Goal: Task Accomplishment & Management: Manage account settings

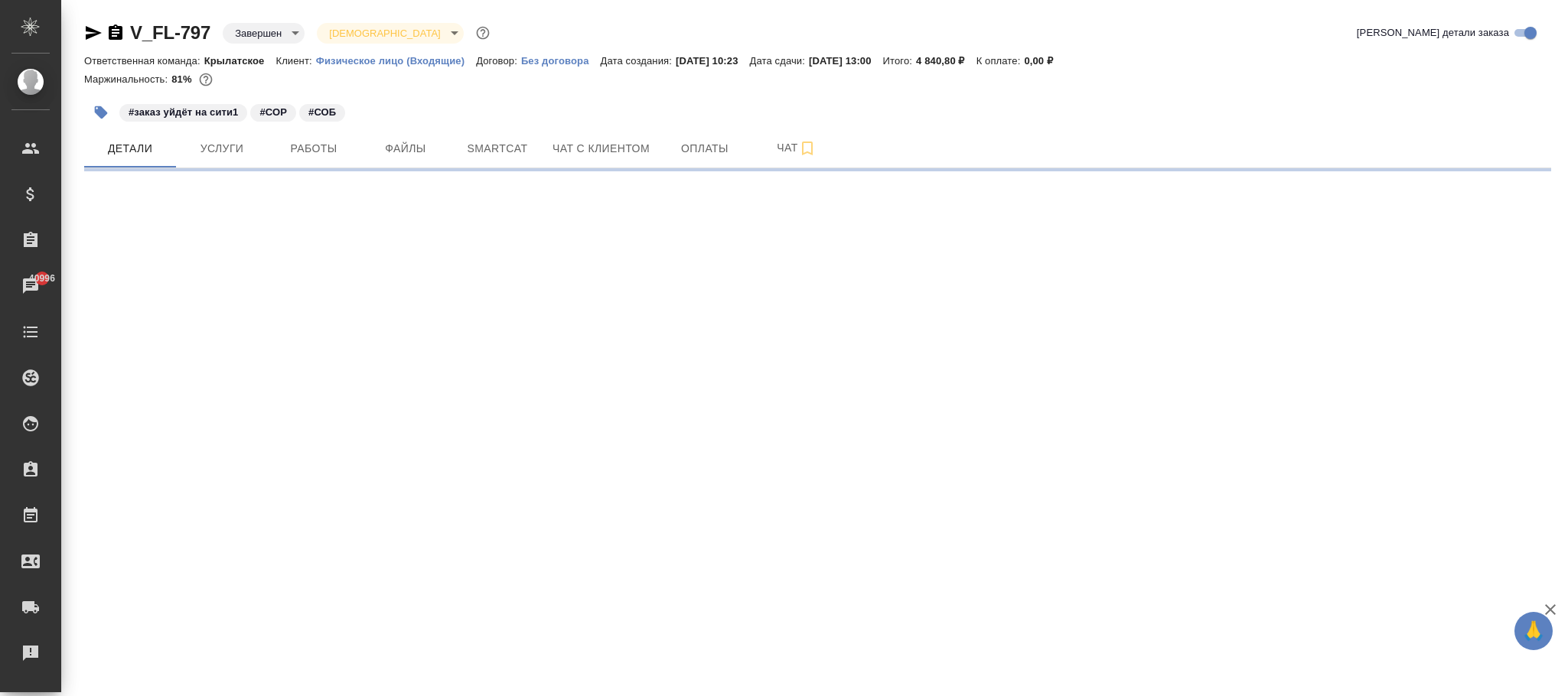
select select "RU"
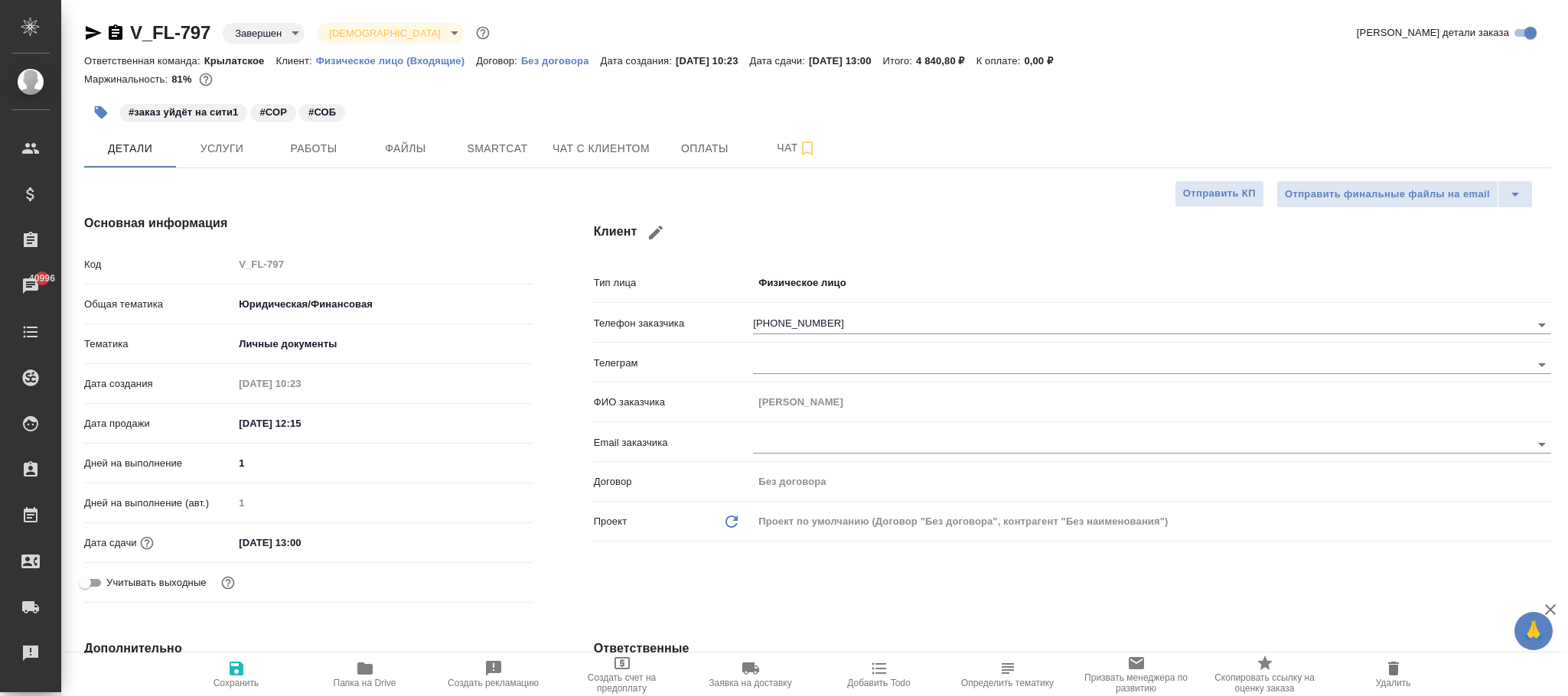
type textarea "x"
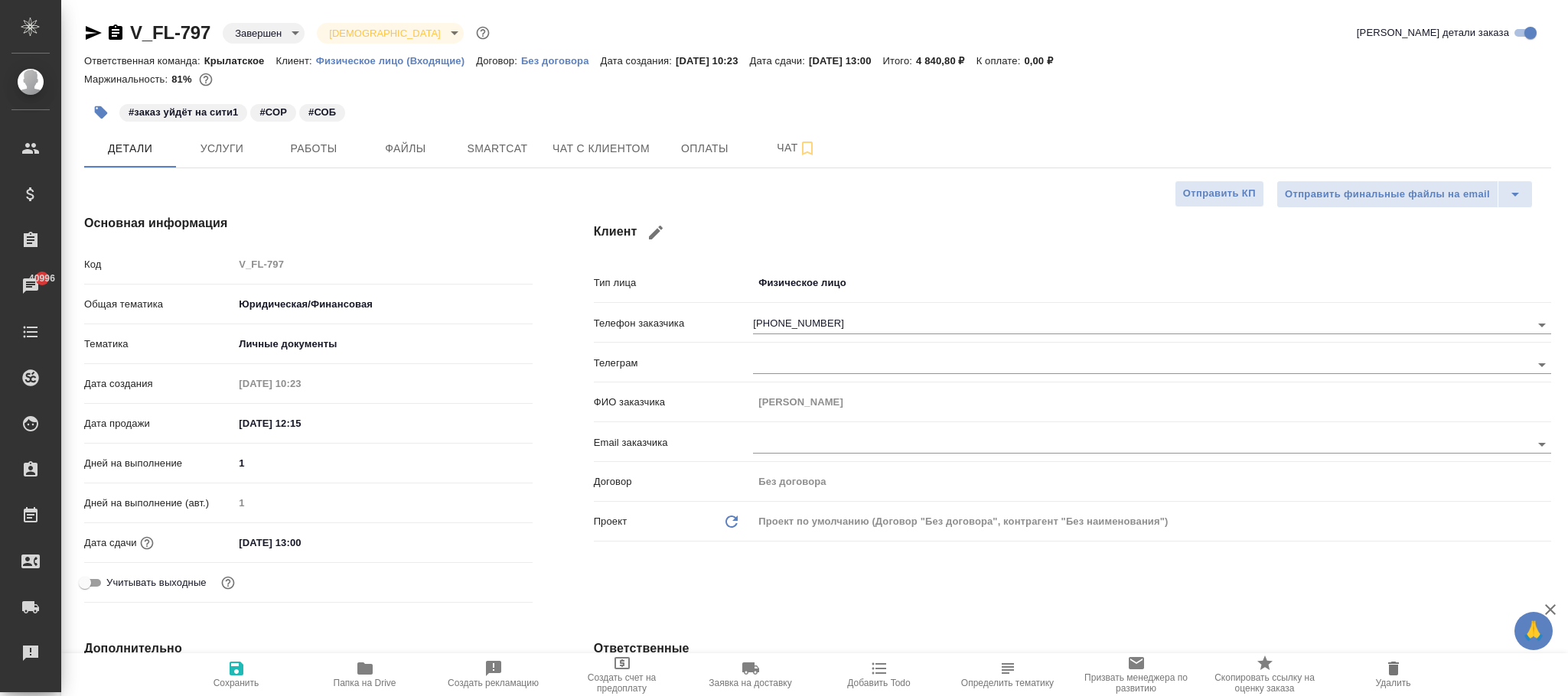
type textarea "x"
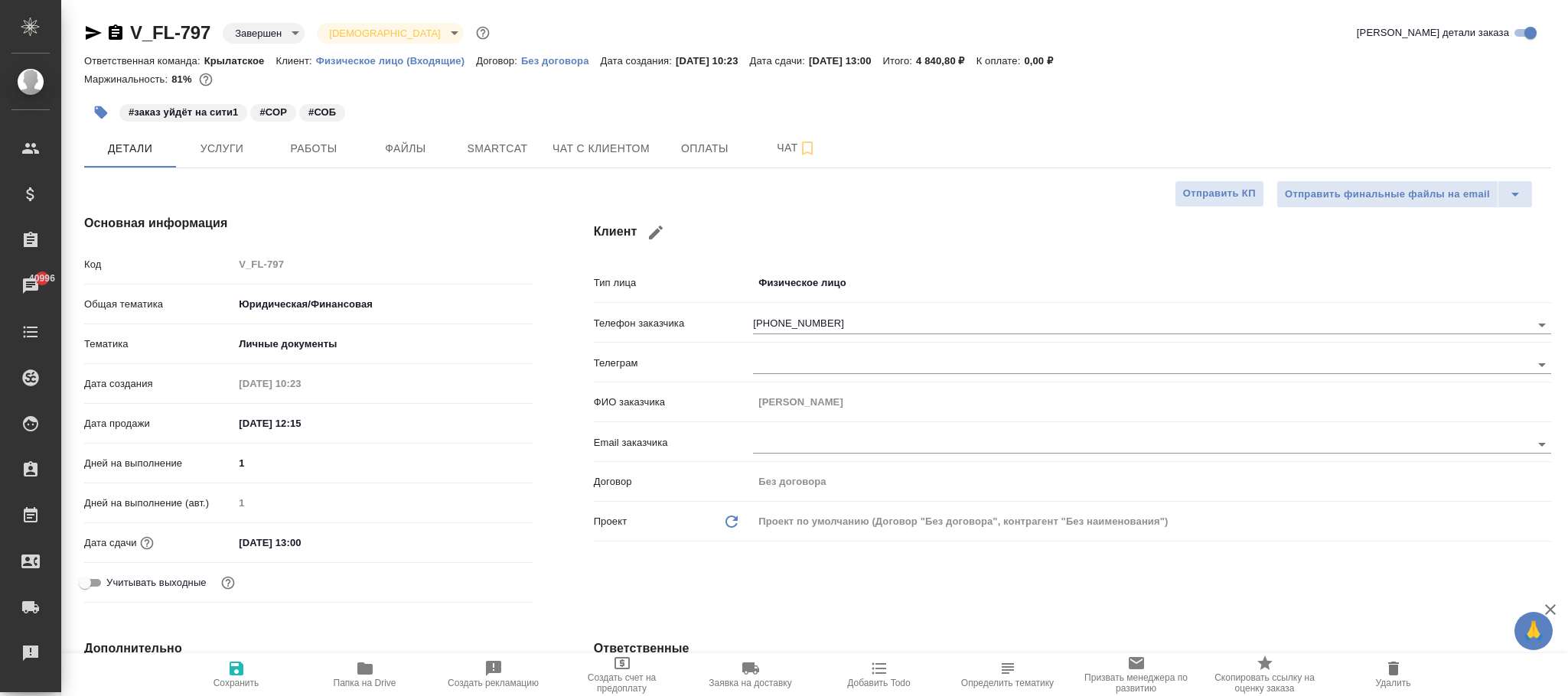
type textarea "x"
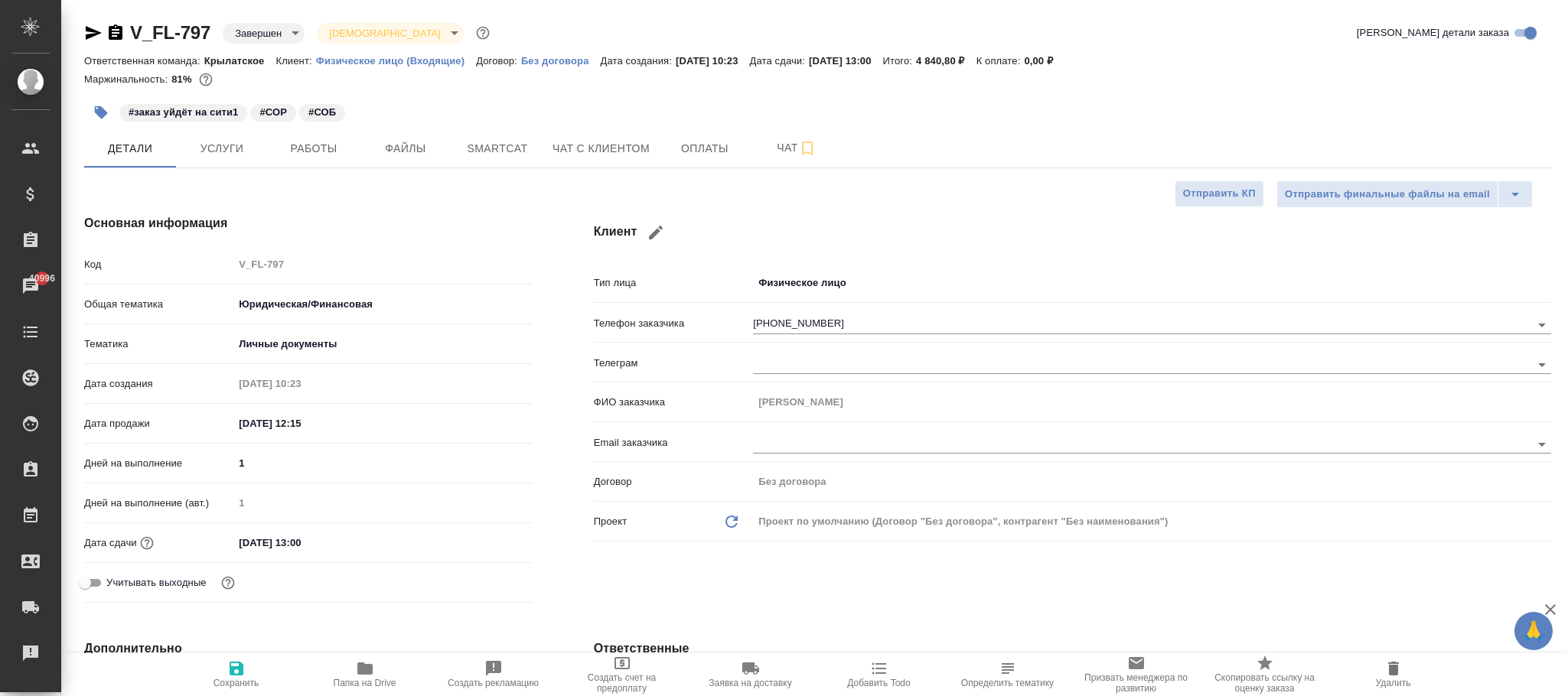
type textarea "x"
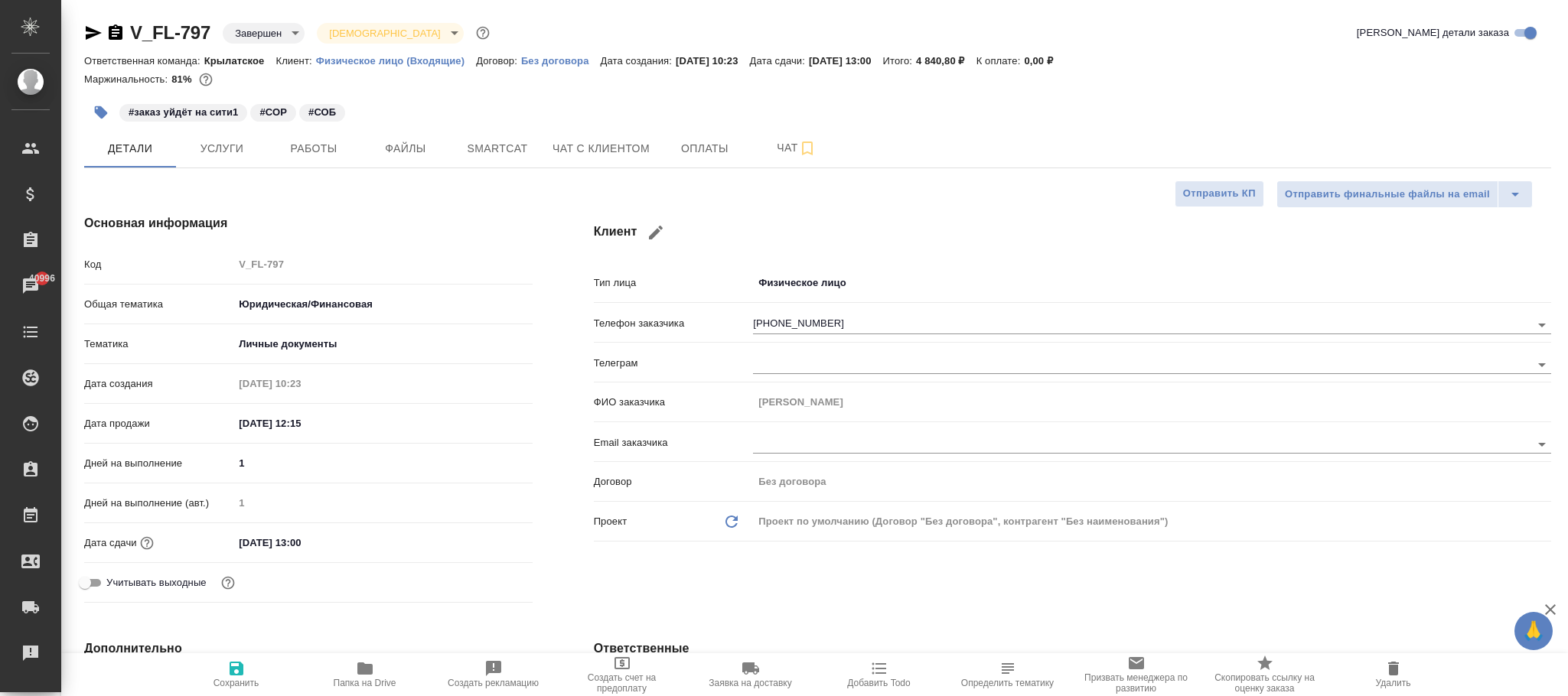
type textarea "x"
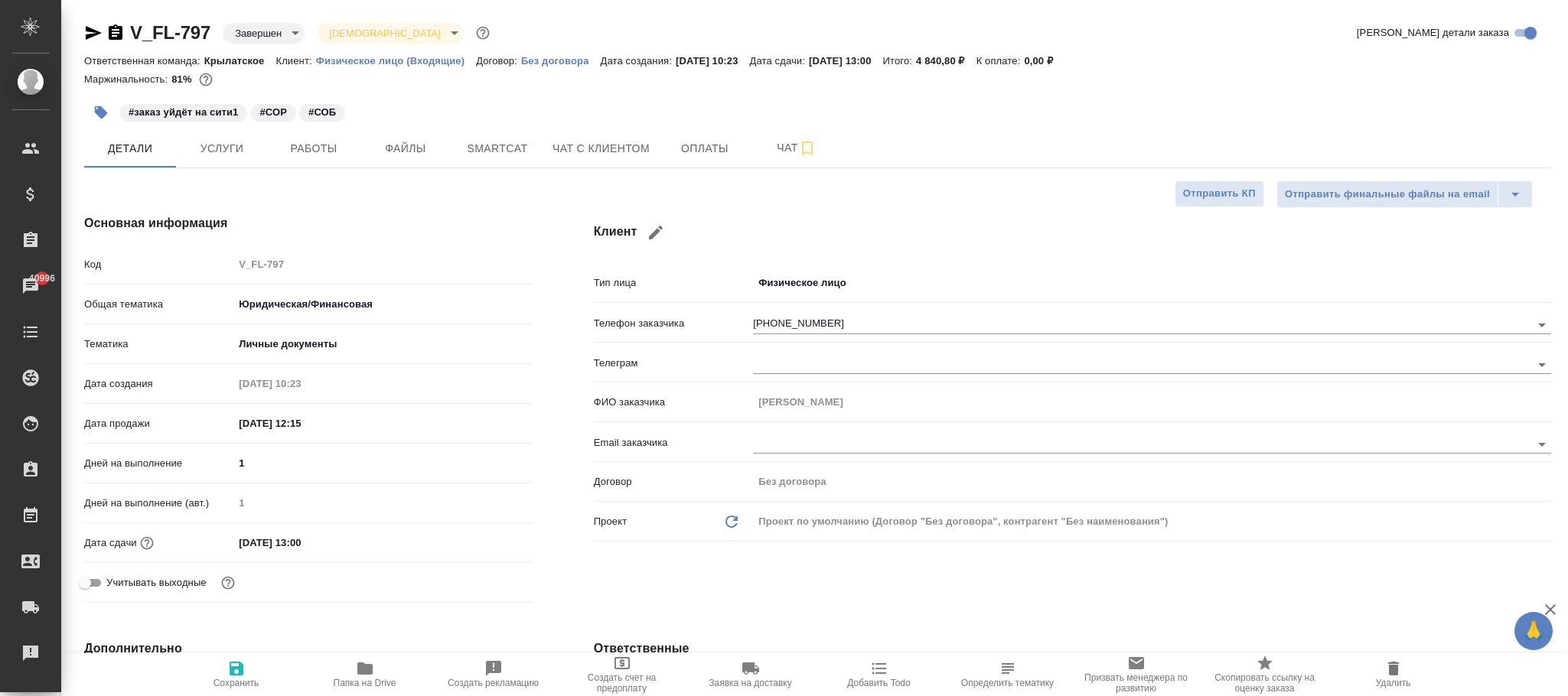
type textarea "x"
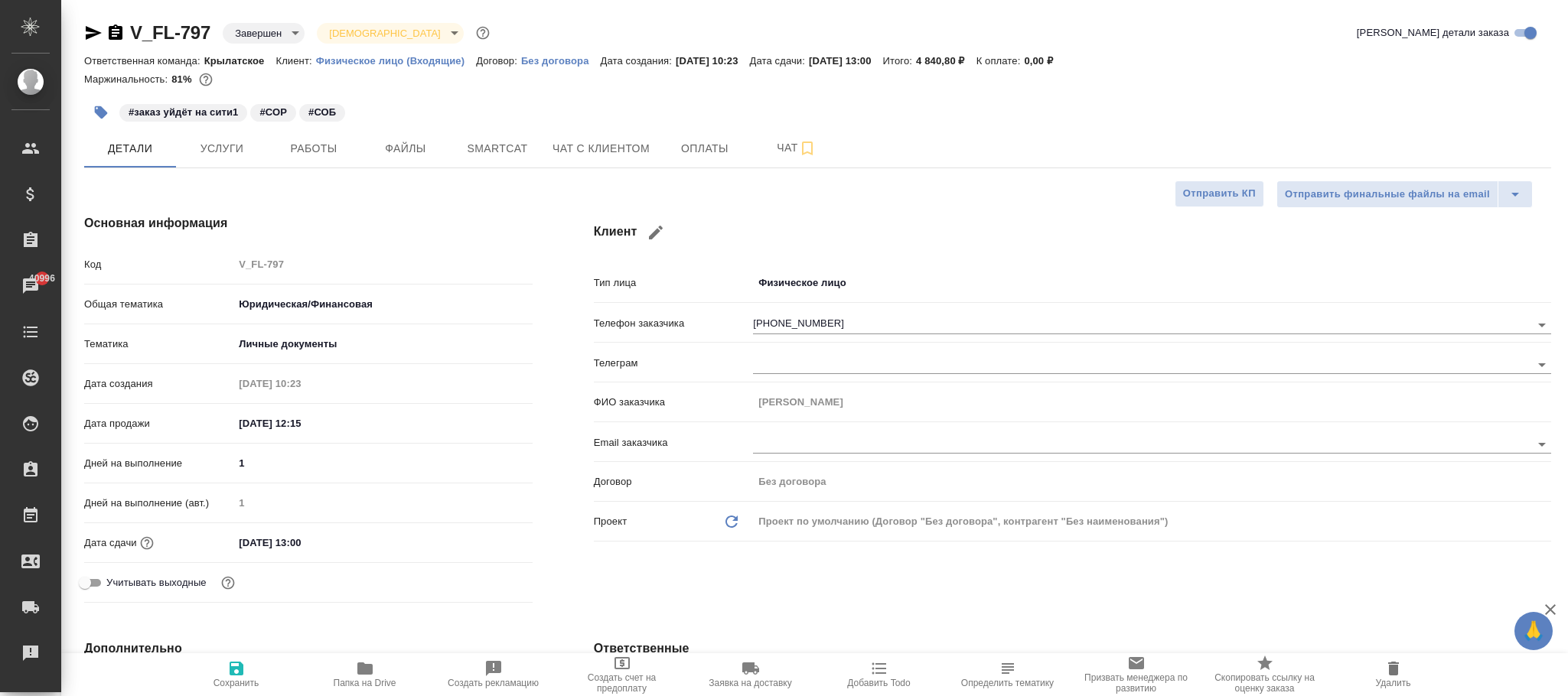
type textarea "x"
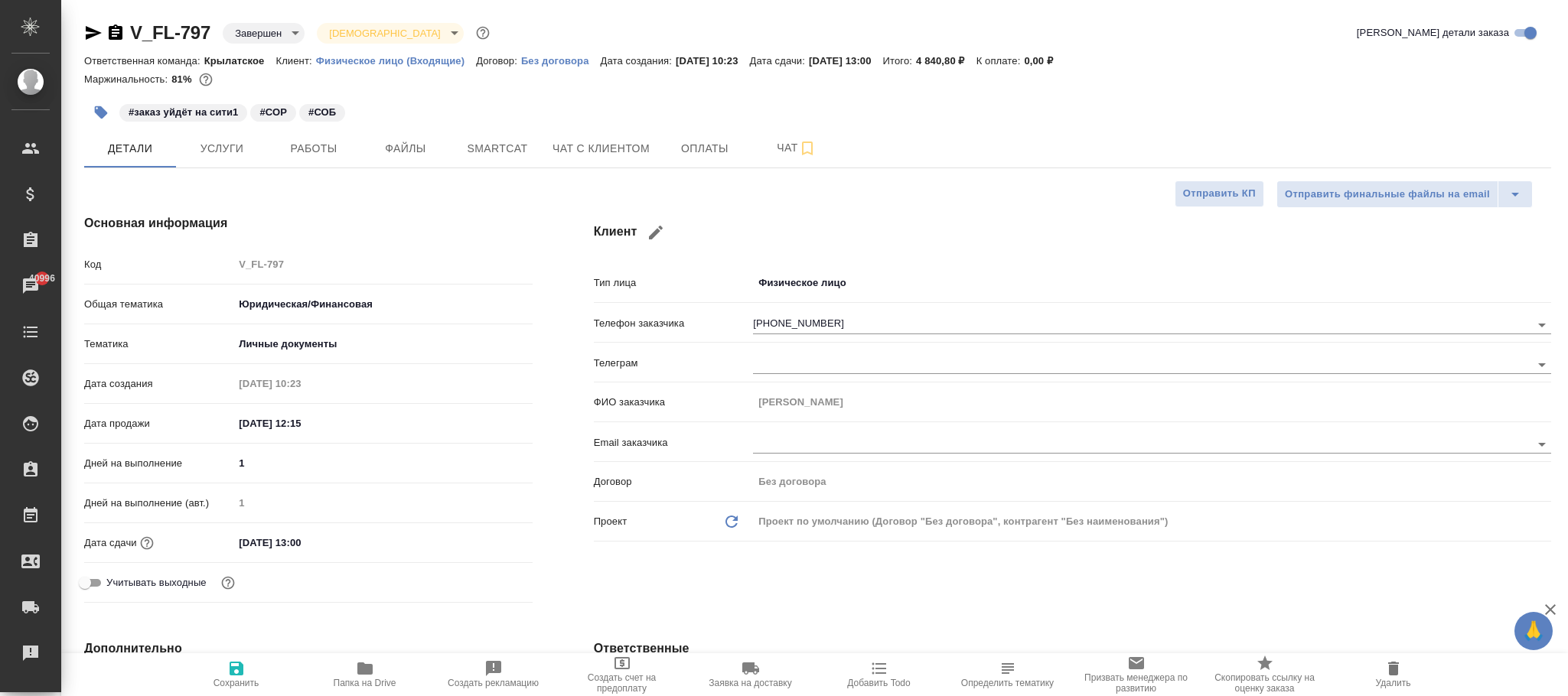
type textarea "x"
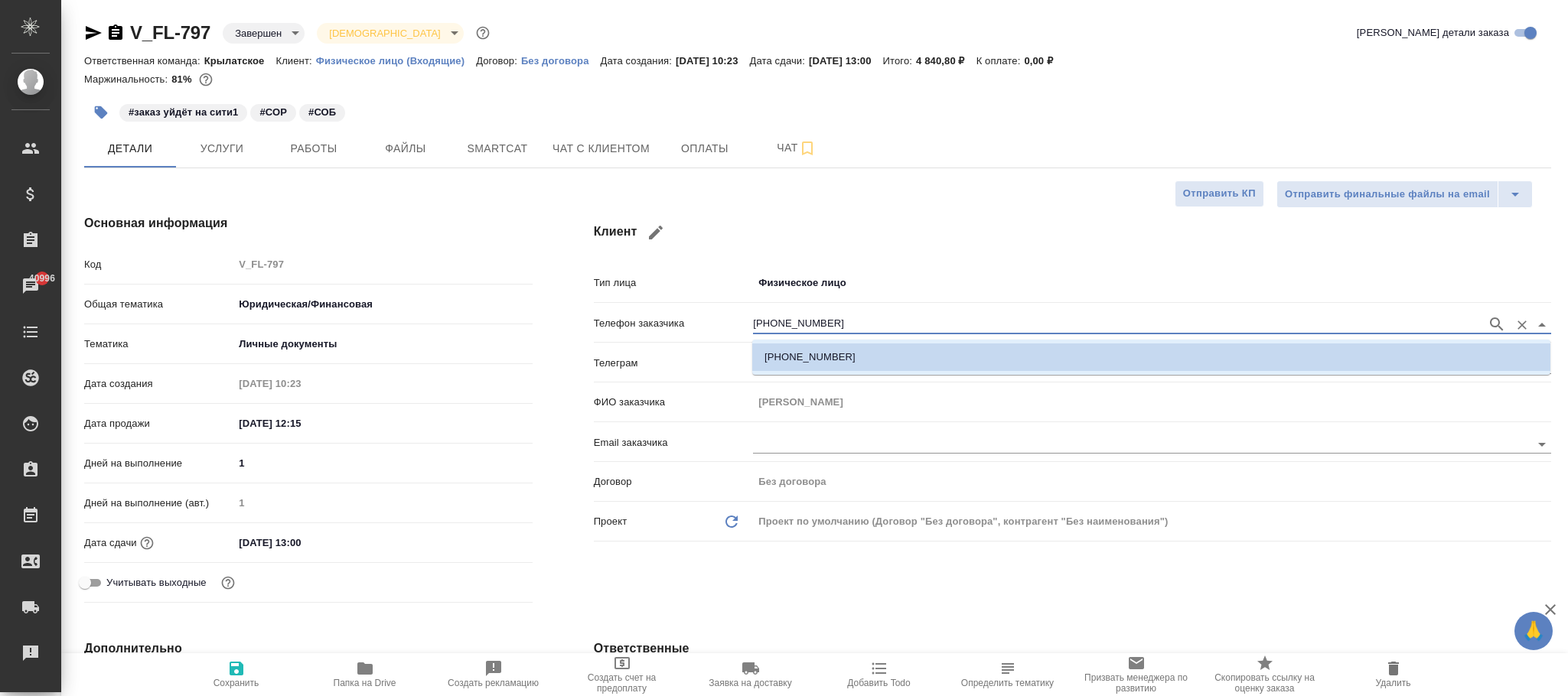
drag, startPoint x: 844, startPoint y: 325, endPoint x: 716, endPoint y: 324, distance: 128.0
click at [715, 326] on div "Телефон заказчика +79295761436" at bounding box center [1072, 322] width 958 height 27
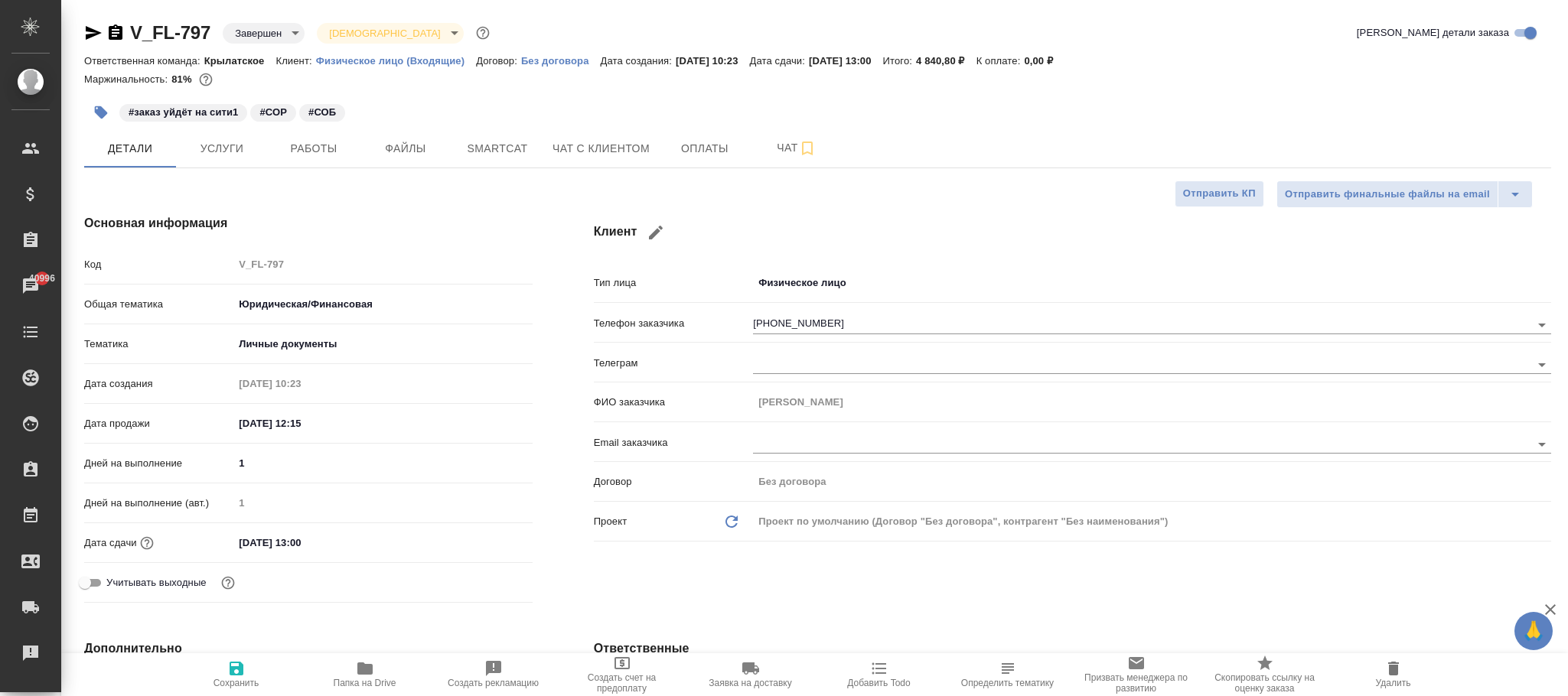
type textarea "x"
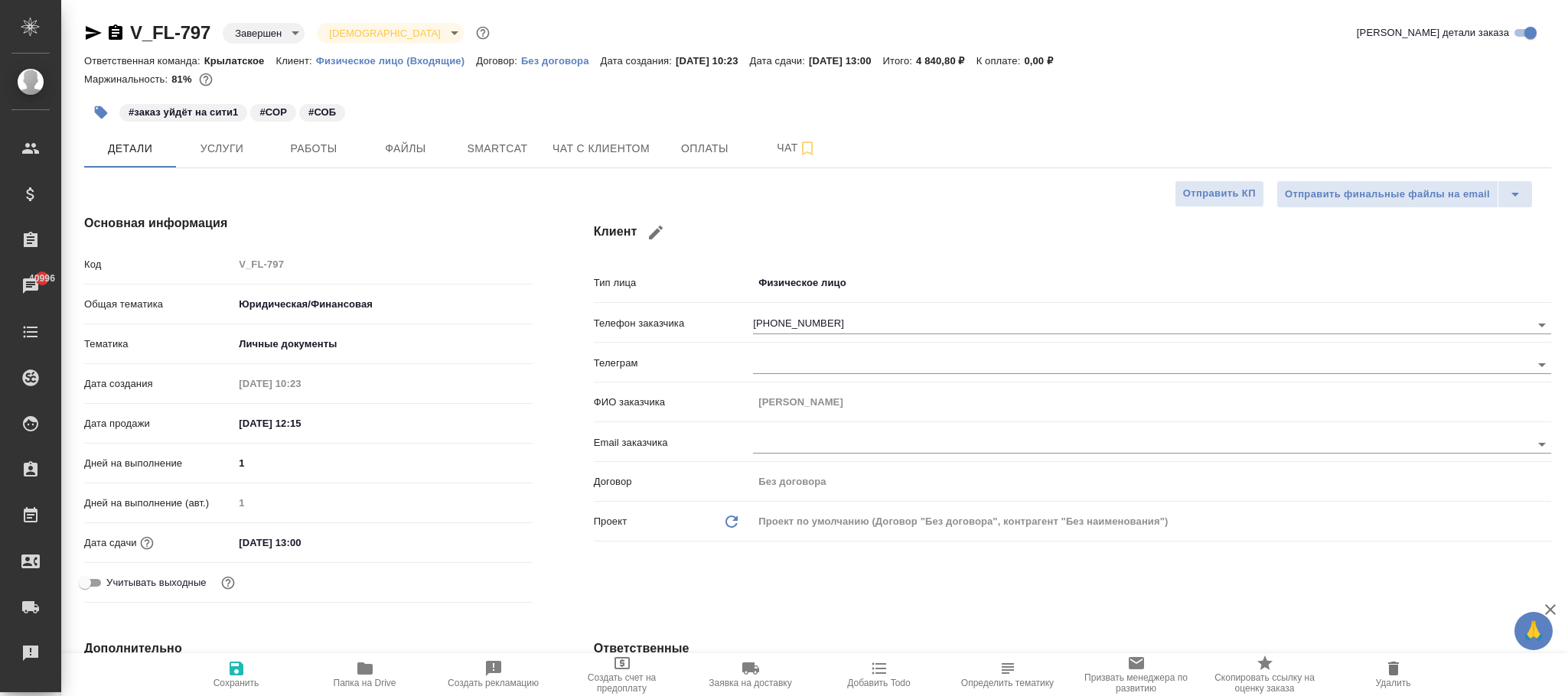
type textarea "x"
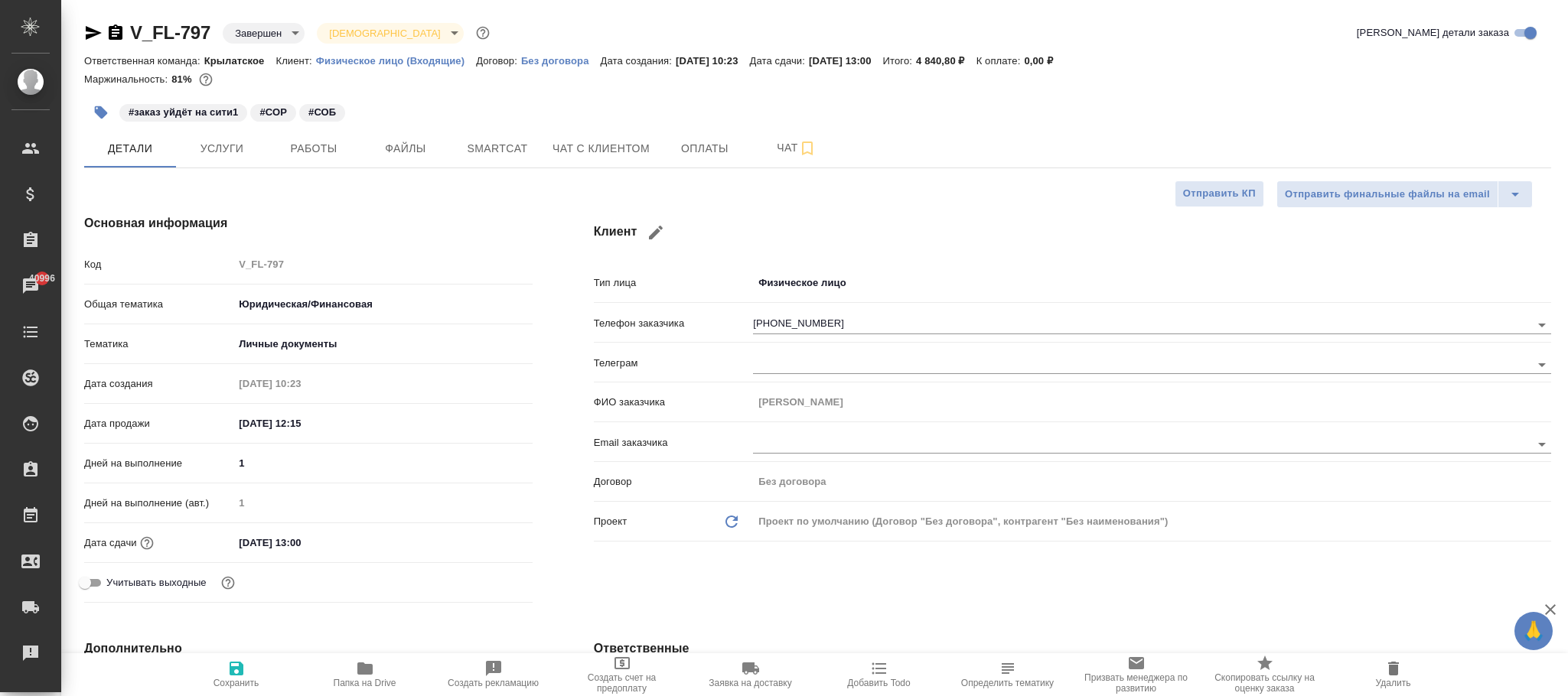
type textarea "x"
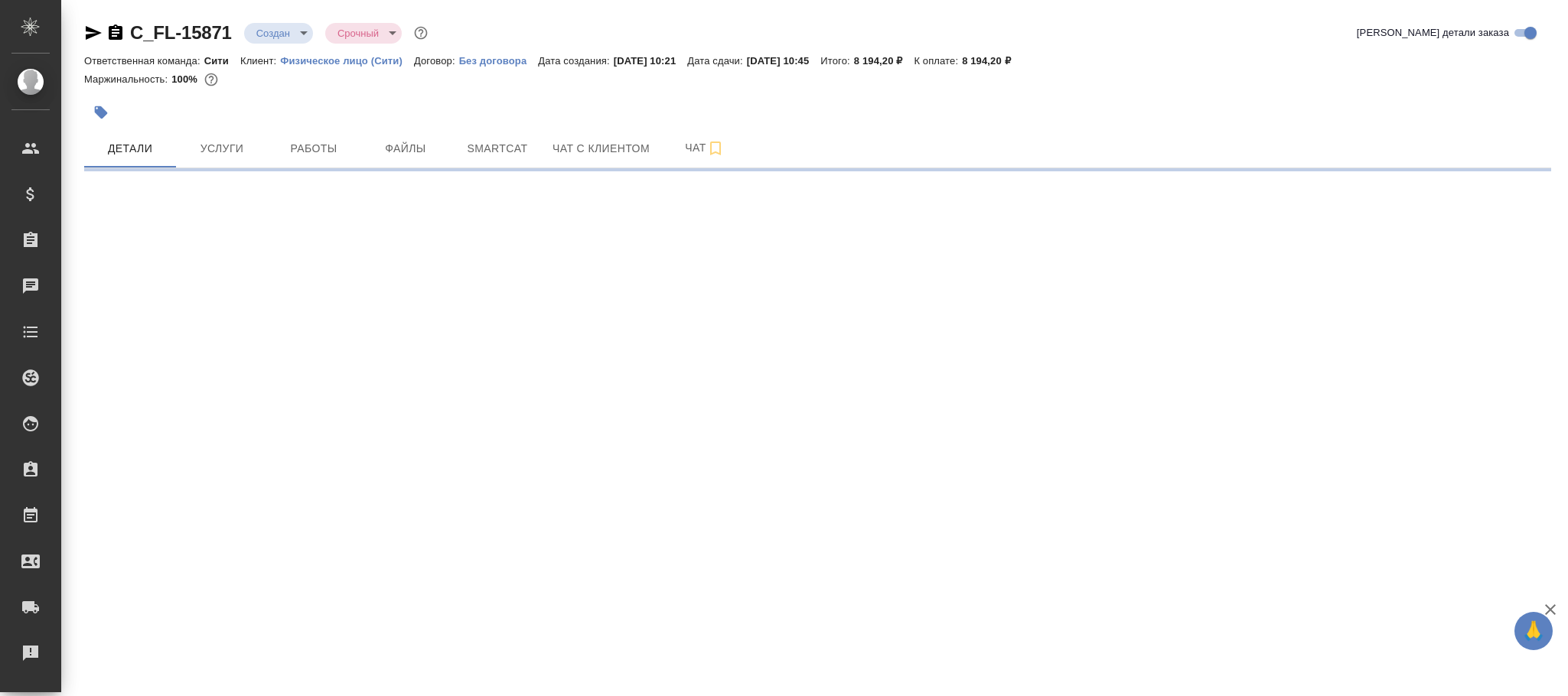
select select "RU"
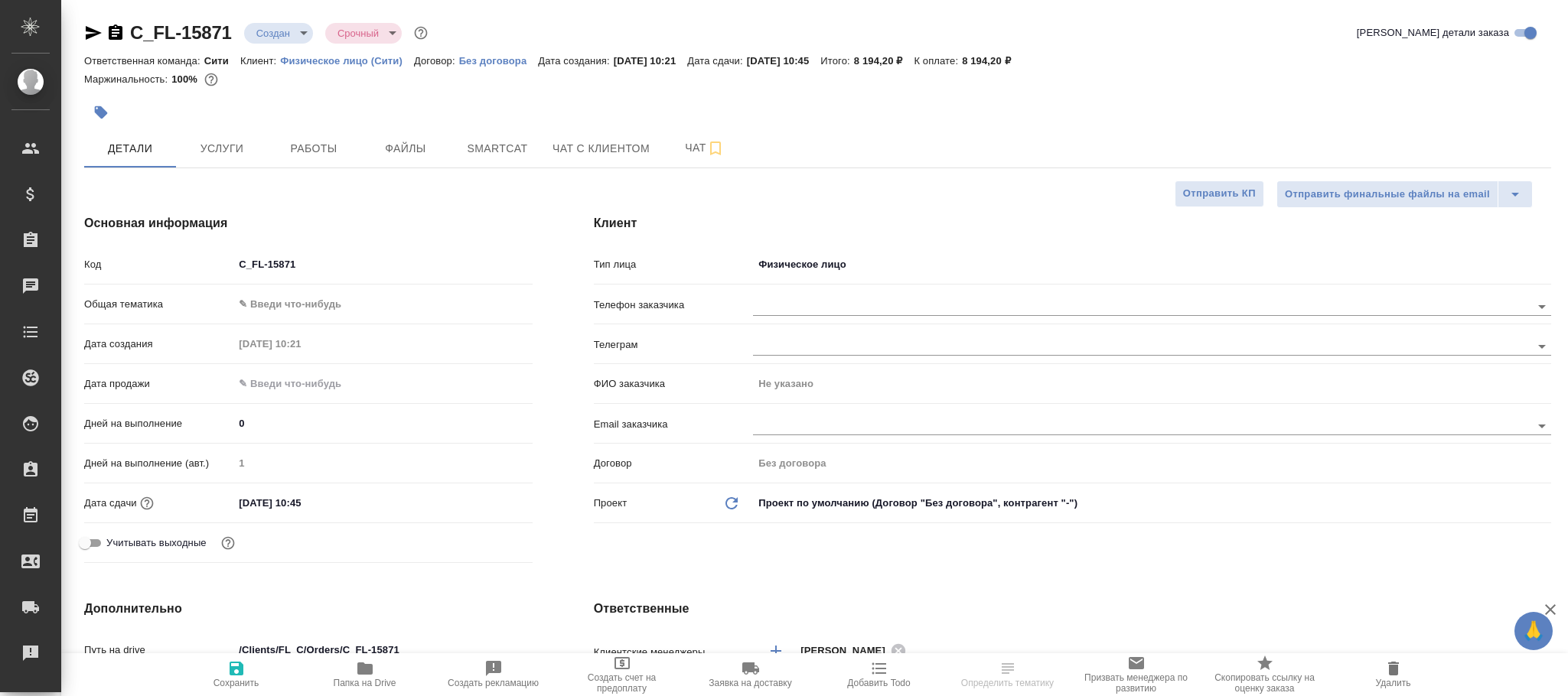
type textarea "x"
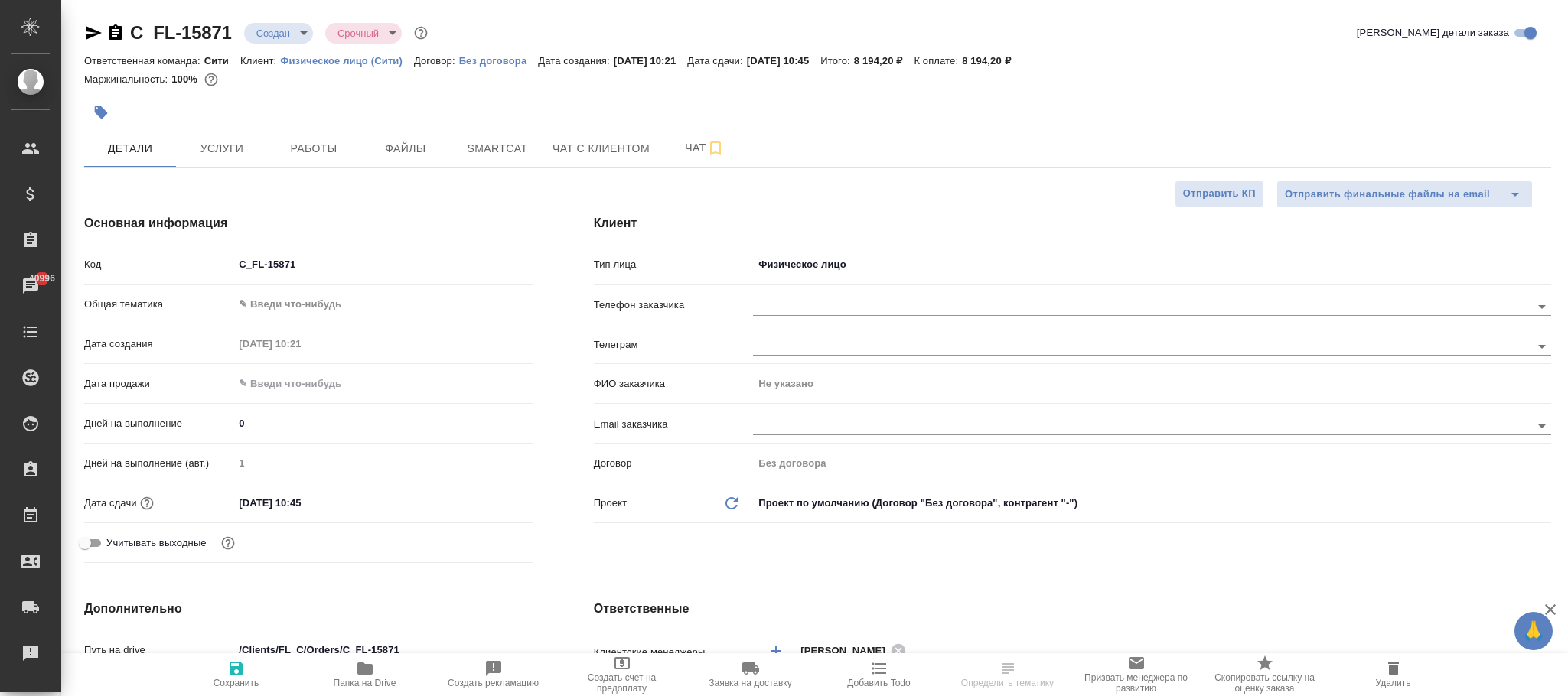
type textarea "x"
click at [850, 257] on body "🙏 .cls-1 fill:#fff; AWATERA Фокина Наталья n.fokina Клиенты Спецификации Заказы…" at bounding box center [784, 348] width 1568 height 696
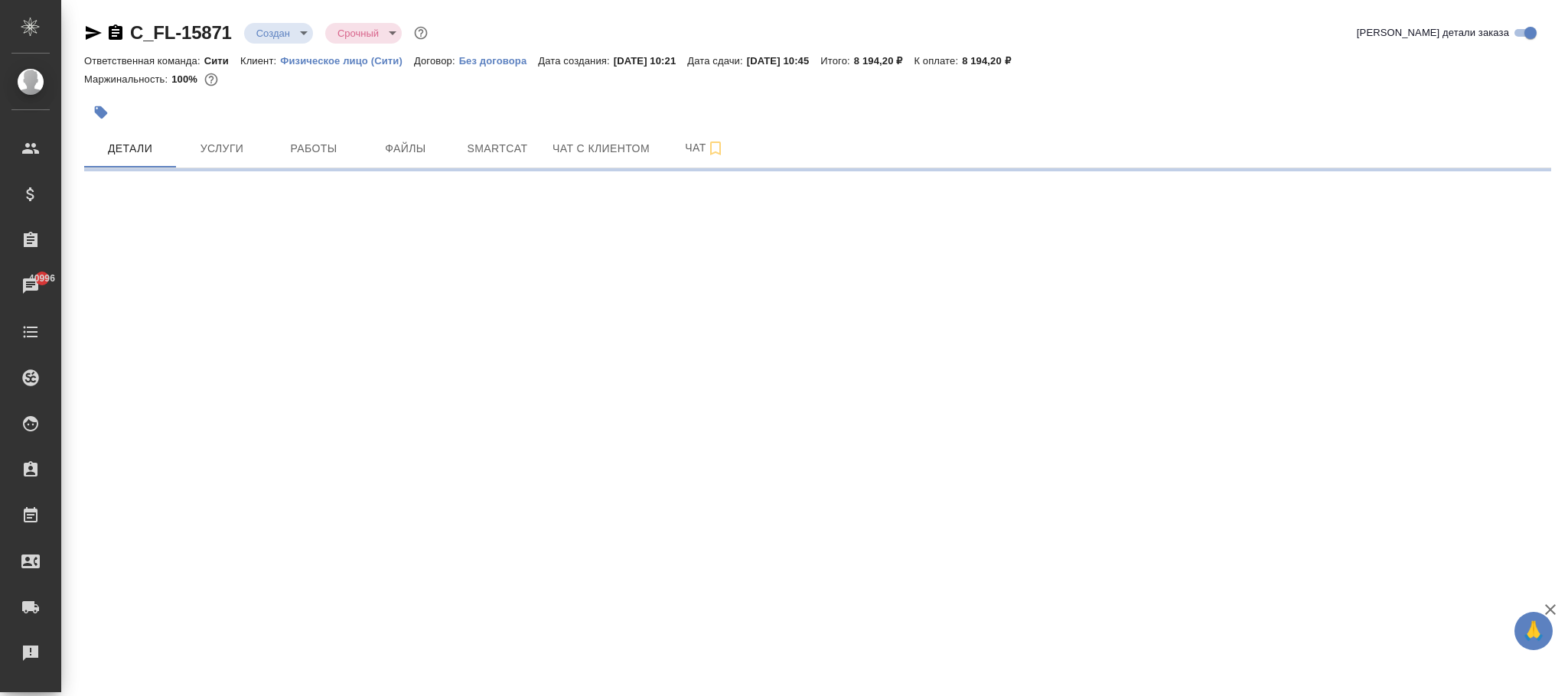
select select "RU"
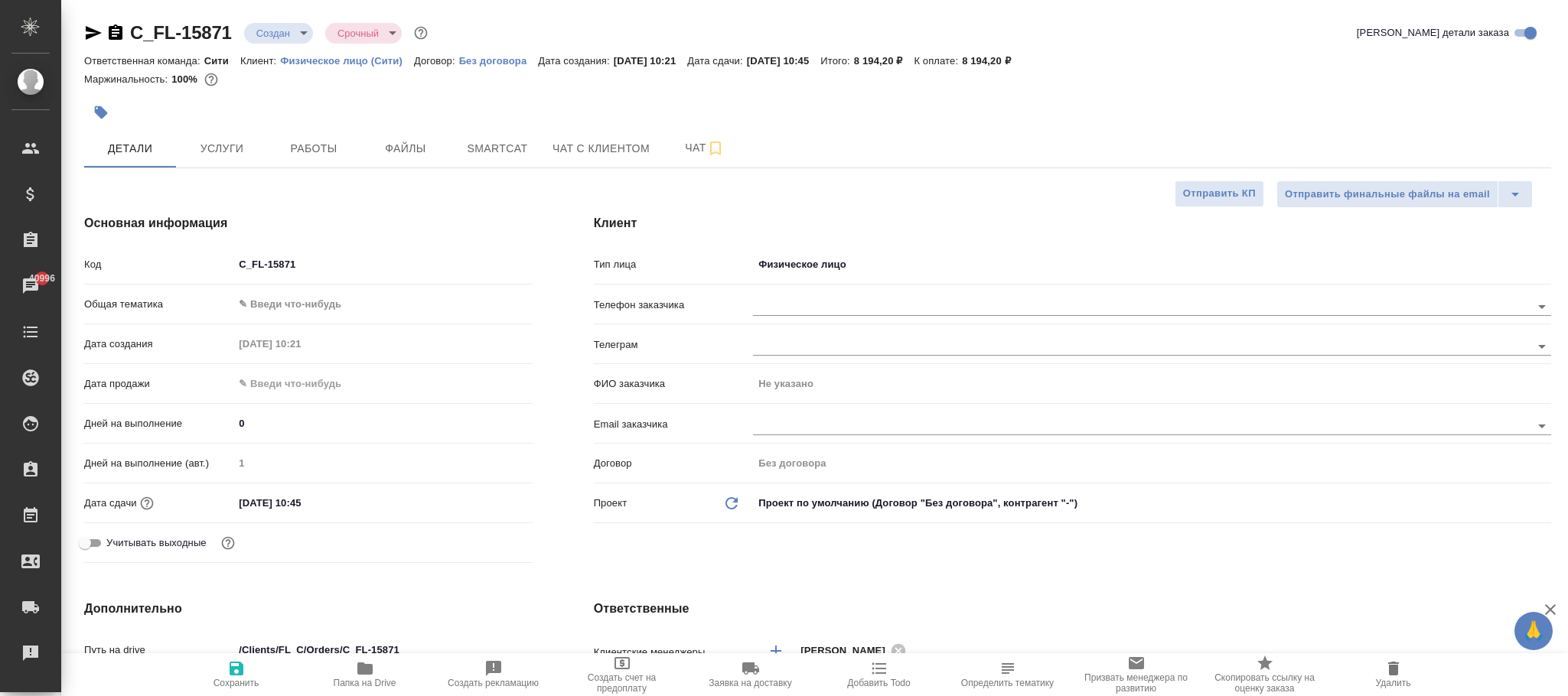
type textarea "x"
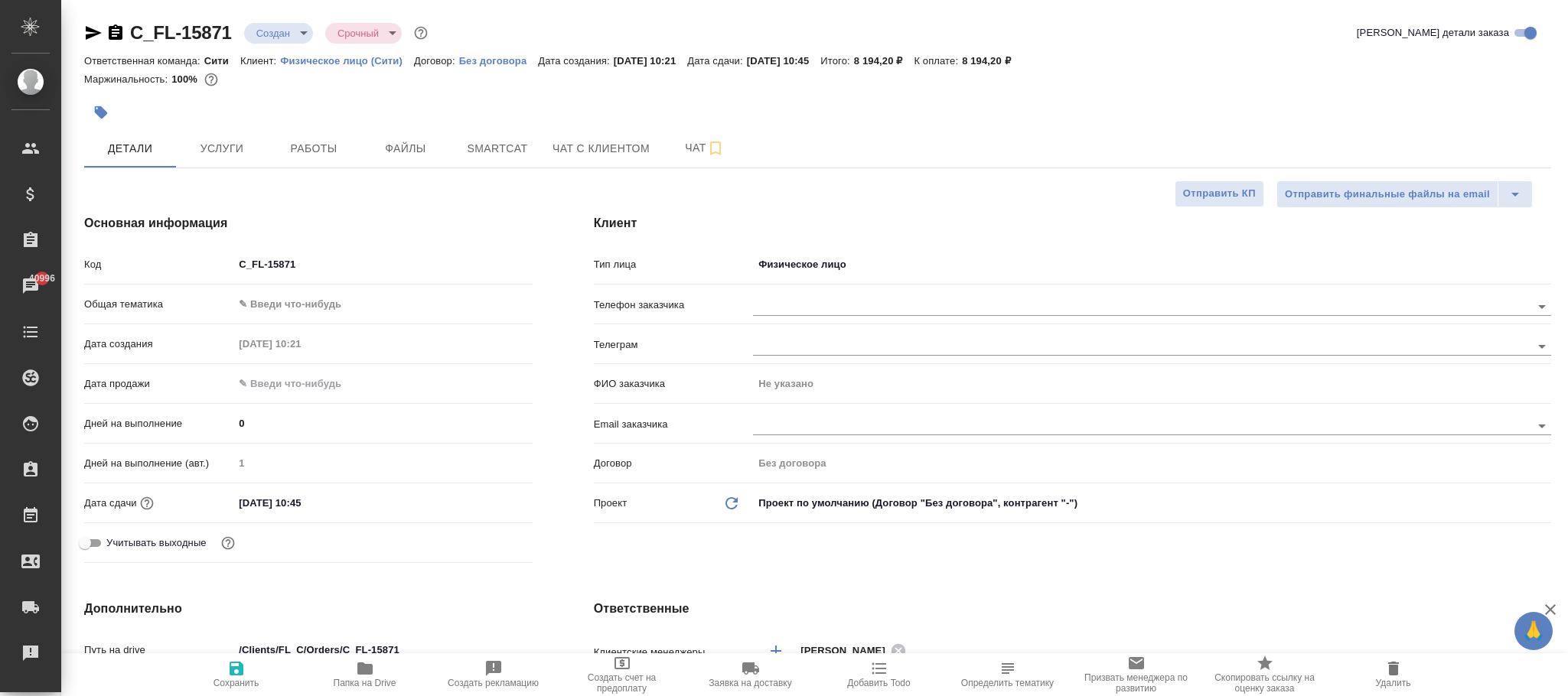
type textarea "x"
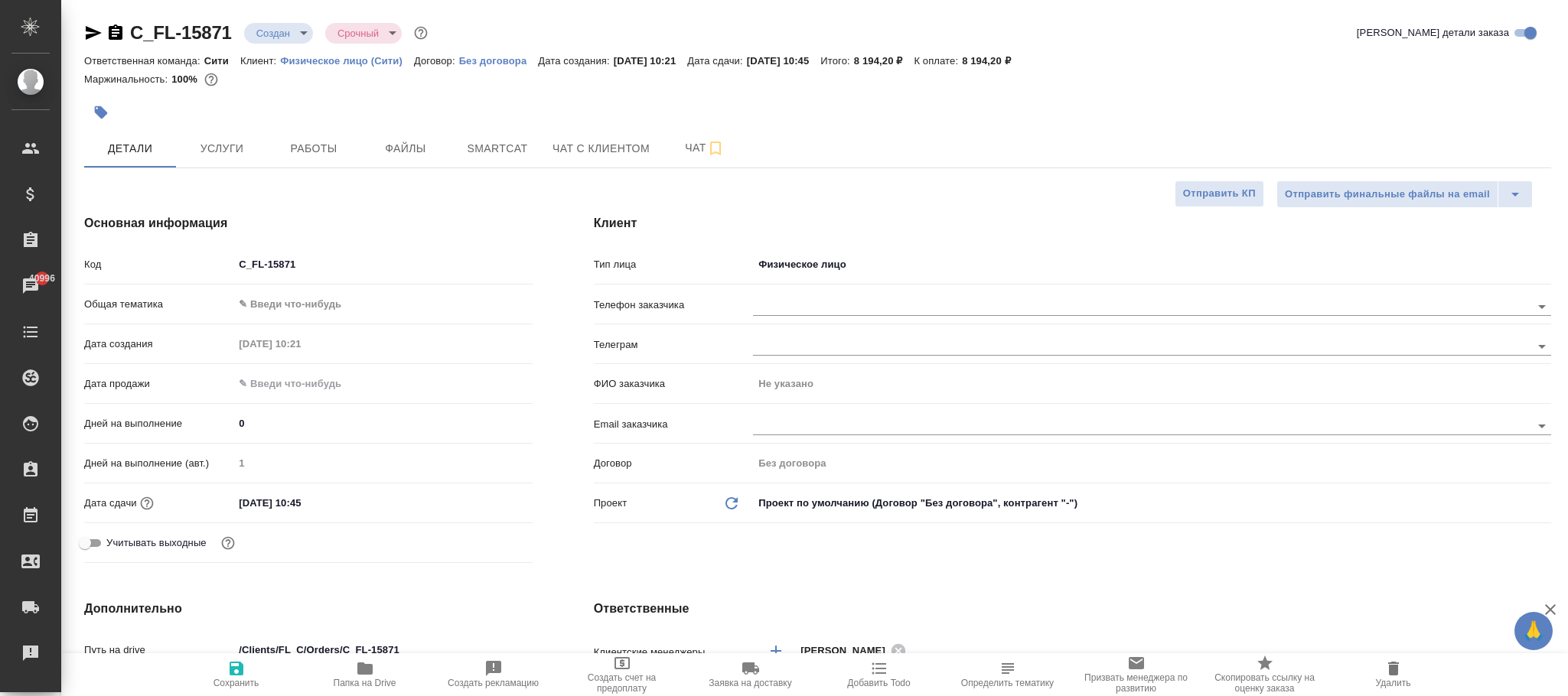
type textarea "x"
click at [848, 359] on div at bounding box center [1152, 345] width 798 height 28
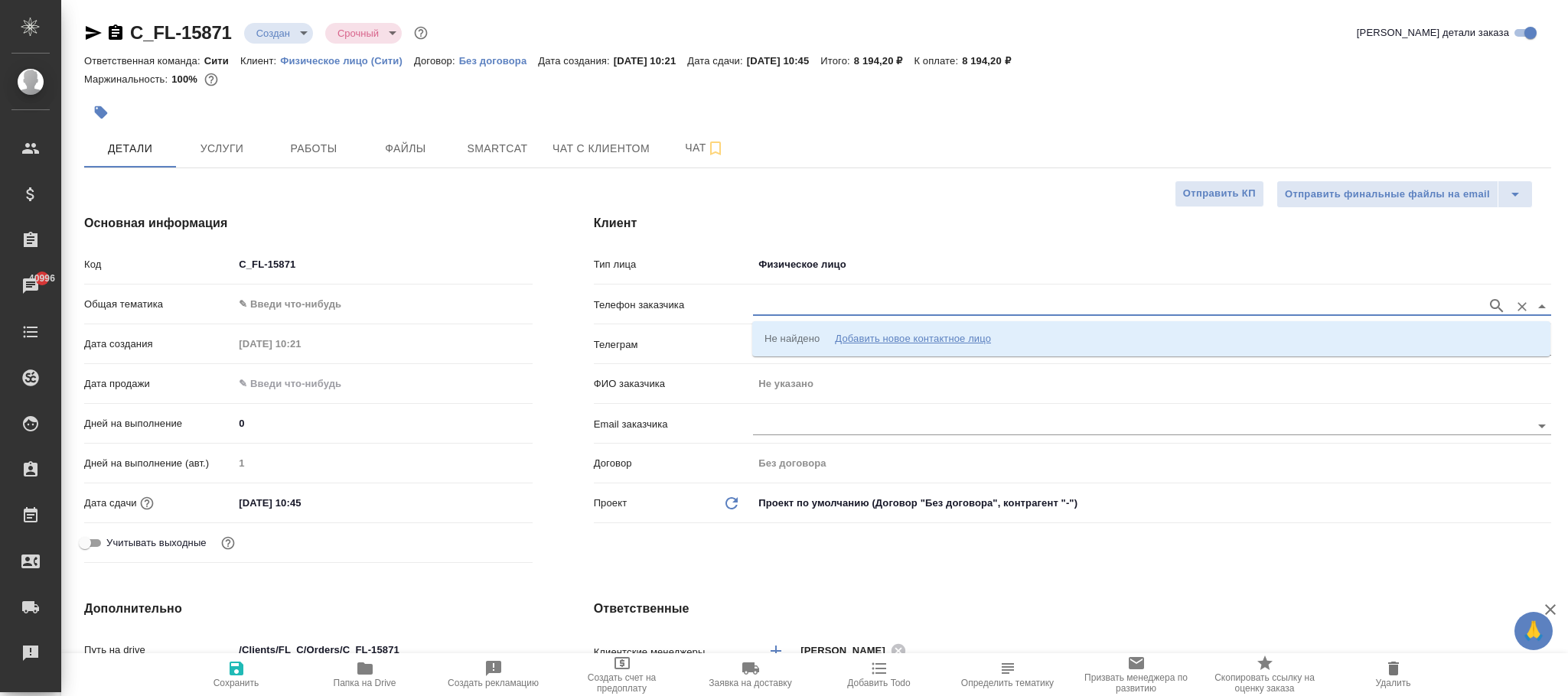
click at [825, 304] on input "text" at bounding box center [1116, 306] width 727 height 19
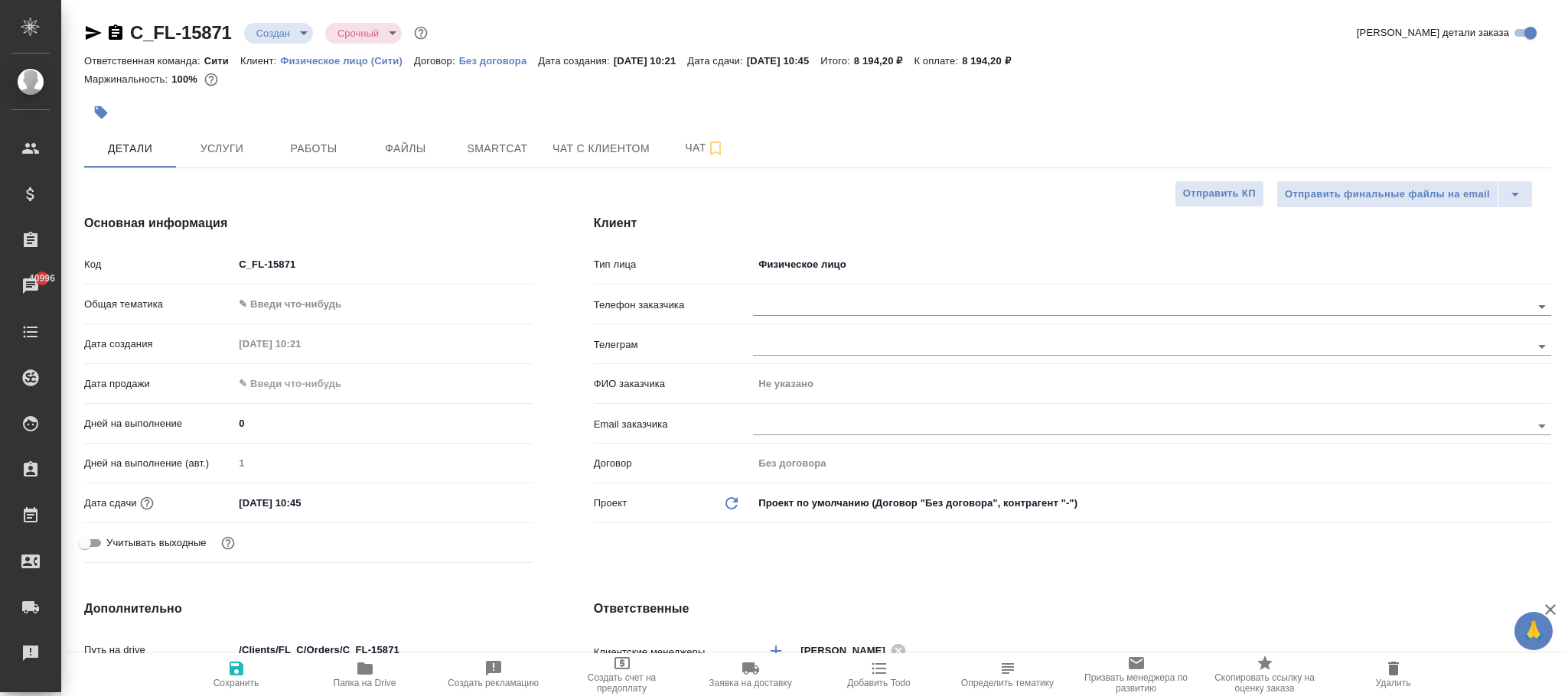
click at [372, 62] on p "Физическое лицо (Сити)" at bounding box center [347, 61] width 134 height 12
type textarea "x"
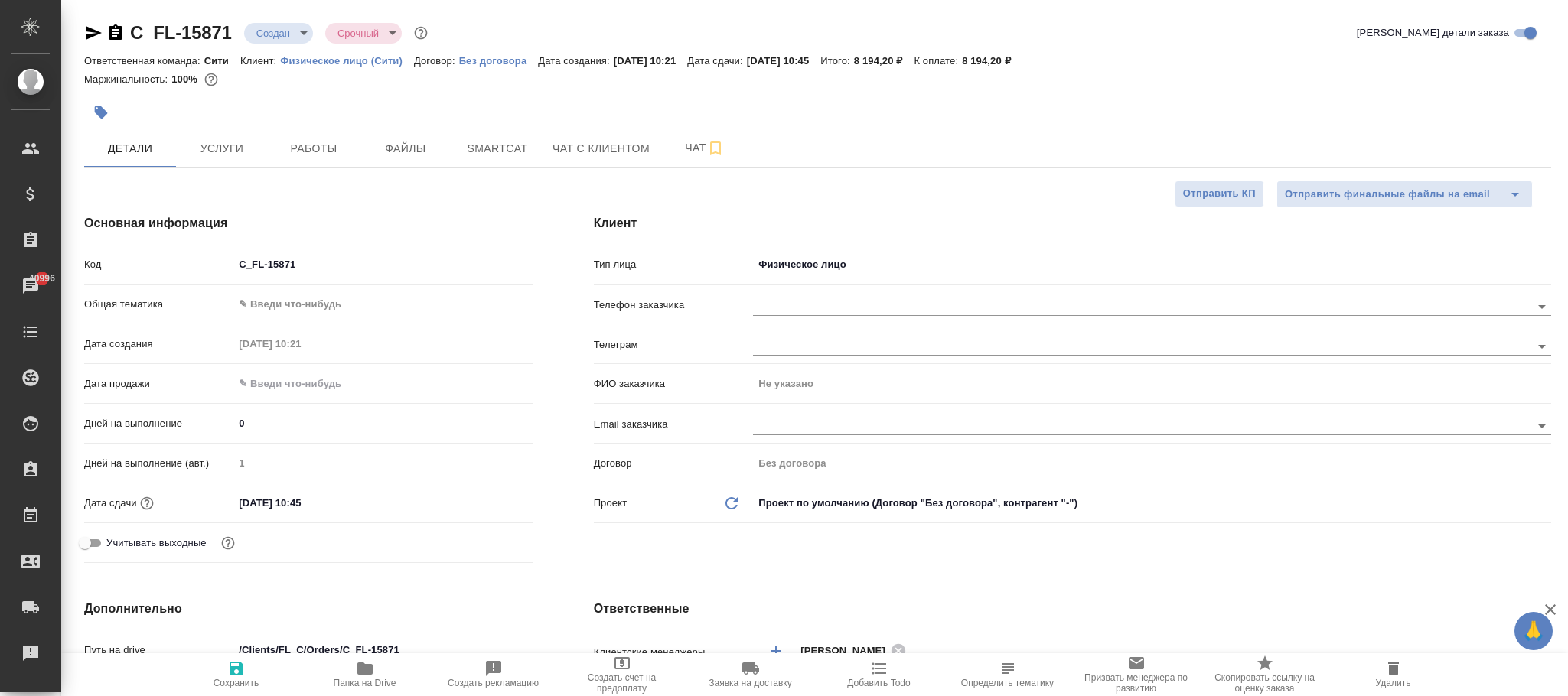
type textarea "x"
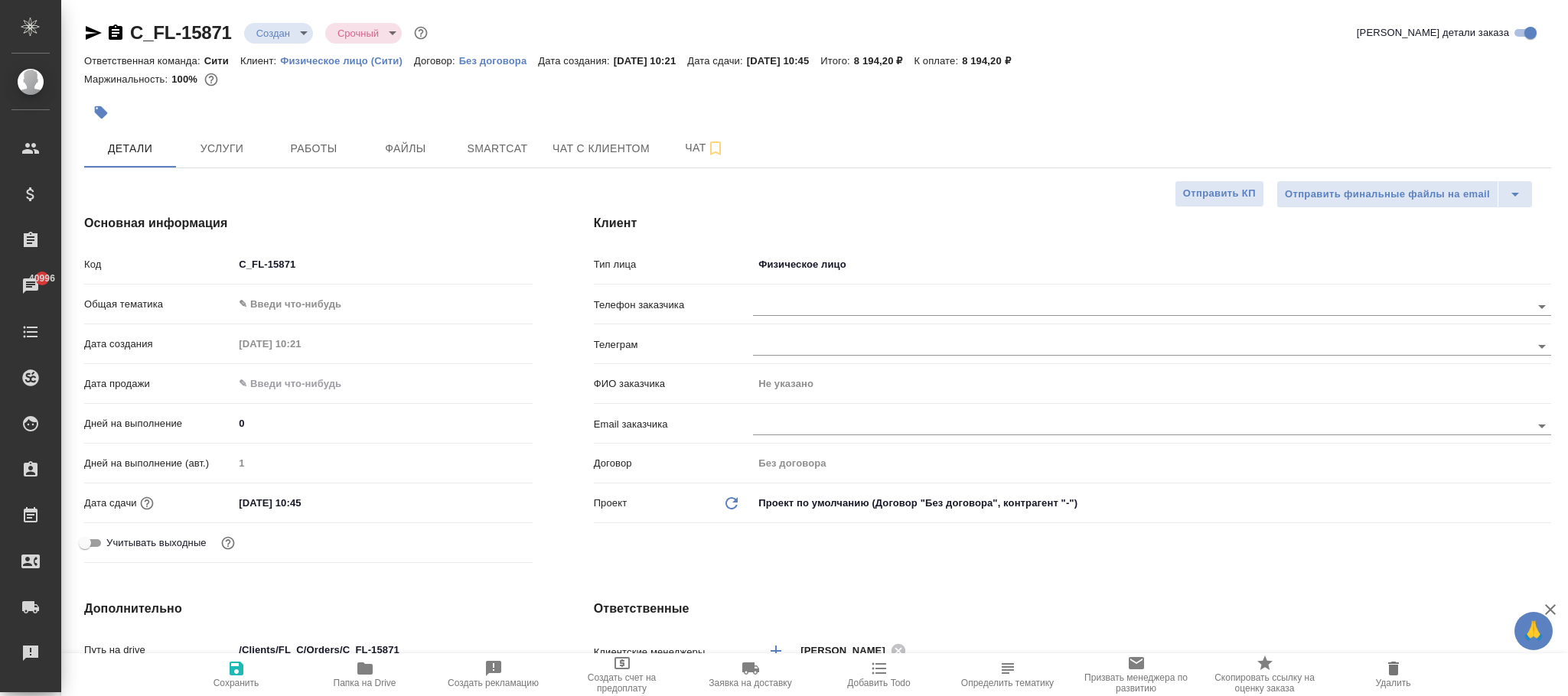
type textarea "x"
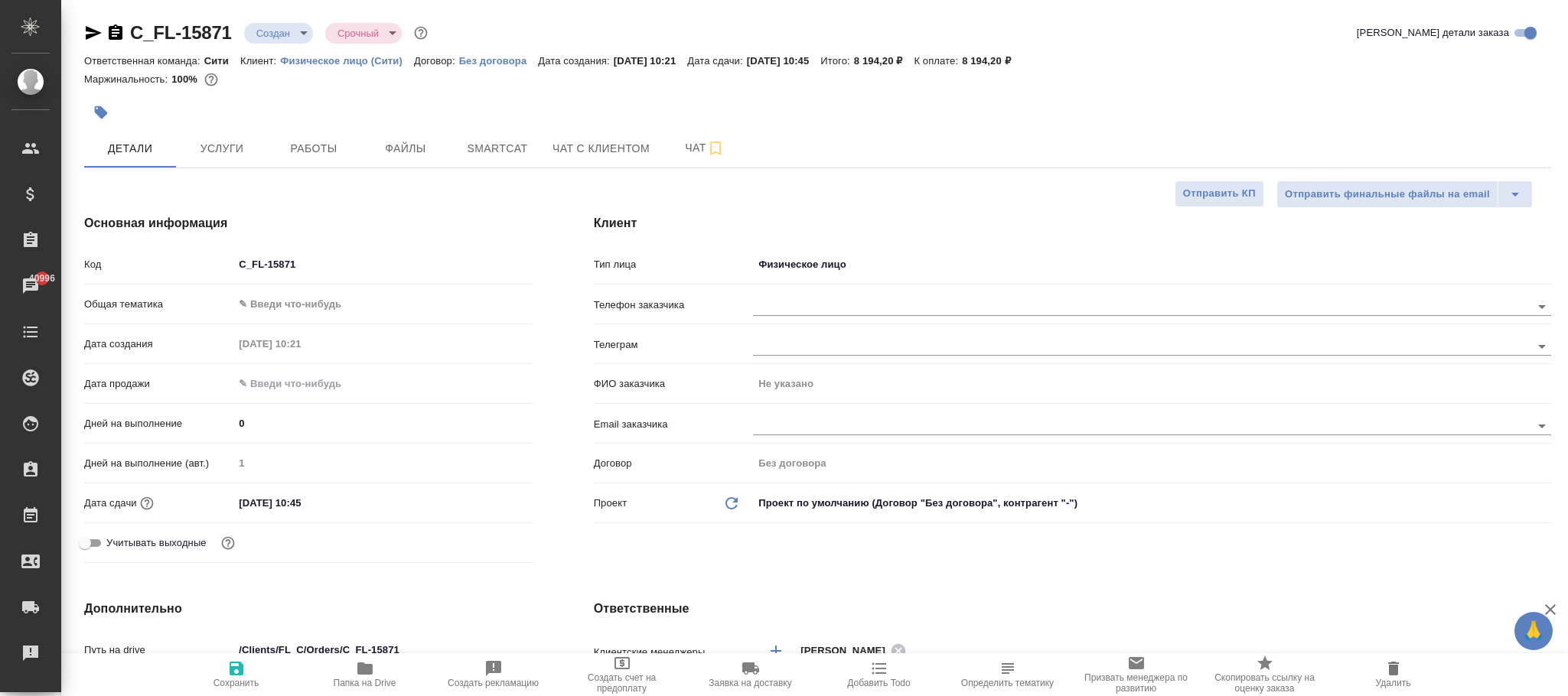
type textarea "x"
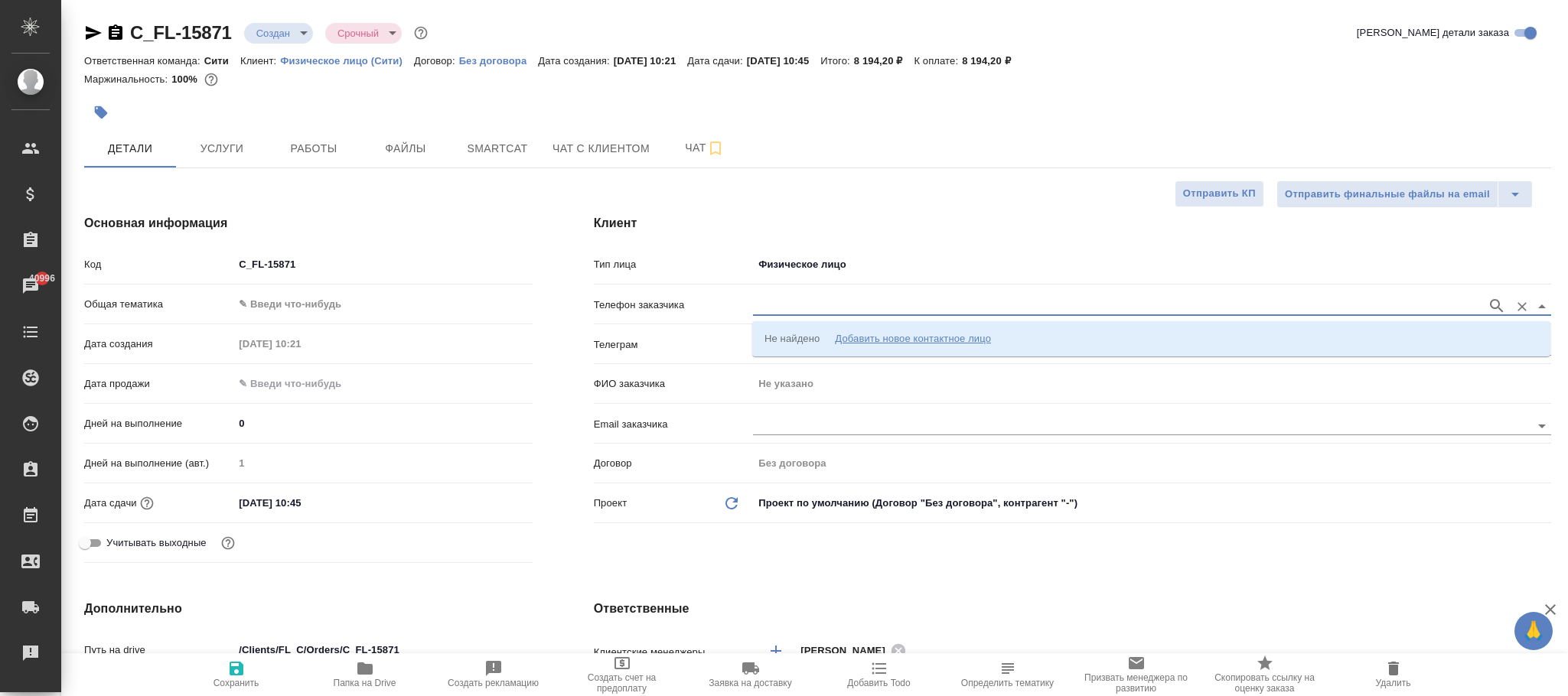
click at [805, 304] on input "text" at bounding box center [1116, 306] width 727 height 19
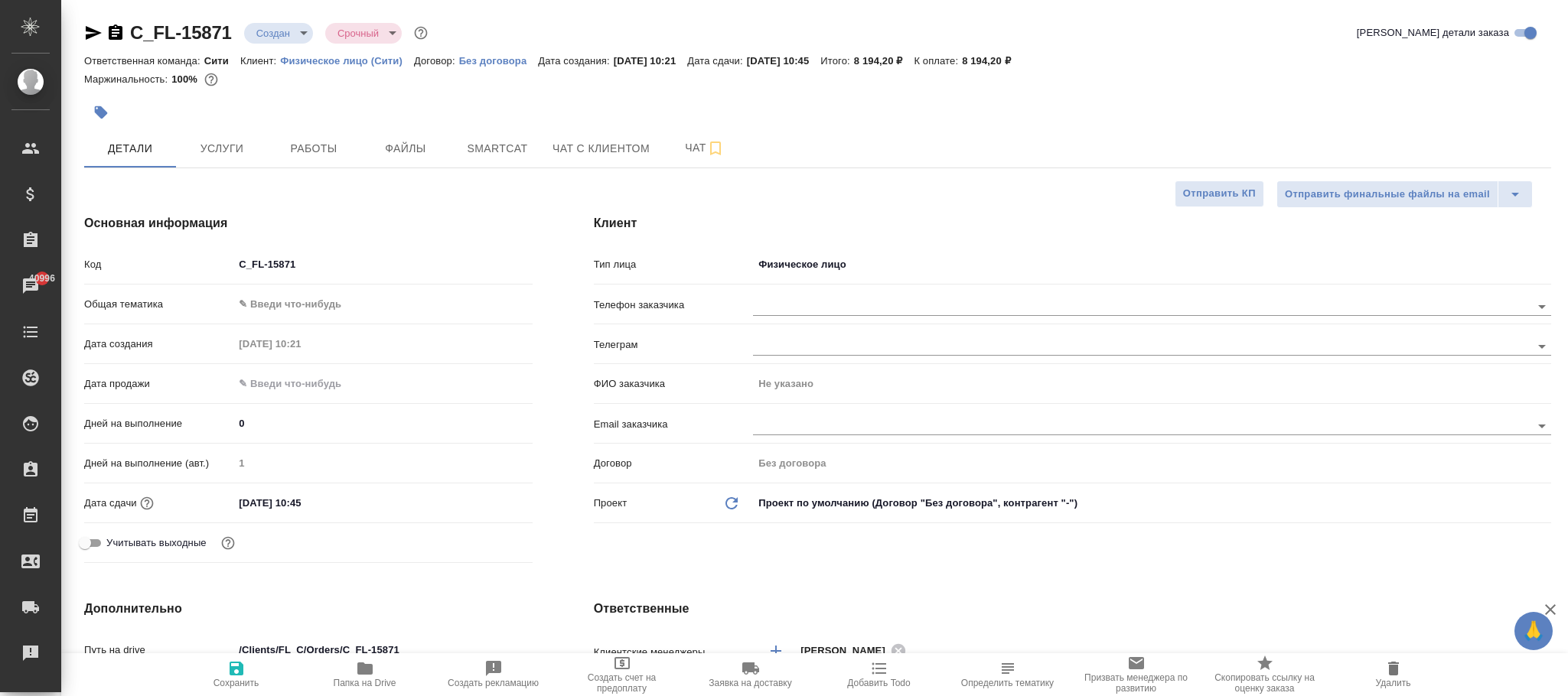
click at [673, 325] on hr at bounding box center [1072, 324] width 958 height 1
click at [784, 306] on input "text" at bounding box center [1116, 306] width 727 height 19
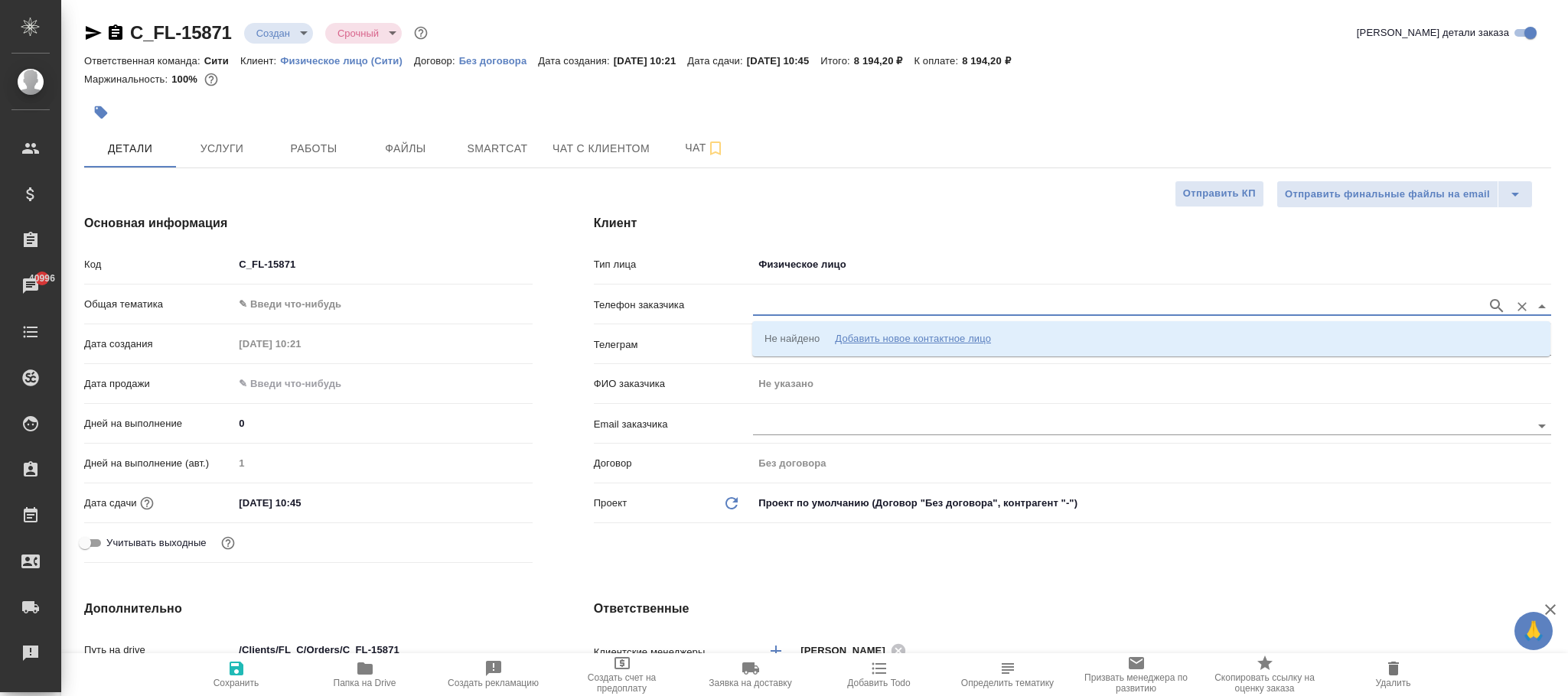
click at [792, 310] on input "text" at bounding box center [1116, 306] width 727 height 19
click at [1495, 303] on icon "button" at bounding box center [1497, 306] width 19 height 19
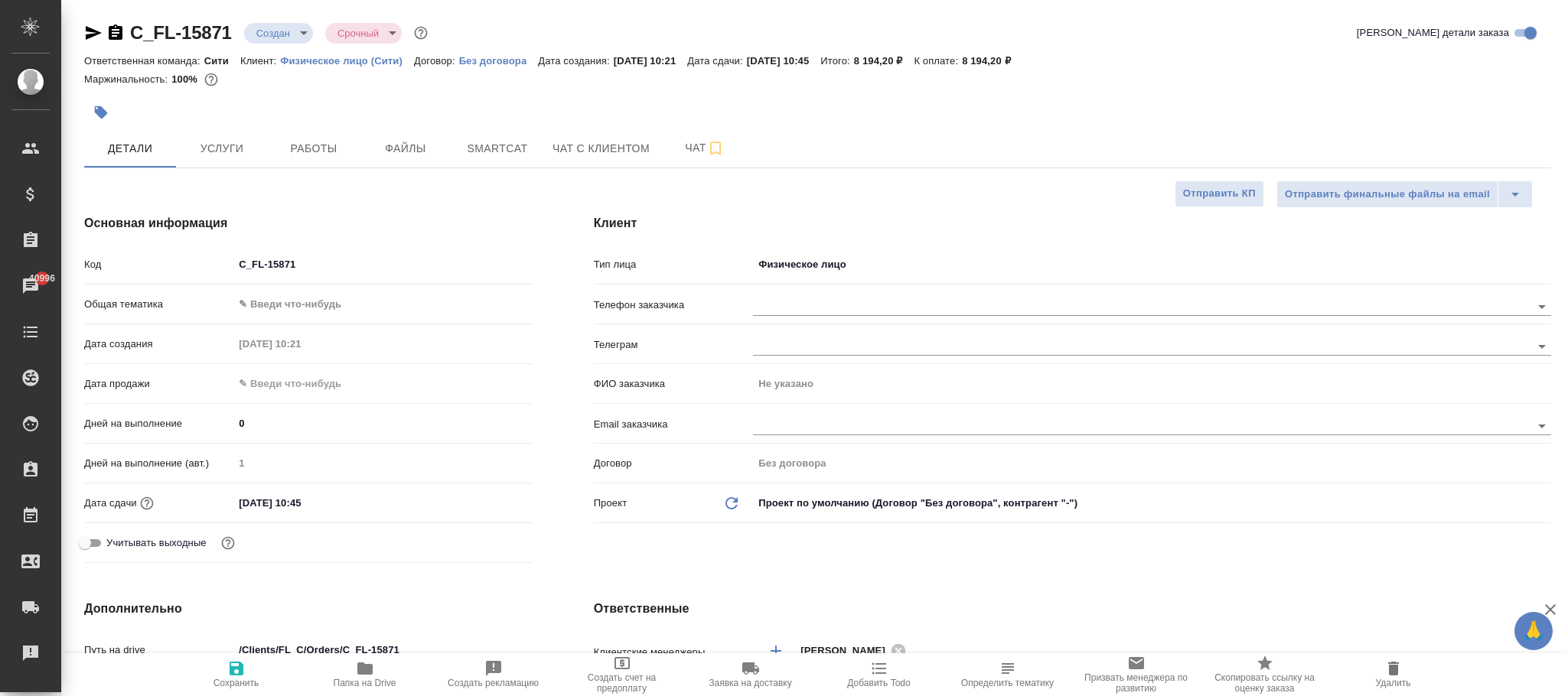
type textarea "x"
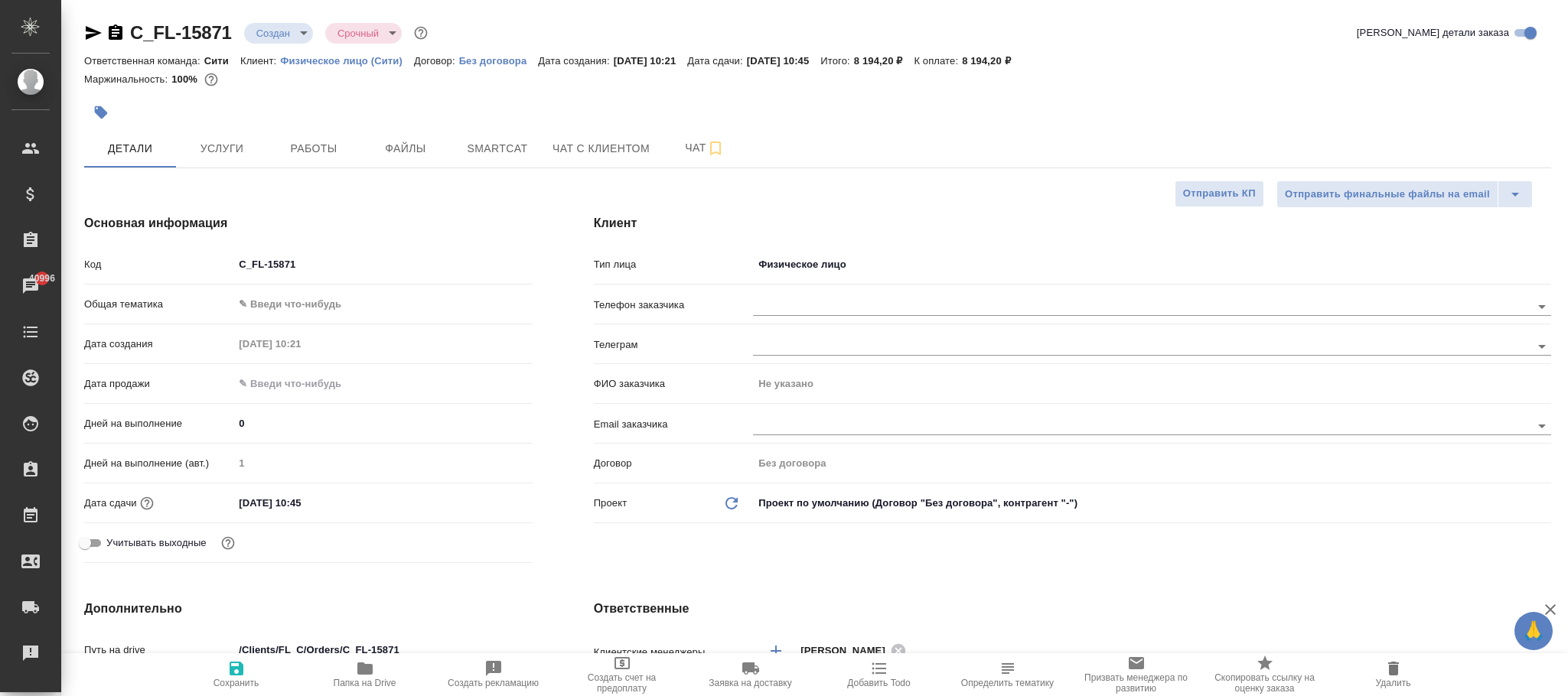
type textarea "x"
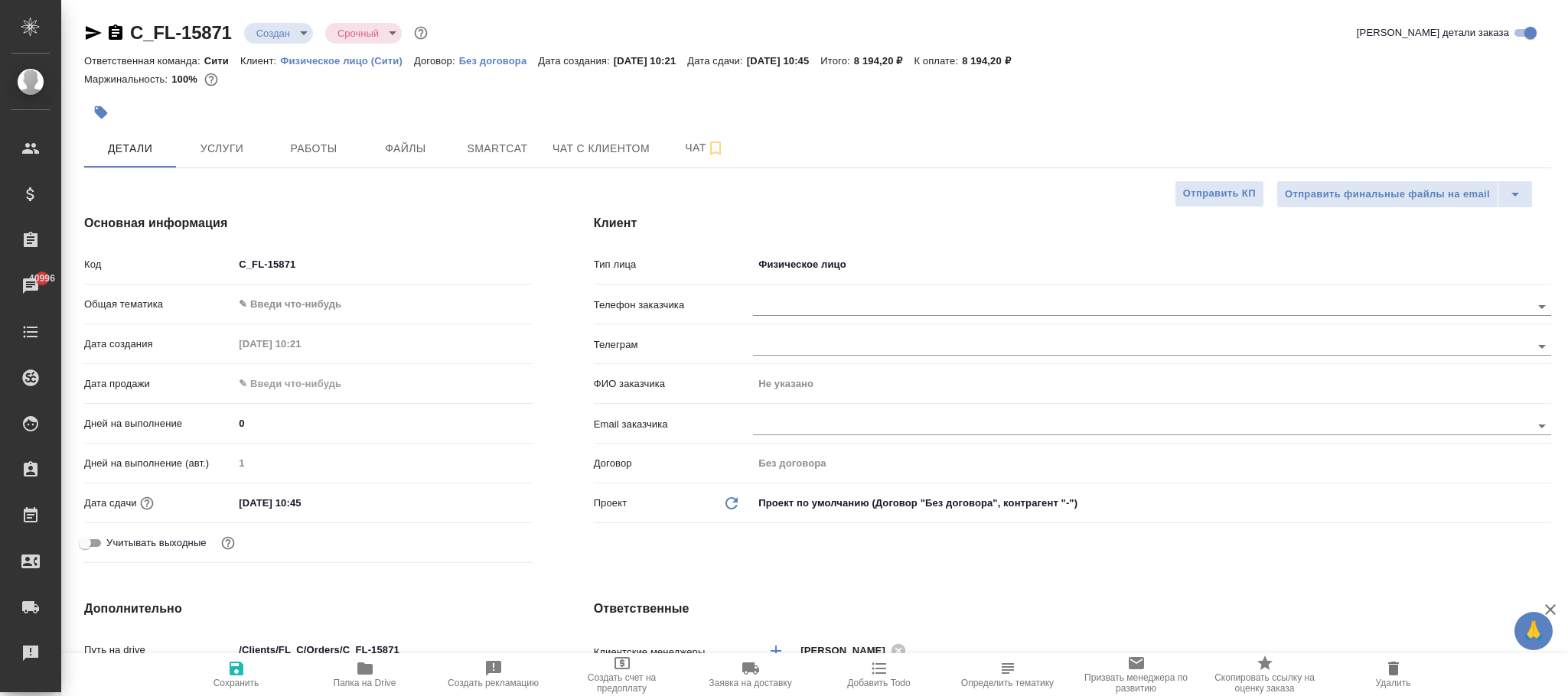
type textarea "x"
paste input "+79295761436"
type input "+79295761436"
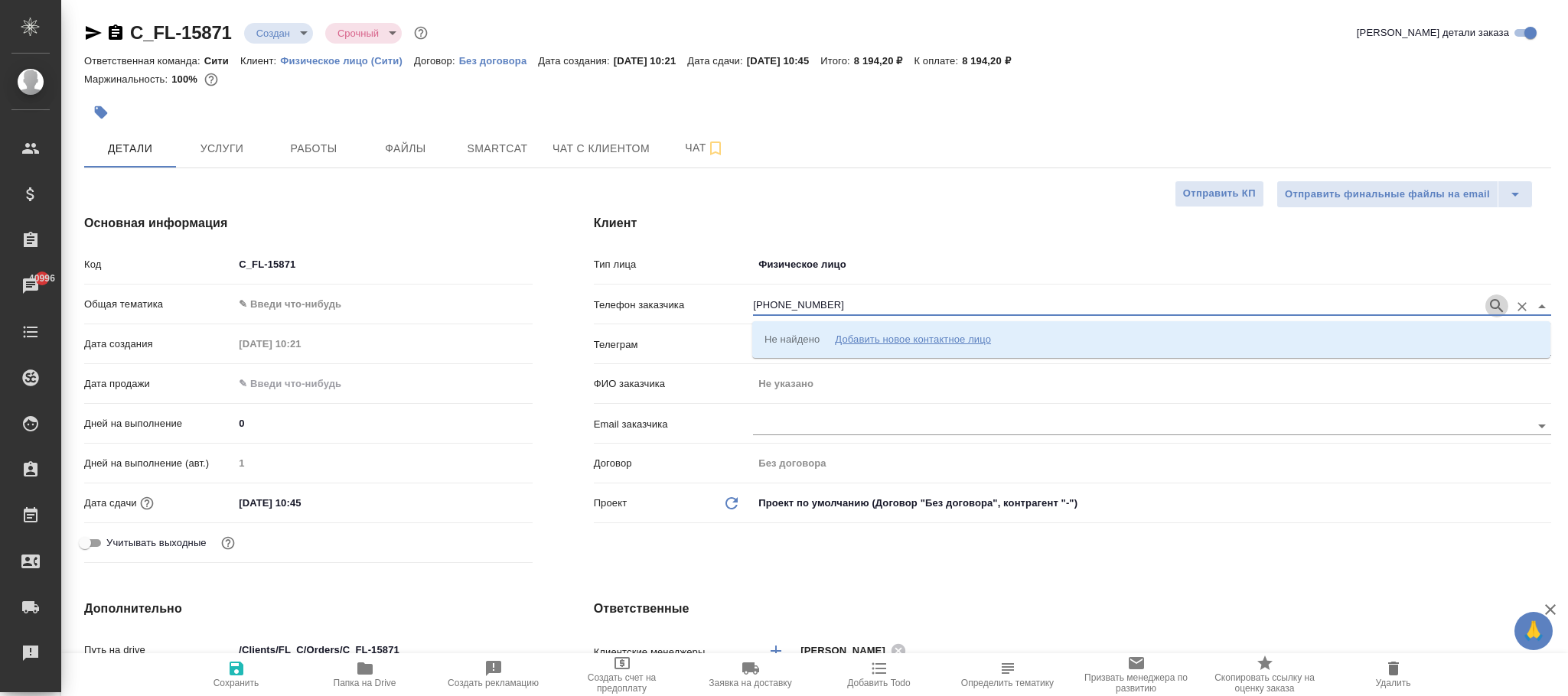
click at [1507, 305] on button "button" at bounding box center [1496, 306] width 23 height 23
click at [843, 336] on p "+79295761436 Медаревич Милош" at bounding box center [853, 339] width 177 height 16
type input "+79295761436 Медаревич Милош"
type input "Медаревич Милош"
type textarea "x"
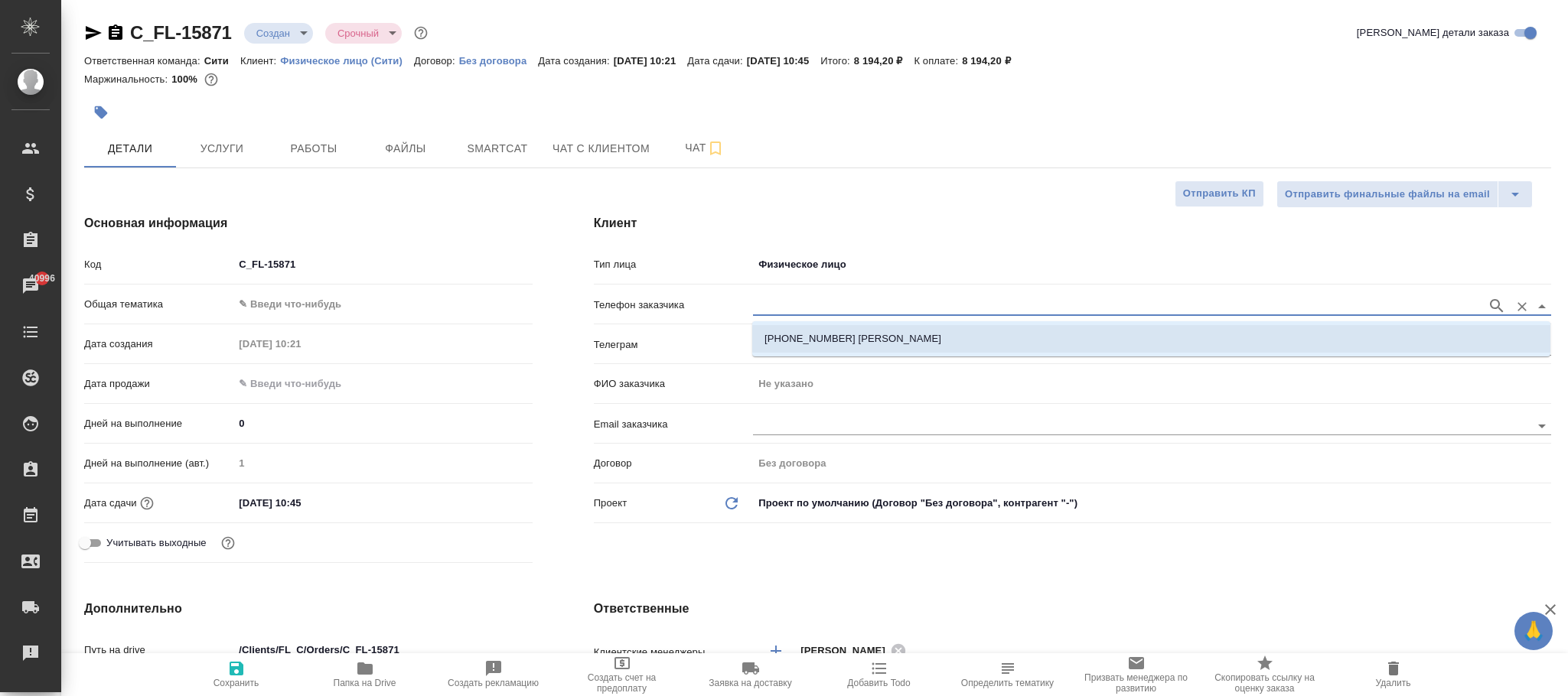
type textarea "x"
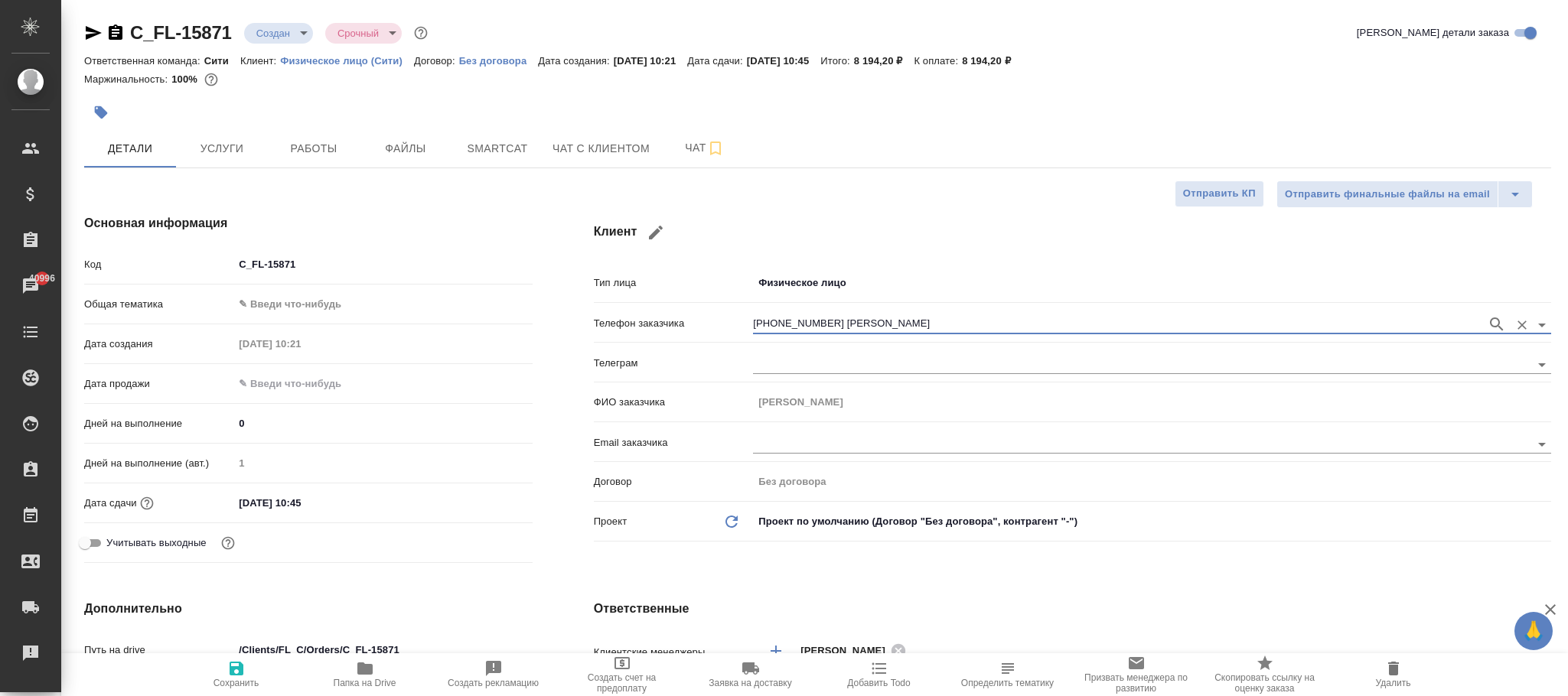
type input "+79295761436 Медаревич Милош"
click at [240, 675] on icon "button" at bounding box center [236, 669] width 14 height 14
type textarea "x"
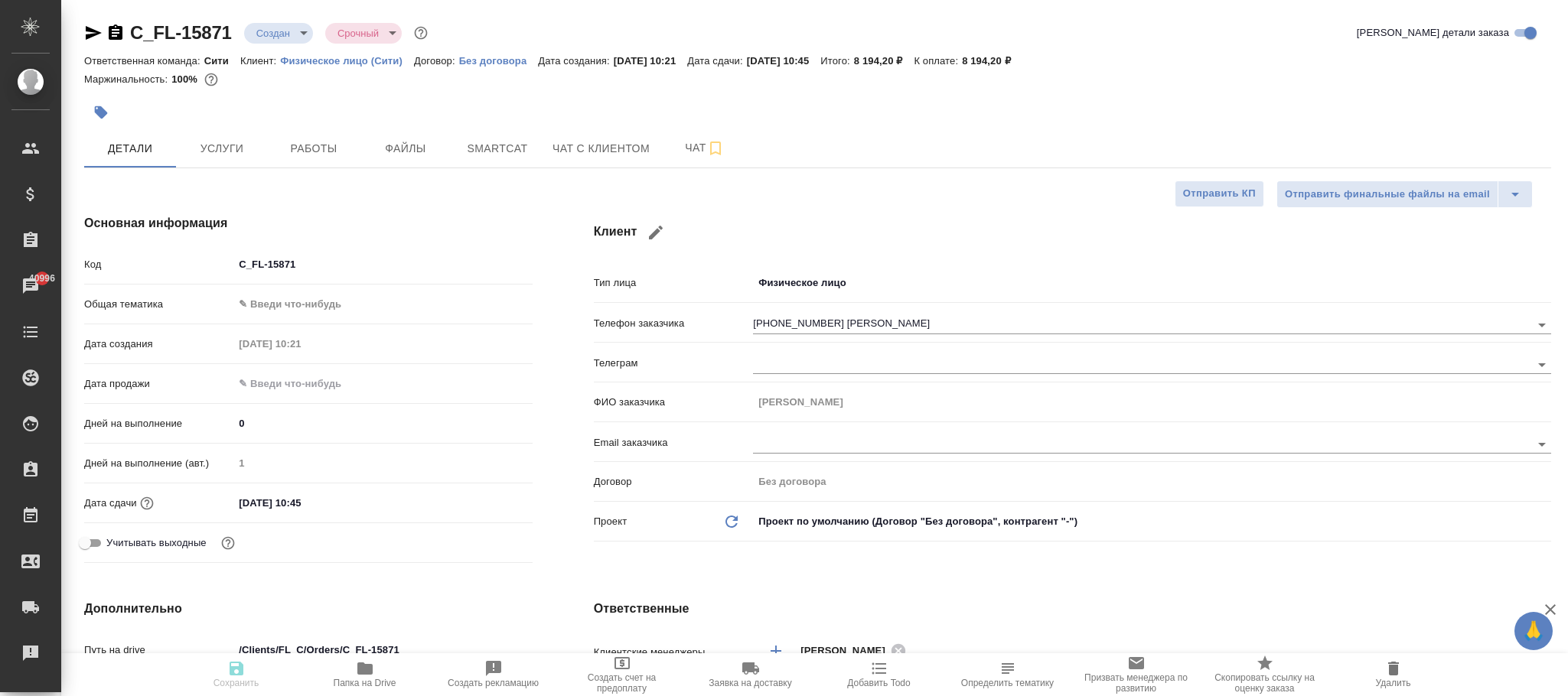
type textarea "x"
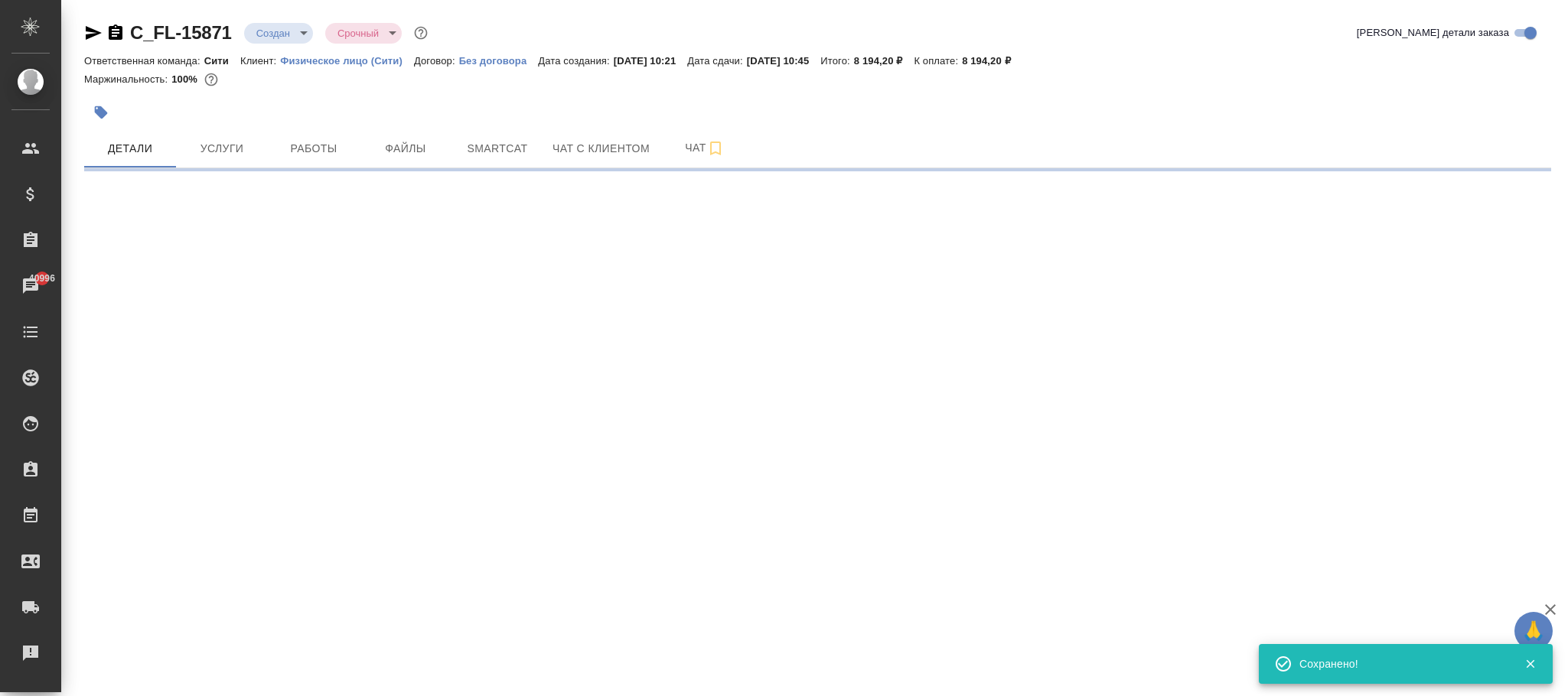
select select "RU"
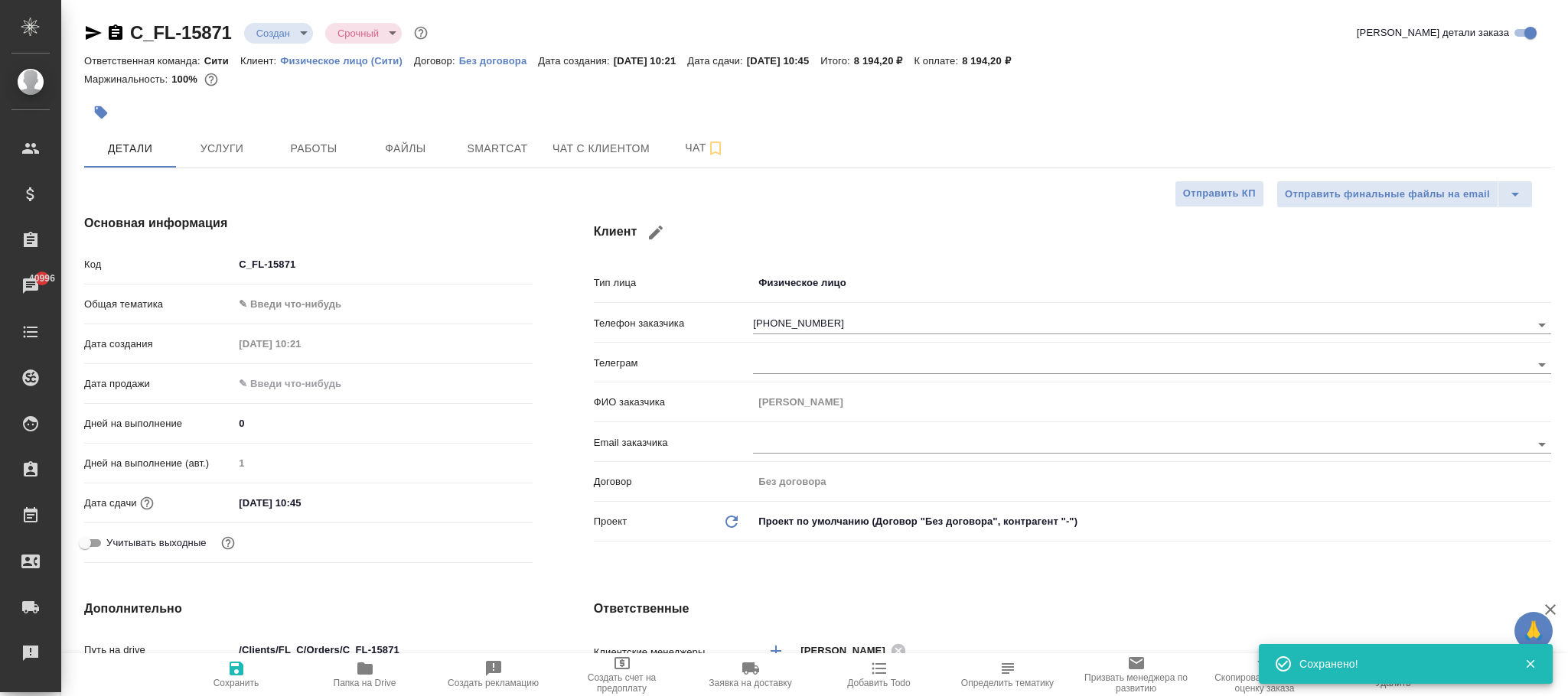
type textarea "x"
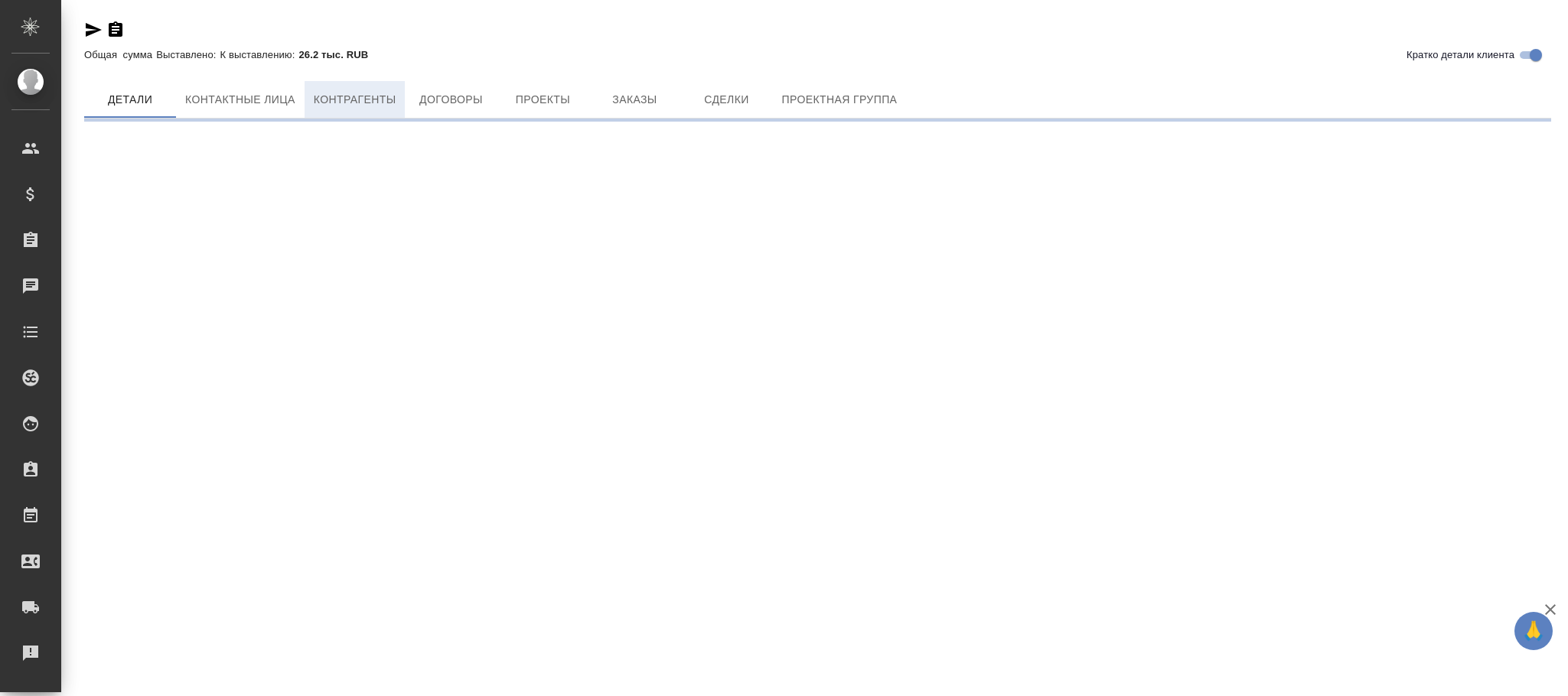
click at [347, 108] on span "Контрагенты" at bounding box center [355, 100] width 83 height 20
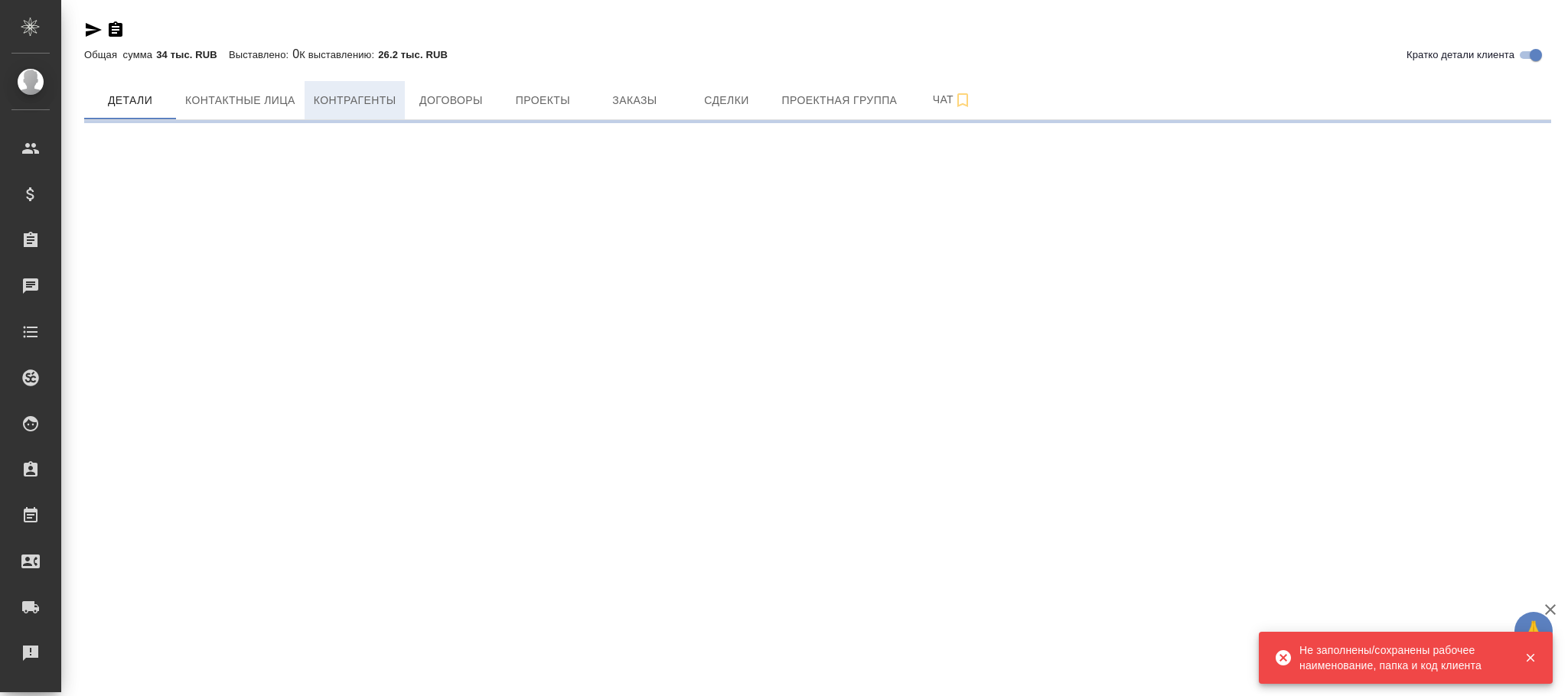
click at [354, 103] on span "Контрагенты" at bounding box center [355, 101] width 83 height 20
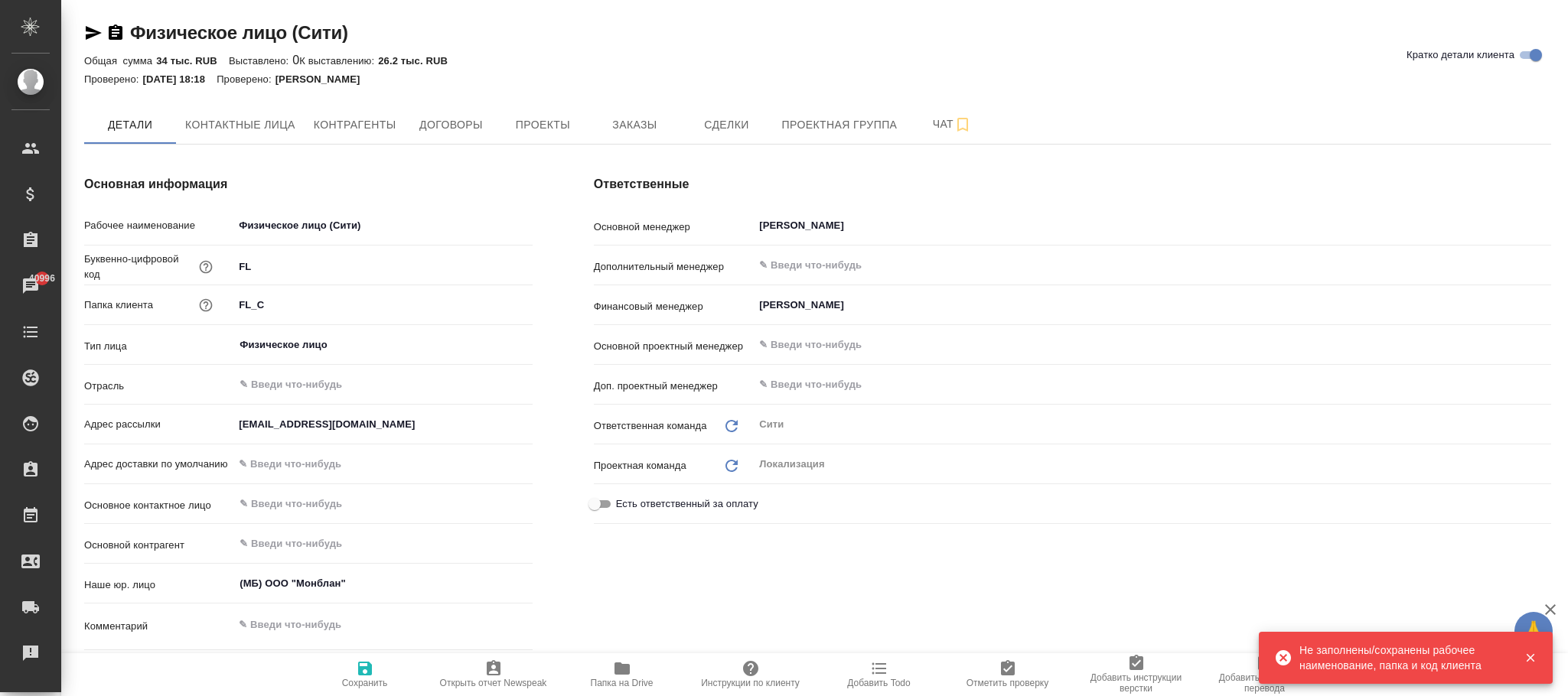
type textarea "x"
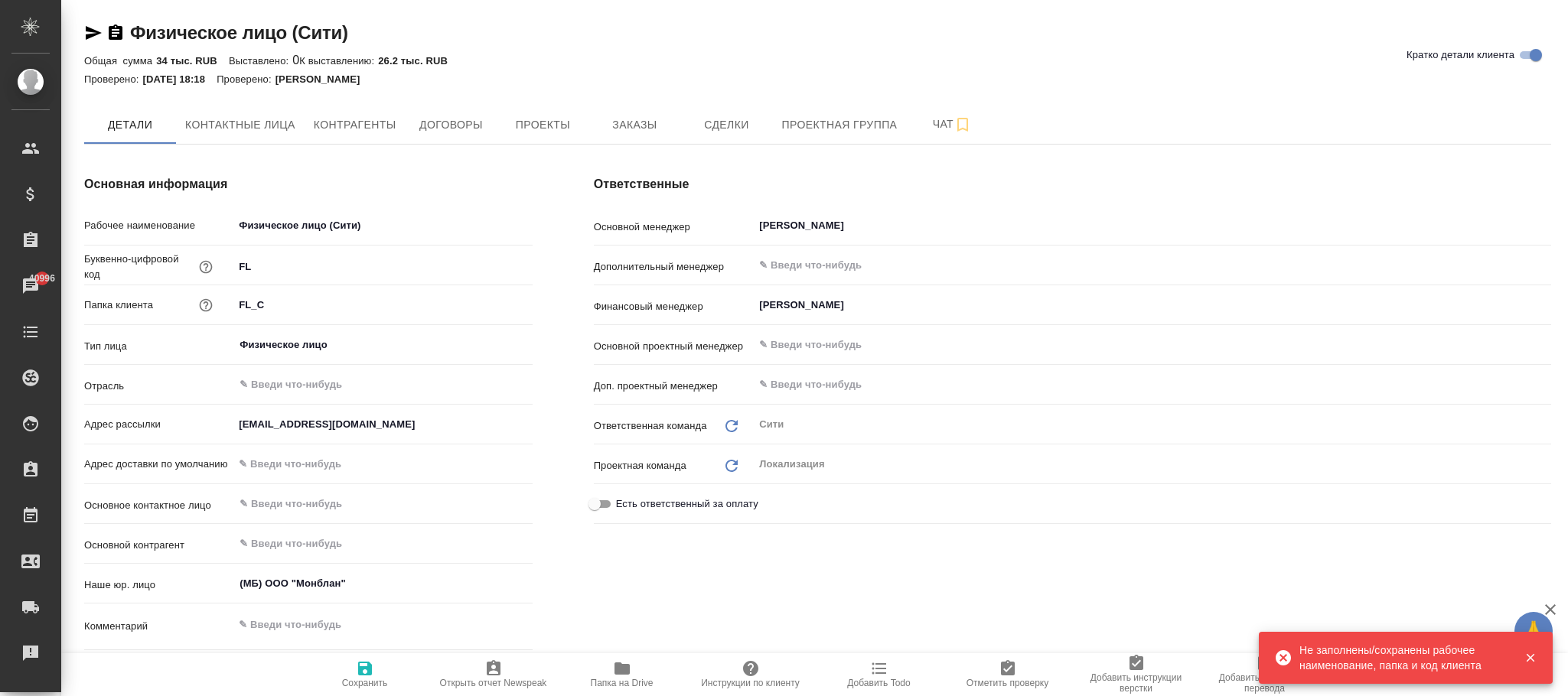
type textarea "x"
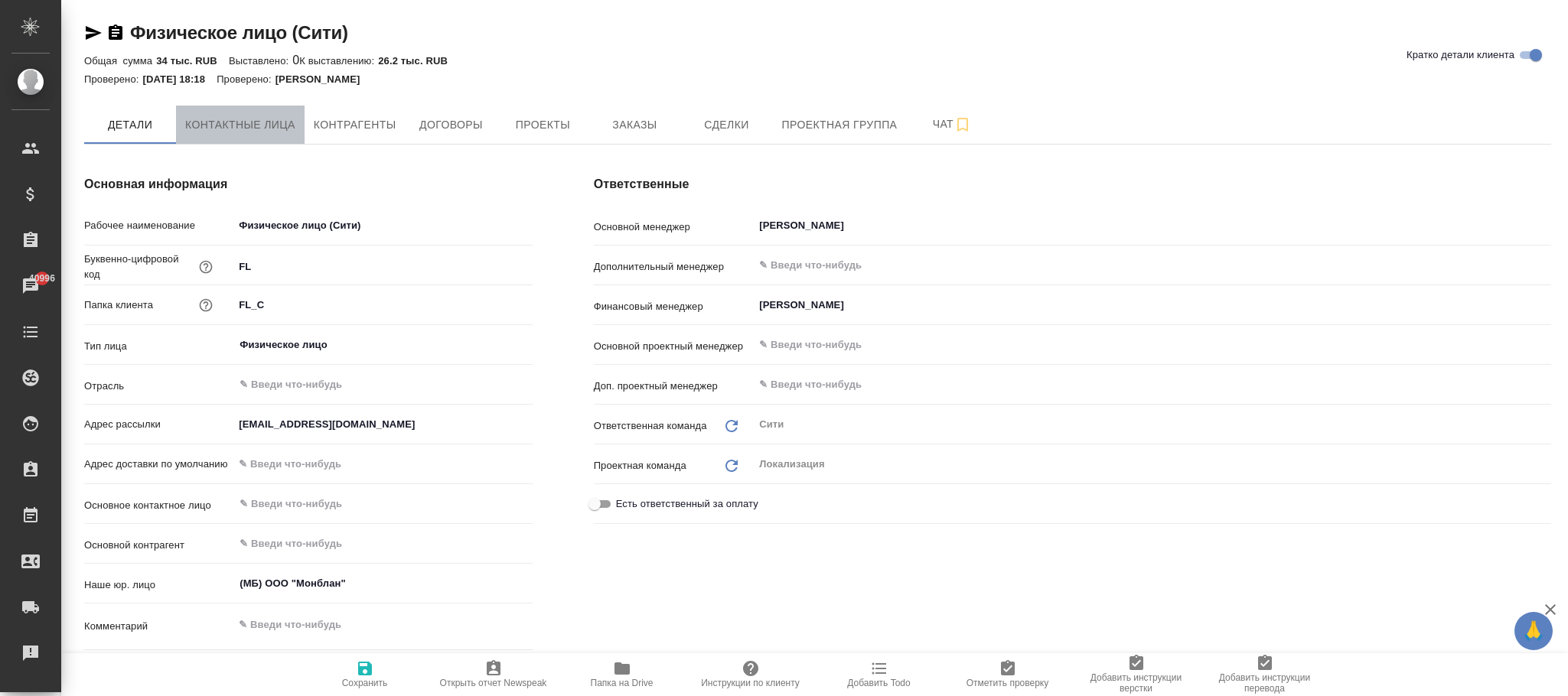
click at [239, 115] on button "Контактные лица" at bounding box center [240, 124] width 129 height 38
select select "RU"
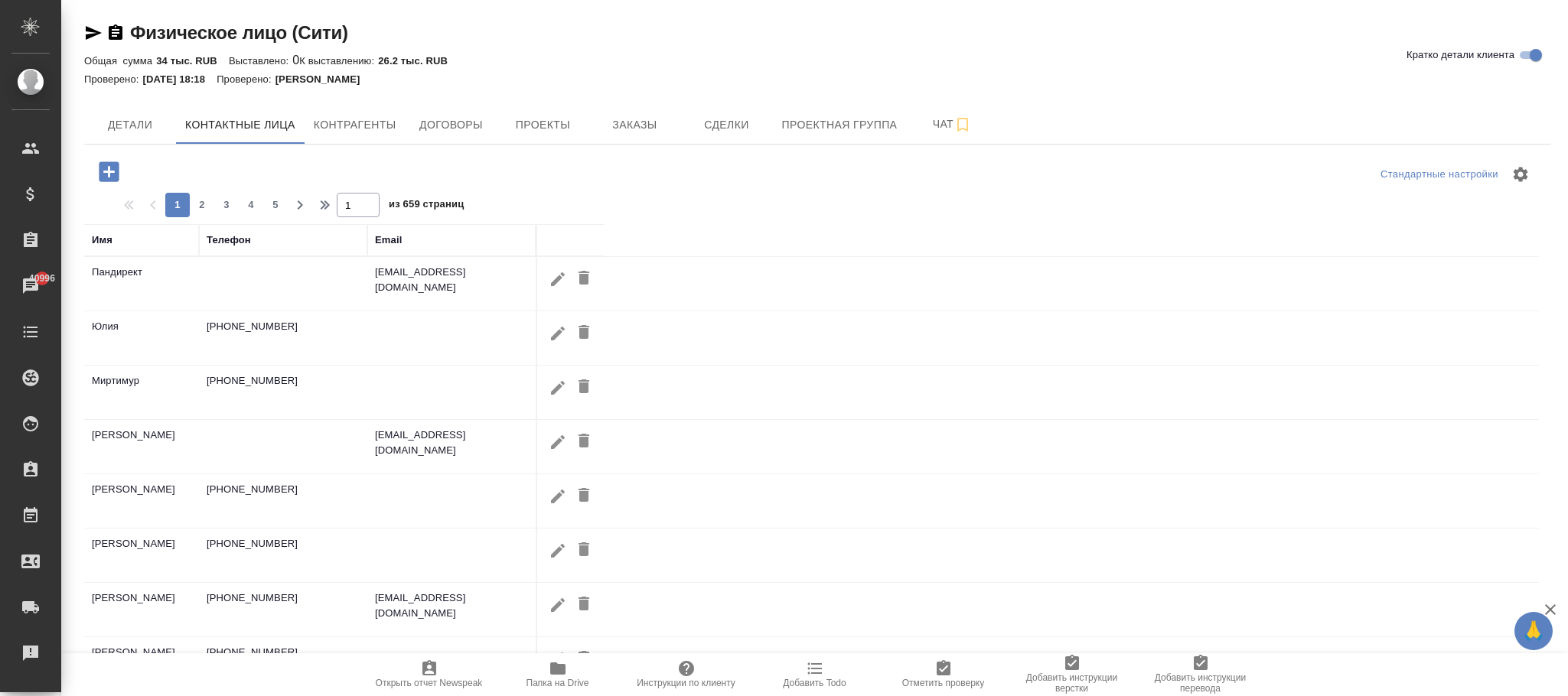
click at [105, 241] on div "Имя" at bounding box center [102, 240] width 20 height 16
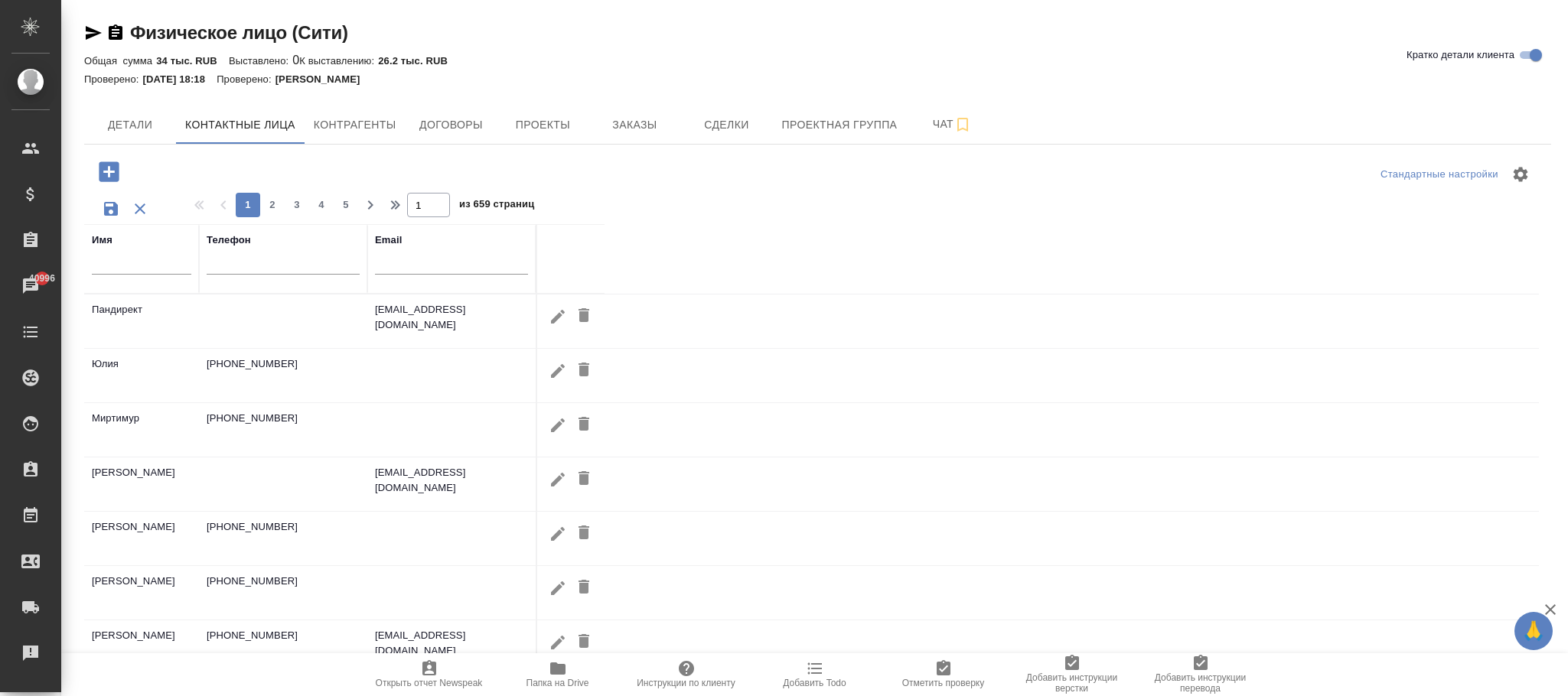
click at [111, 262] on input "text" at bounding box center [141, 265] width 99 height 20
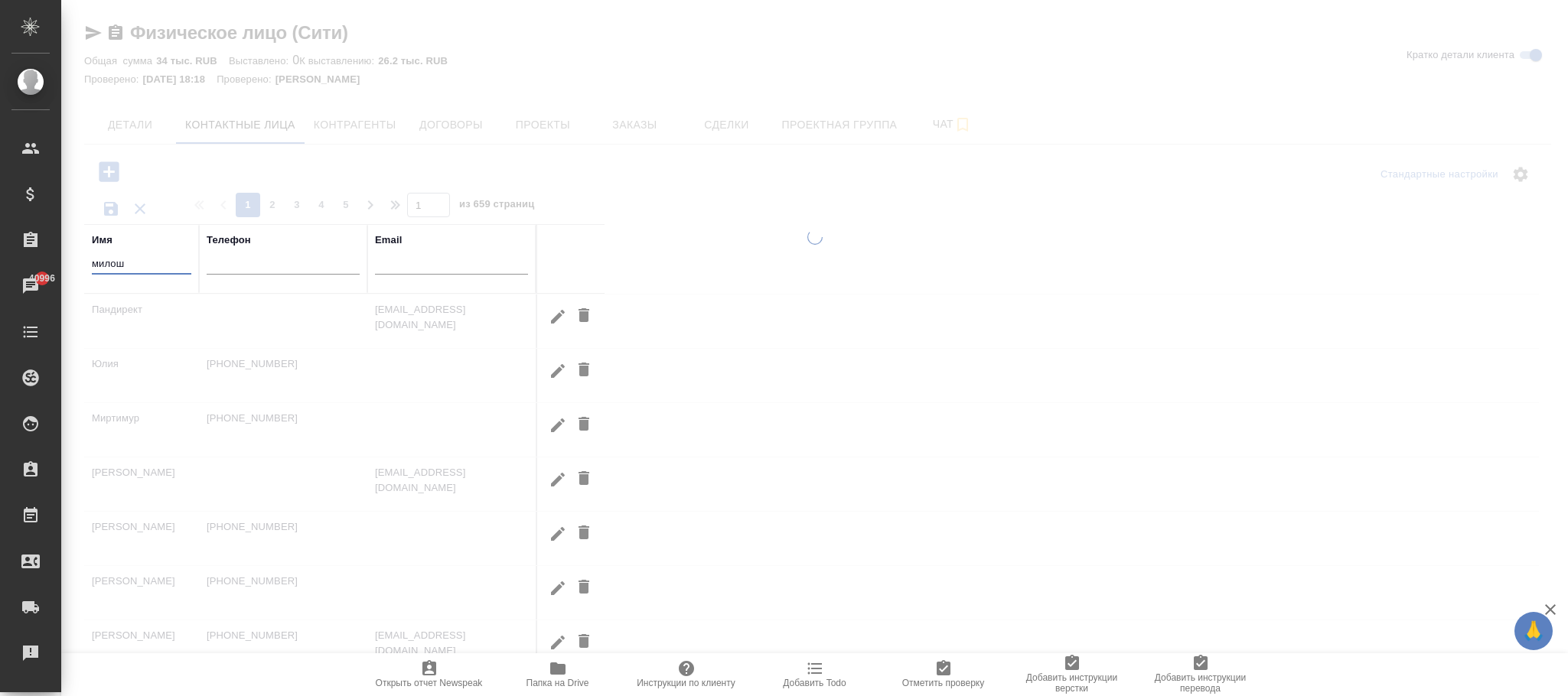
type input "милош"
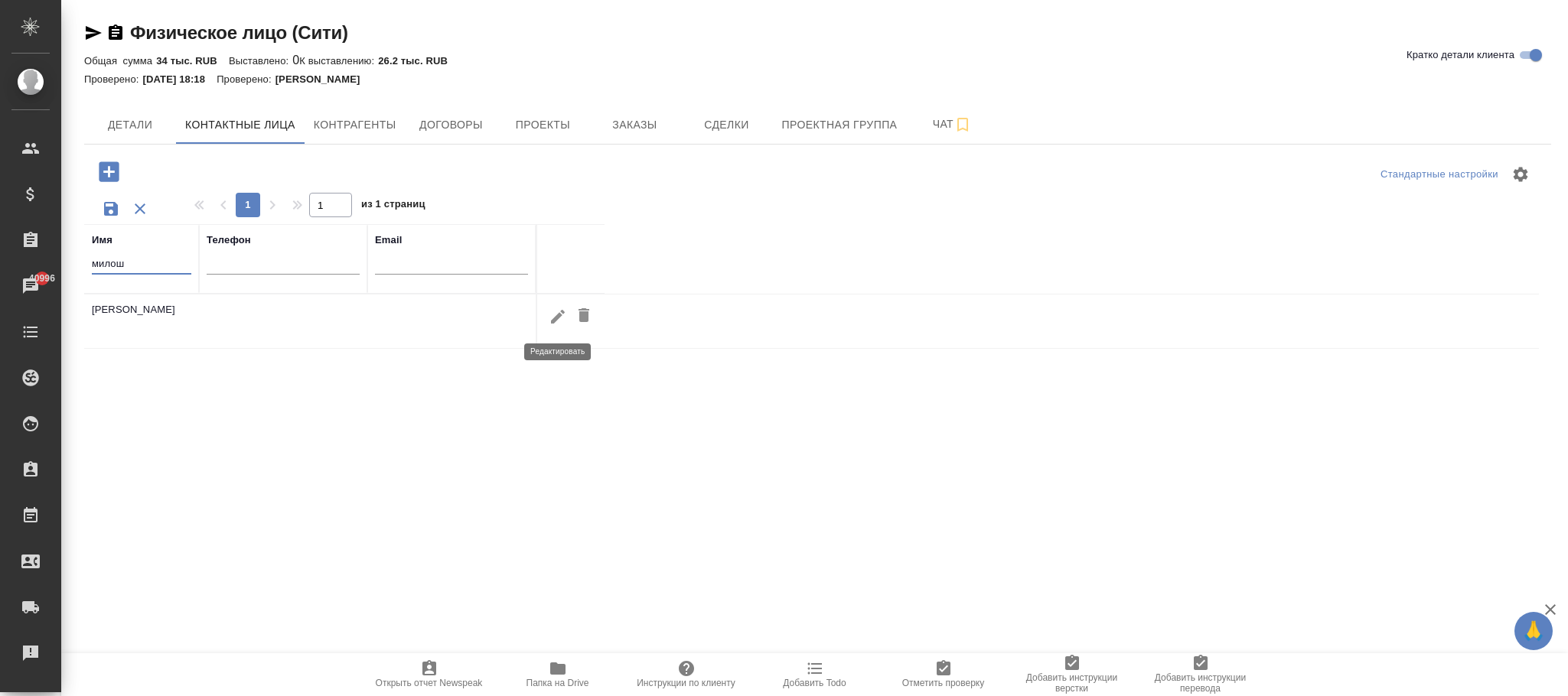
click at [556, 319] on icon "button" at bounding box center [558, 317] width 14 height 14
type input "Милош"
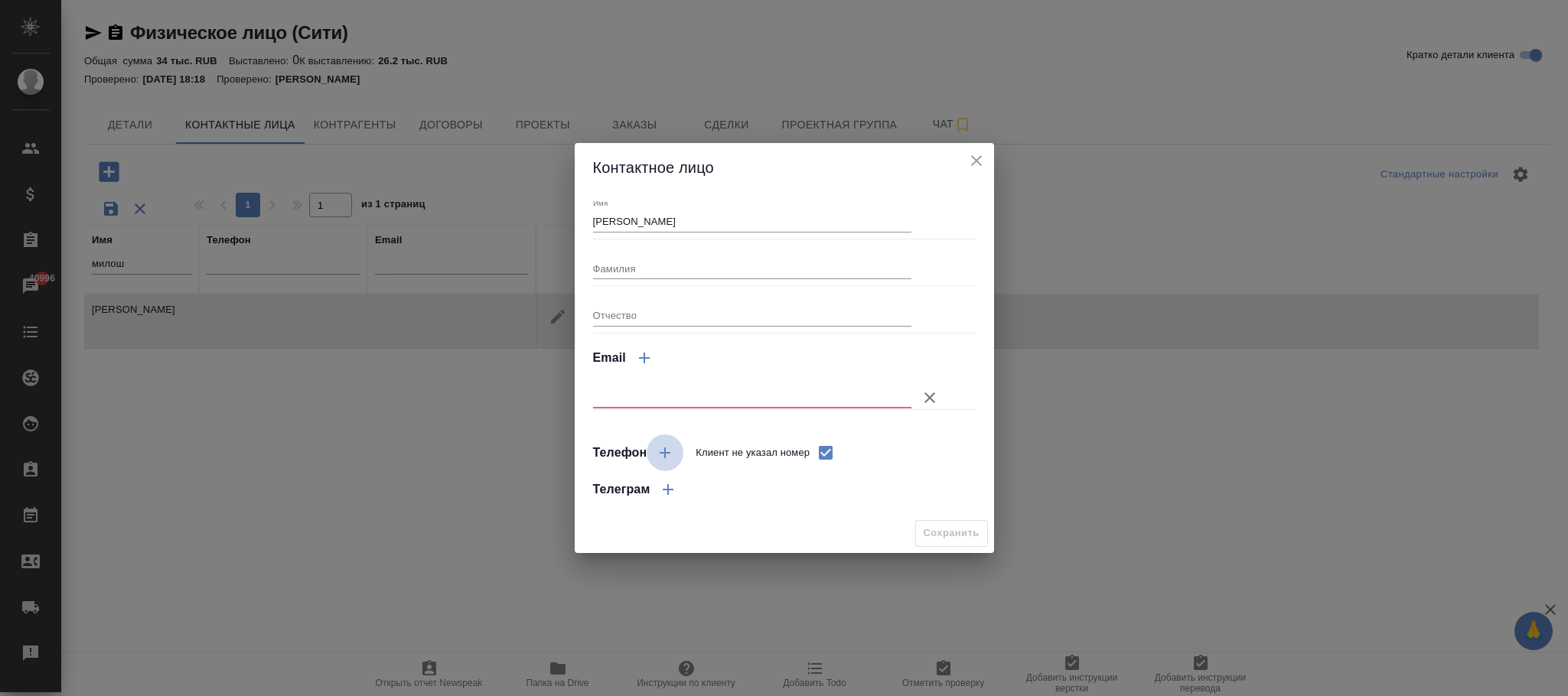
click at [673, 449] on icon "button" at bounding box center [665, 453] width 19 height 19
click at [660, 453] on icon "button" at bounding box center [665, 453] width 19 height 19
click at [926, 392] on icon "button" at bounding box center [930, 398] width 19 height 19
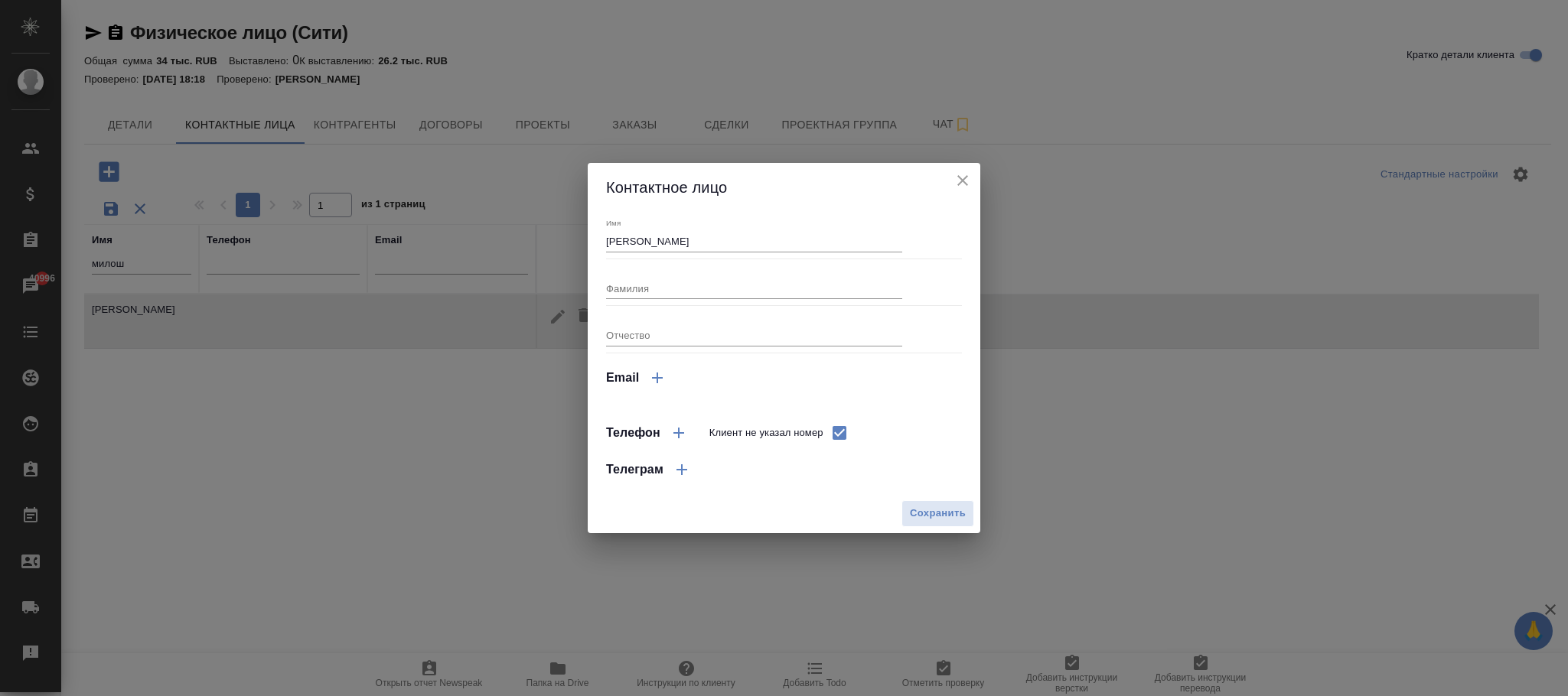
click at [683, 429] on icon "button" at bounding box center [679, 433] width 19 height 19
click at [846, 430] on input "Клиент не указал номер" at bounding box center [839, 432] width 32 height 32
checkbox input "false"
select select "RU"
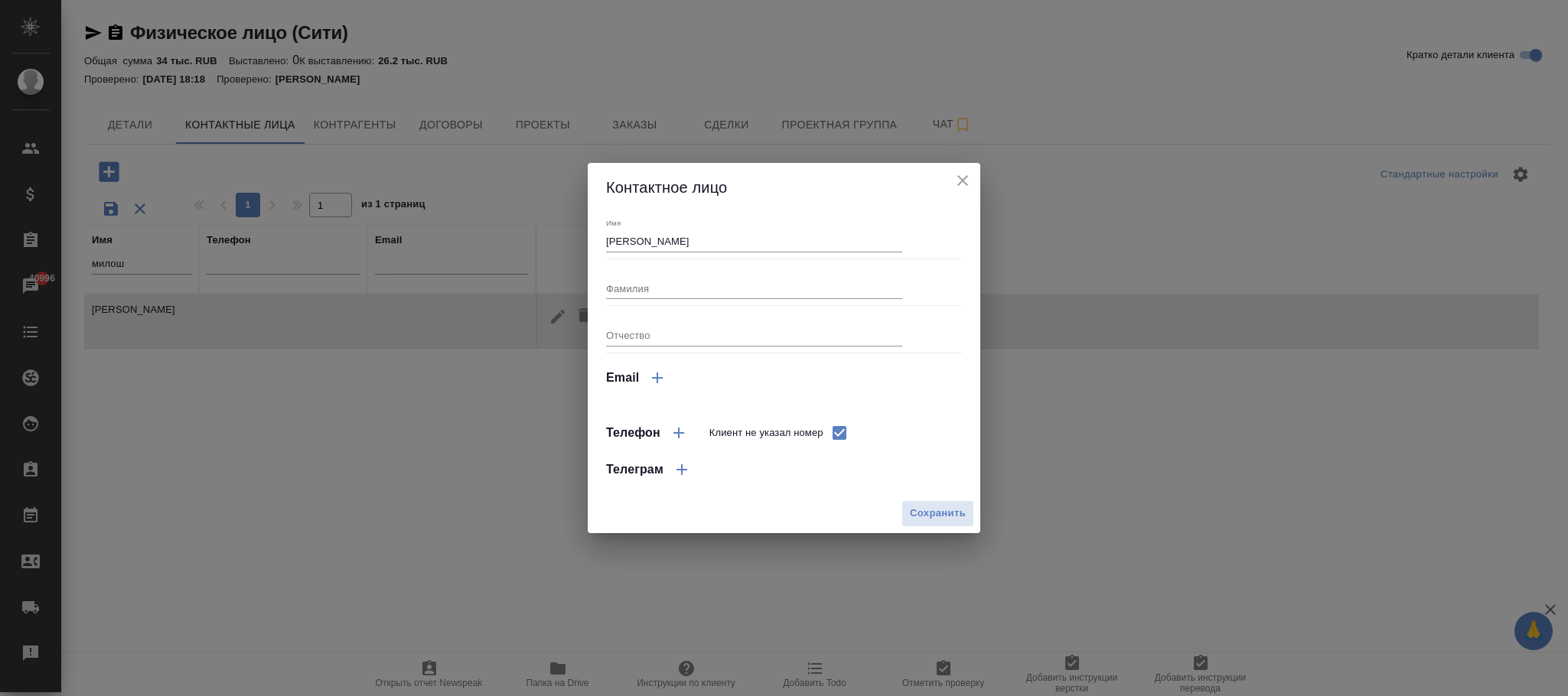
select select "RU"
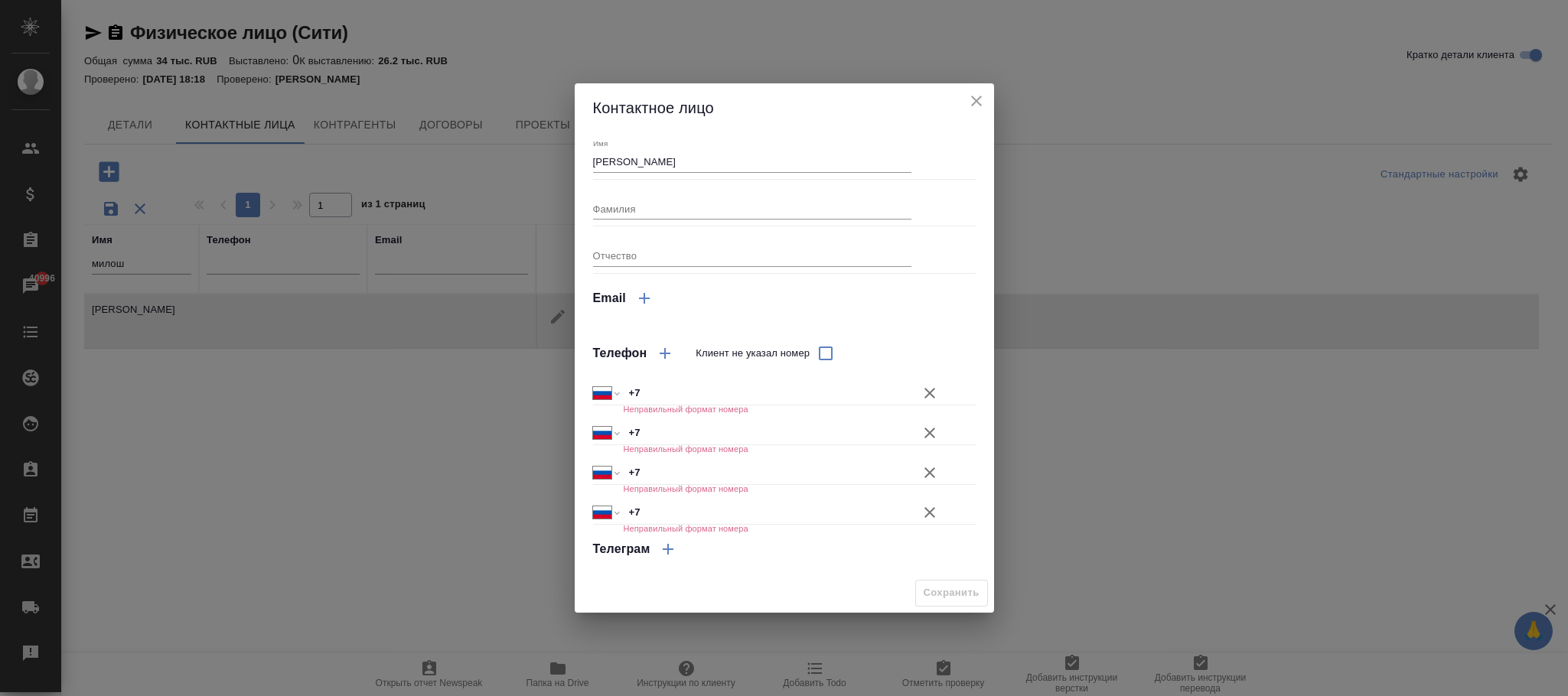
click at [705, 395] on input "+7" at bounding box center [767, 392] width 289 height 22
paste input "79295761436"
select select "KZ"
type input "+7 79295761436"
click at [649, 389] on input "+7 79295761436" at bounding box center [767, 392] width 287 height 22
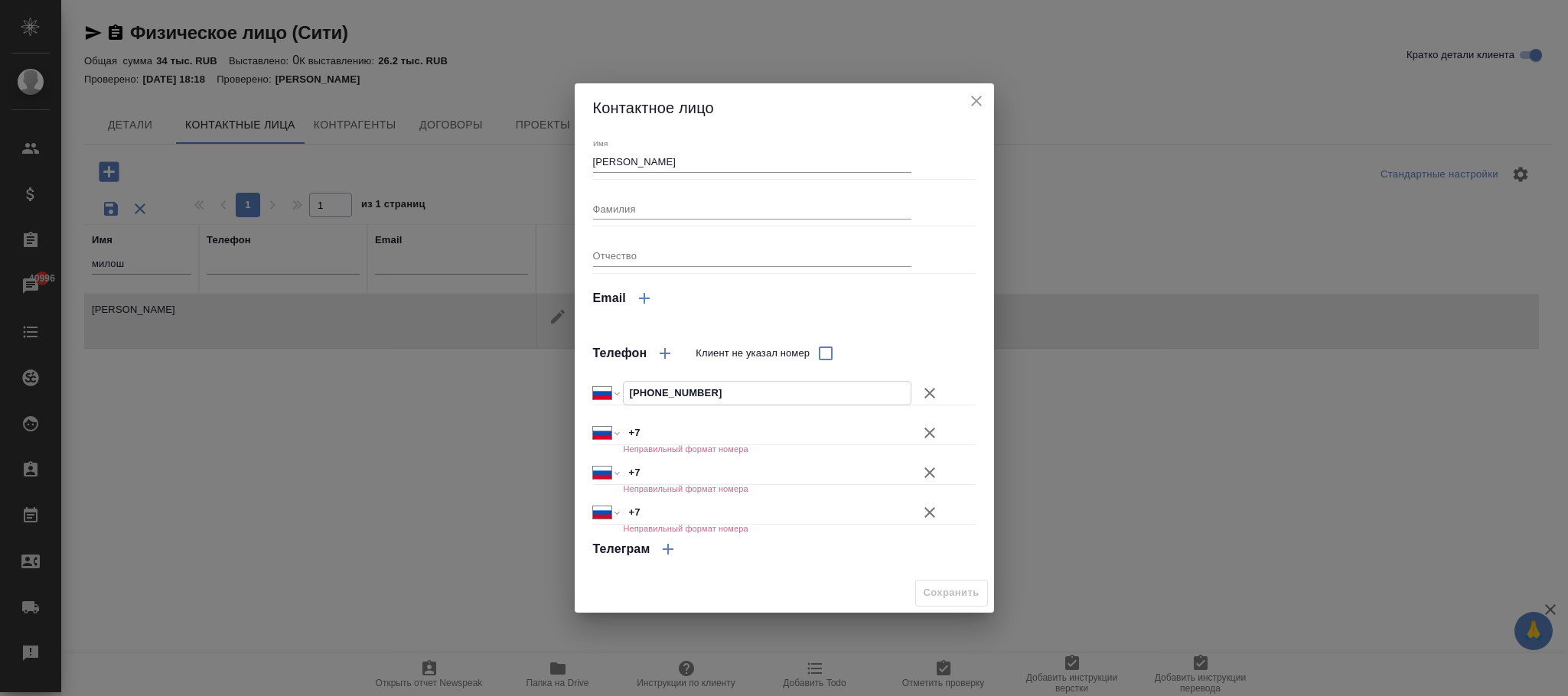
select select "RU"
type input "+7 929 576 14 36"
click at [905, 326] on div "Имя Милош Фамилия Отчество Email Телефон Клиент не указал номер Международный А…" at bounding box center [784, 352] width 382 height 428
click at [930, 436] on icon "button" at bounding box center [930, 433] width 19 height 19
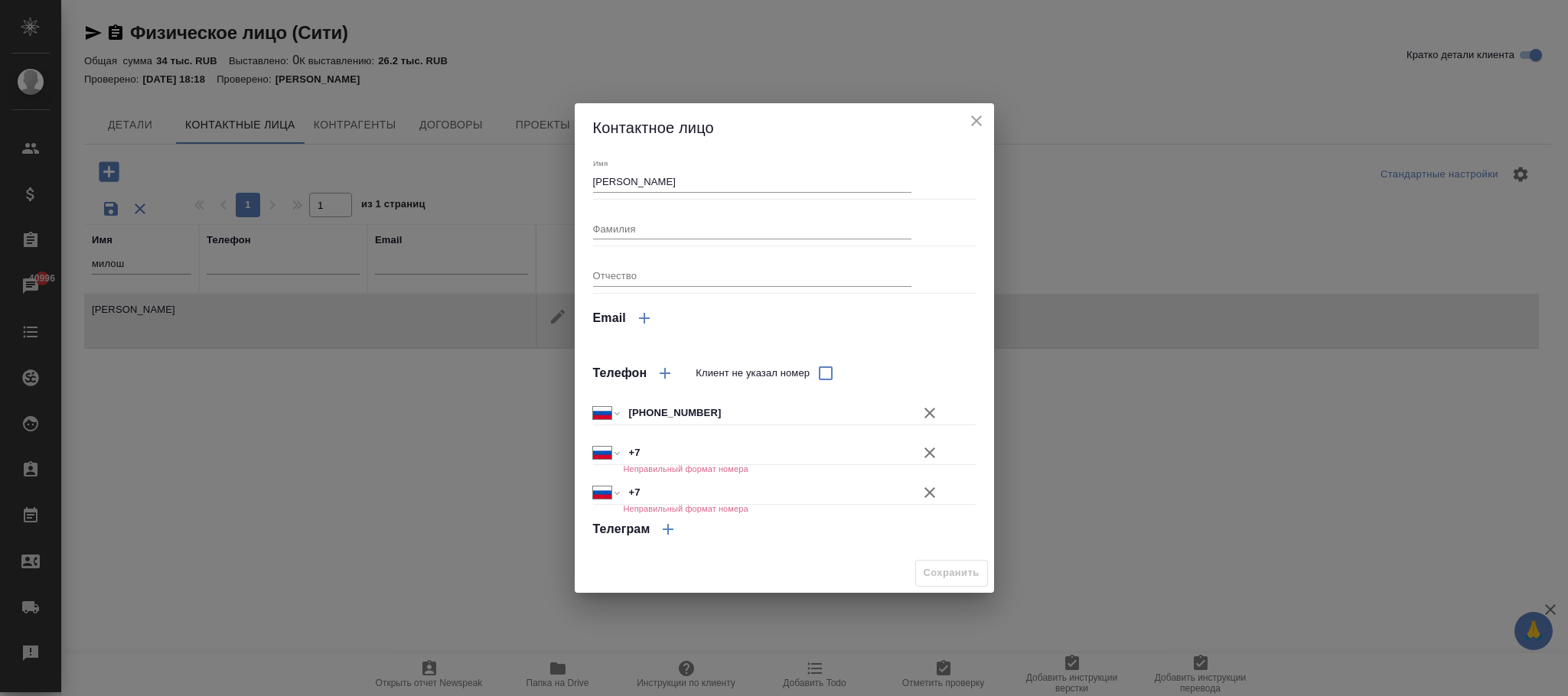
click at [927, 453] on icon "button" at bounding box center [930, 453] width 19 height 19
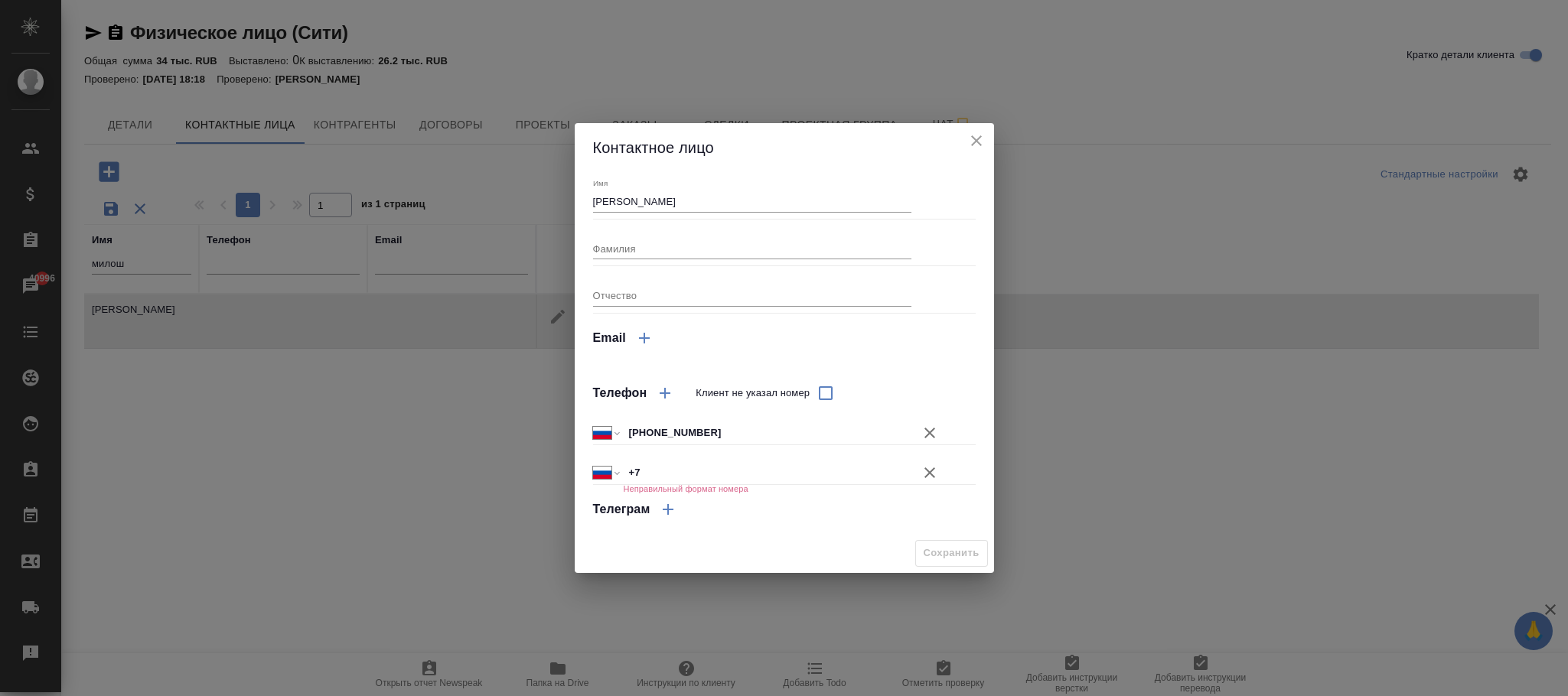
click at [927, 466] on icon "button" at bounding box center [930, 473] width 19 height 19
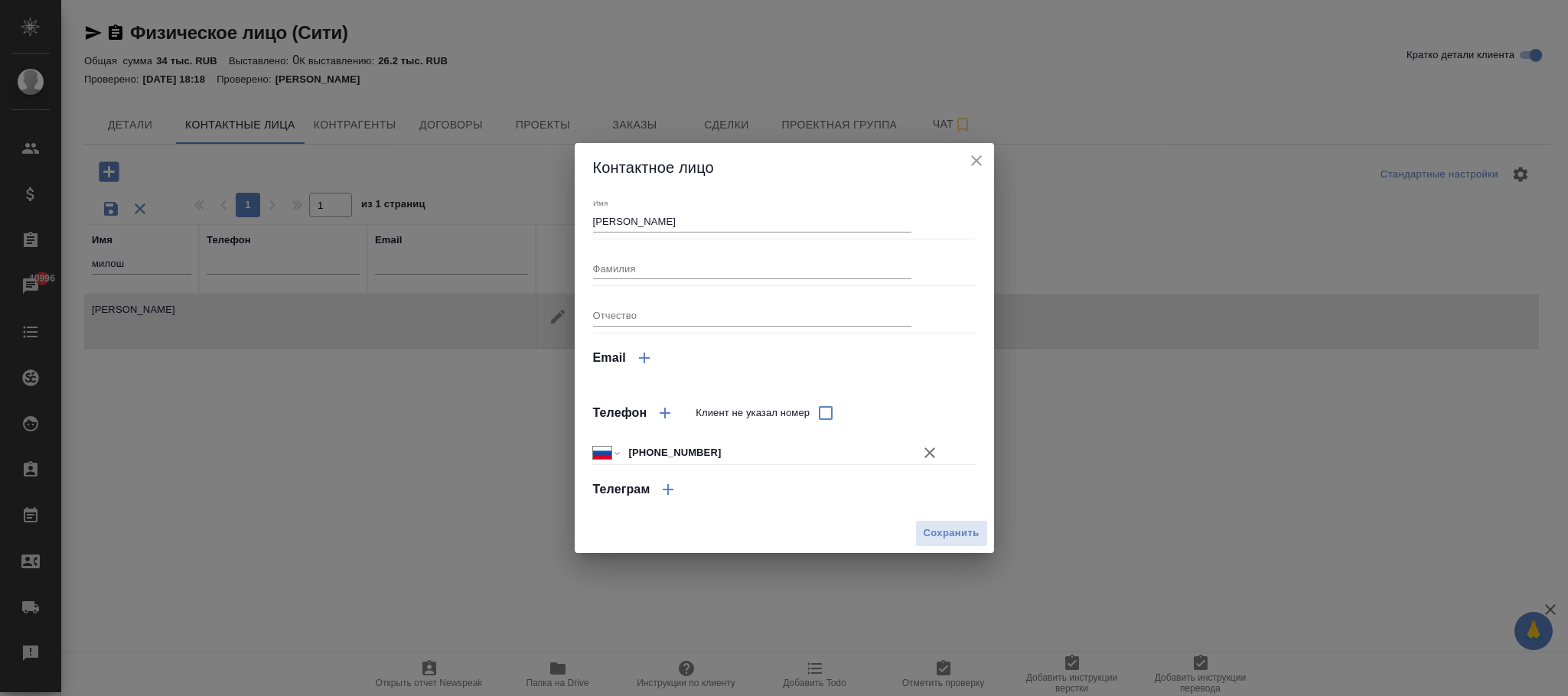
click at [646, 262] on input "Фамилия" at bounding box center [752, 268] width 319 height 21
type input "Медаревич"
click at [971, 537] on span "Сохранить" at bounding box center [952, 534] width 56 height 18
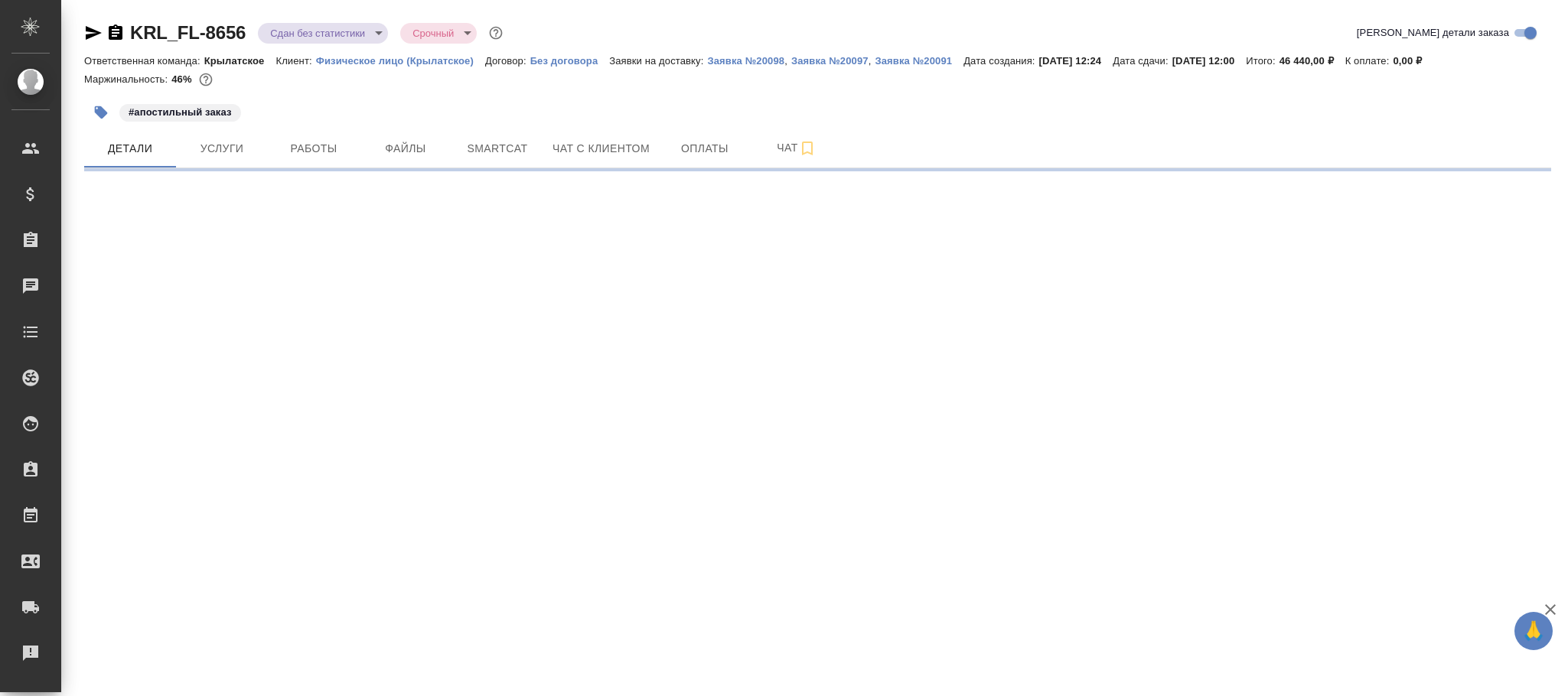
select select "RU"
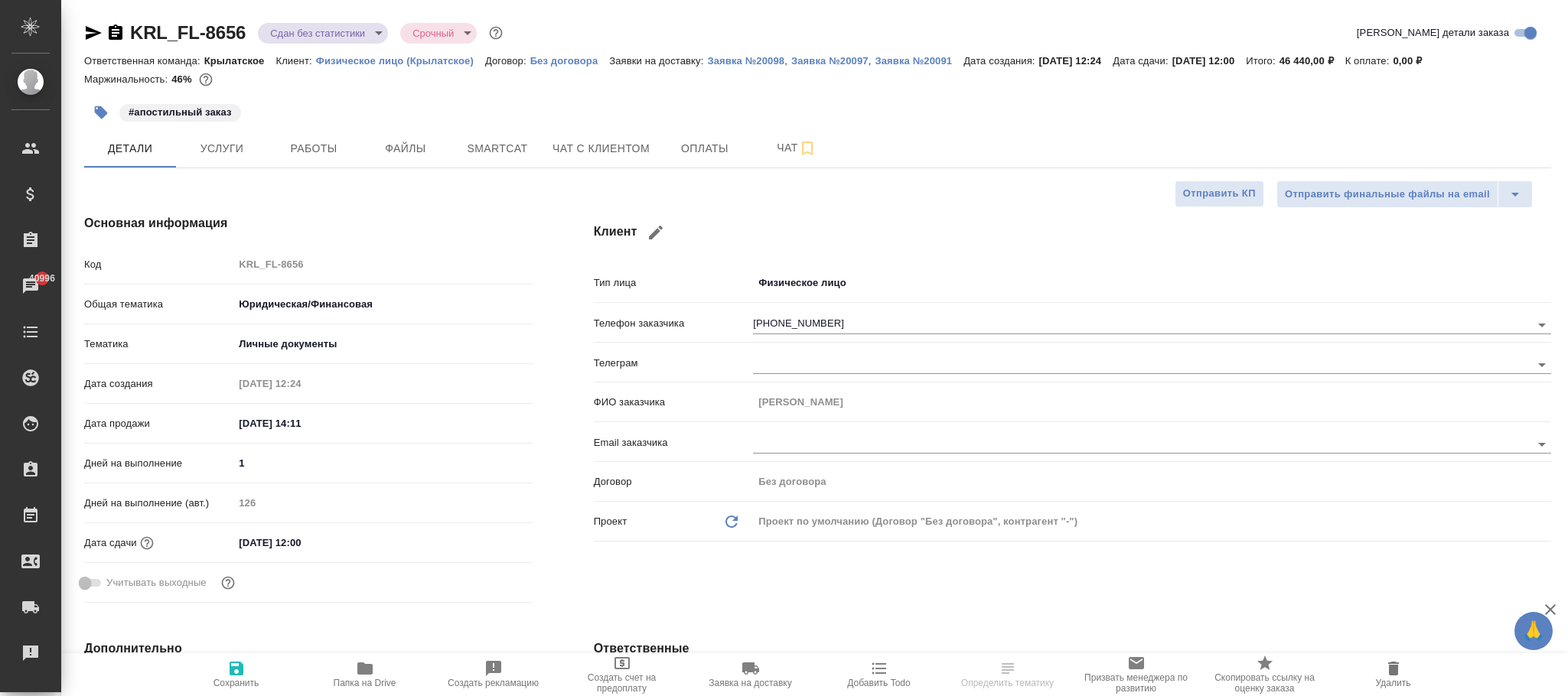
type textarea "x"
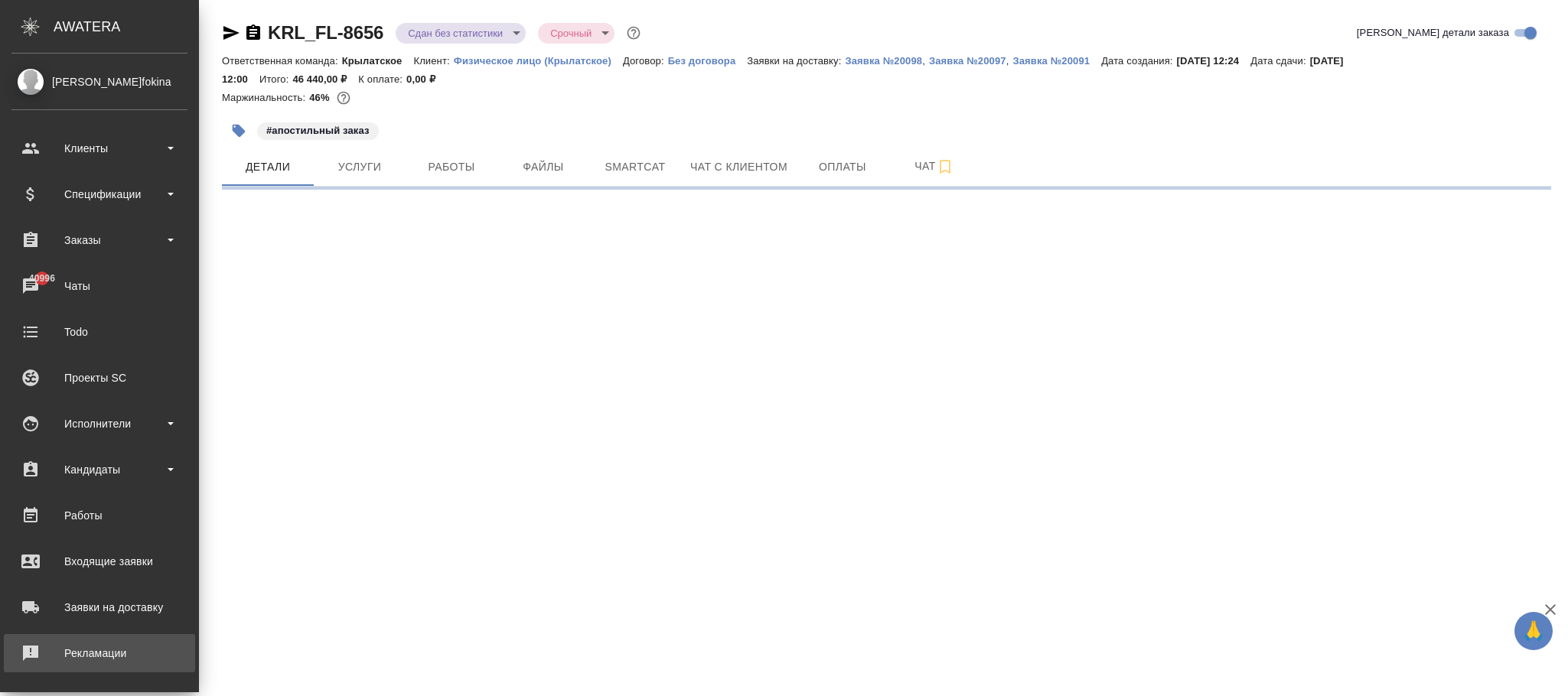
select select "RU"
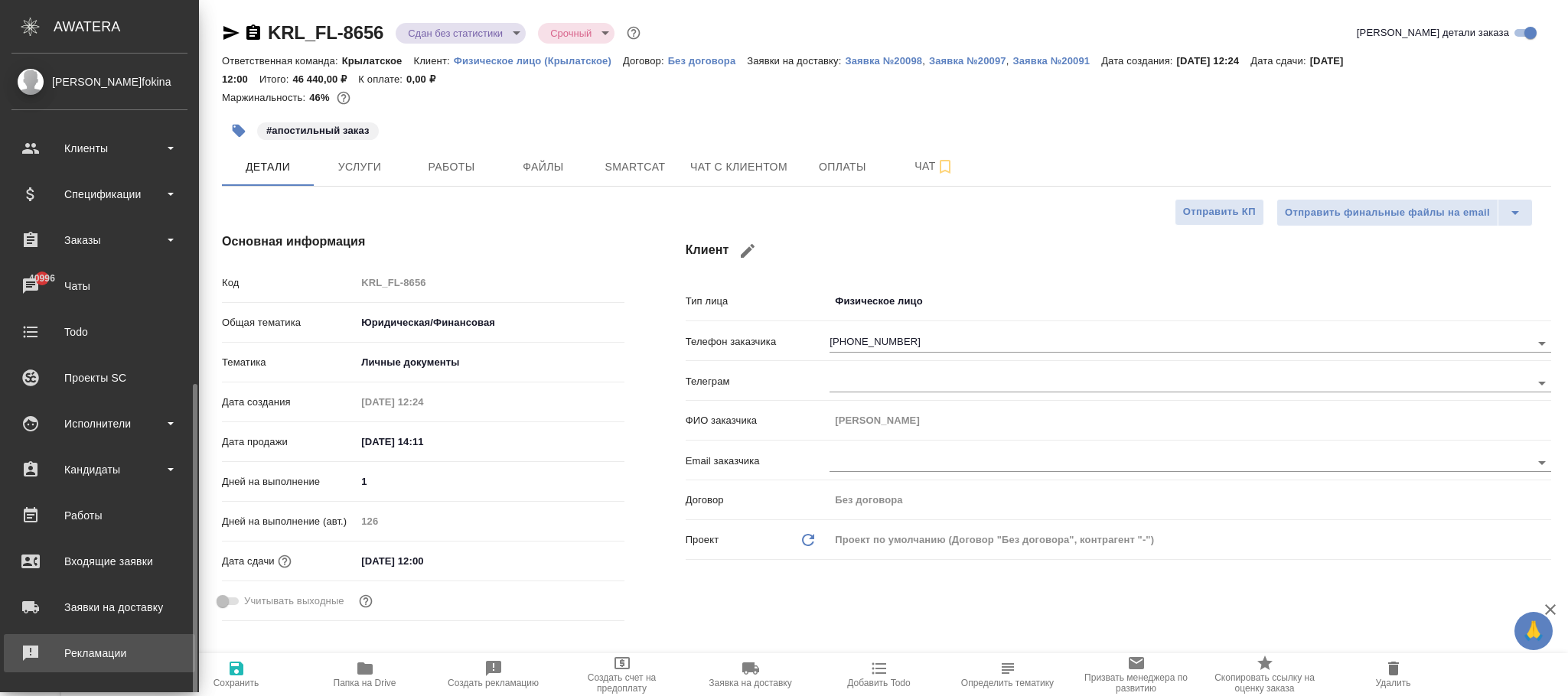
type textarea "x"
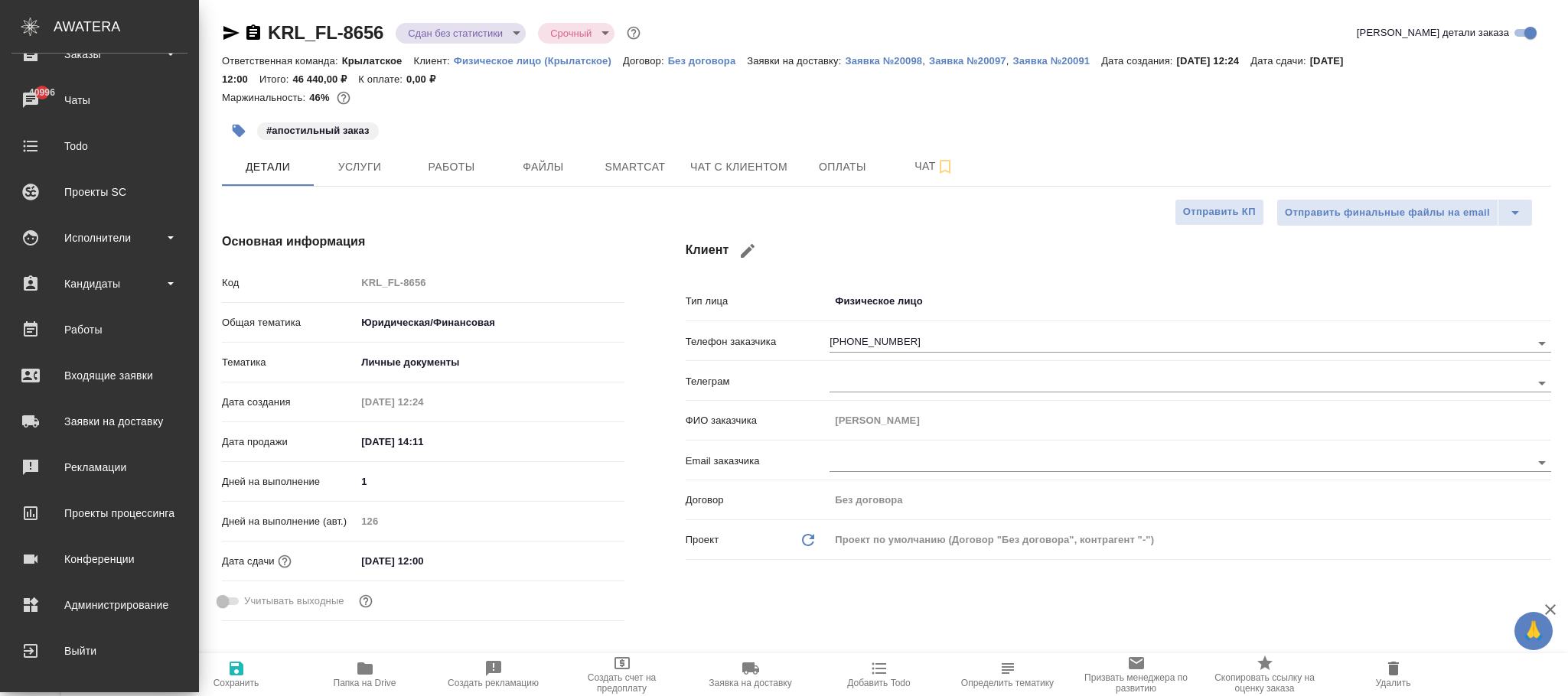
type textarea "x"
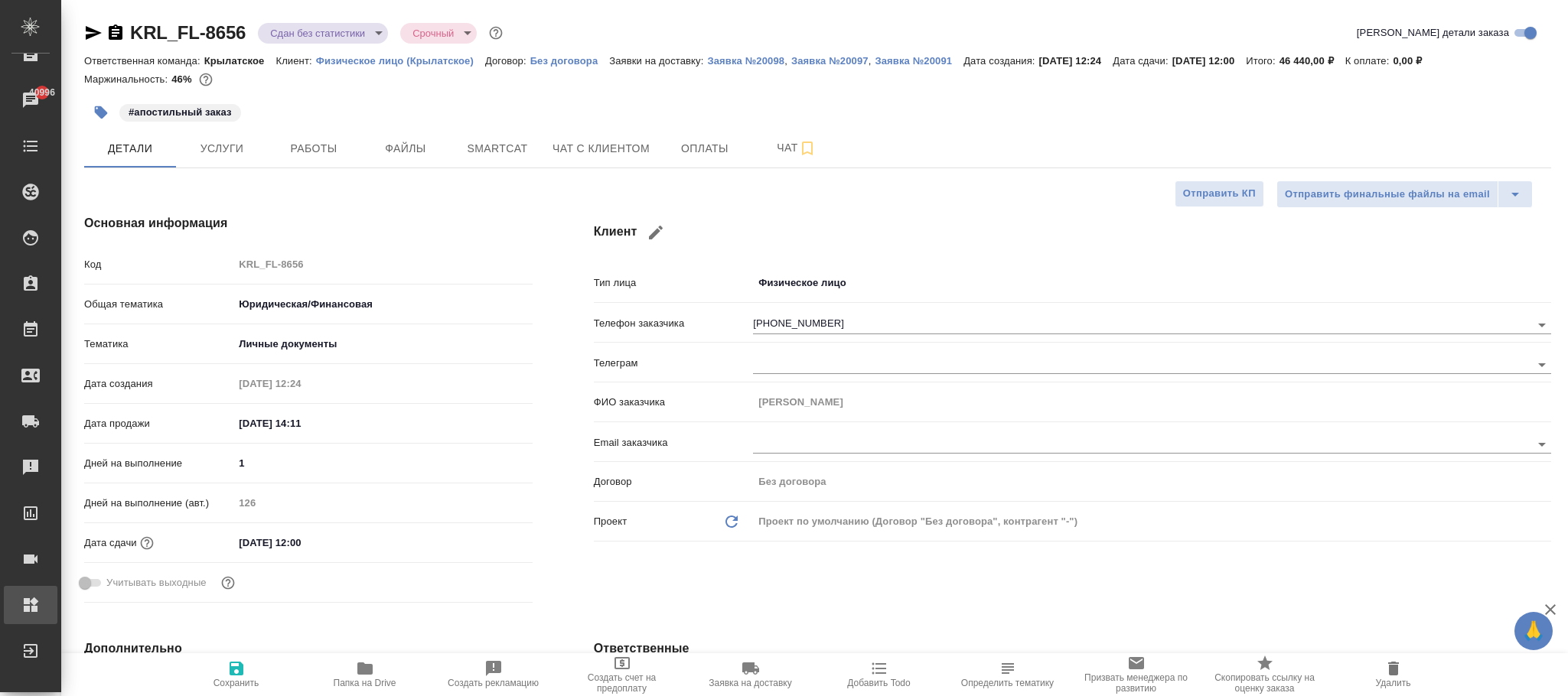
type textarea "x"
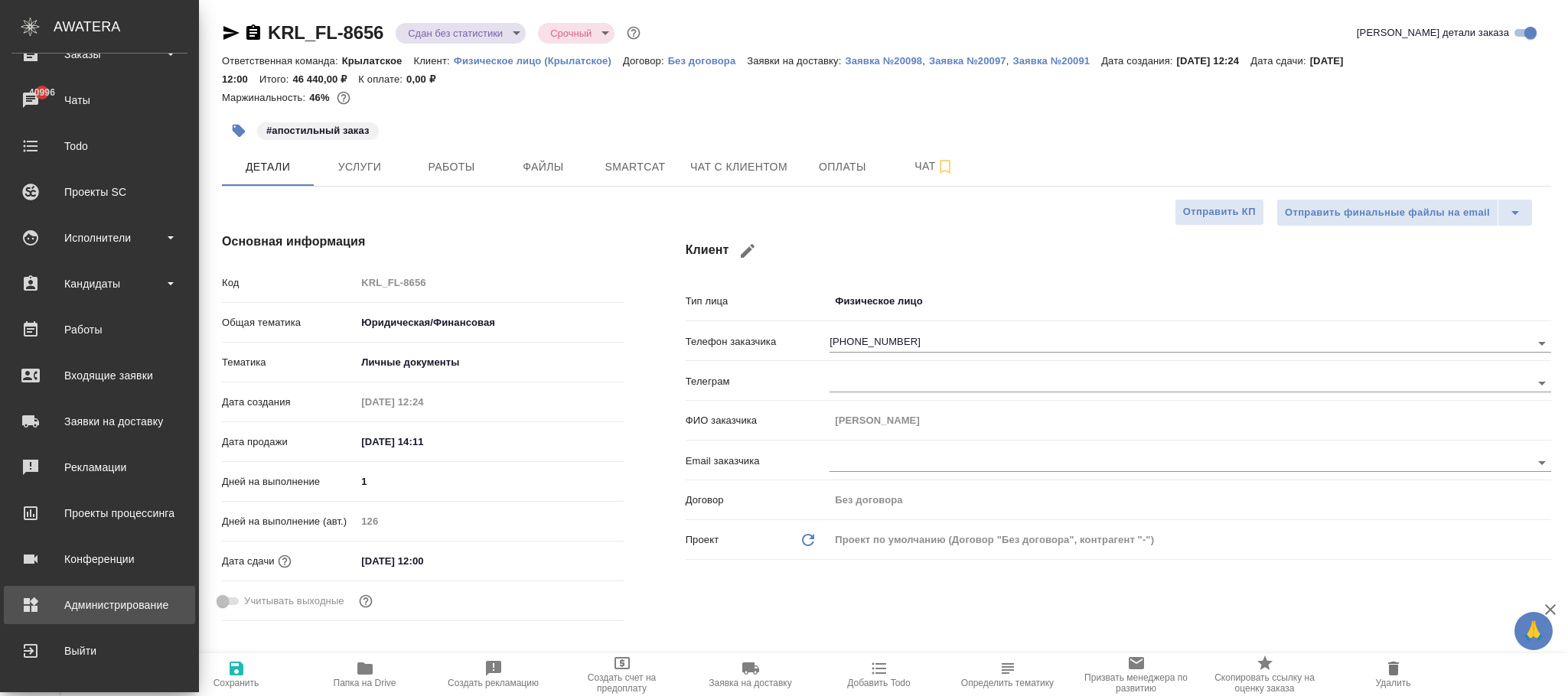
type textarea "x"
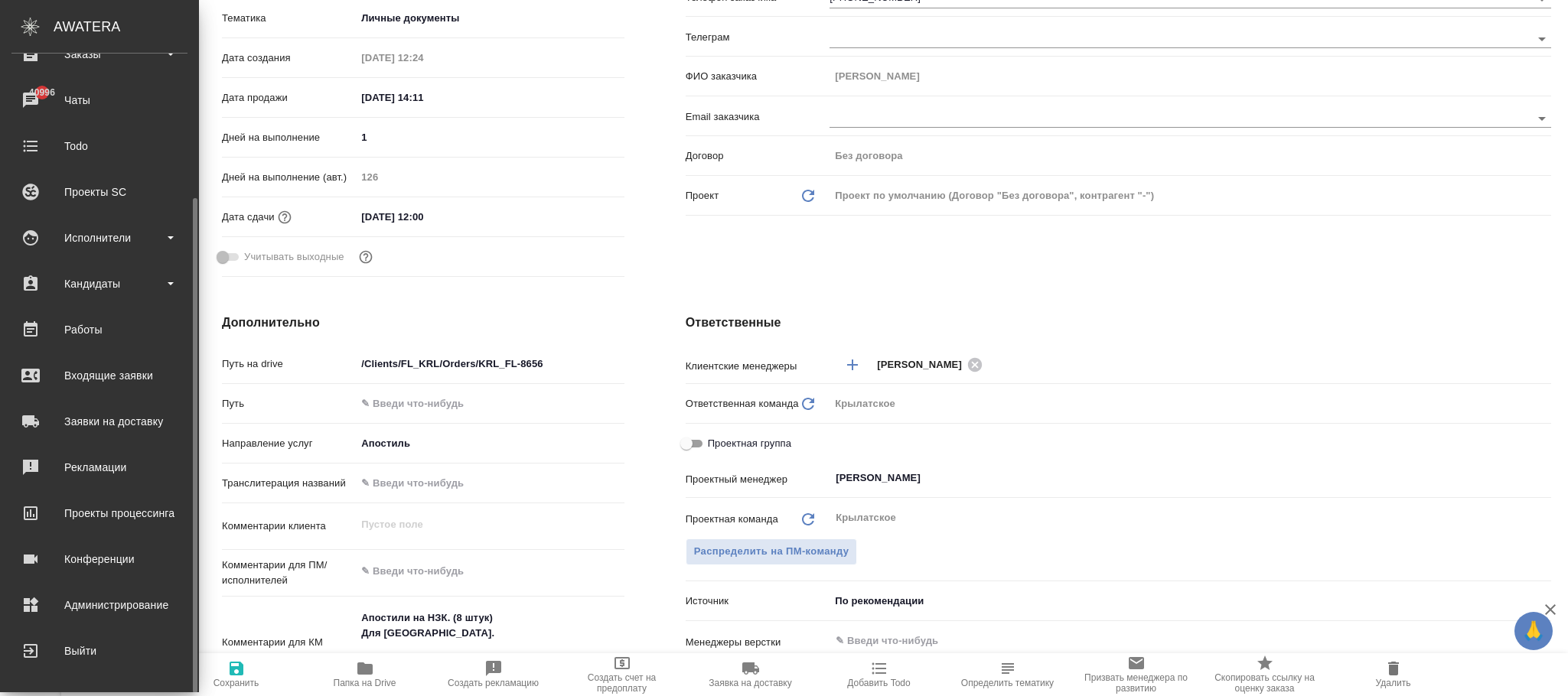
type textarea "x"
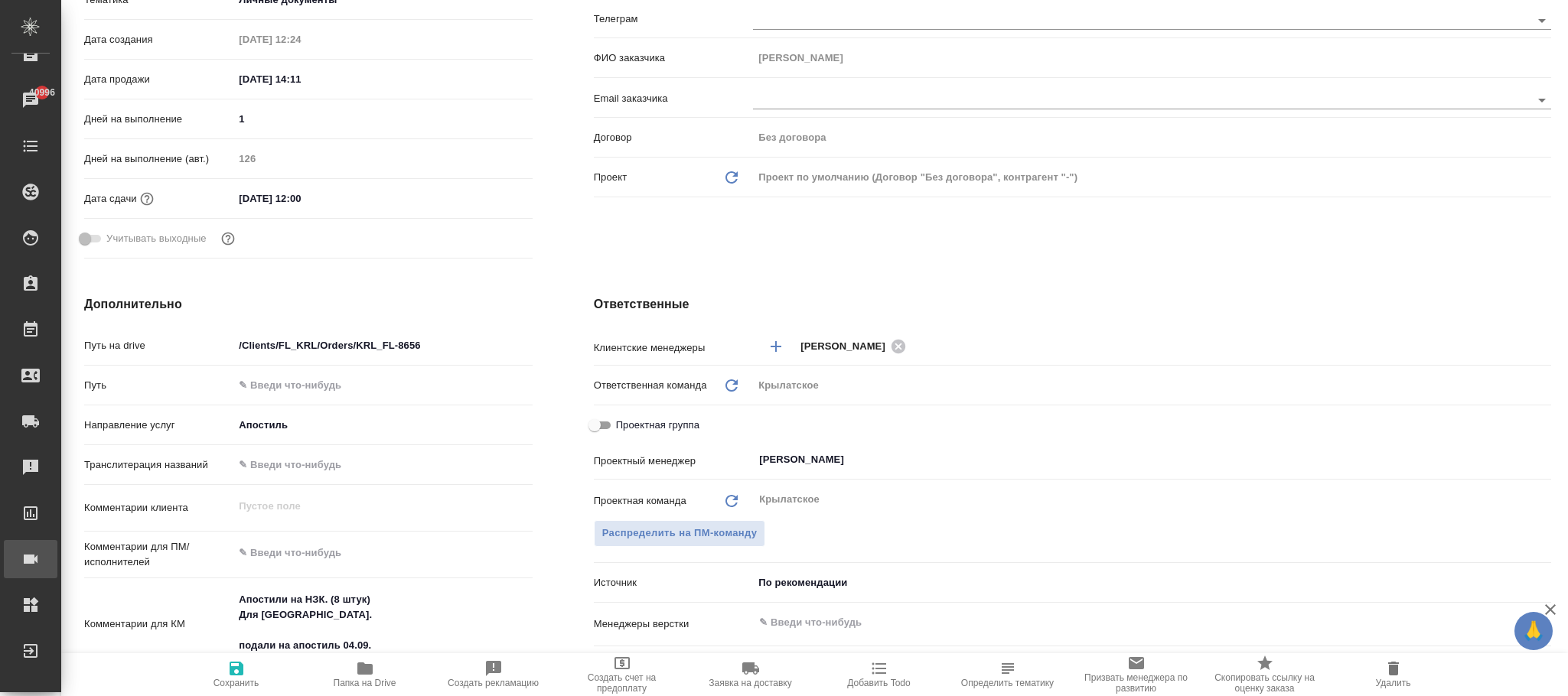
type textarea "x"
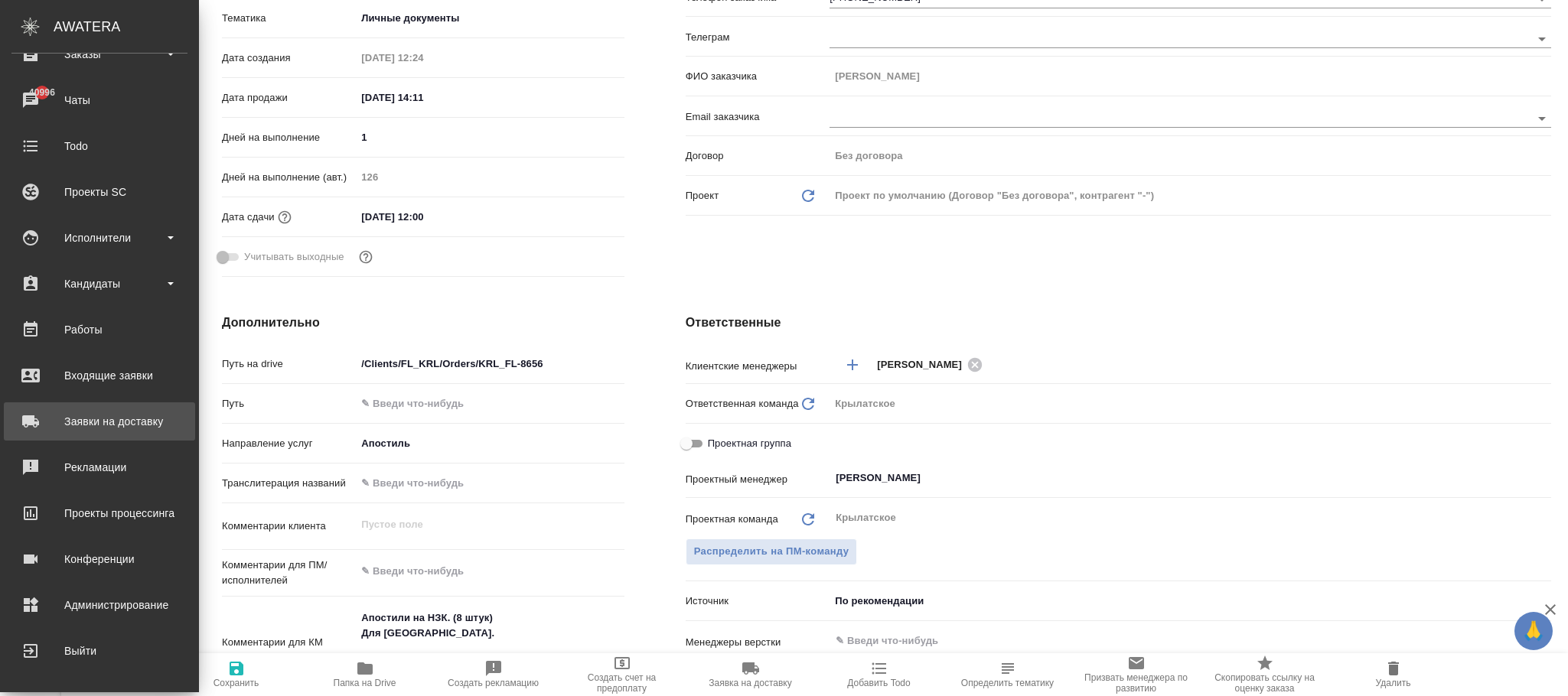
click at [104, 427] on div "Заявки на доставку" at bounding box center [100, 421] width 176 height 23
type textarea "x"
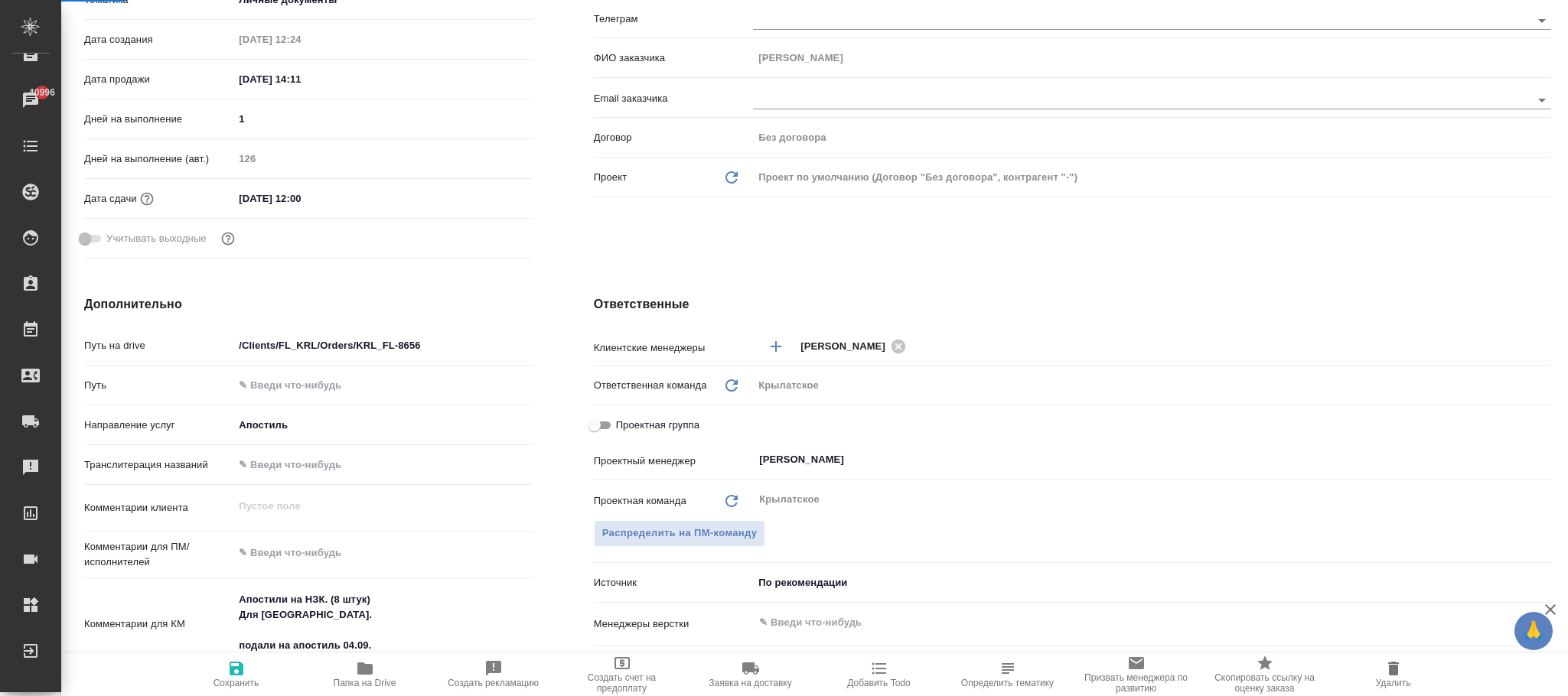
type textarea "x"
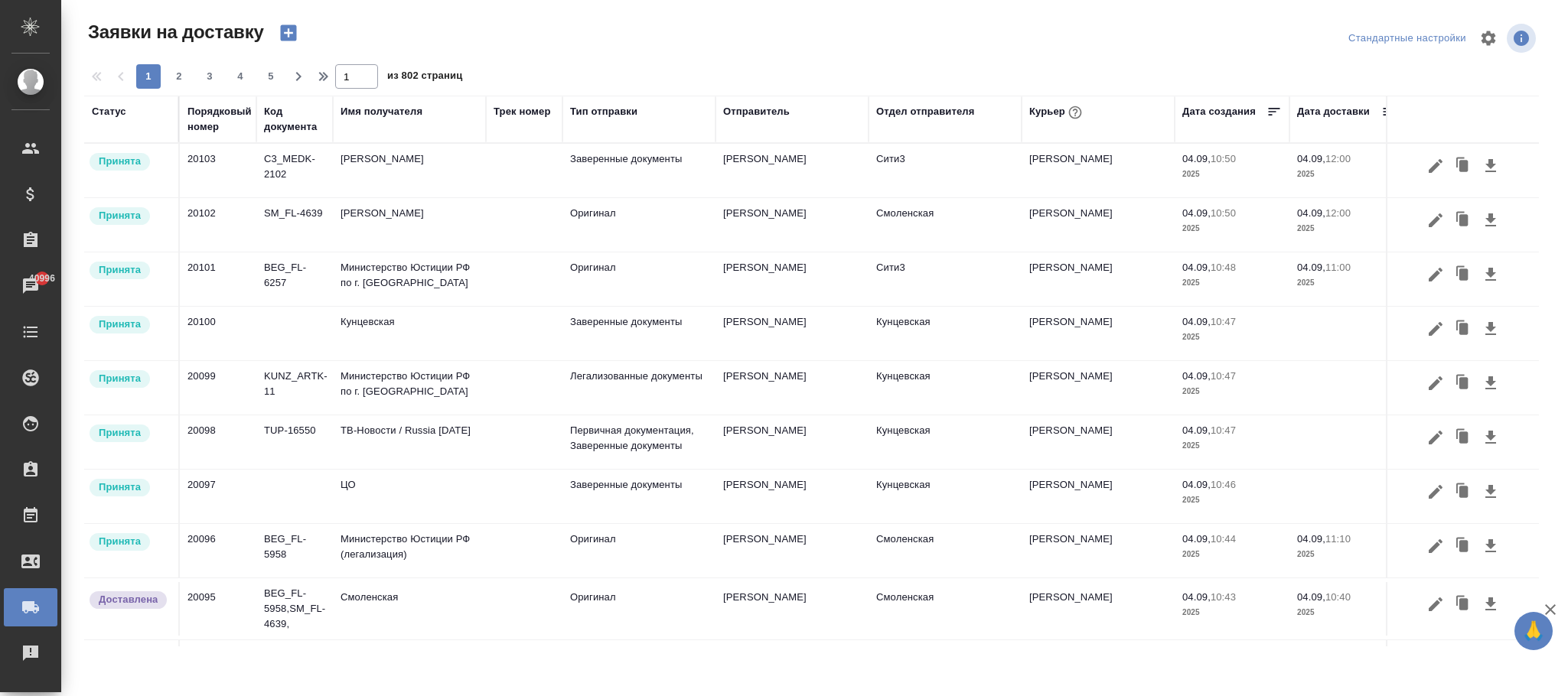
click at [276, 110] on div "Код документа" at bounding box center [294, 119] width 61 height 30
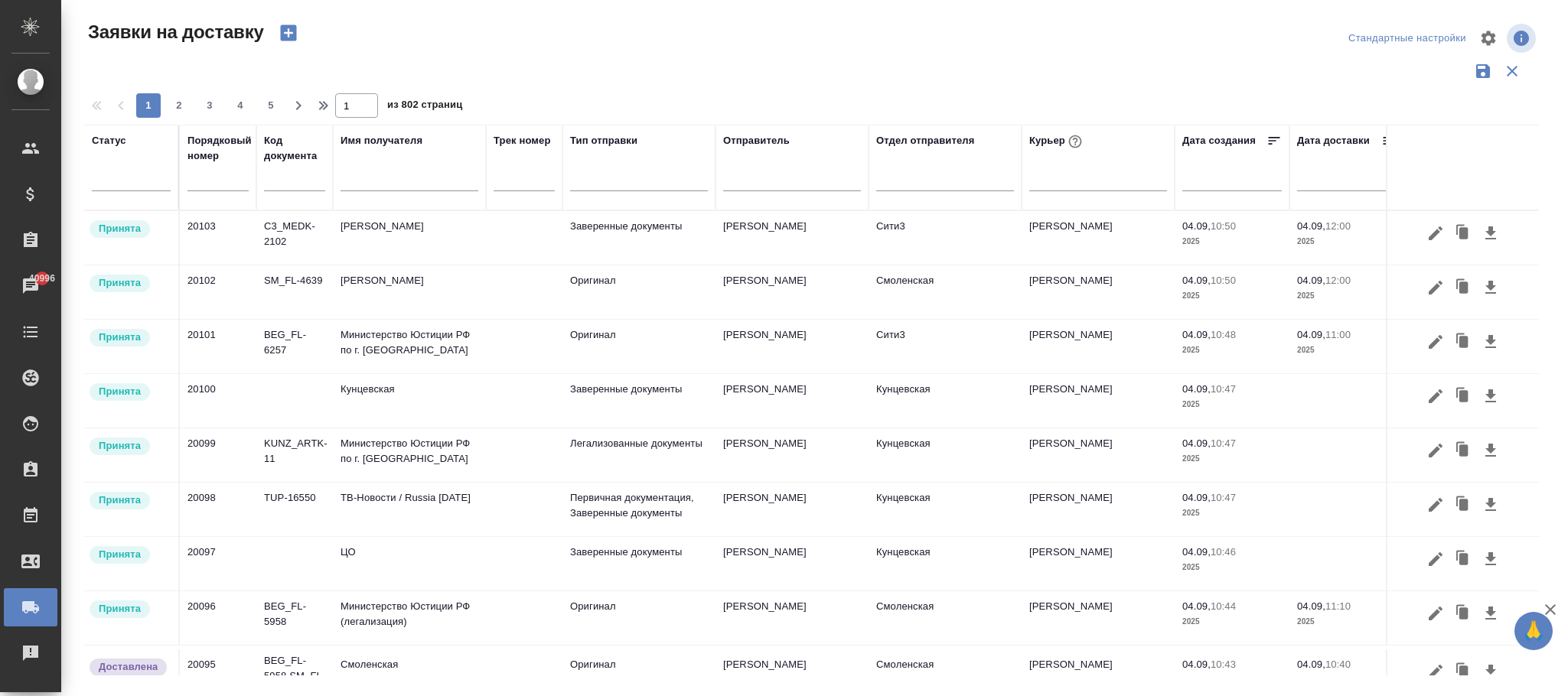
click at [287, 184] on input "text" at bounding box center [294, 181] width 61 height 20
paste input "KRL_FL-8656"
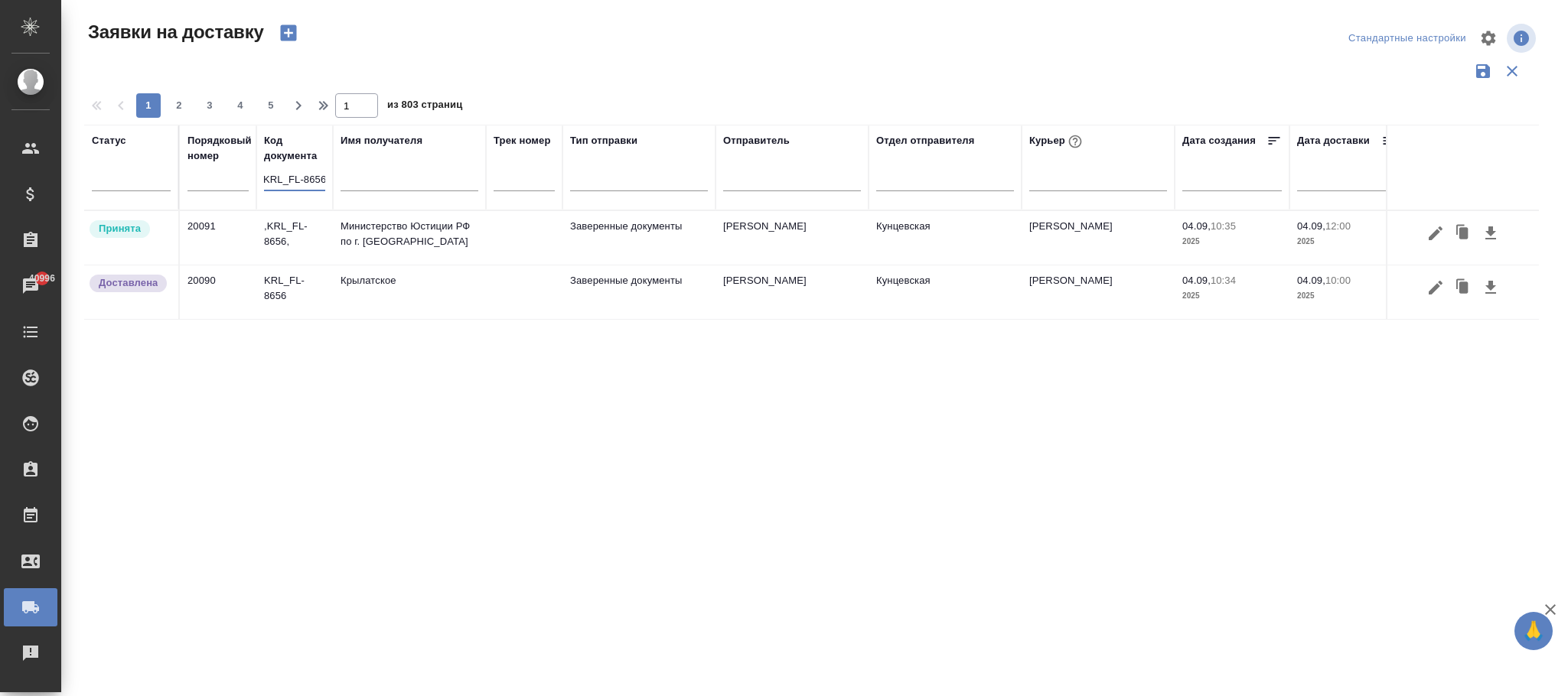
type input "KRL_FL-8656"
click at [1433, 296] on icon "button" at bounding box center [1436, 288] width 19 height 19
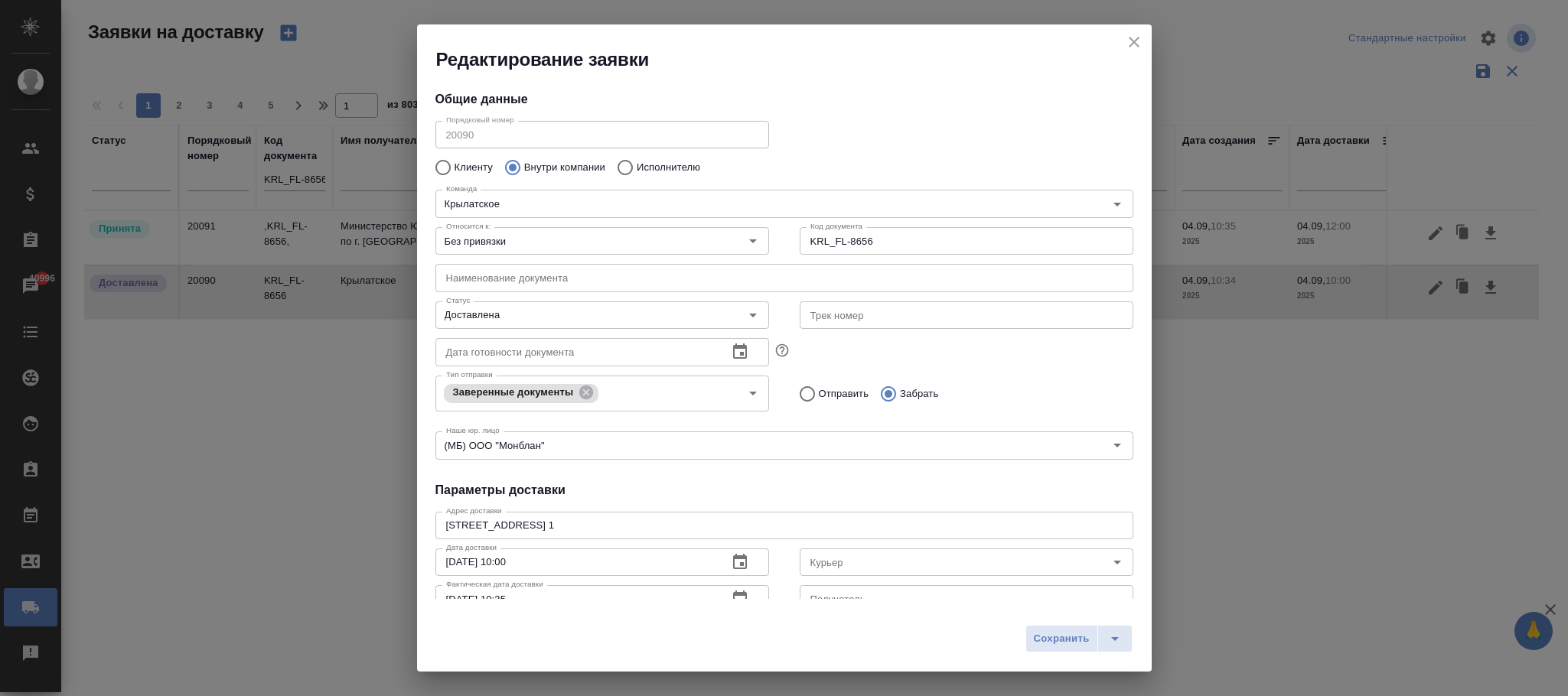
type input "[PERSON_NAME]"
click at [553, 318] on input "Доставлена" at bounding box center [577, 315] width 273 height 19
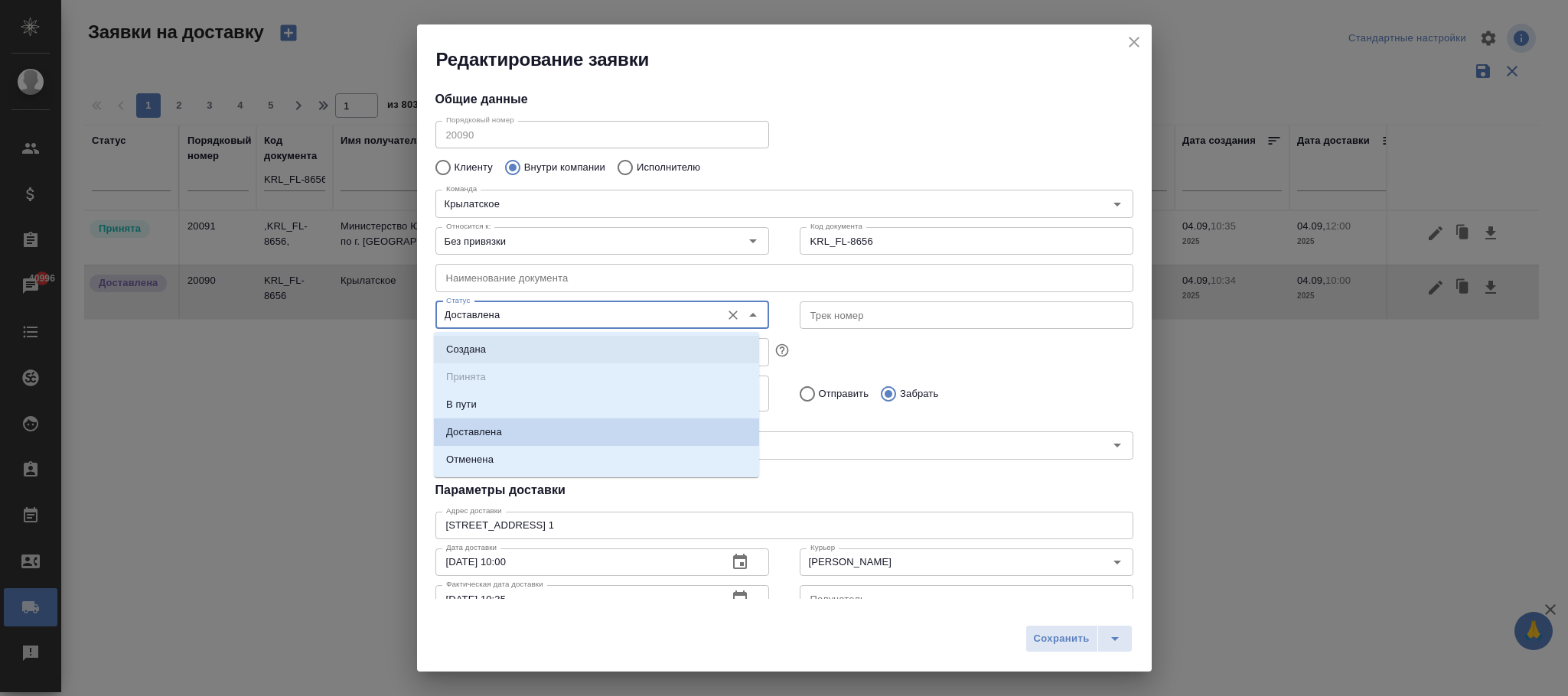
drag, startPoint x: 515, startPoint y: 351, endPoint x: 537, endPoint y: 359, distance: 23.4
click at [515, 354] on li "Создана" at bounding box center [596, 349] width 325 height 27
type input "Создана"
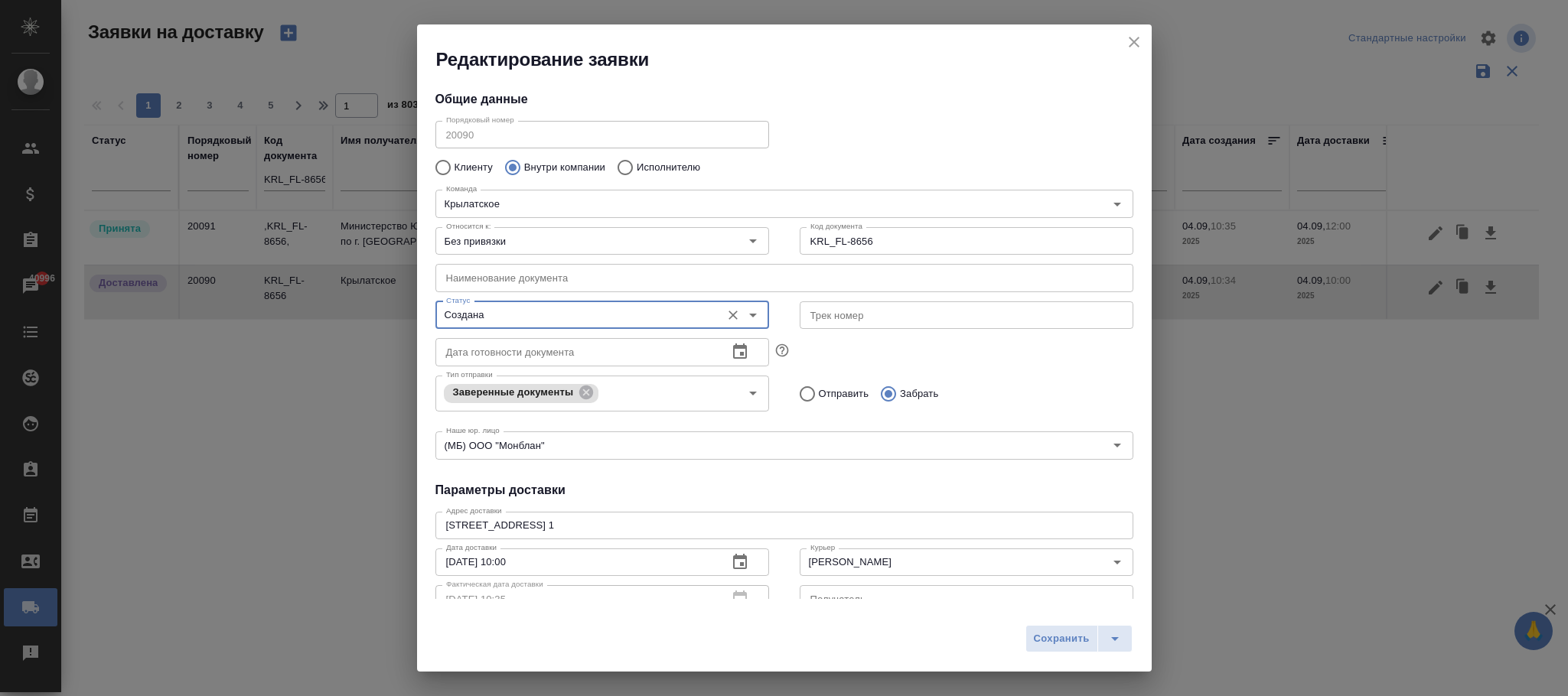
click at [1043, 638] on span "Сохранить" at bounding box center [1062, 639] width 56 height 18
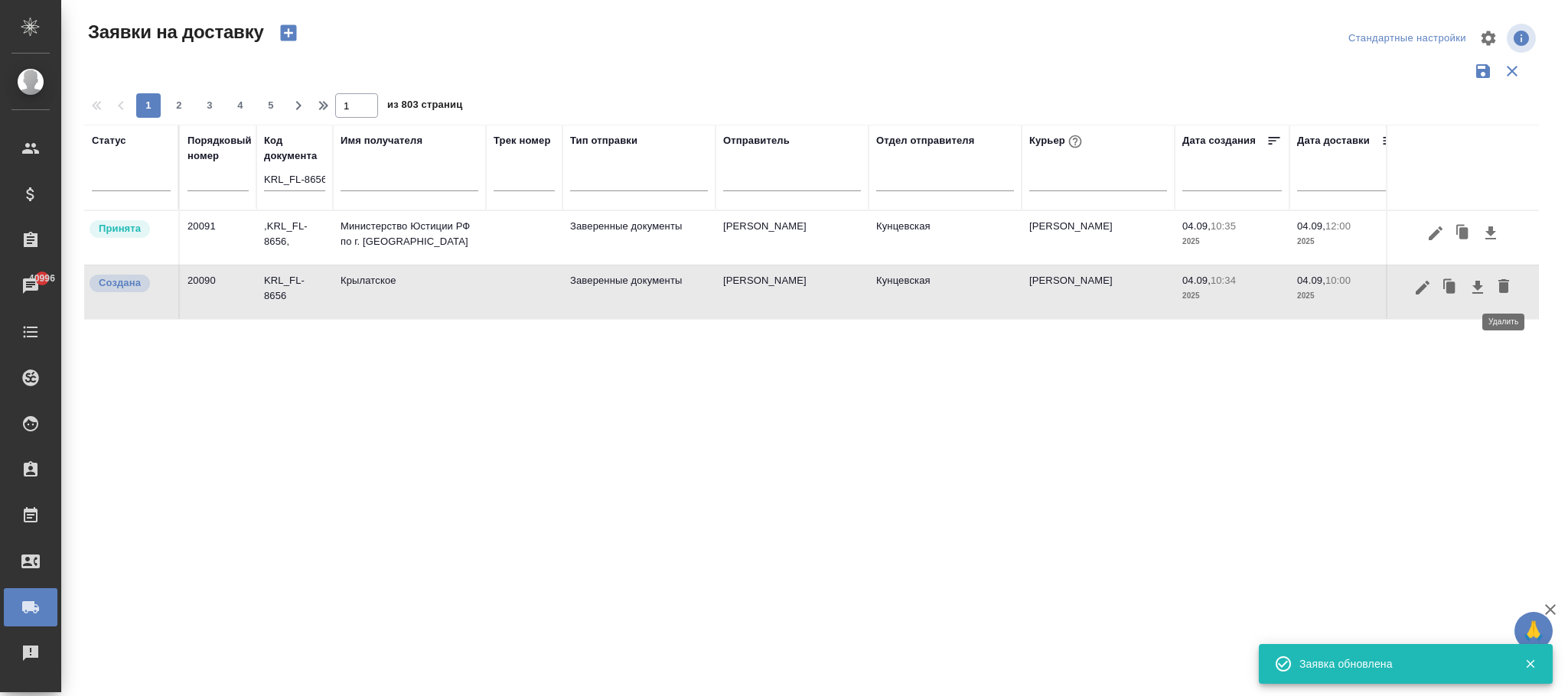
click at [1507, 293] on icon "button" at bounding box center [1504, 286] width 11 height 14
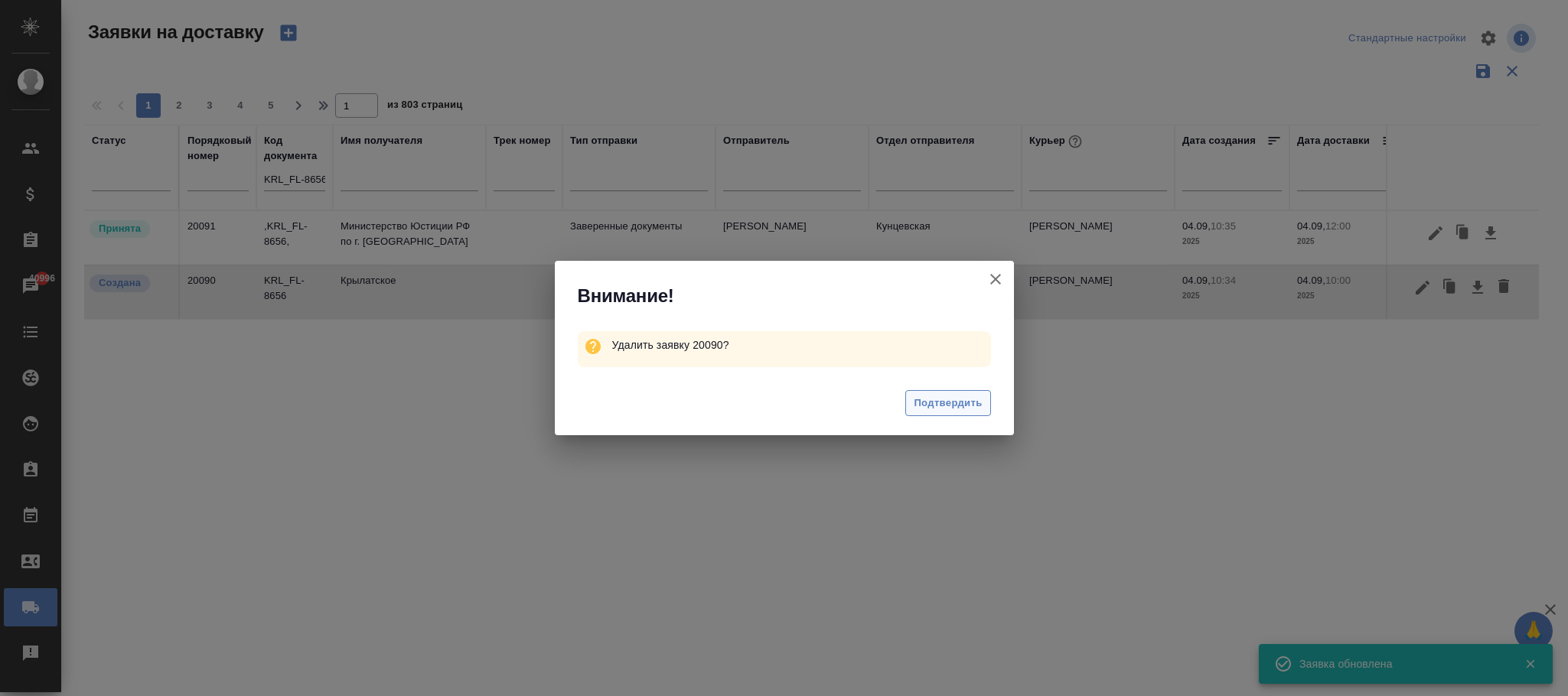
click at [937, 407] on span "Подтвердить" at bounding box center [948, 403] width 68 height 18
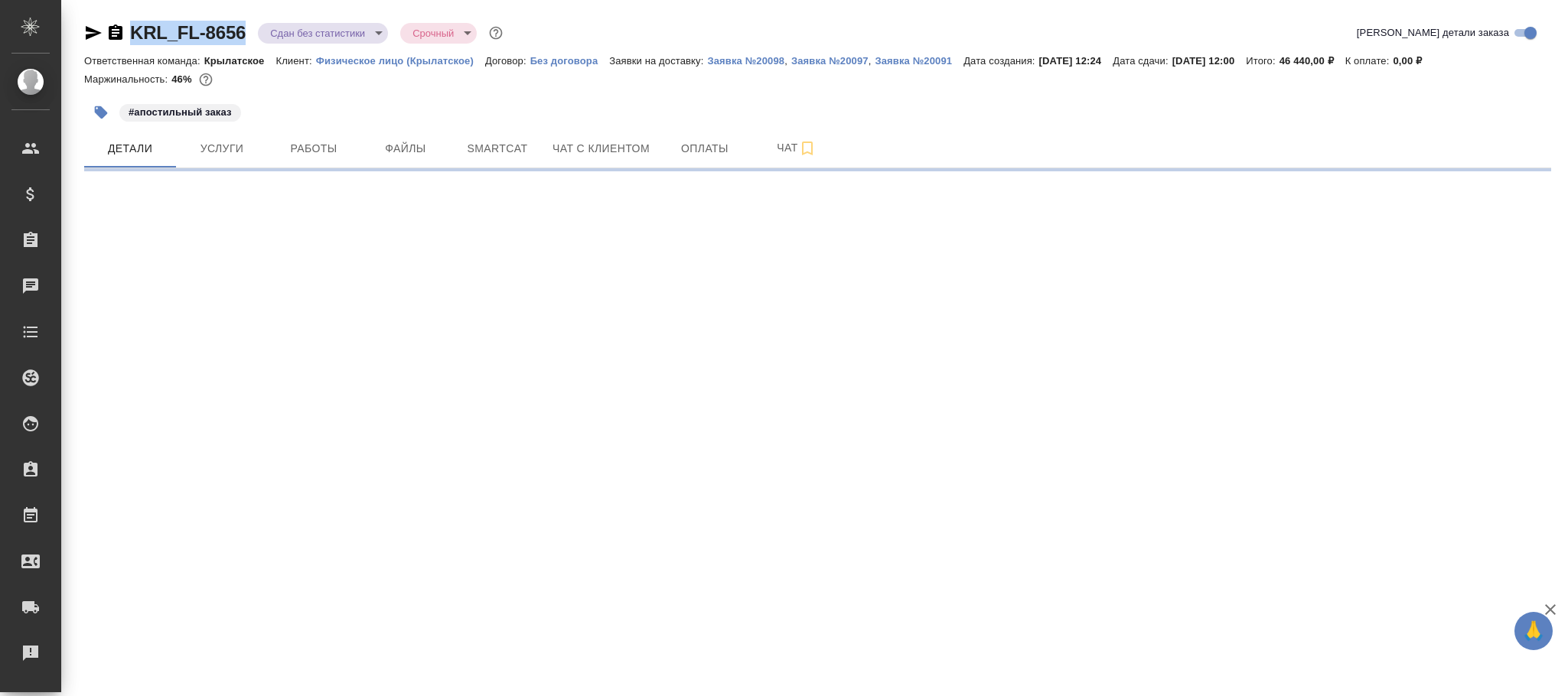
drag, startPoint x: 255, startPoint y: 25, endPoint x: 127, endPoint y: 25, distance: 128.0
click at [127, 25] on div "KRL_FL-8656 Сдан без статистики distributed Срочный urgent" at bounding box center [295, 32] width 421 height 24
copy link "KRL_FL-8656"
select select "RU"
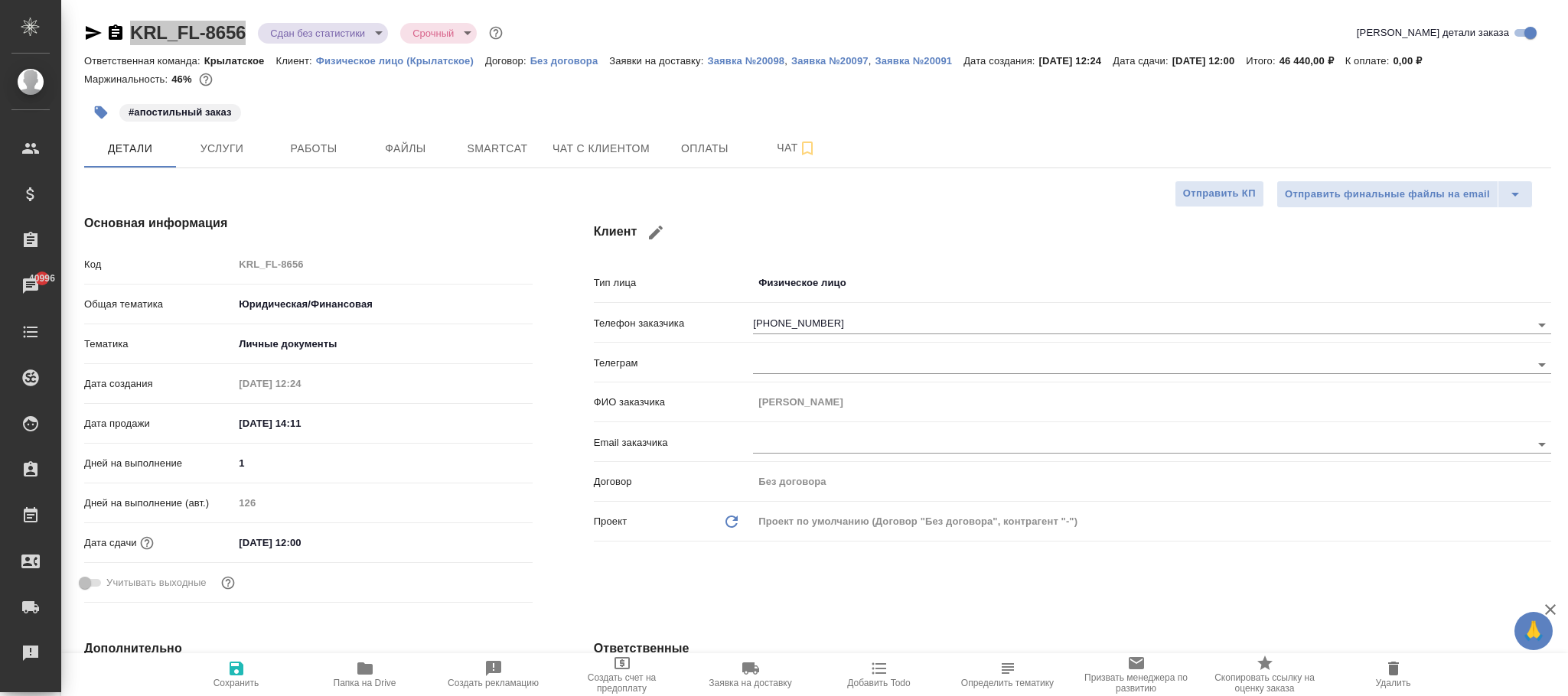
type textarea "x"
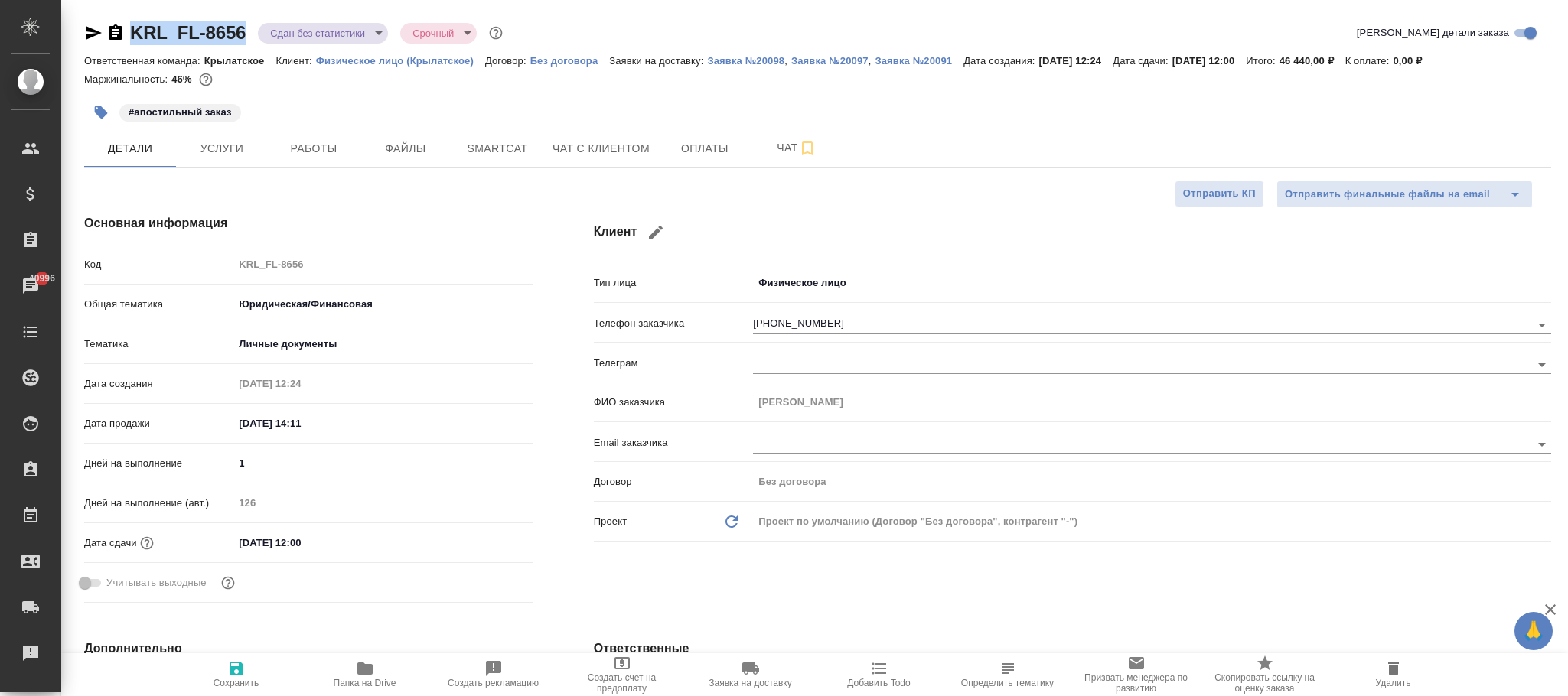
type textarea "x"
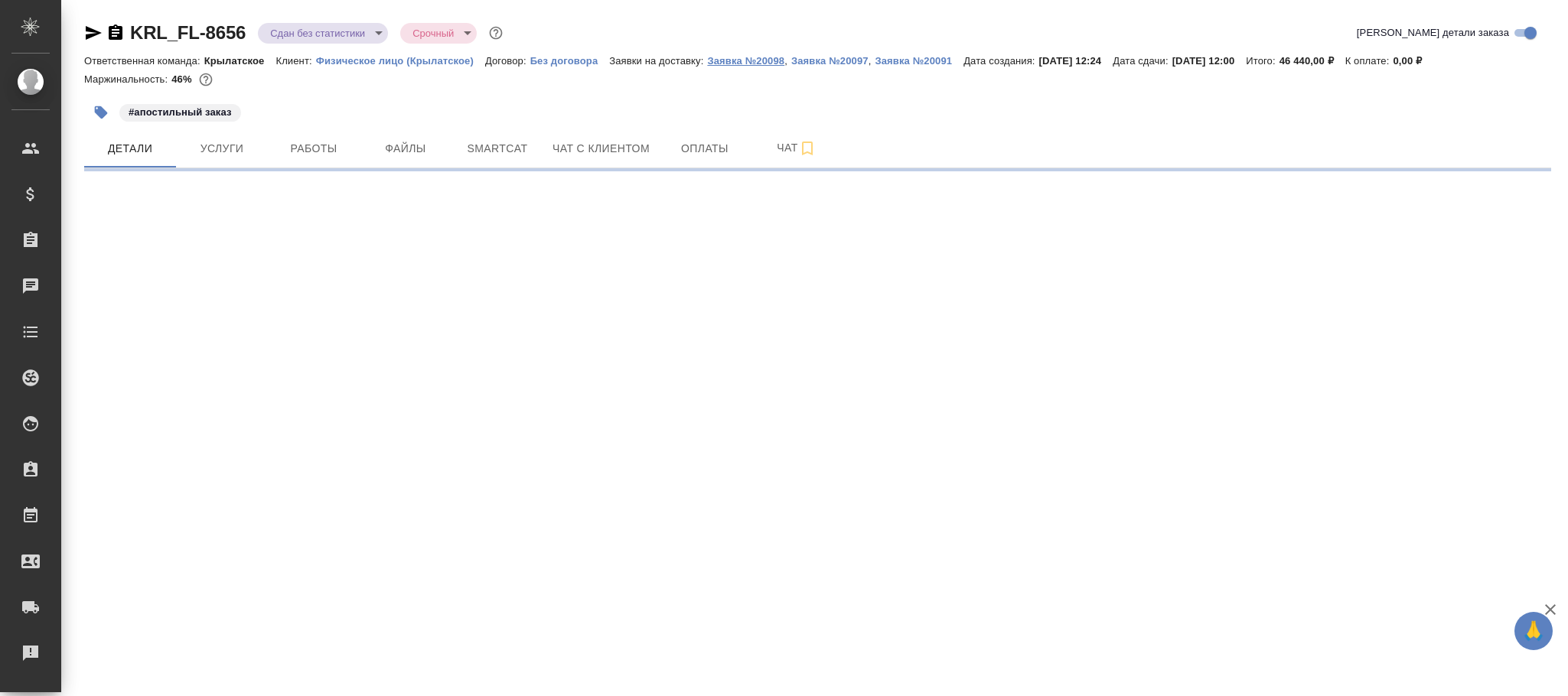
select select "RU"
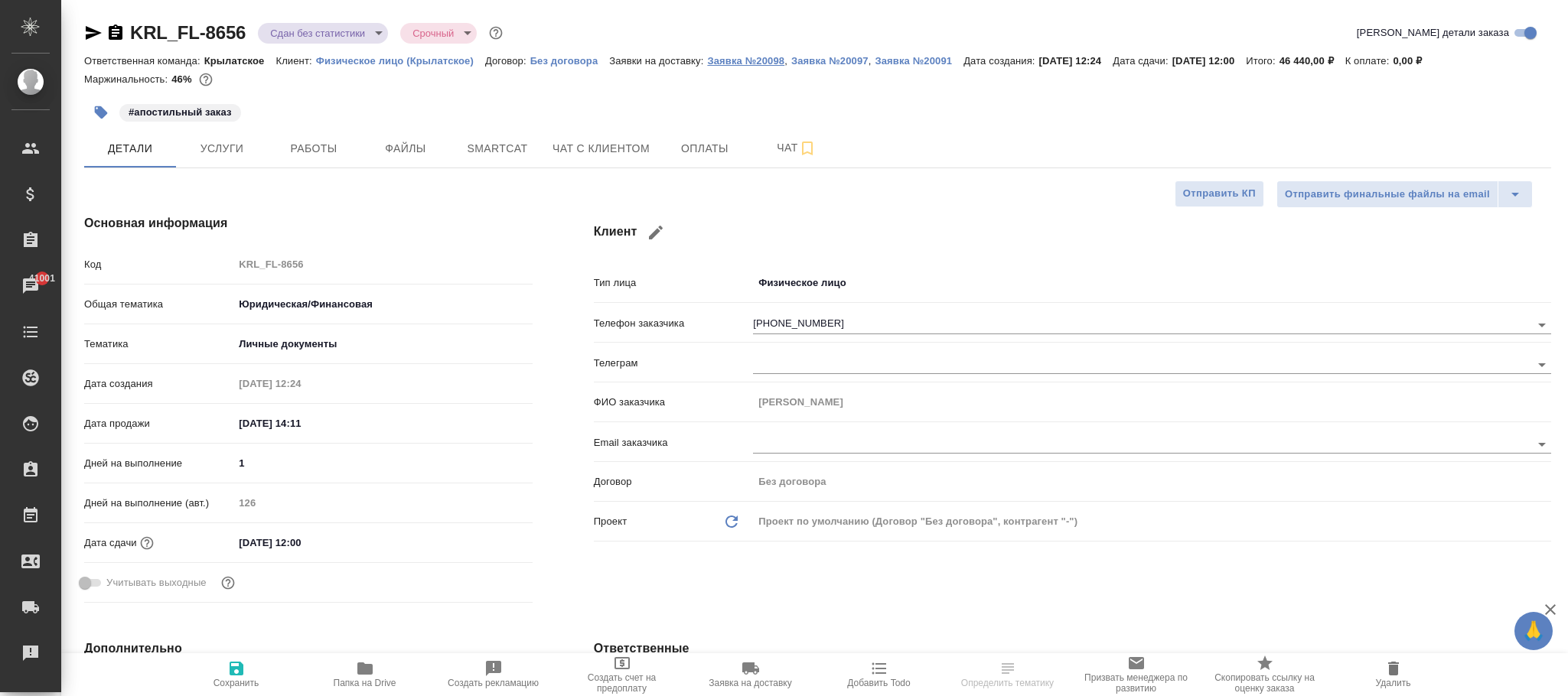
type textarea "x"
click at [765, 62] on p "Заявка №20098" at bounding box center [745, 61] width 77 height 12
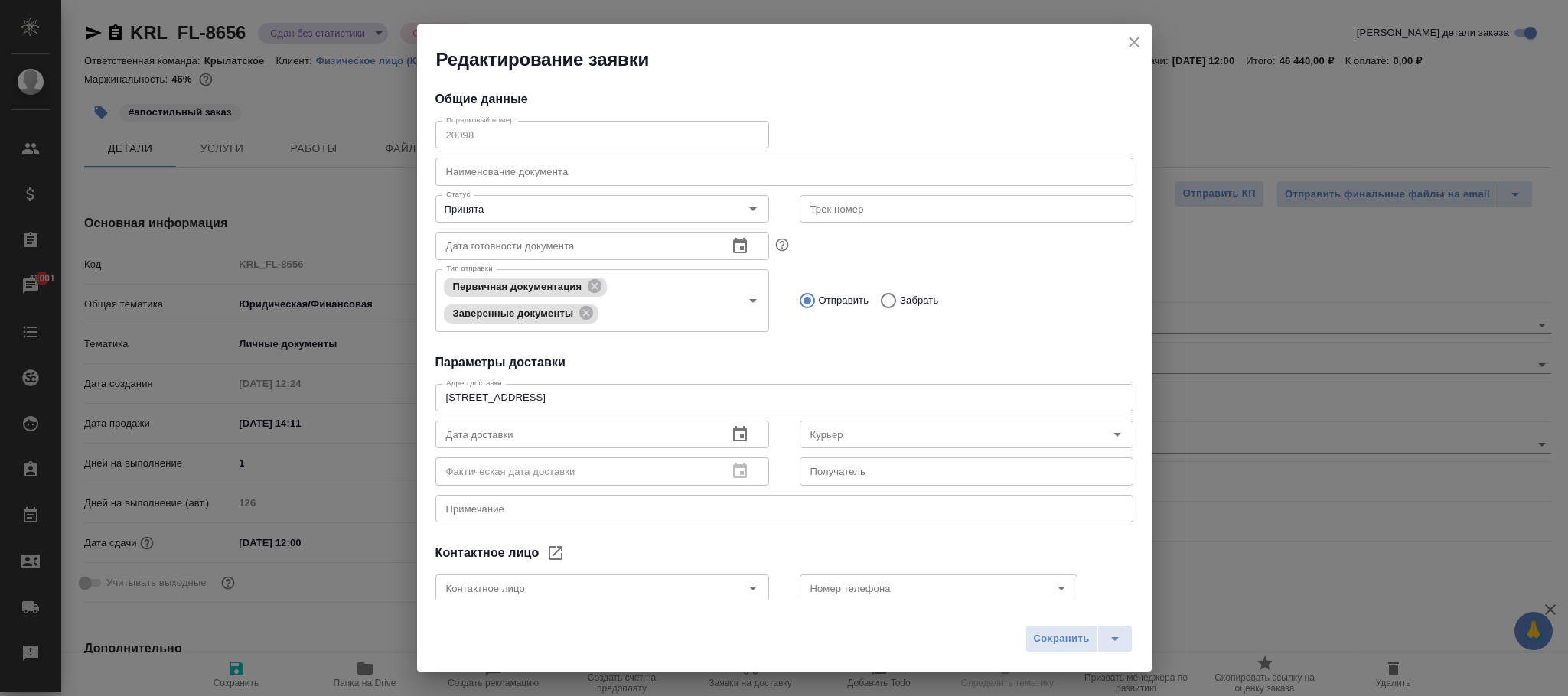
type input "[PERSON_NAME]"
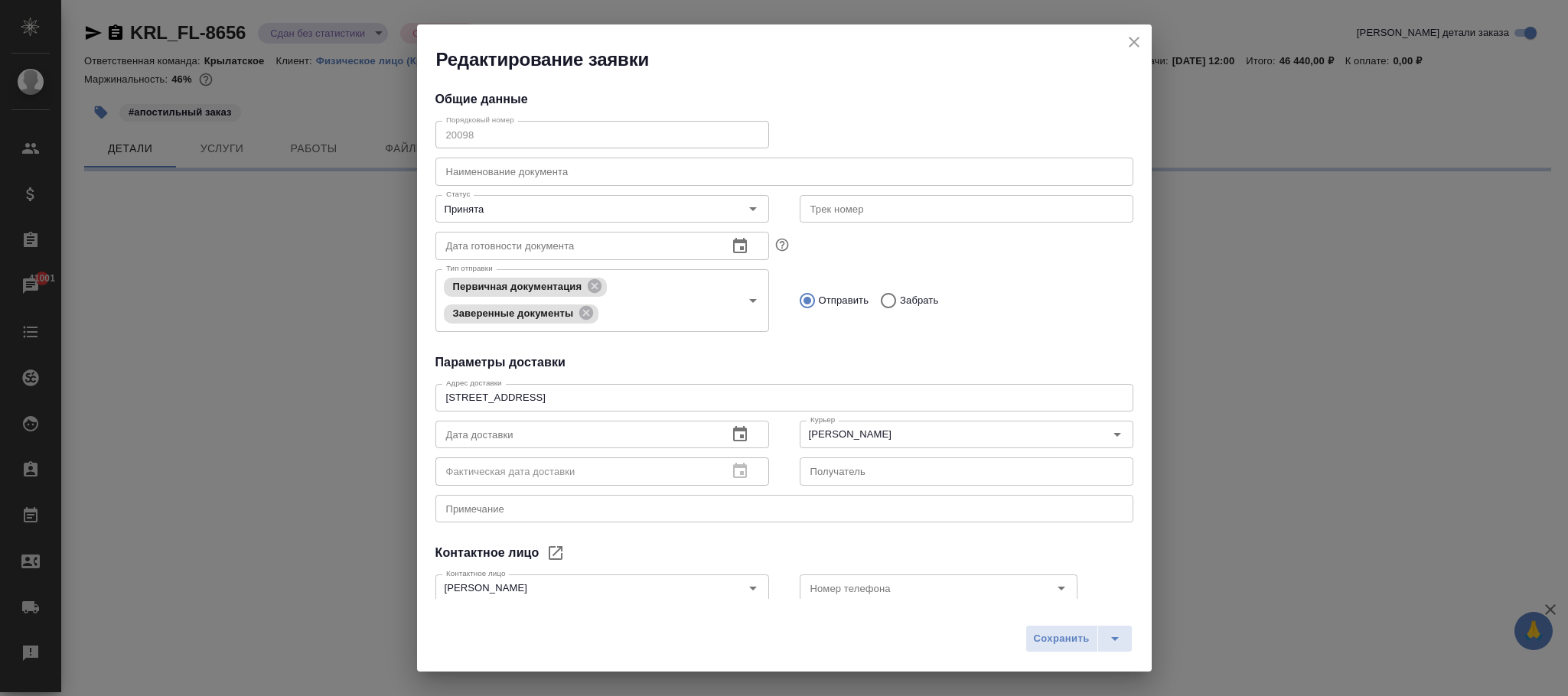
select select "RU"
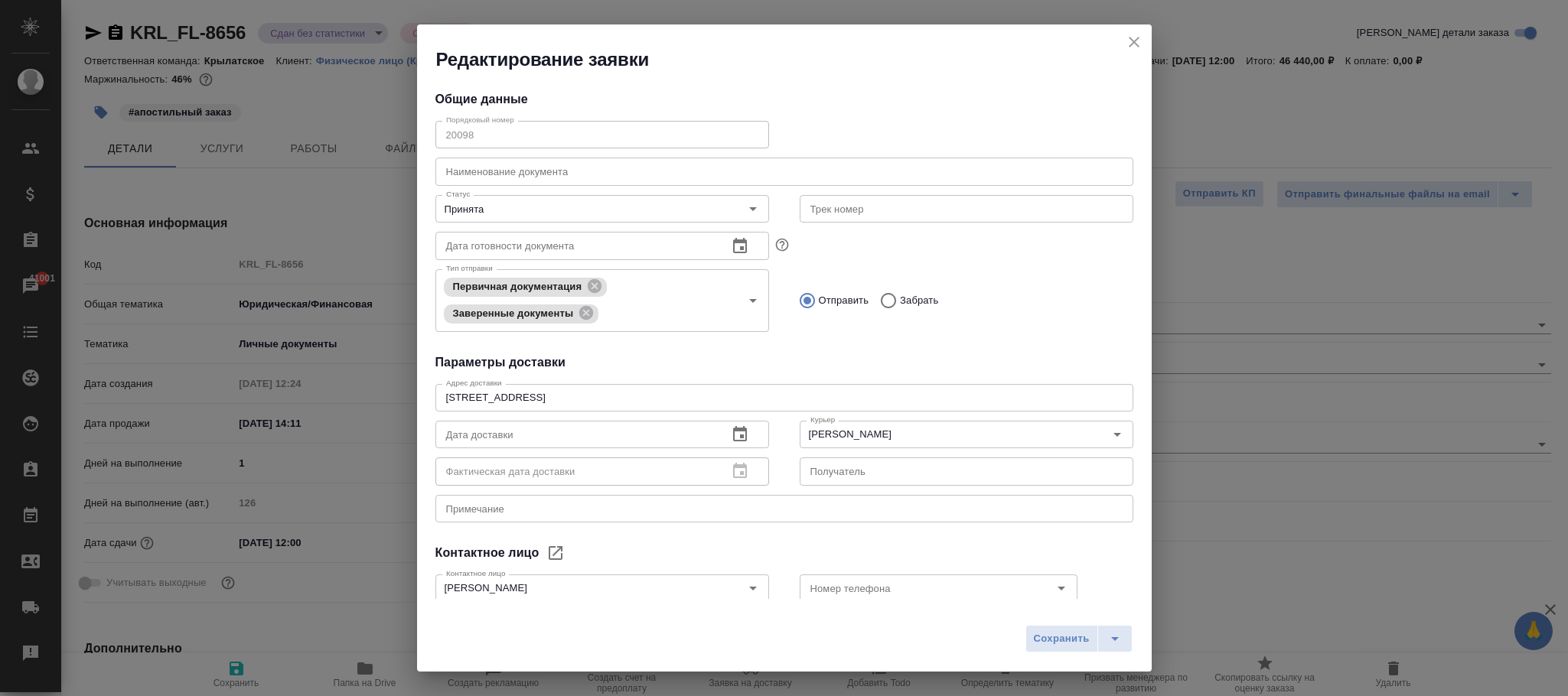
type textarea "x"
click at [650, 208] on input "Принята" at bounding box center [577, 209] width 273 height 19
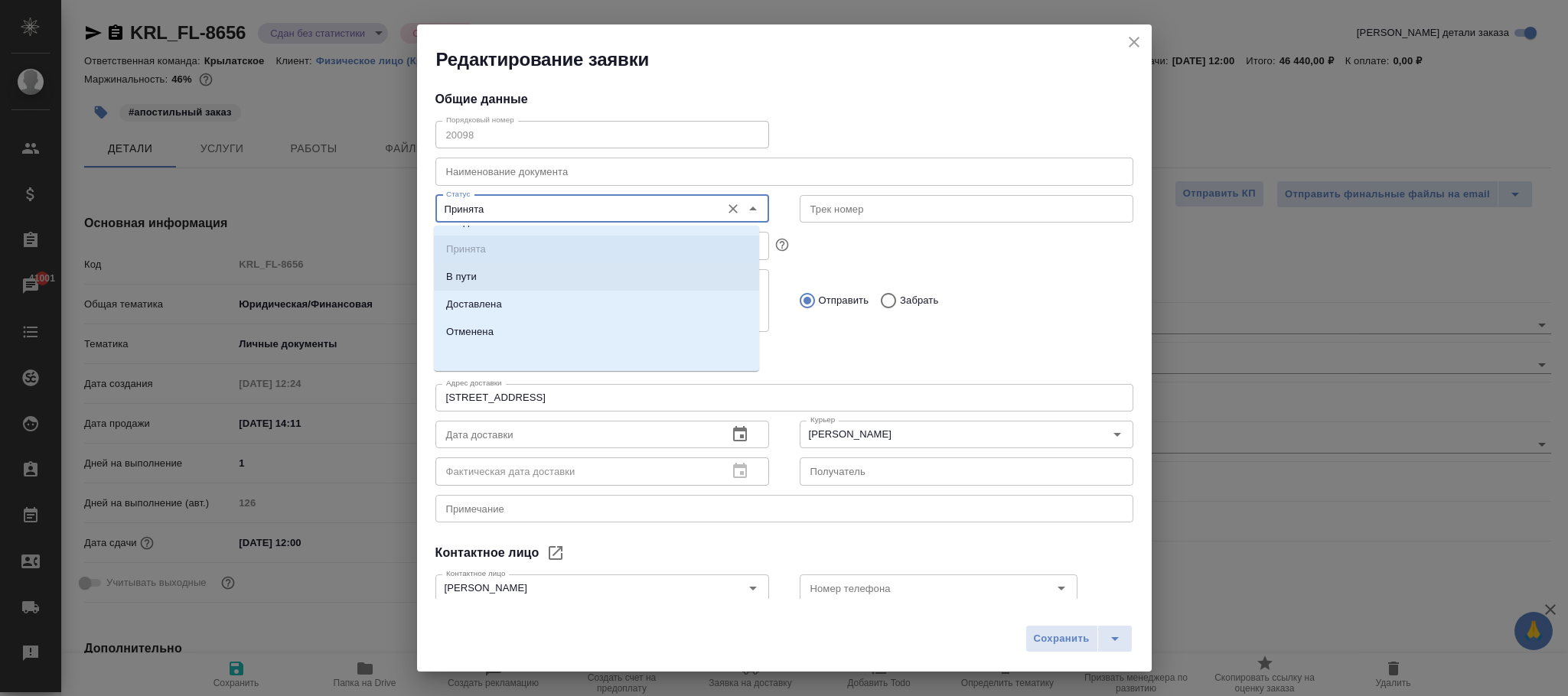
scroll to position [23, 0]
click at [558, 329] on li "Отменена" at bounding box center [596, 329] width 325 height 27
type input "Отменена"
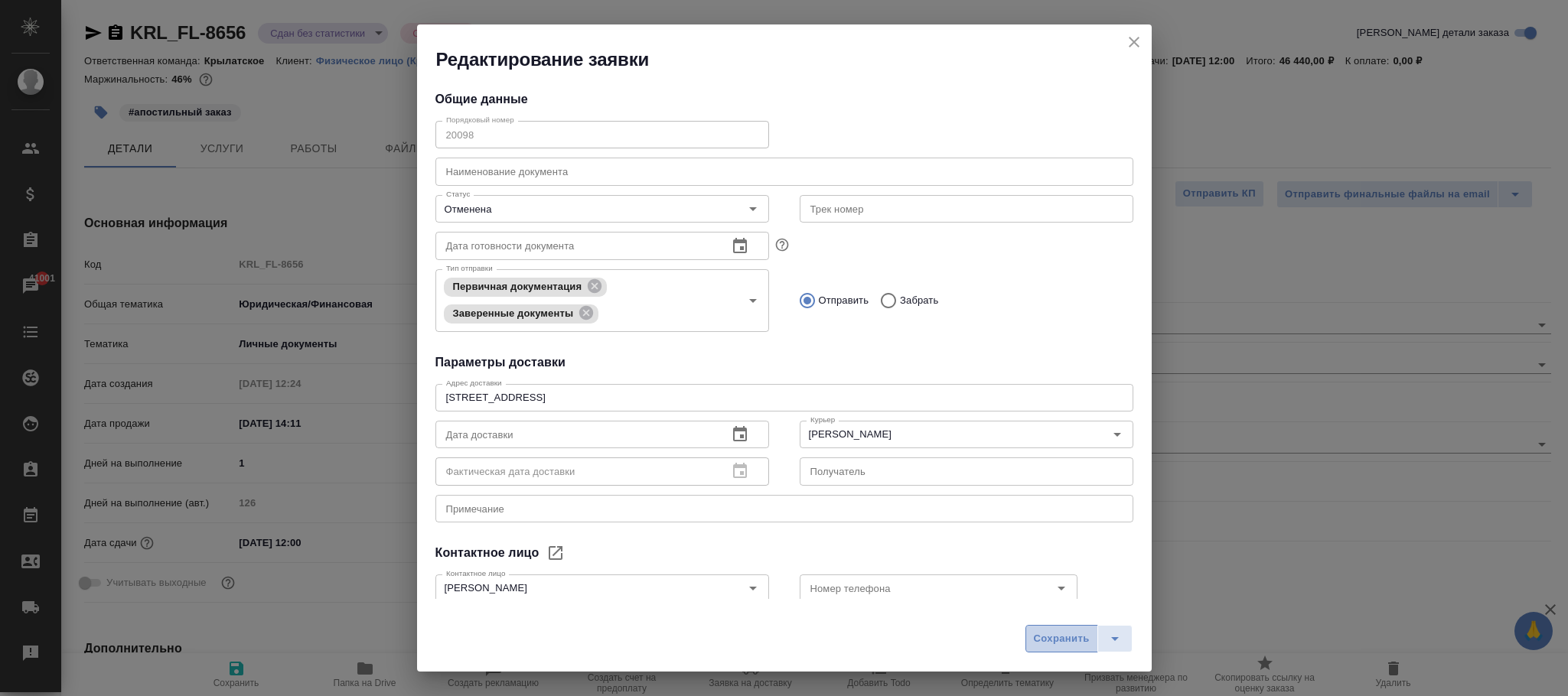
click at [1059, 641] on span "Сохранить" at bounding box center [1062, 639] width 56 height 18
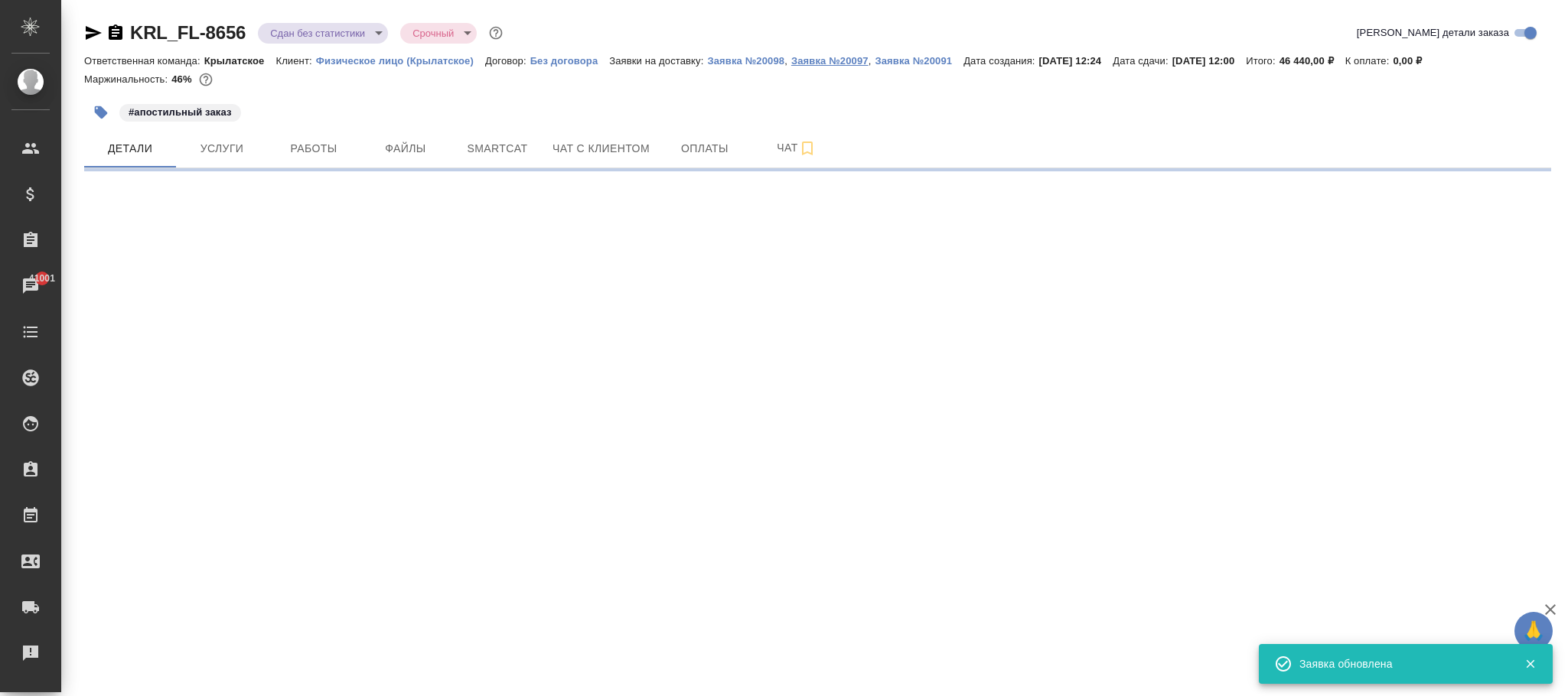
click at [831, 62] on p "Заявка №20097" at bounding box center [830, 61] width 77 height 12
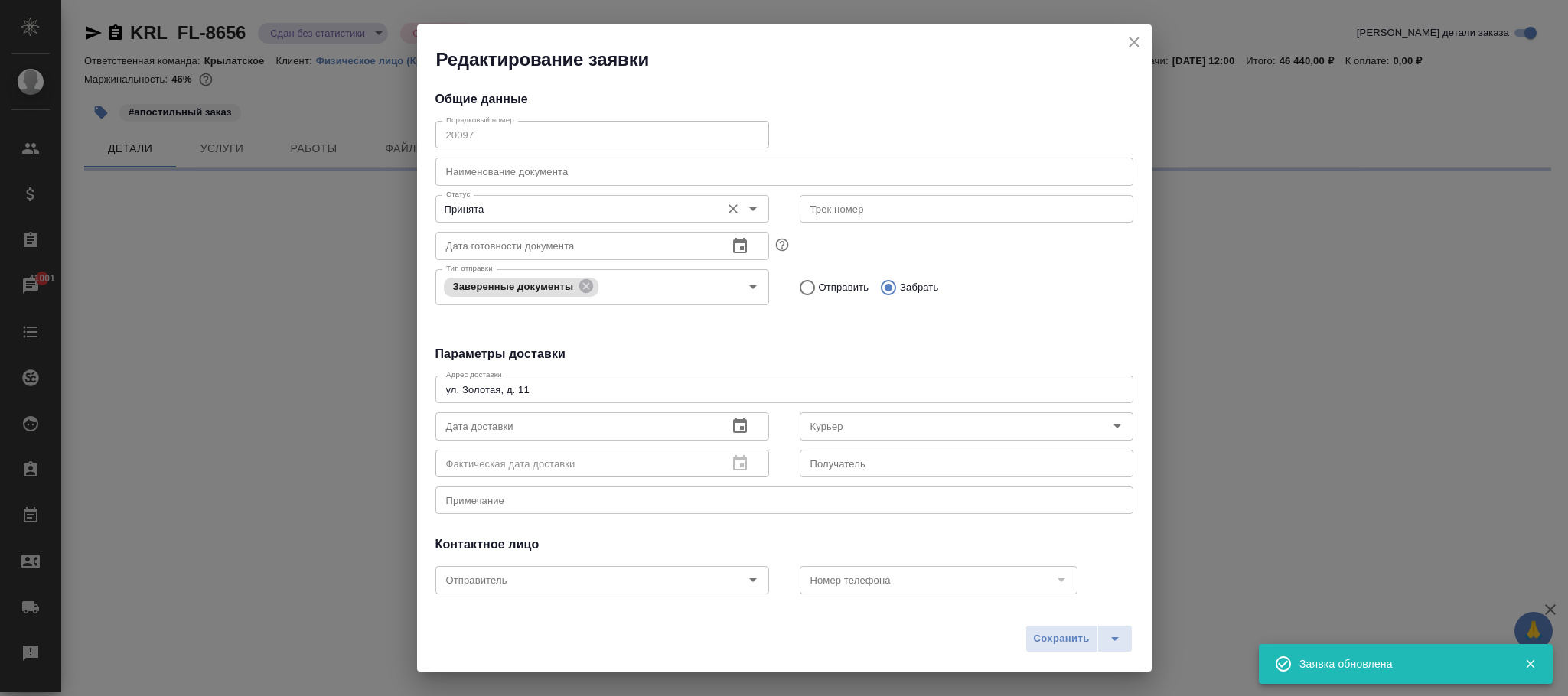
type input "[PERSON_NAME]"
select select "RU"
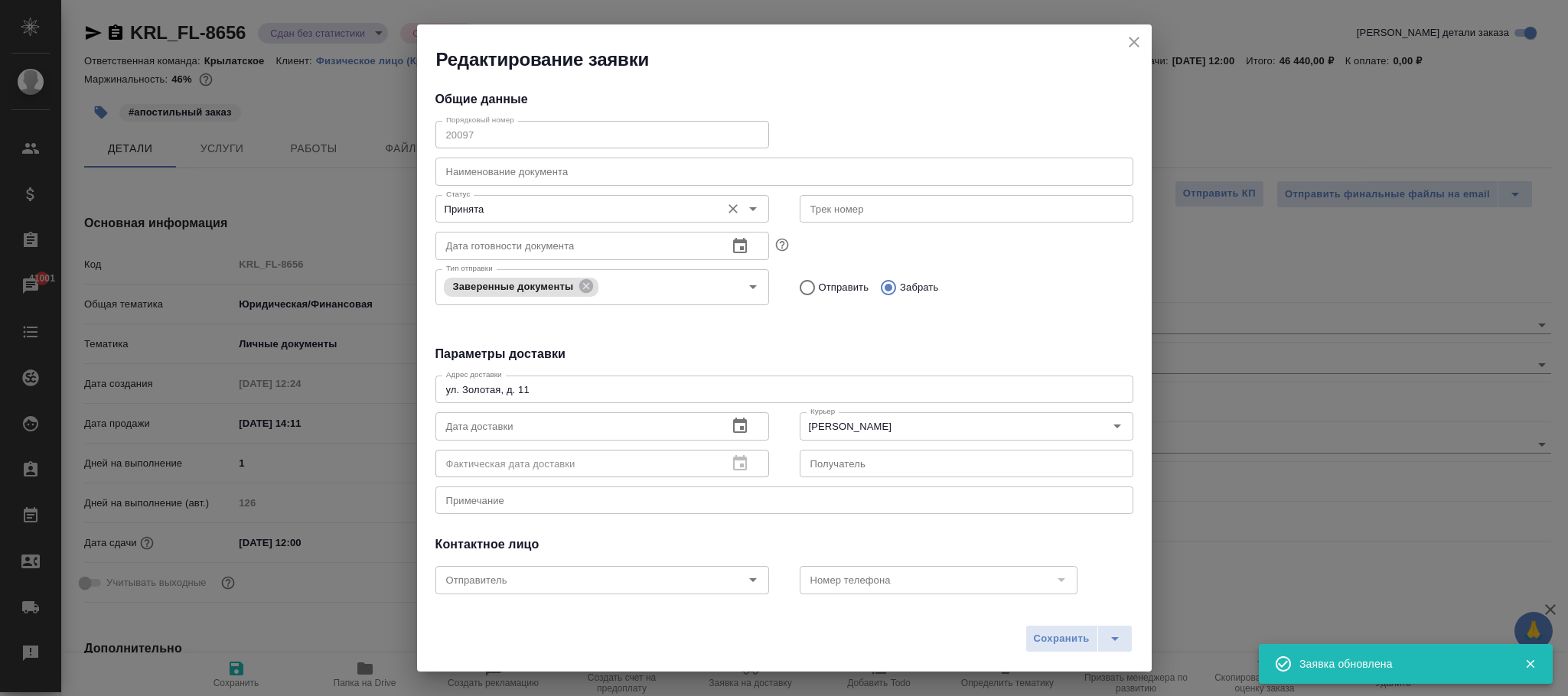
type textarea "x"
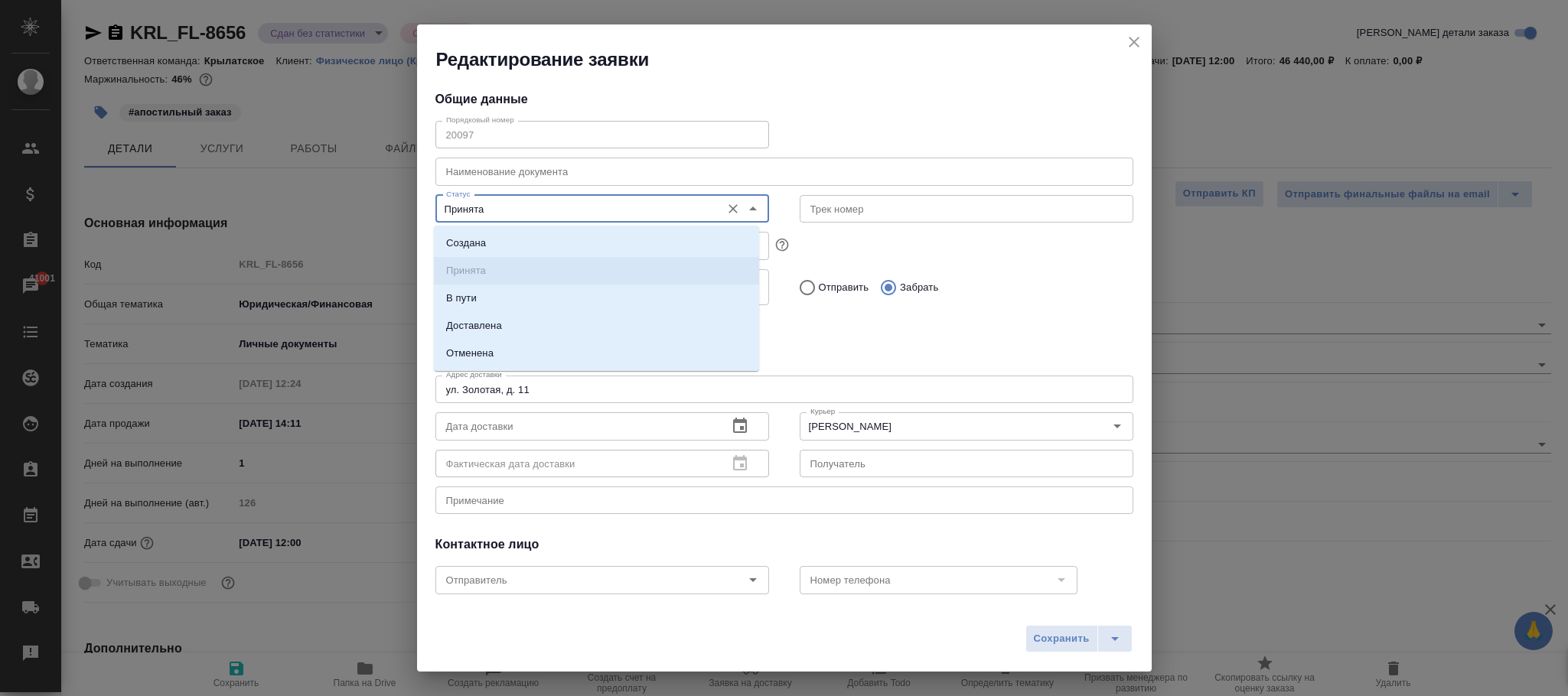
click at [514, 211] on input "Принята" at bounding box center [577, 209] width 273 height 19
drag, startPoint x: 483, startPoint y: 354, endPoint x: 556, endPoint y: 376, distance: 76.2
click at [488, 358] on p "Отменена" at bounding box center [470, 353] width 48 height 16
type input "Отменена"
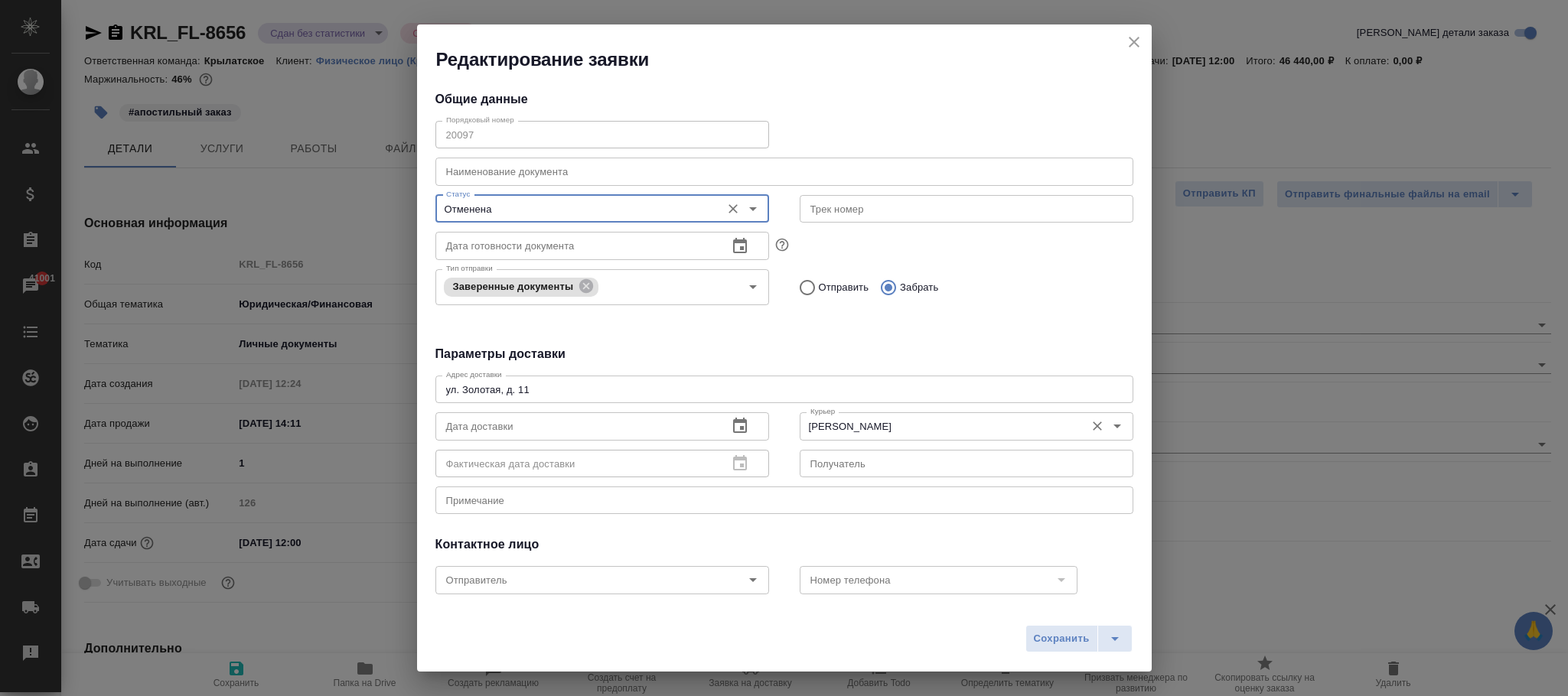
click at [1070, 643] on span "Сохранить" at bounding box center [1062, 639] width 56 height 18
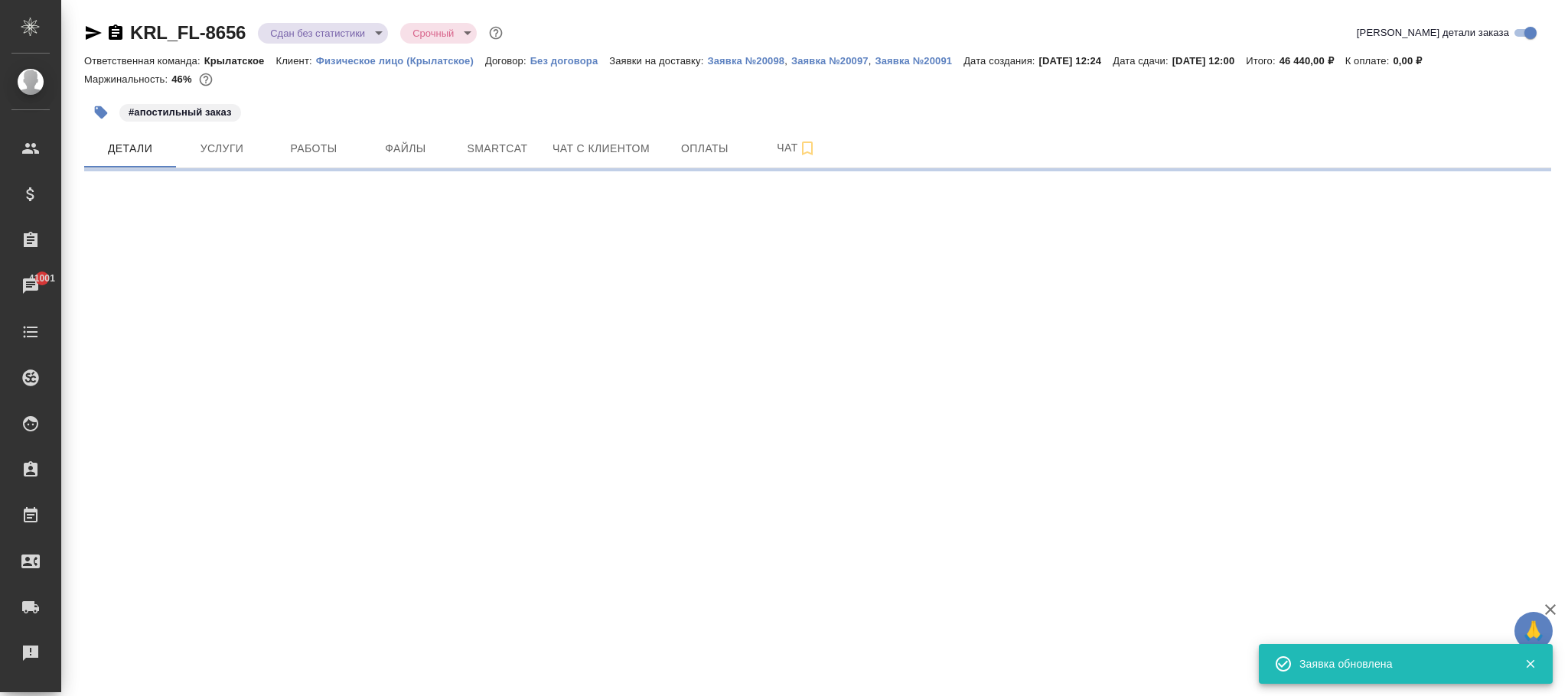
select select "RU"
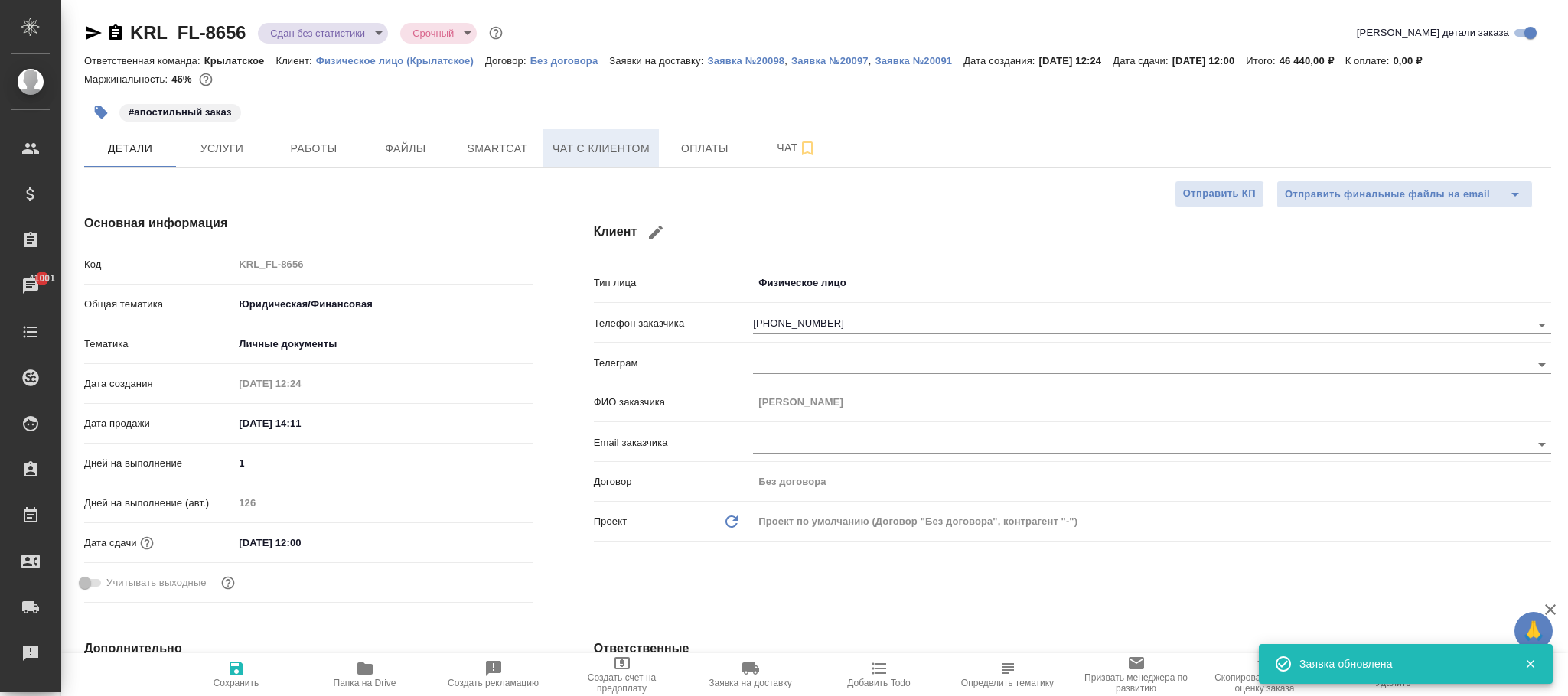
type textarea "x"
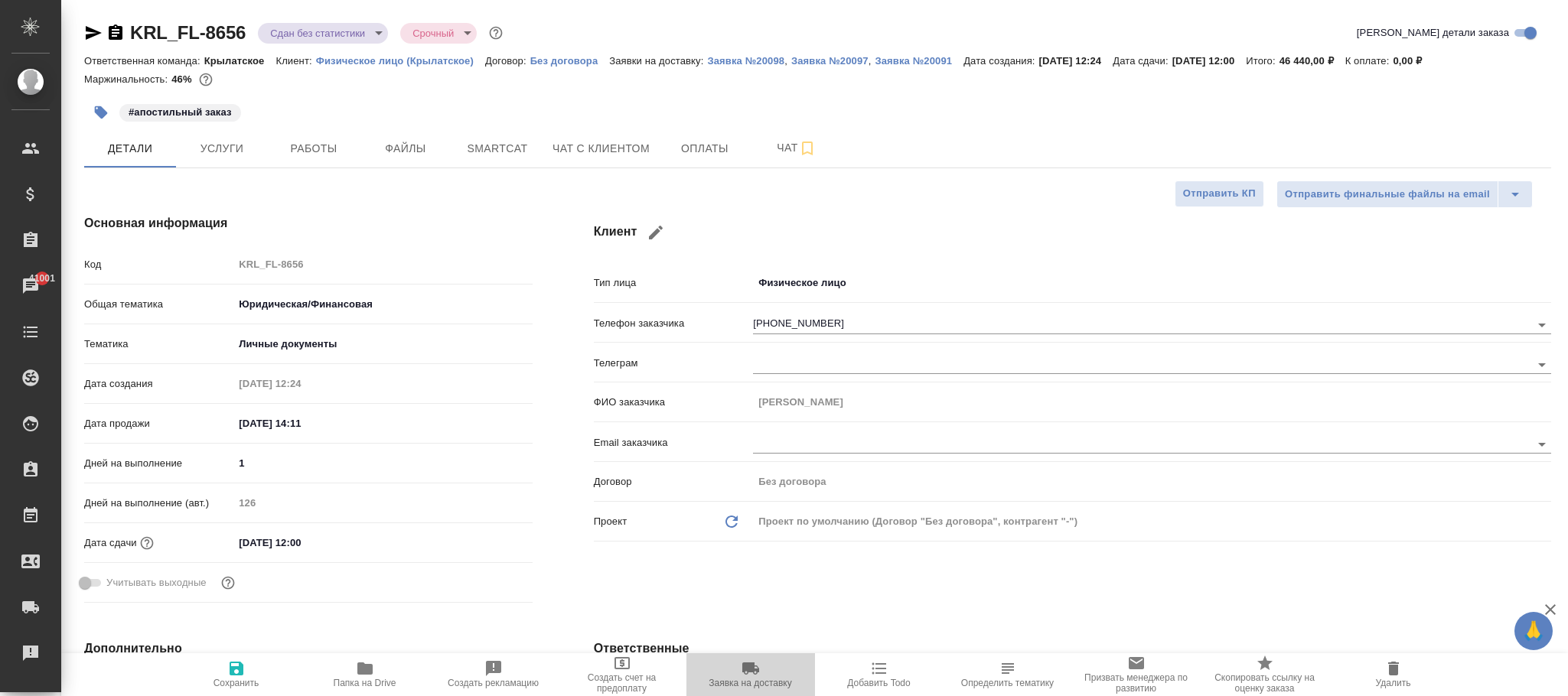
click at [761, 676] on span "Заявка на доставку" at bounding box center [750, 673] width 110 height 29
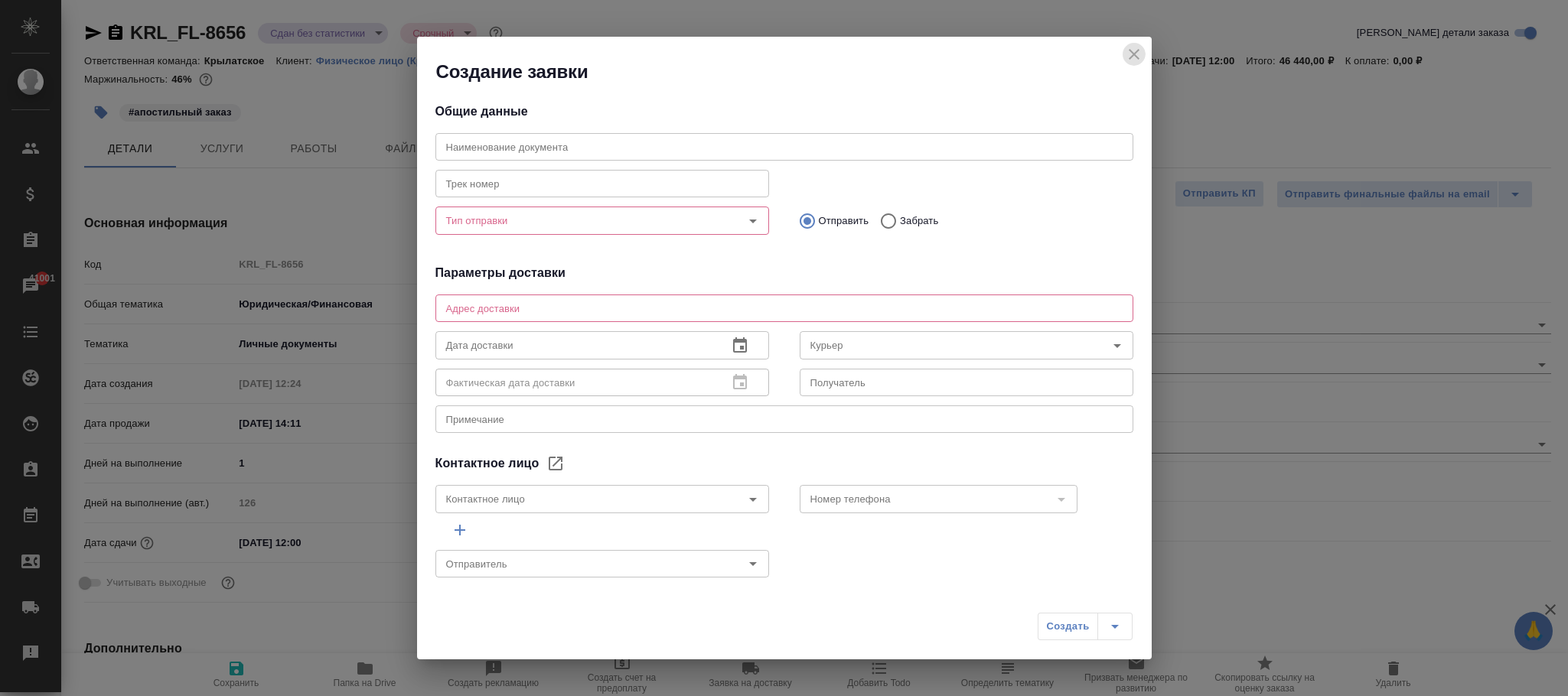
click at [1135, 53] on icon "close" at bounding box center [1134, 55] width 11 height 11
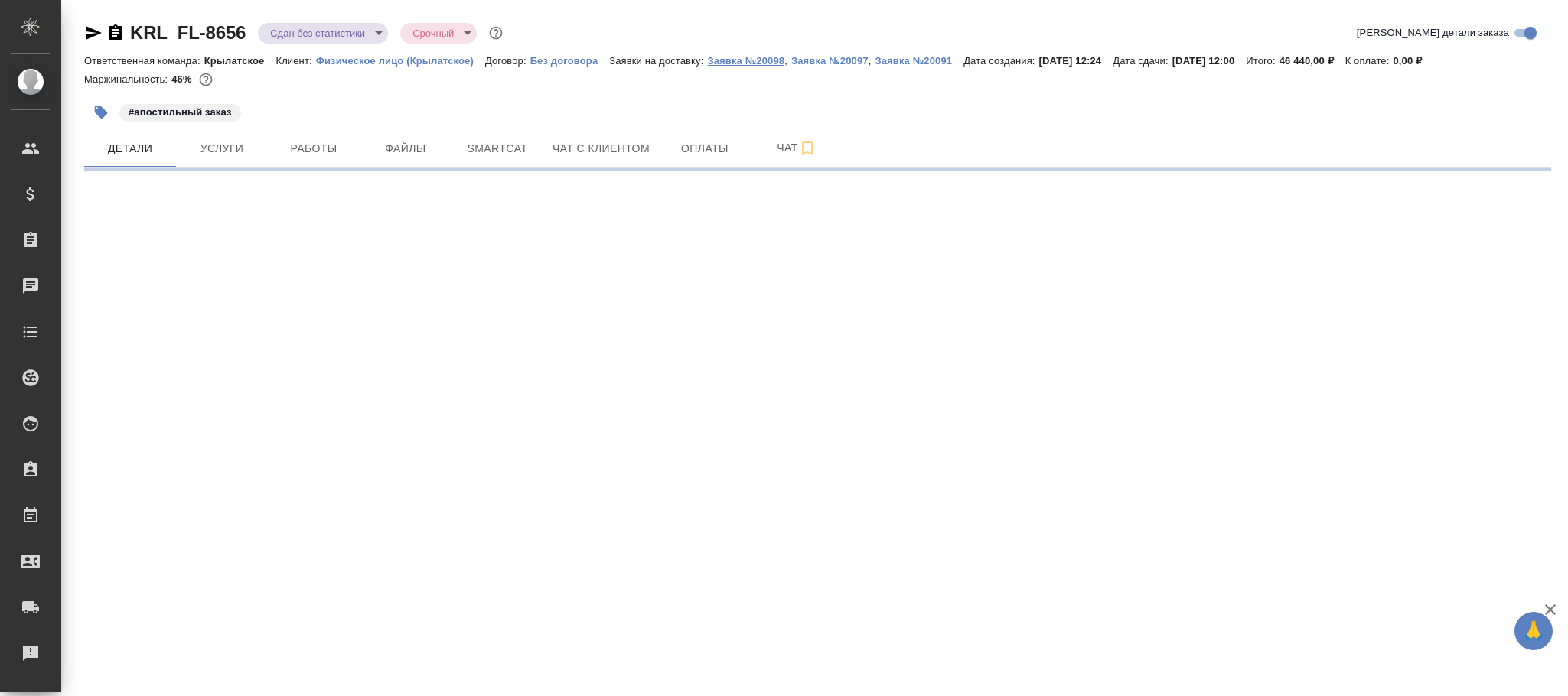
click at [766, 62] on p "Заявка №20098" at bounding box center [745, 61] width 77 height 12
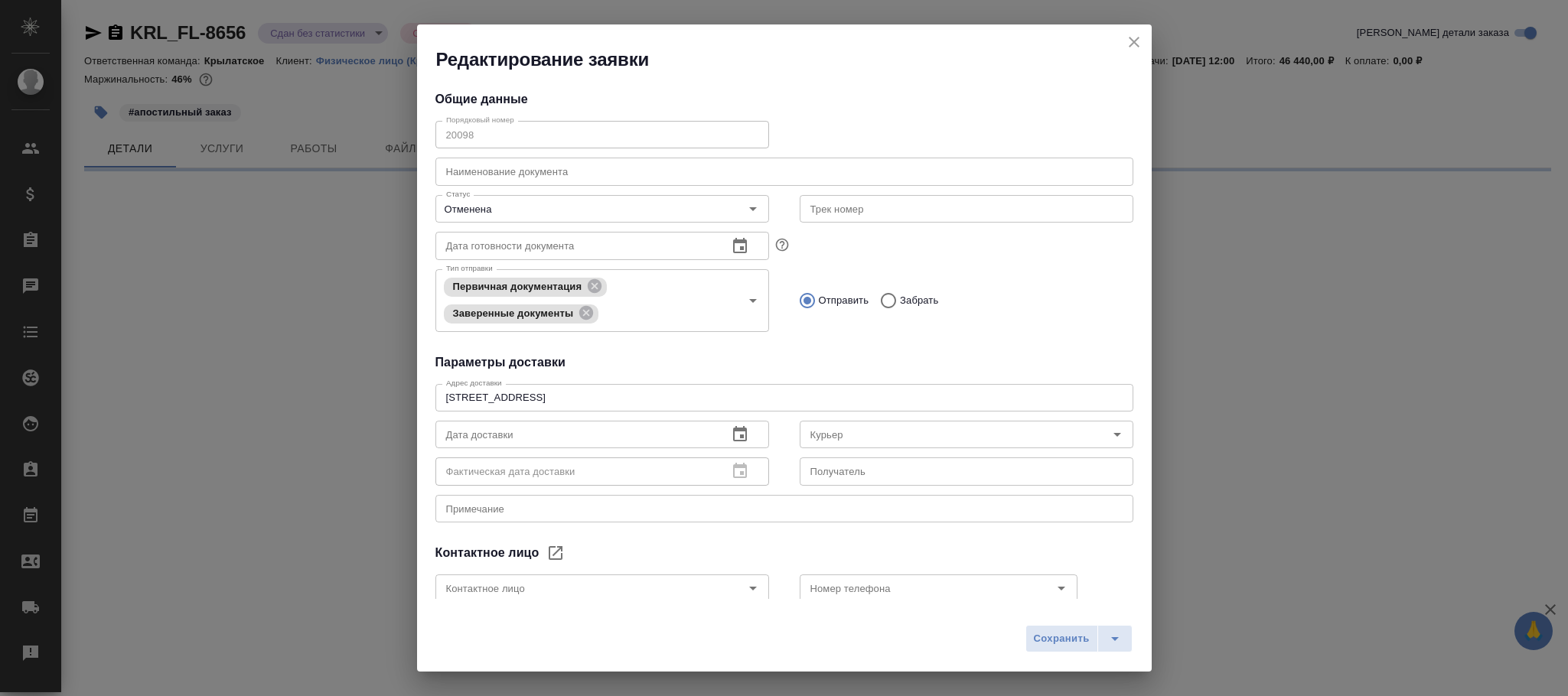
type input "[PERSON_NAME]"
click at [1134, 44] on icon "close" at bounding box center [1134, 42] width 19 height 19
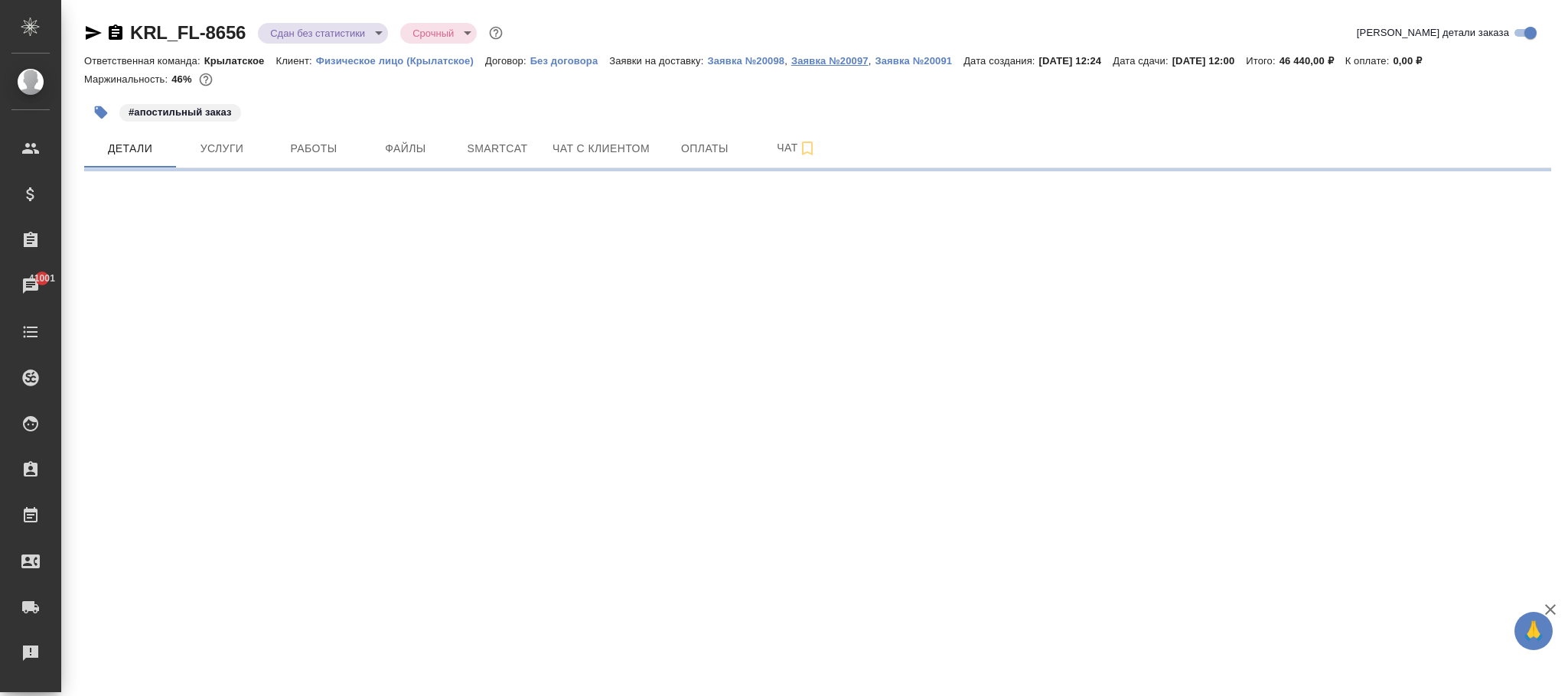
select select "RU"
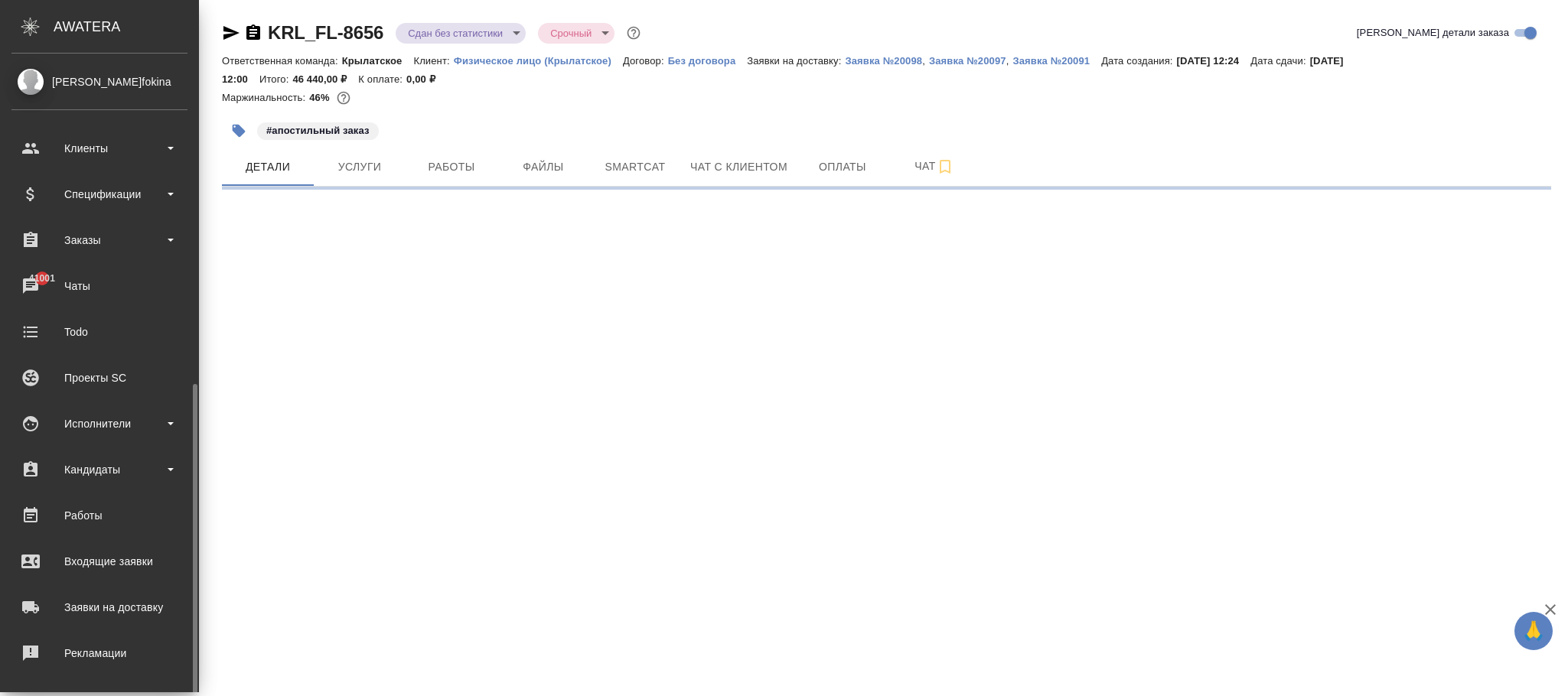
scroll to position [186, 0]
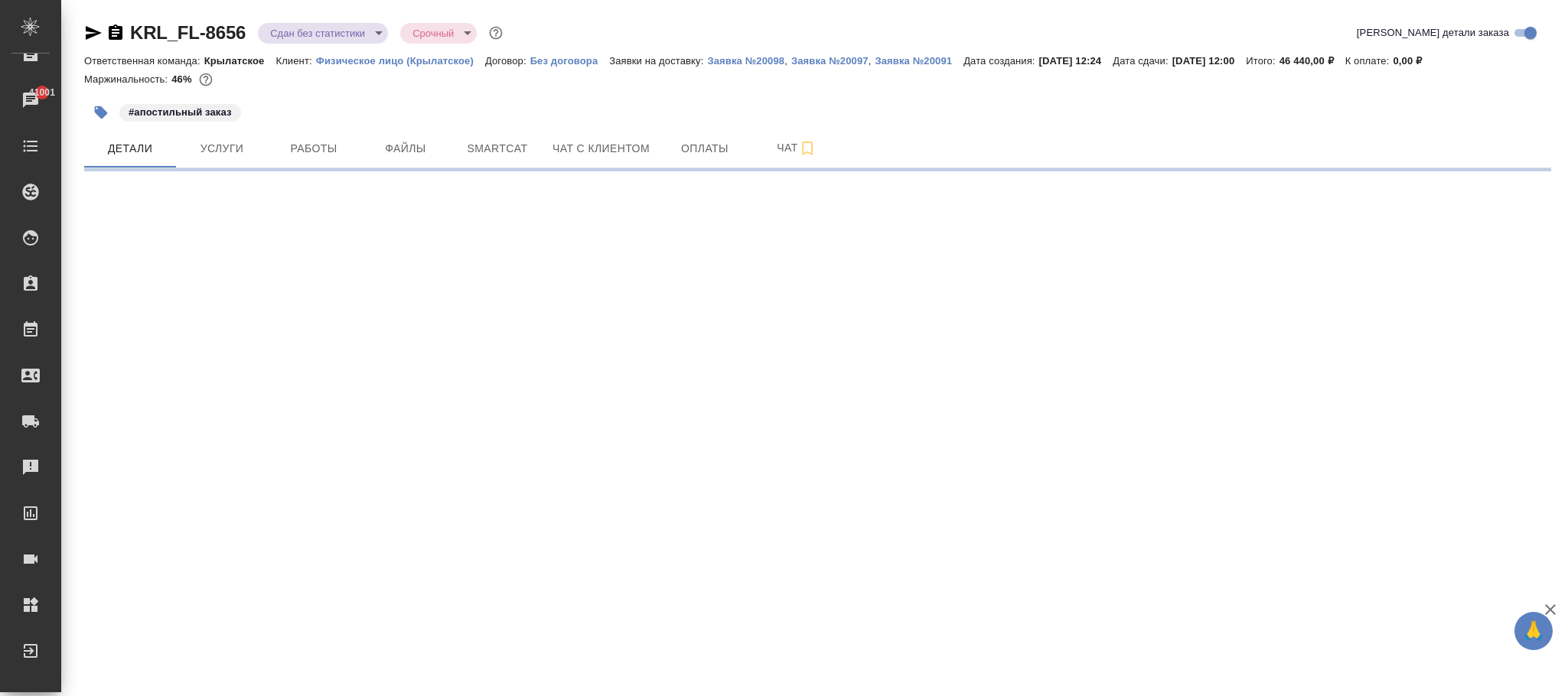
select select "RU"
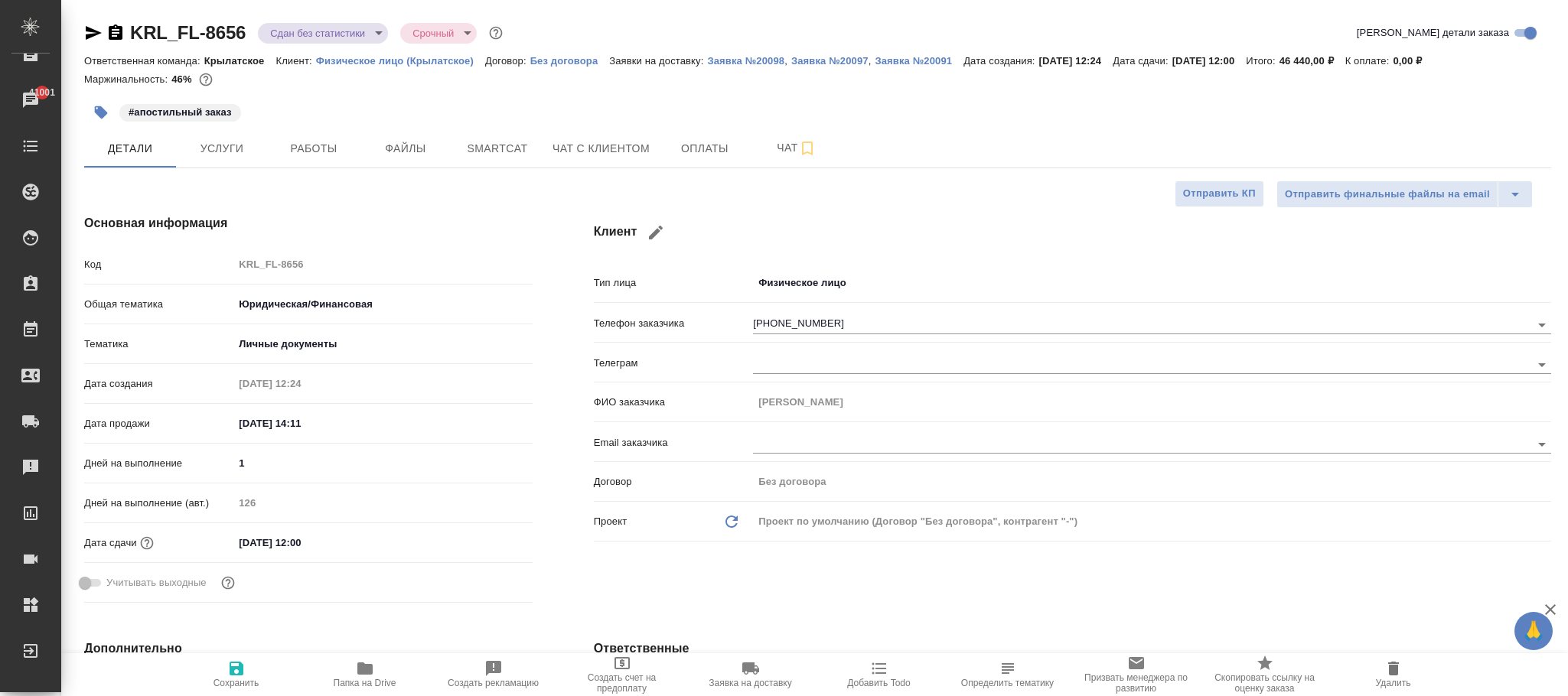
type textarea "x"
click at [933, 62] on p "Заявка №20091" at bounding box center [919, 61] width 89 height 12
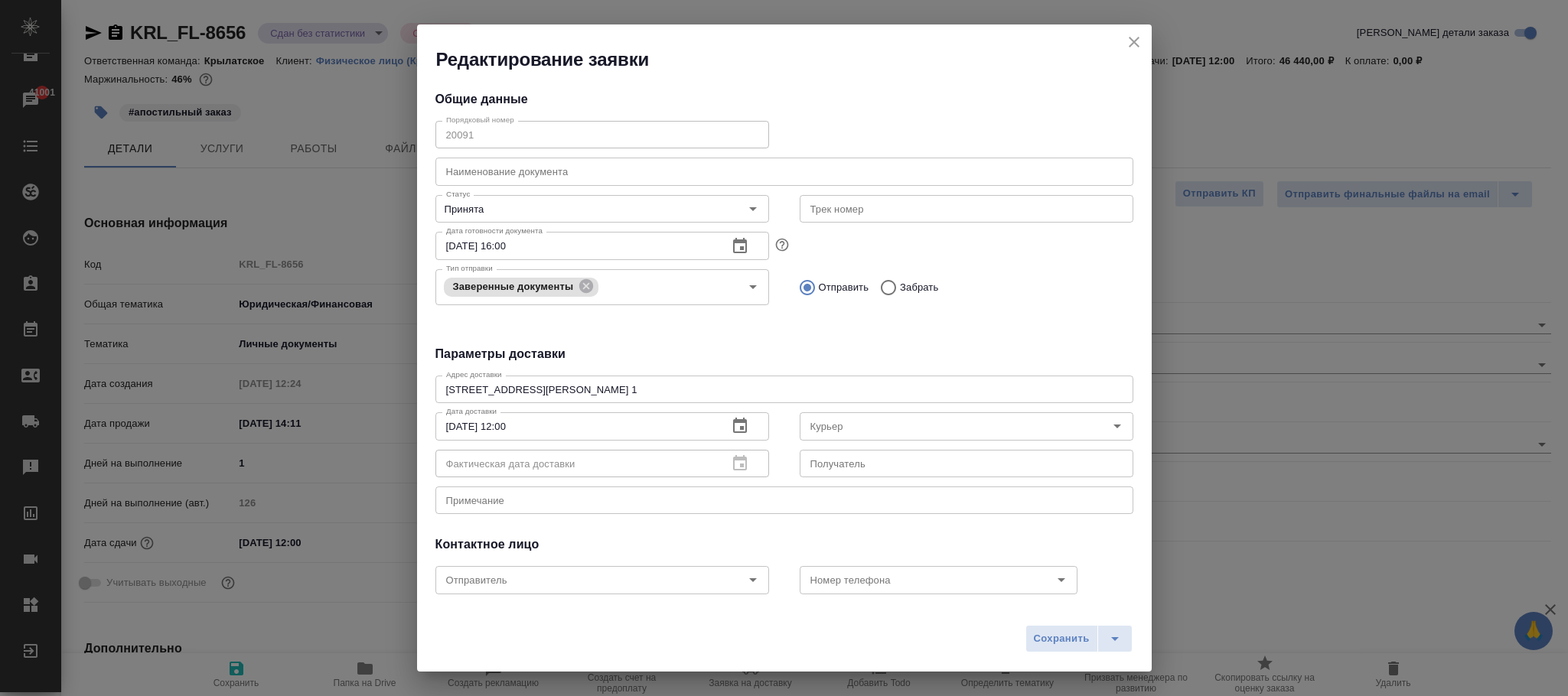
type input "Министерство Юстиции РФ по г. [GEOGRAPHIC_DATA]"
type input "[PERSON_NAME]"
type textarea "x"
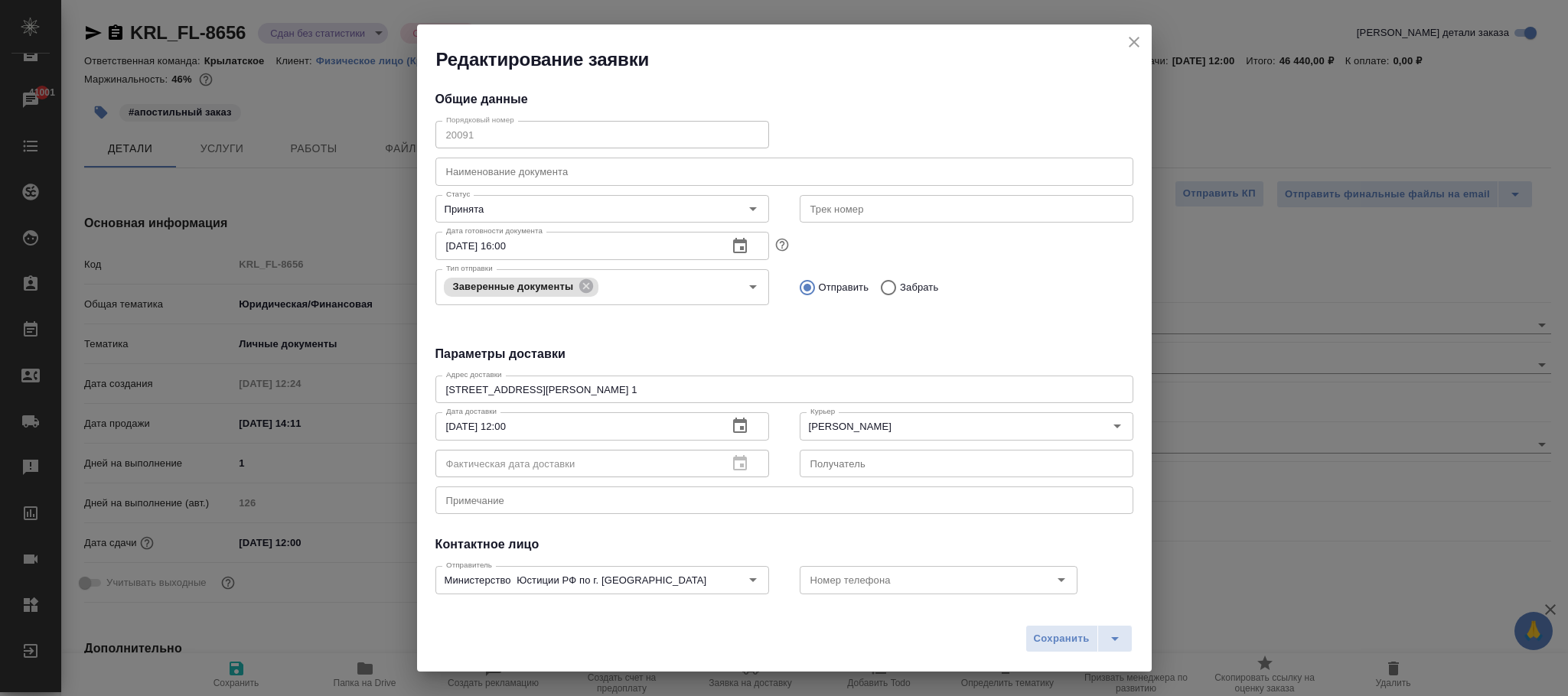
type textarea "x"
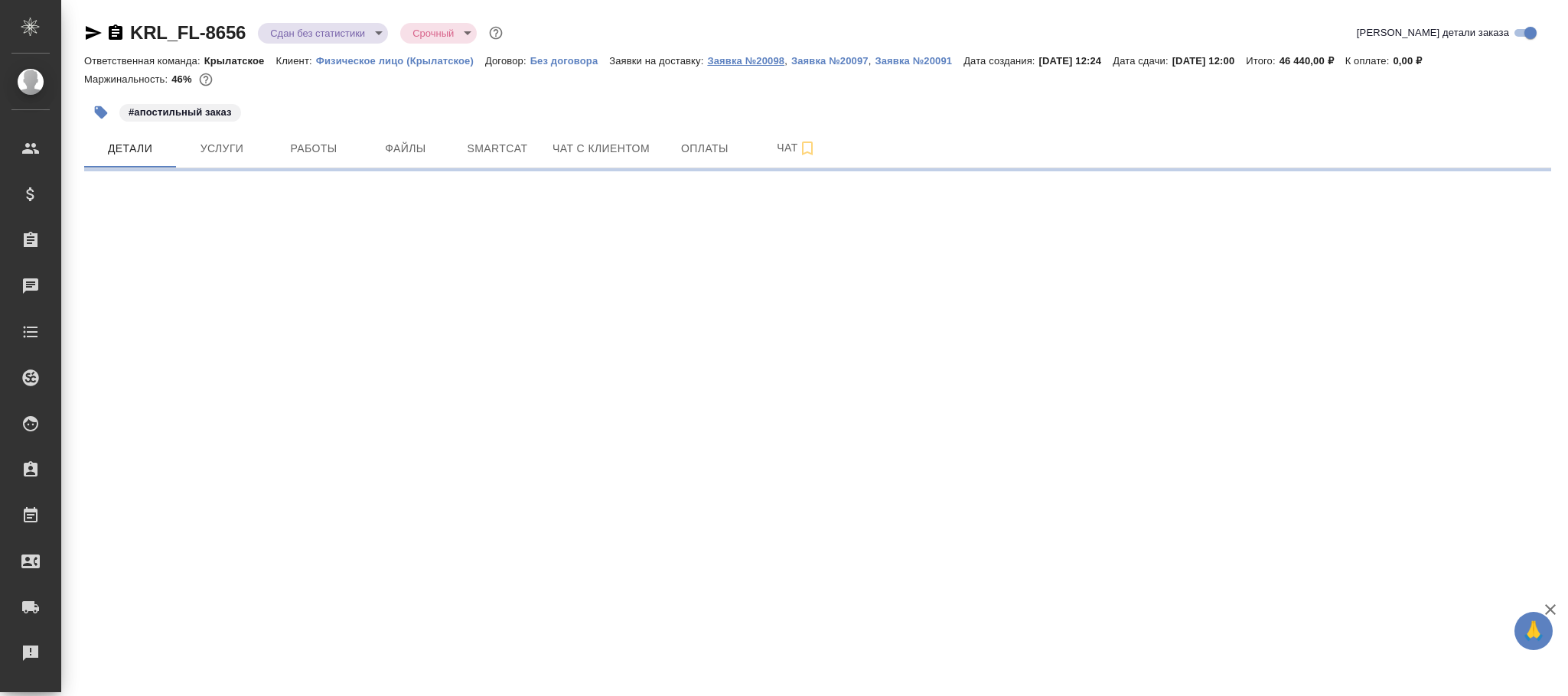
click at [769, 59] on p "Заявка №20098" at bounding box center [745, 61] width 77 height 12
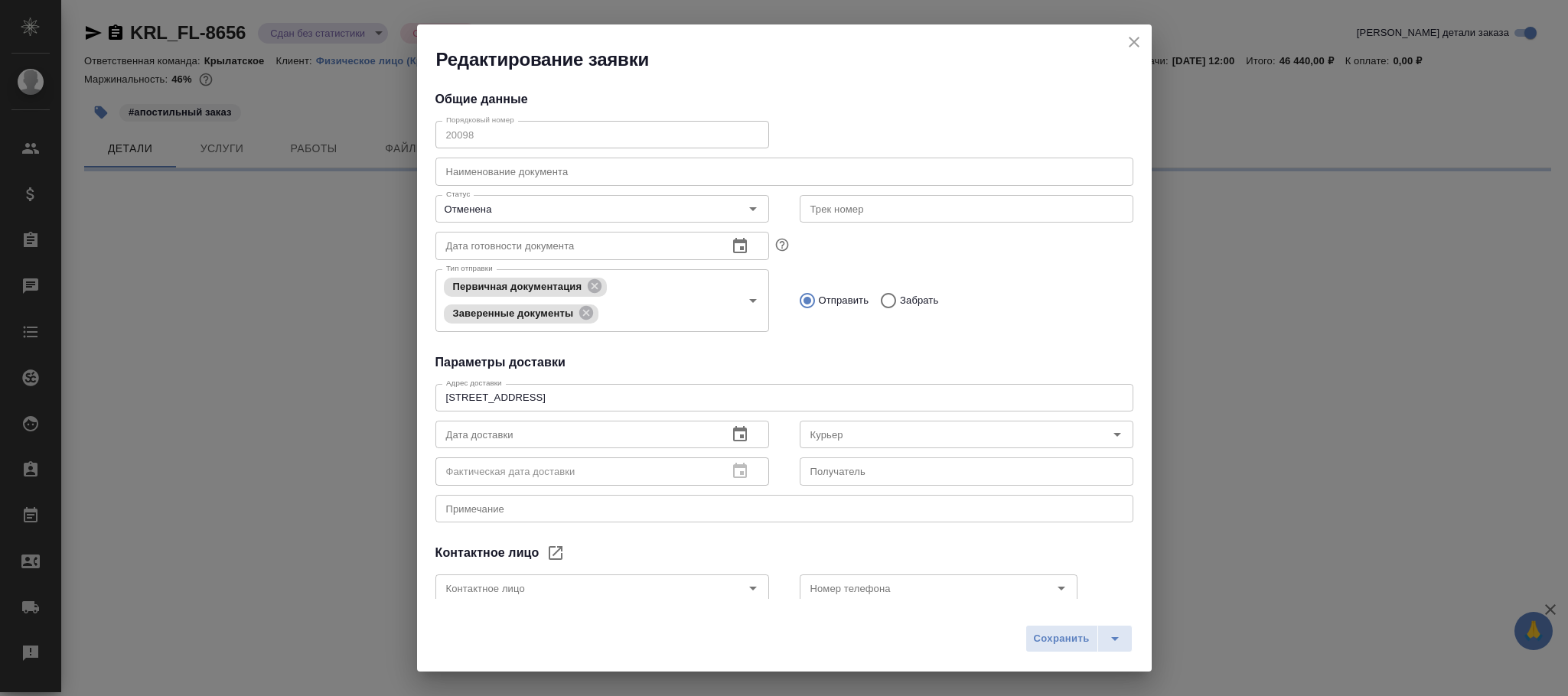
type input "[PERSON_NAME]"
click at [539, 212] on input "Отменена" at bounding box center [577, 209] width 273 height 19
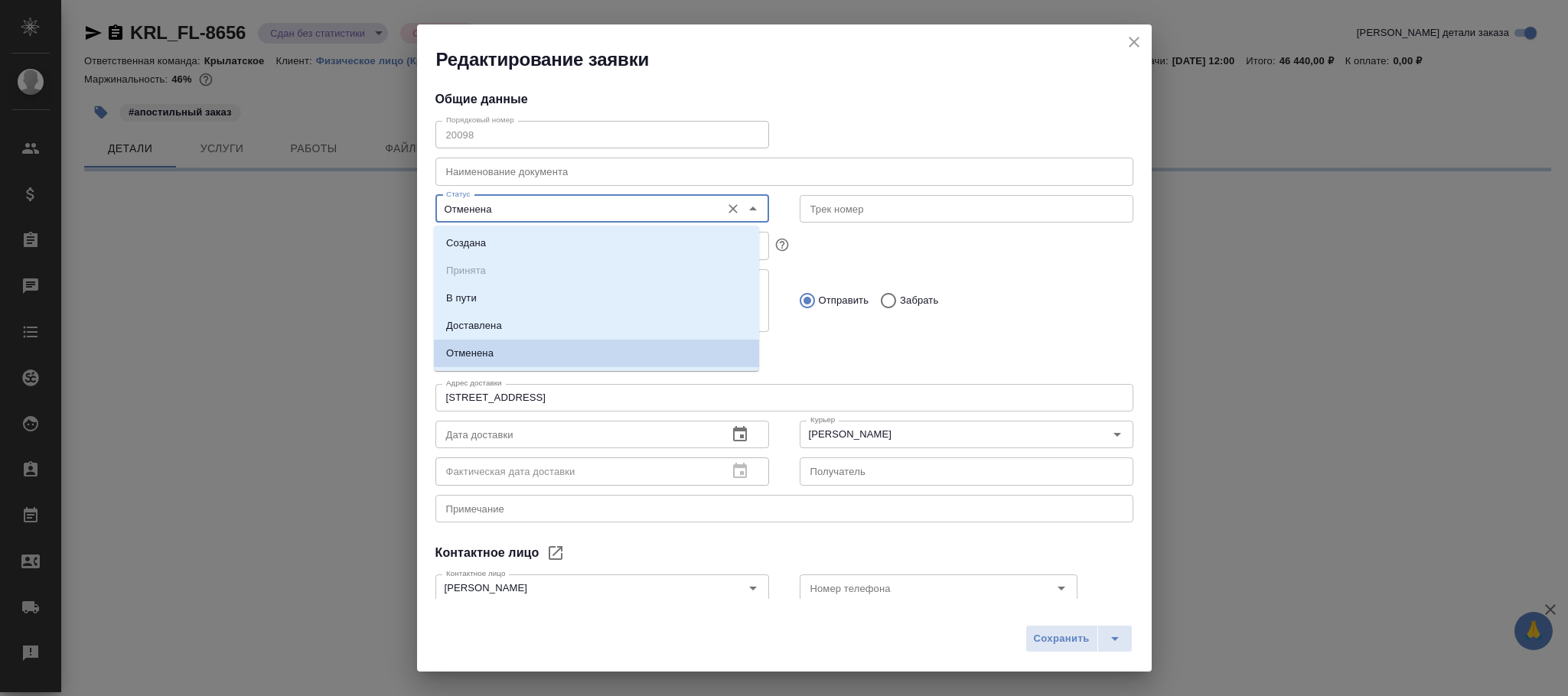
select select "RU"
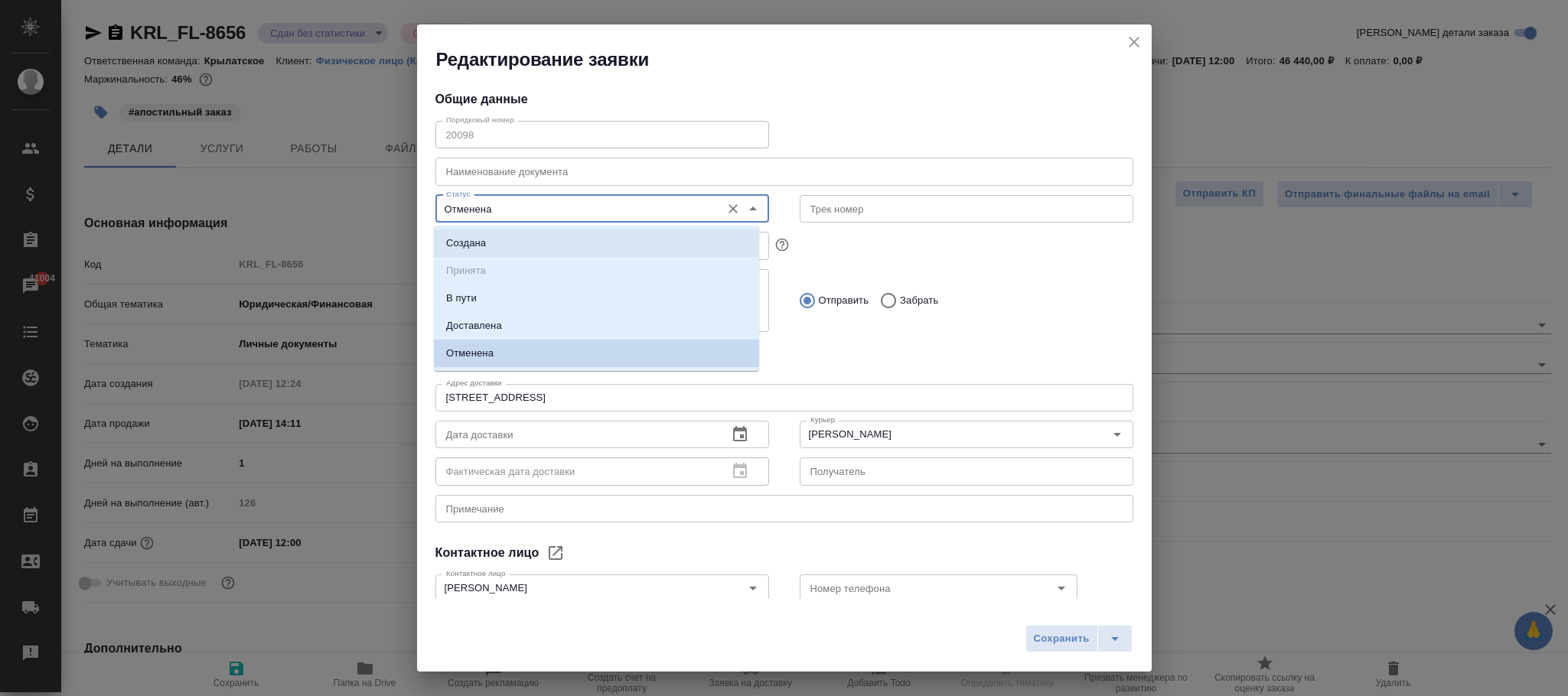
type textarea "x"
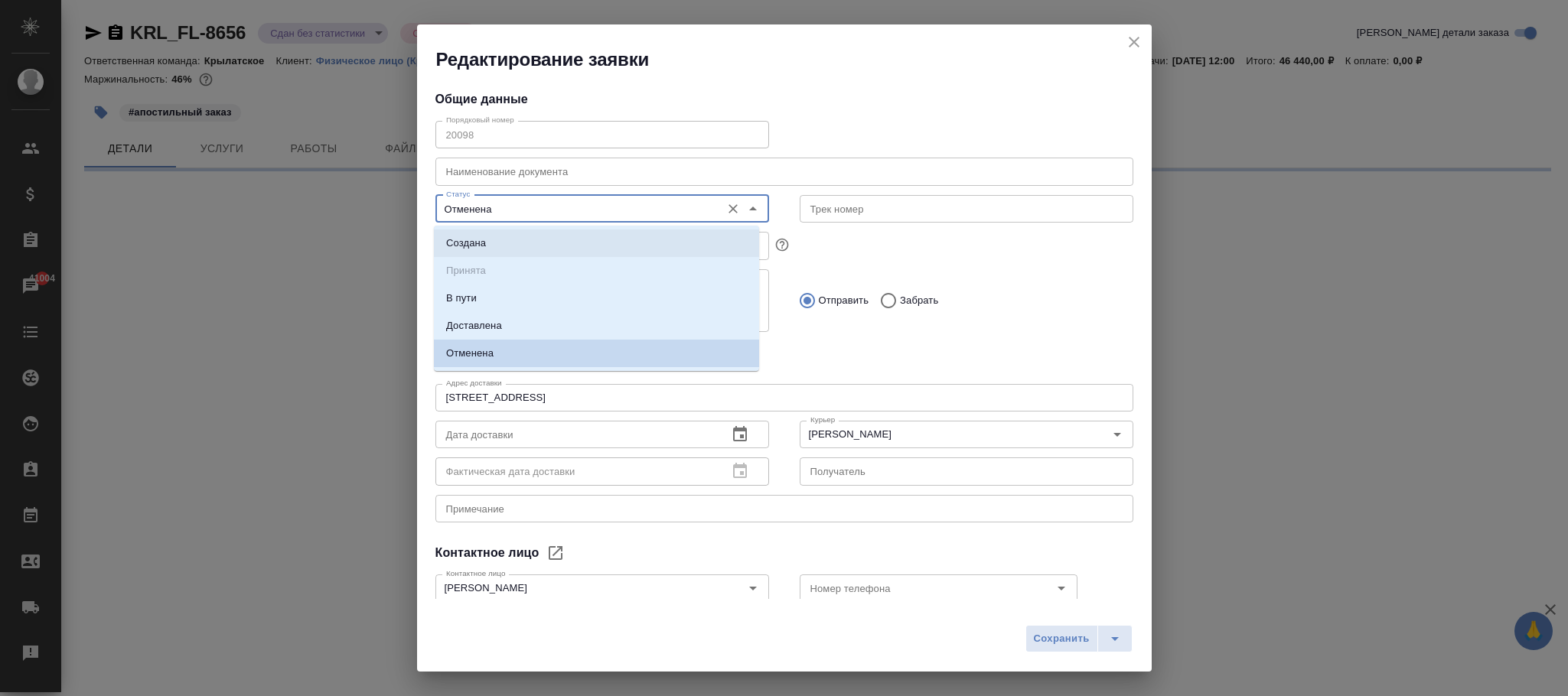
click at [485, 244] on p "Создана" at bounding box center [466, 243] width 40 height 16
type input "Создана"
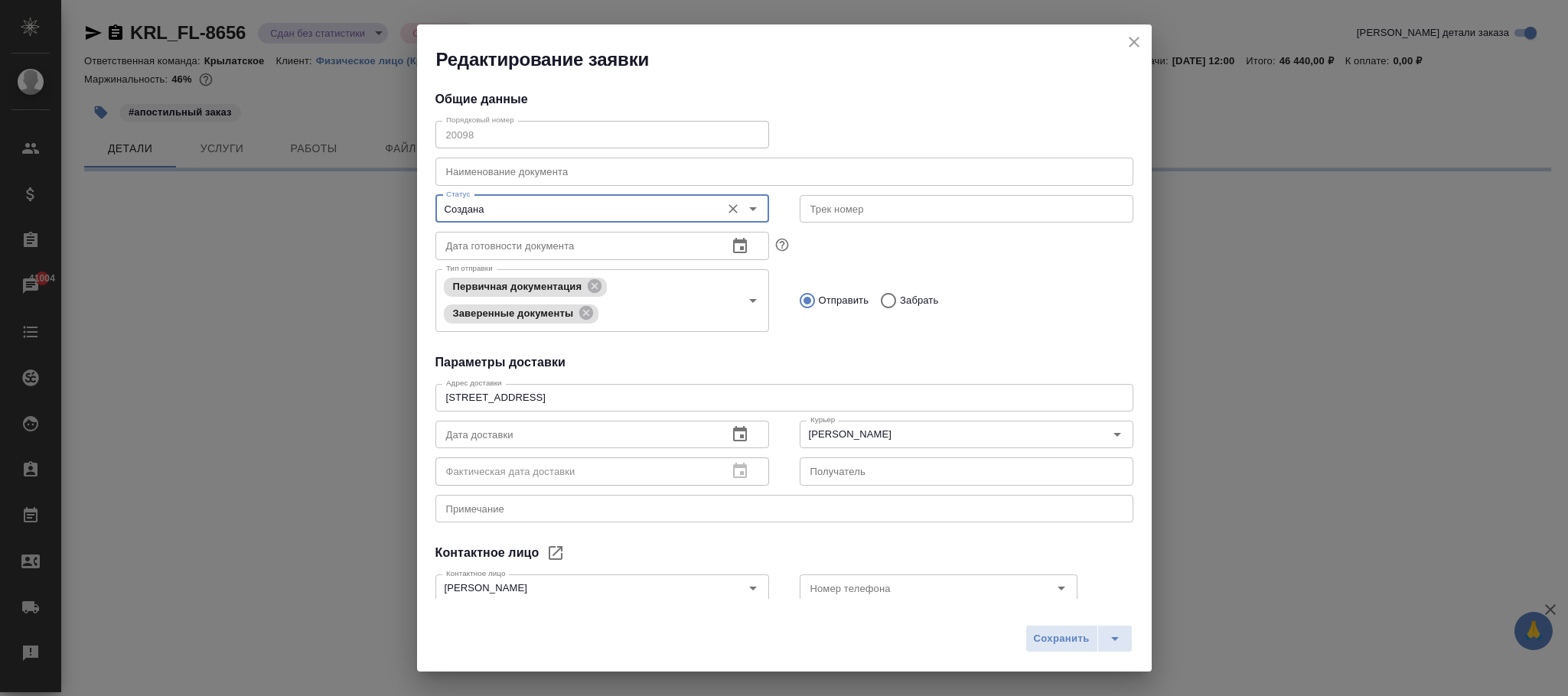
click at [1059, 634] on span "Сохранить" at bounding box center [1062, 639] width 56 height 18
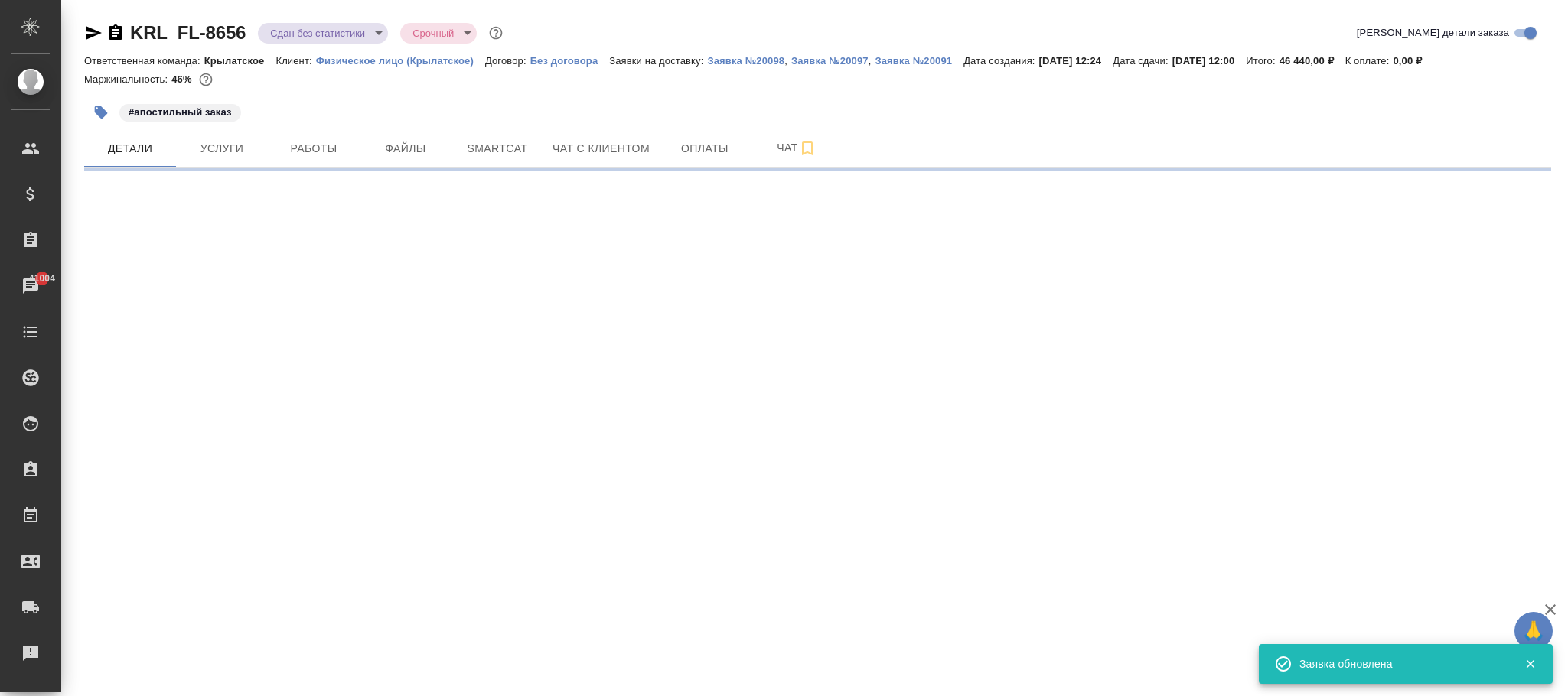
select select "RU"
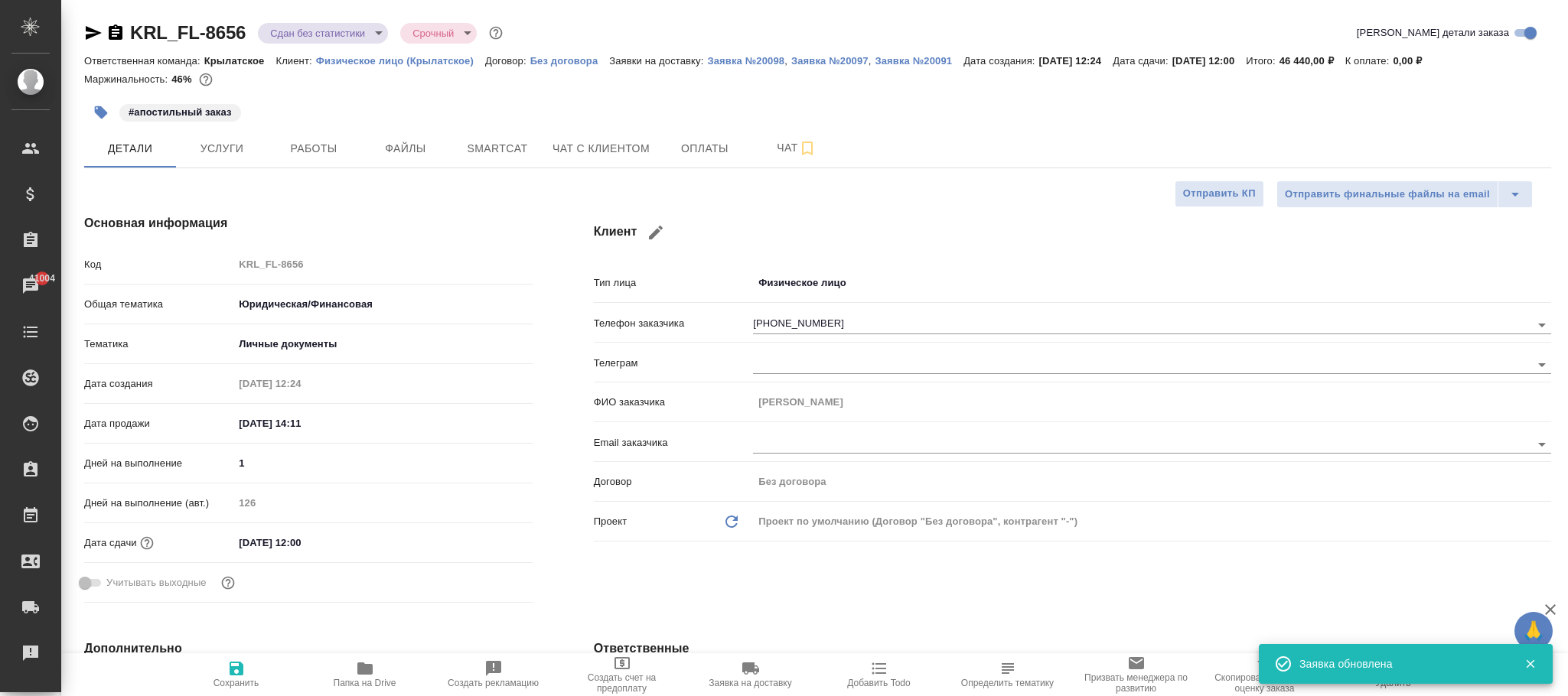
type textarea "x"
click at [825, 59] on p "Заявка №20097" at bounding box center [830, 61] width 77 height 12
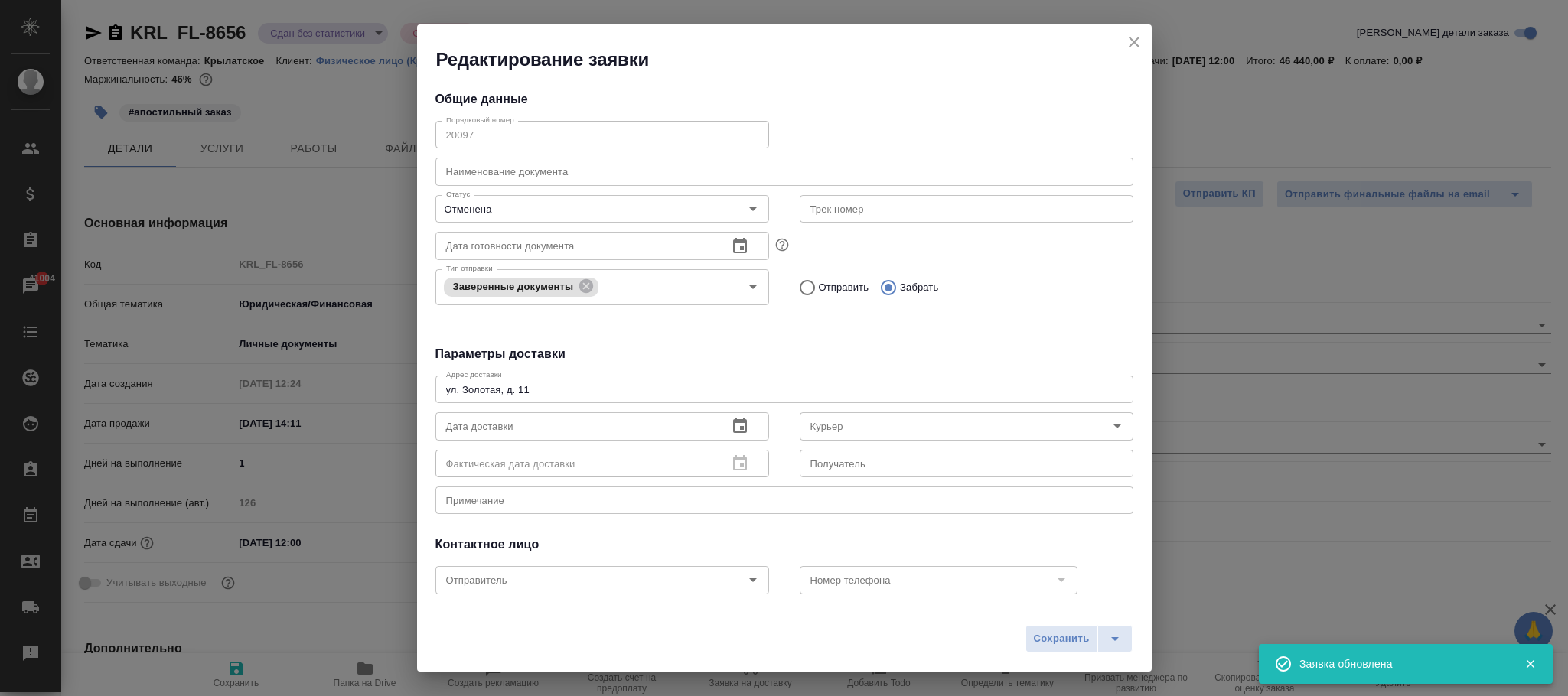
type input "[PERSON_NAME]"
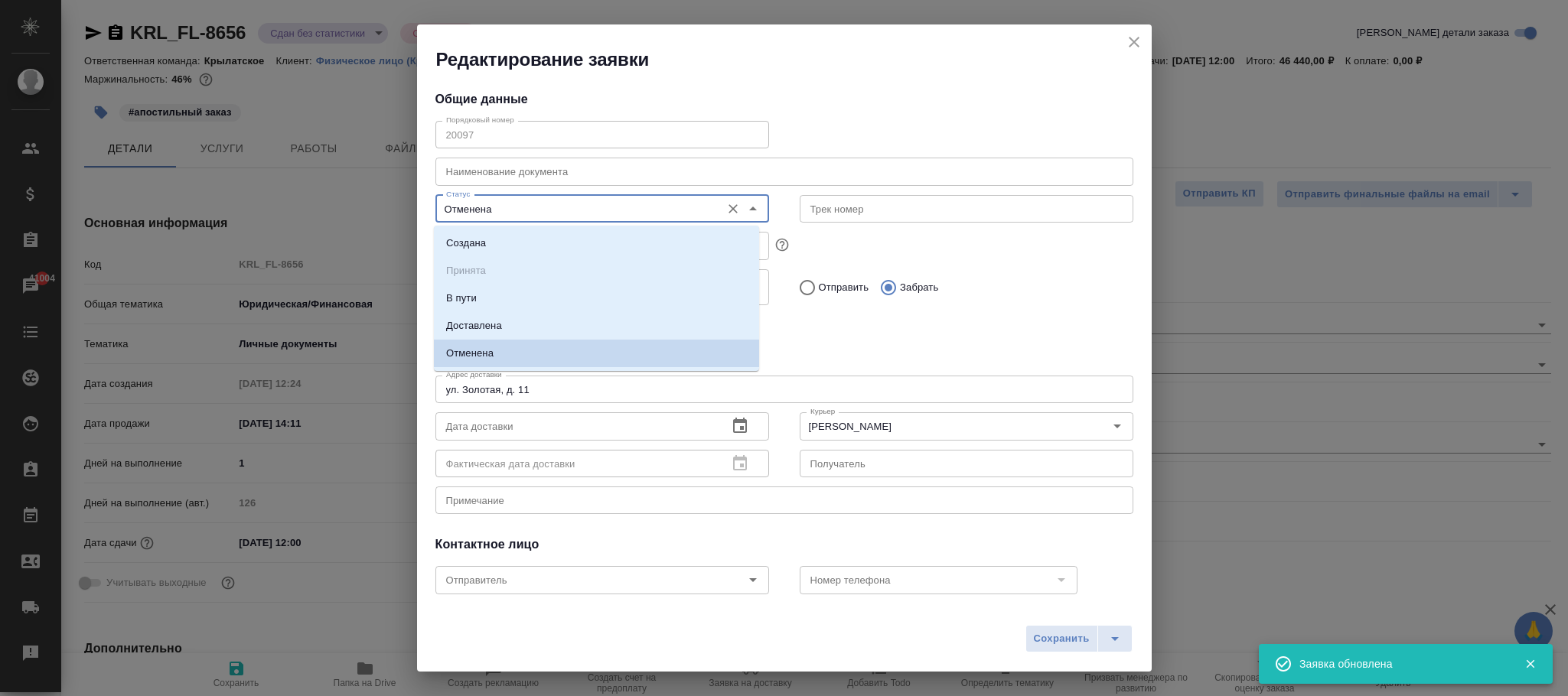
click at [528, 210] on input "Отменена" at bounding box center [577, 209] width 273 height 19
click at [496, 239] on li "Создана" at bounding box center [596, 243] width 325 height 27
type textarea "x"
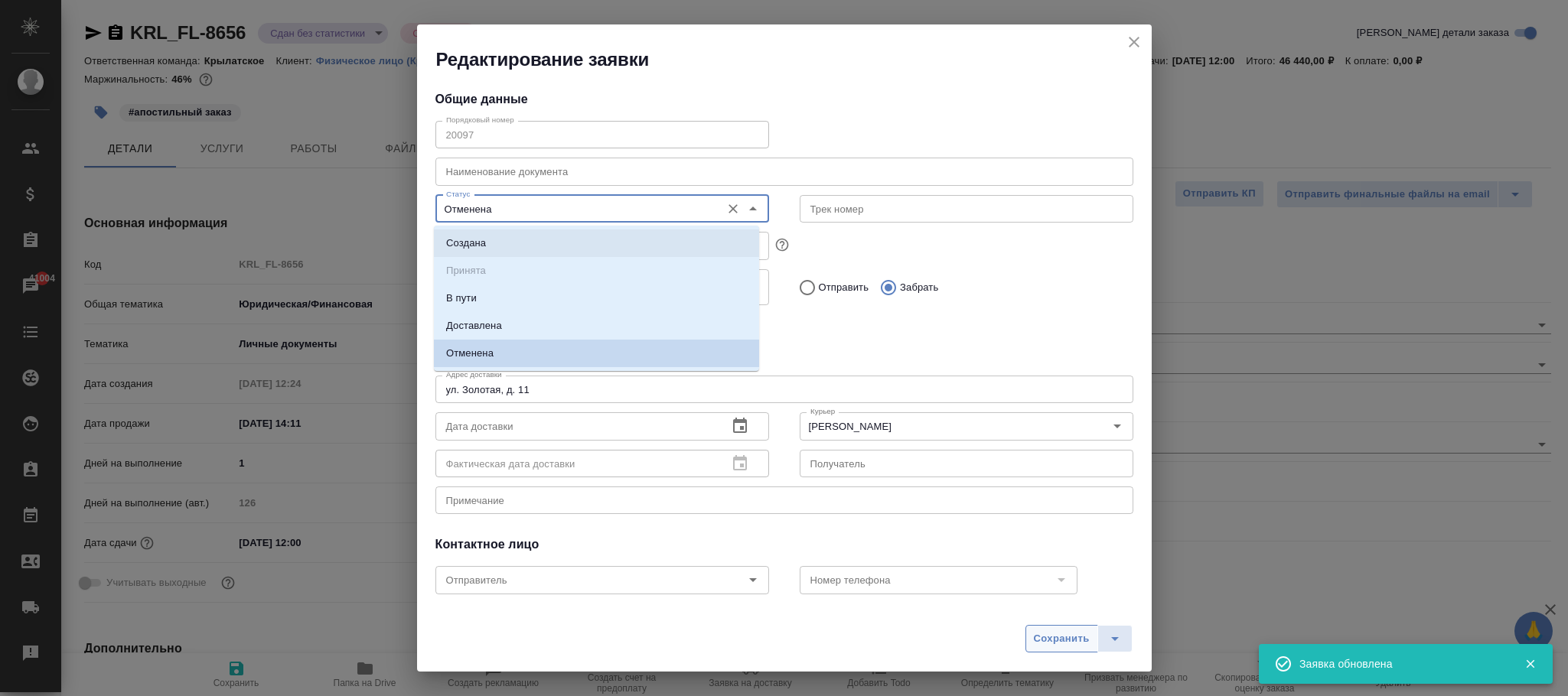
type input "Создана"
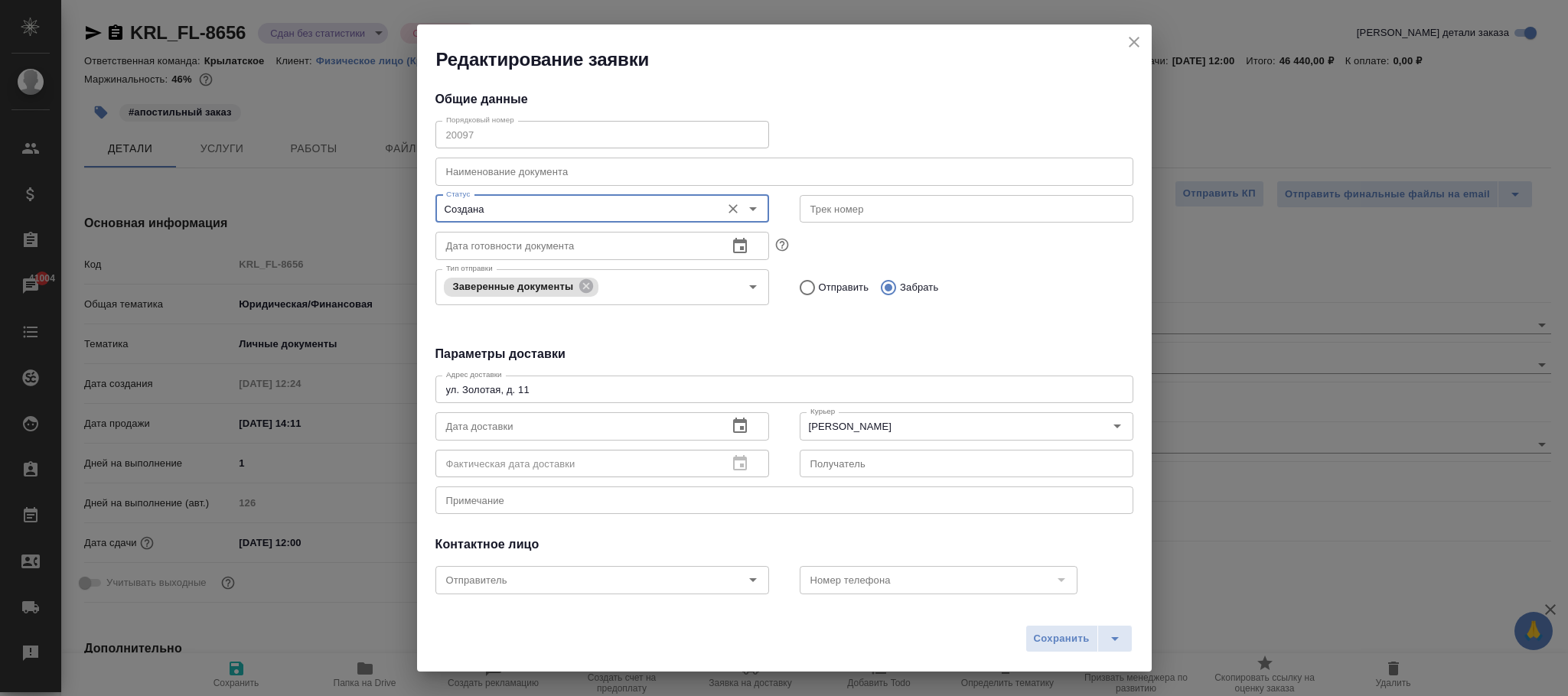
drag, startPoint x: 1051, startPoint y: 636, endPoint x: 283, endPoint y: 268, distance: 851.6
click at [1040, 632] on span "Сохранить" at bounding box center [1062, 639] width 56 height 18
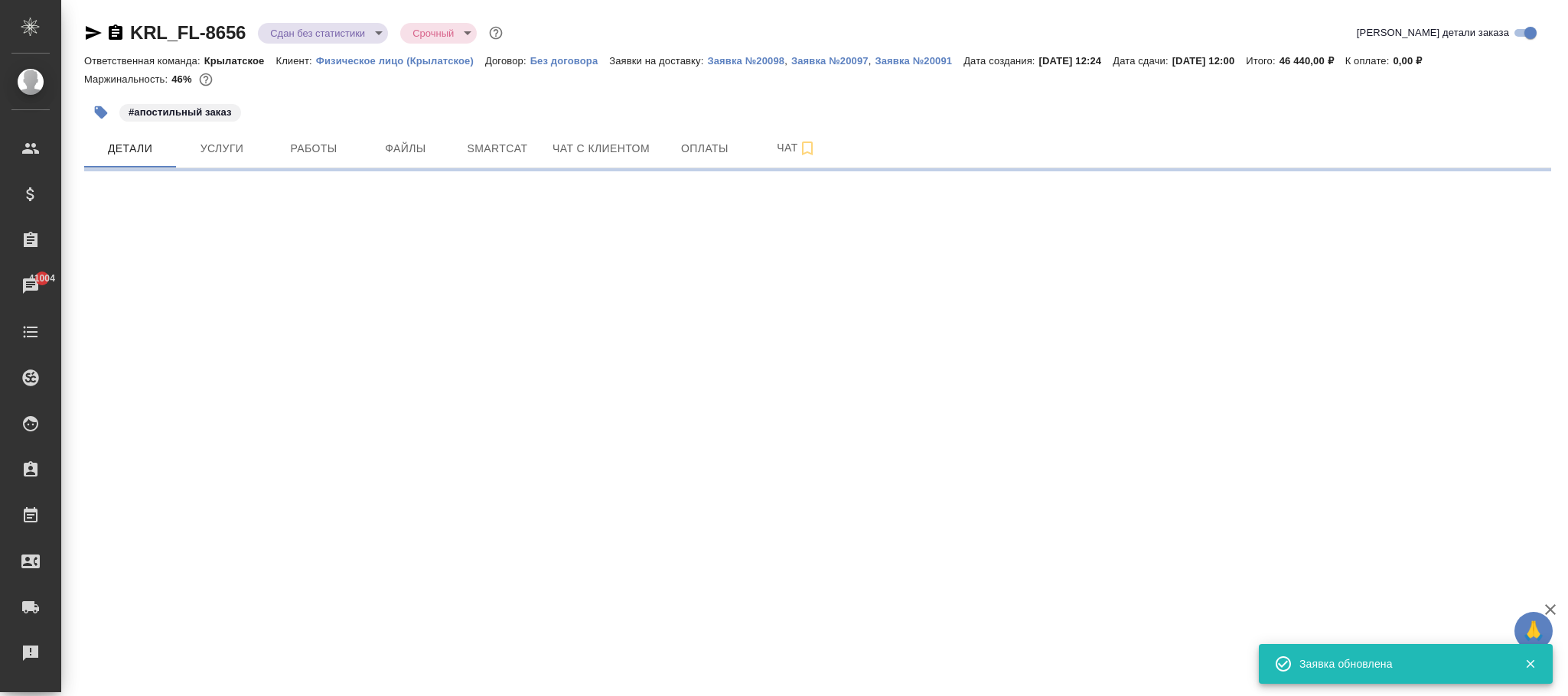
select select "RU"
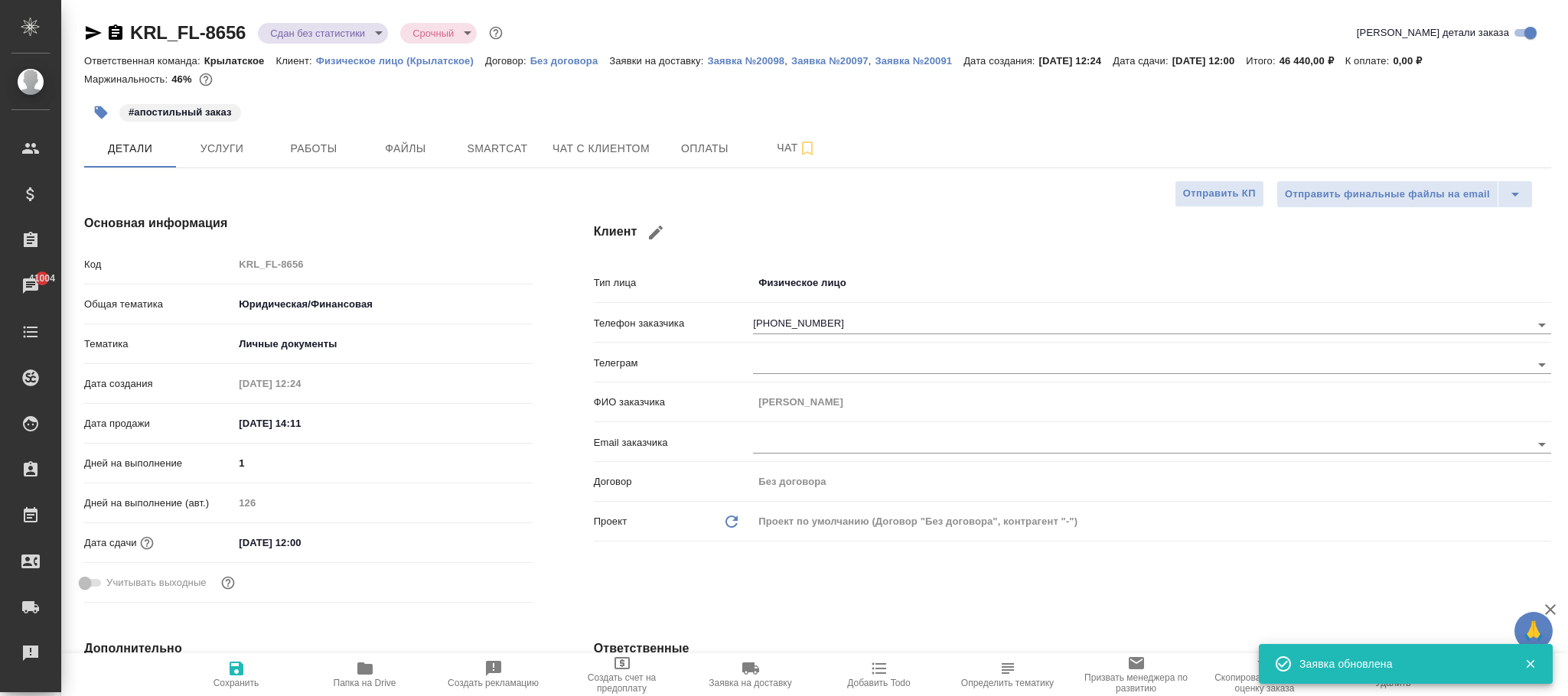
type textarea "x"
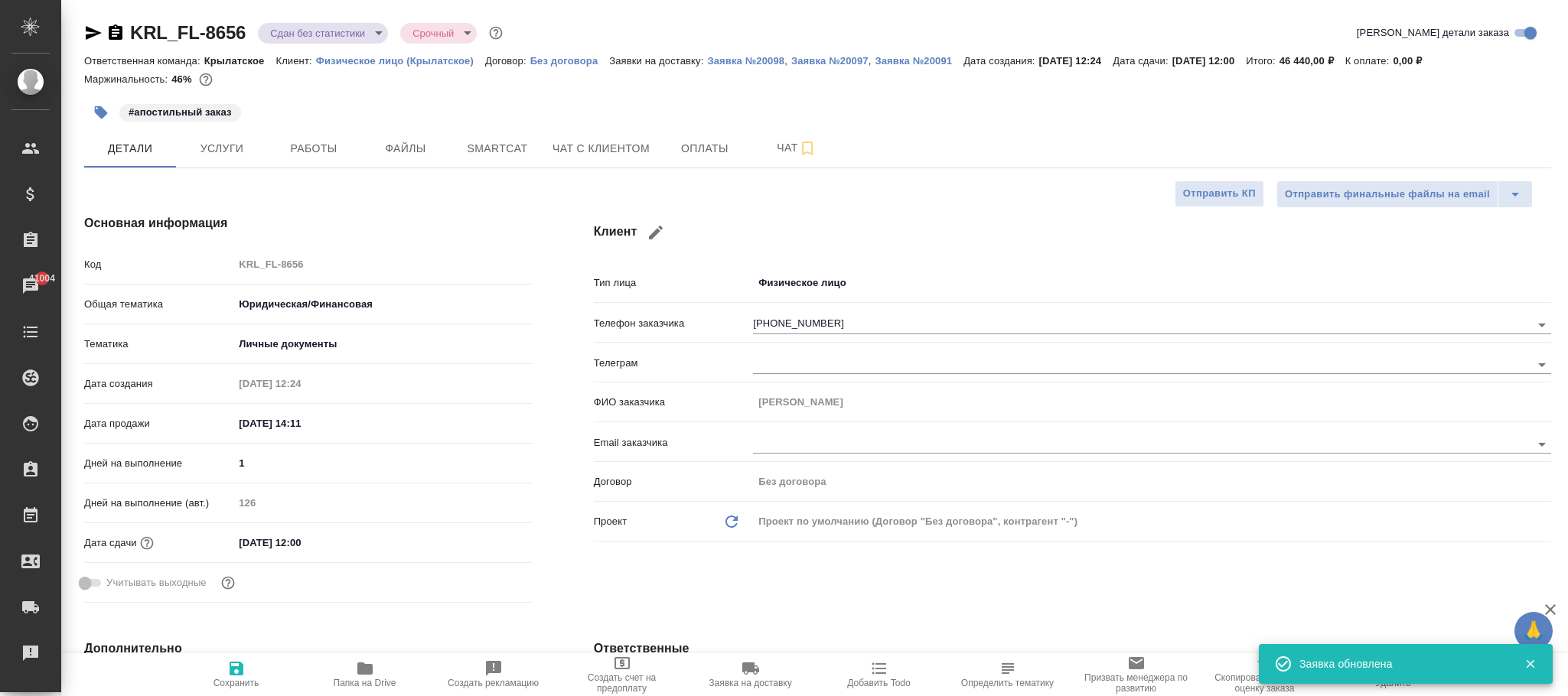
type textarea "x"
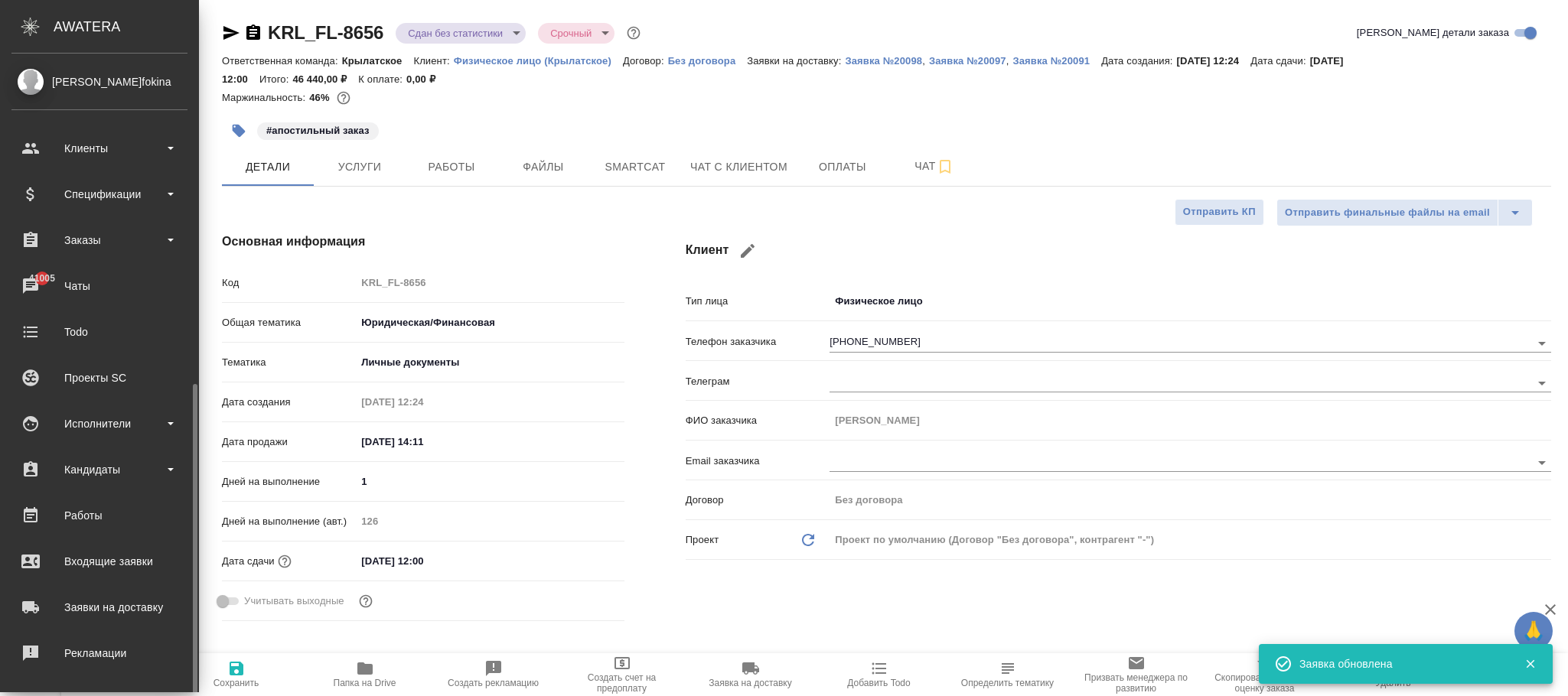
scroll to position [186, 0]
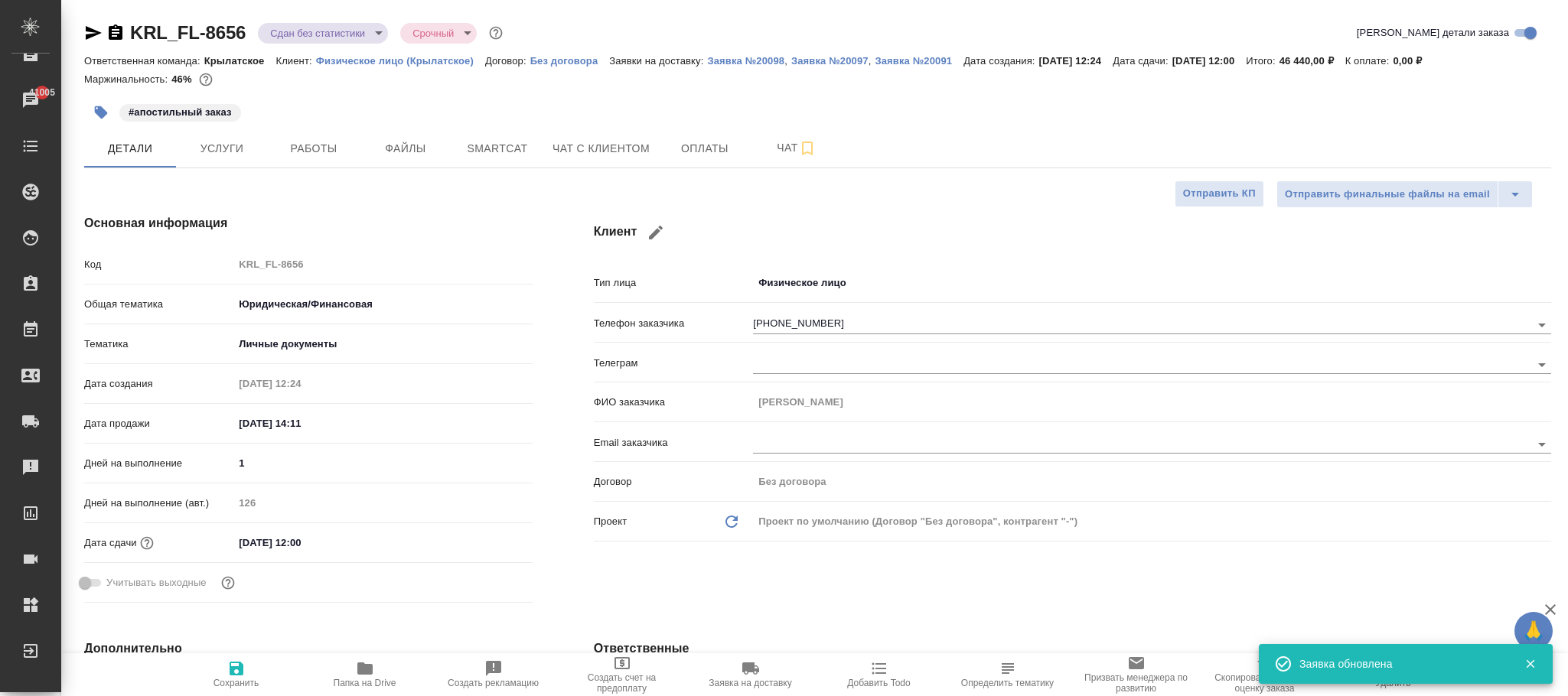
type textarea "x"
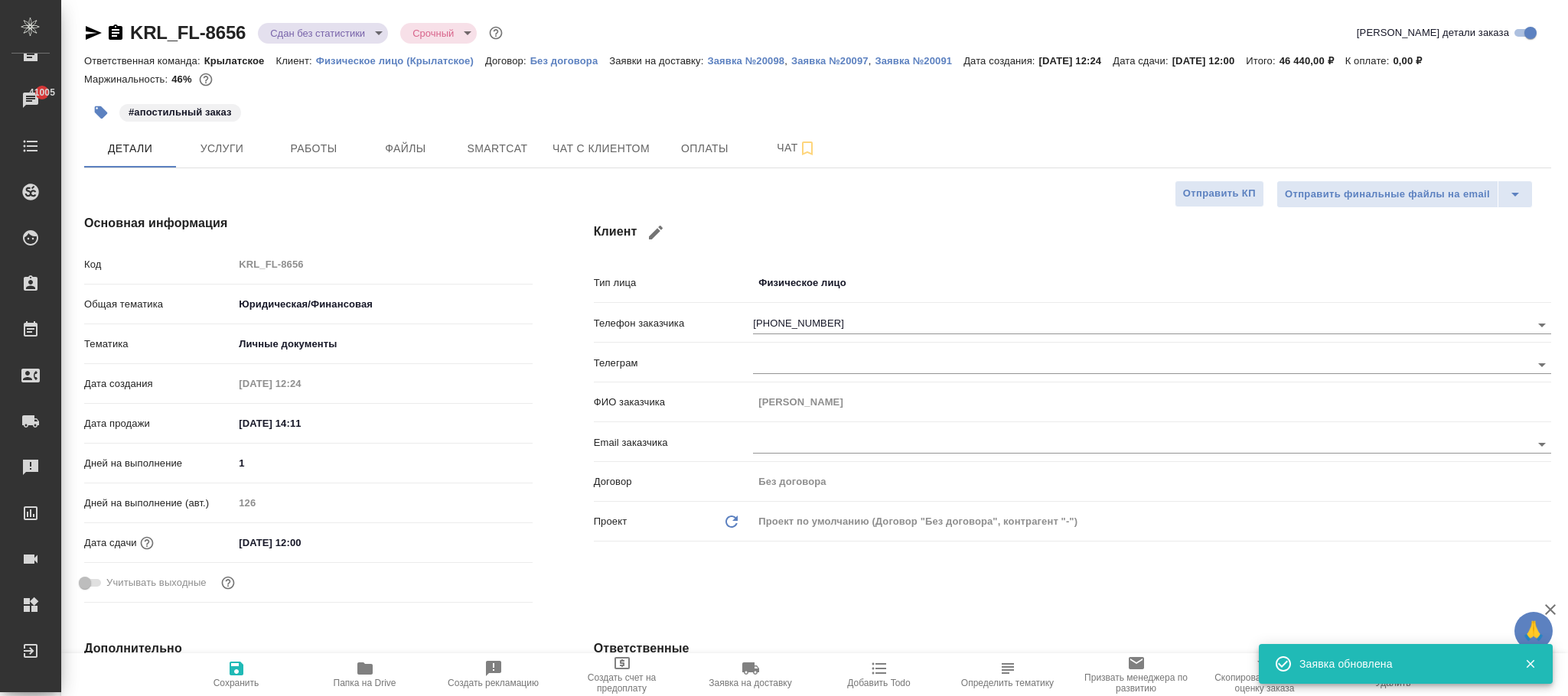
type textarea "x"
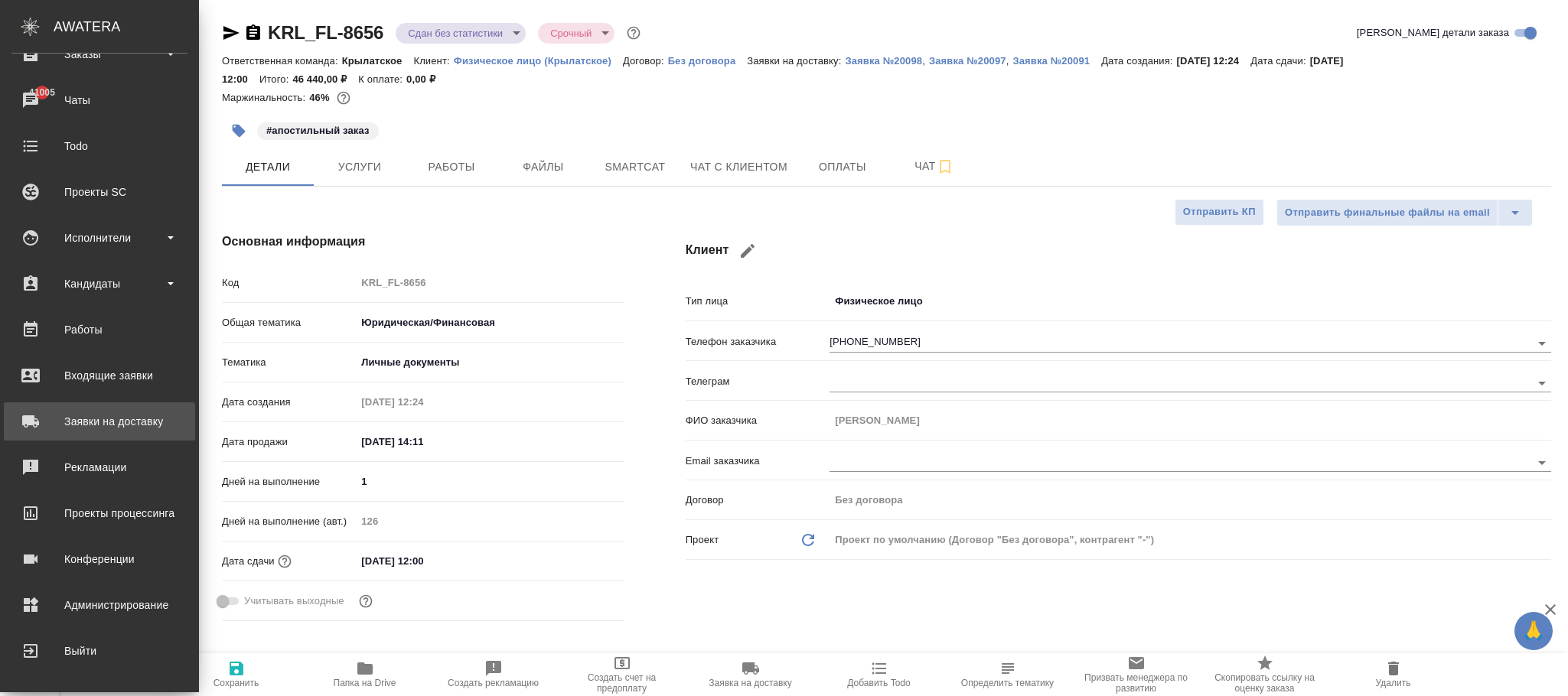
click at [112, 418] on div "Заявки на доставку" at bounding box center [100, 421] width 176 height 23
type textarea "x"
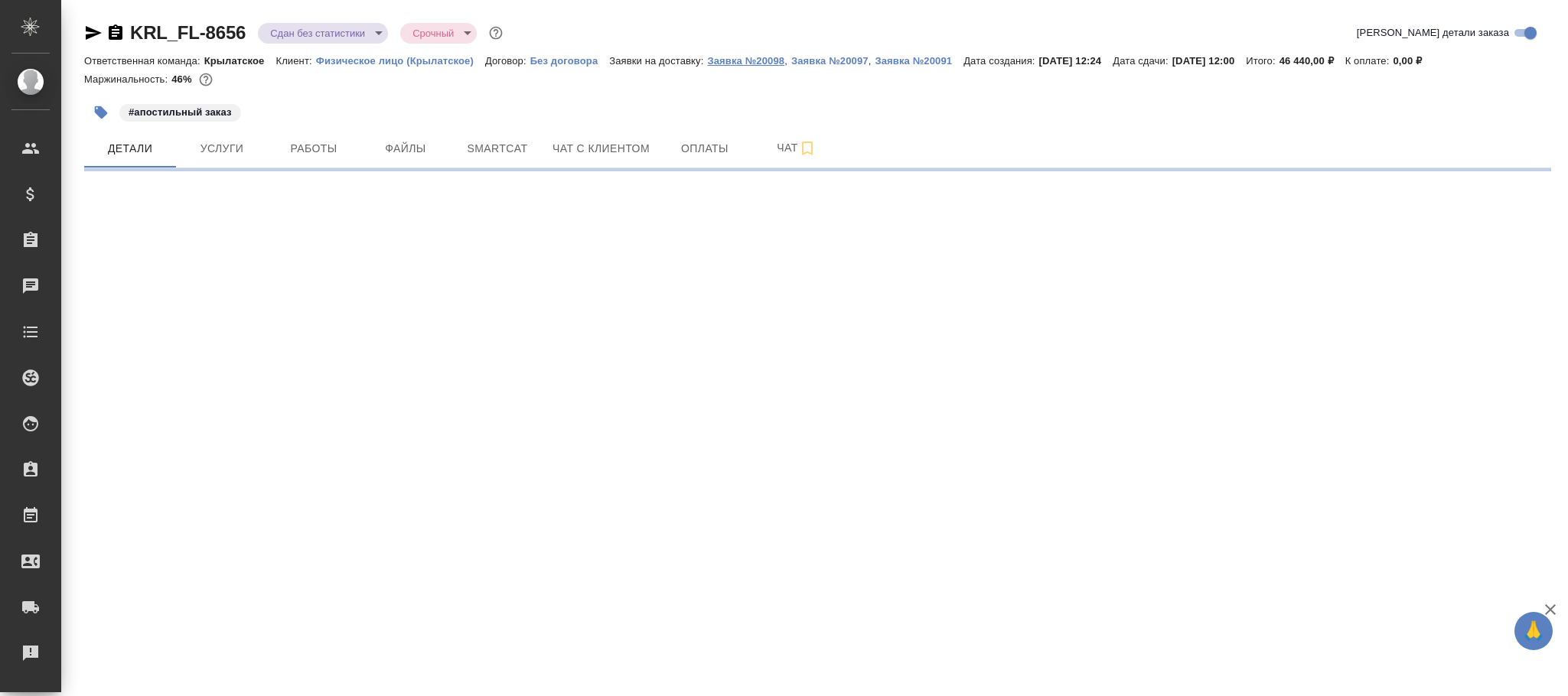
select select "RU"
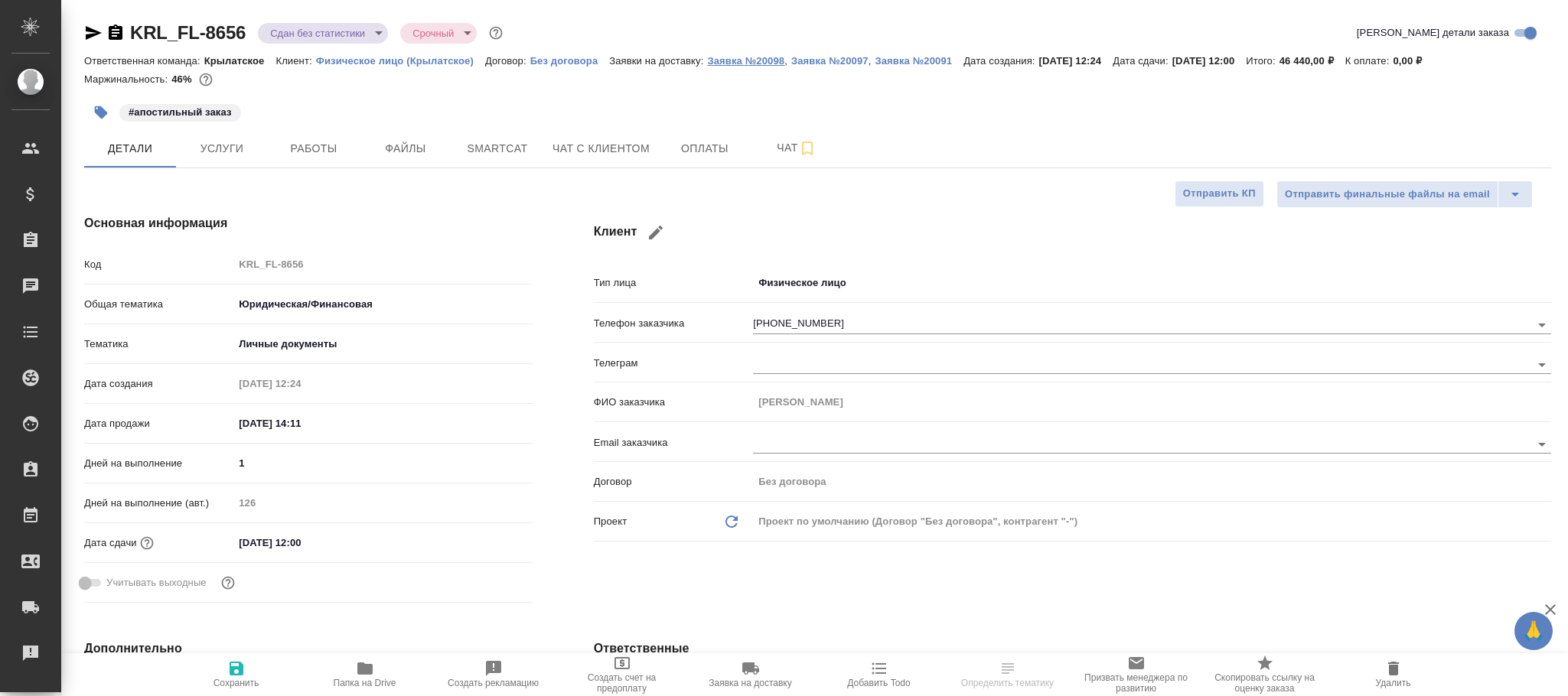
type textarea "x"
drag, startPoint x: 765, startPoint y: 59, endPoint x: 792, endPoint y: 62, distance: 27.2
click at [728, 87] on div "Маржинальность: 46%" at bounding box center [818, 79] width 1467 height 20
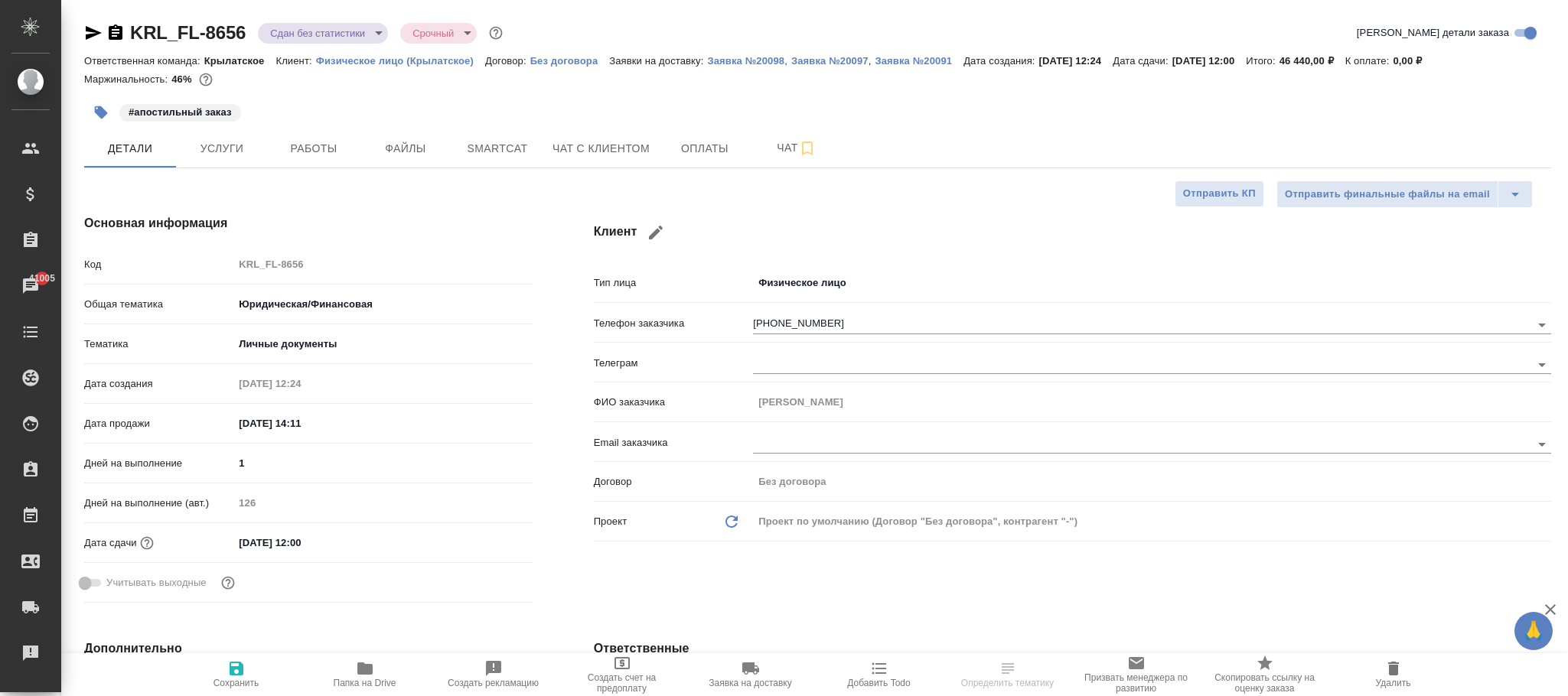
drag, startPoint x: 774, startPoint y: 56, endPoint x: 694, endPoint y: 98, distance: 90.4
click at [694, 98] on div "#апостильный заказ" at bounding box center [573, 112] width 978 height 34
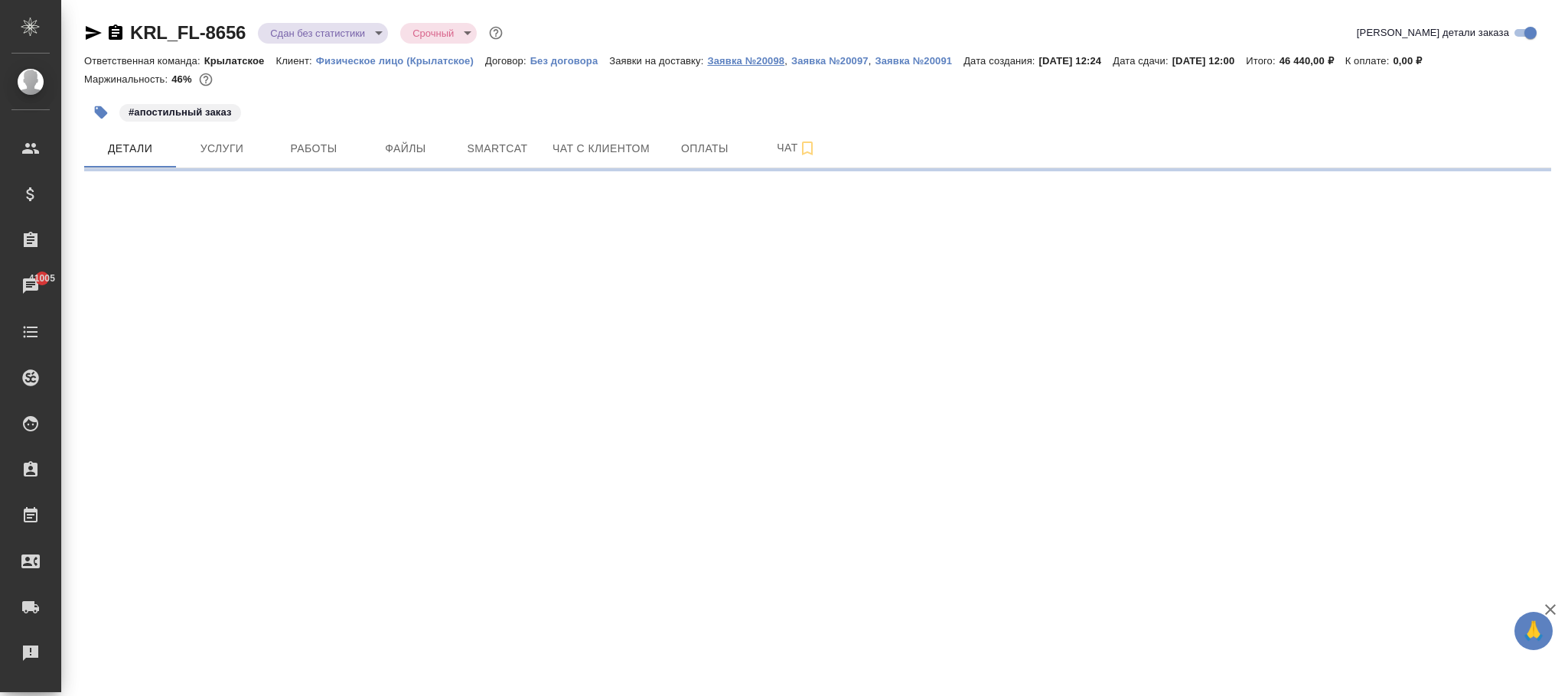
select select "RU"
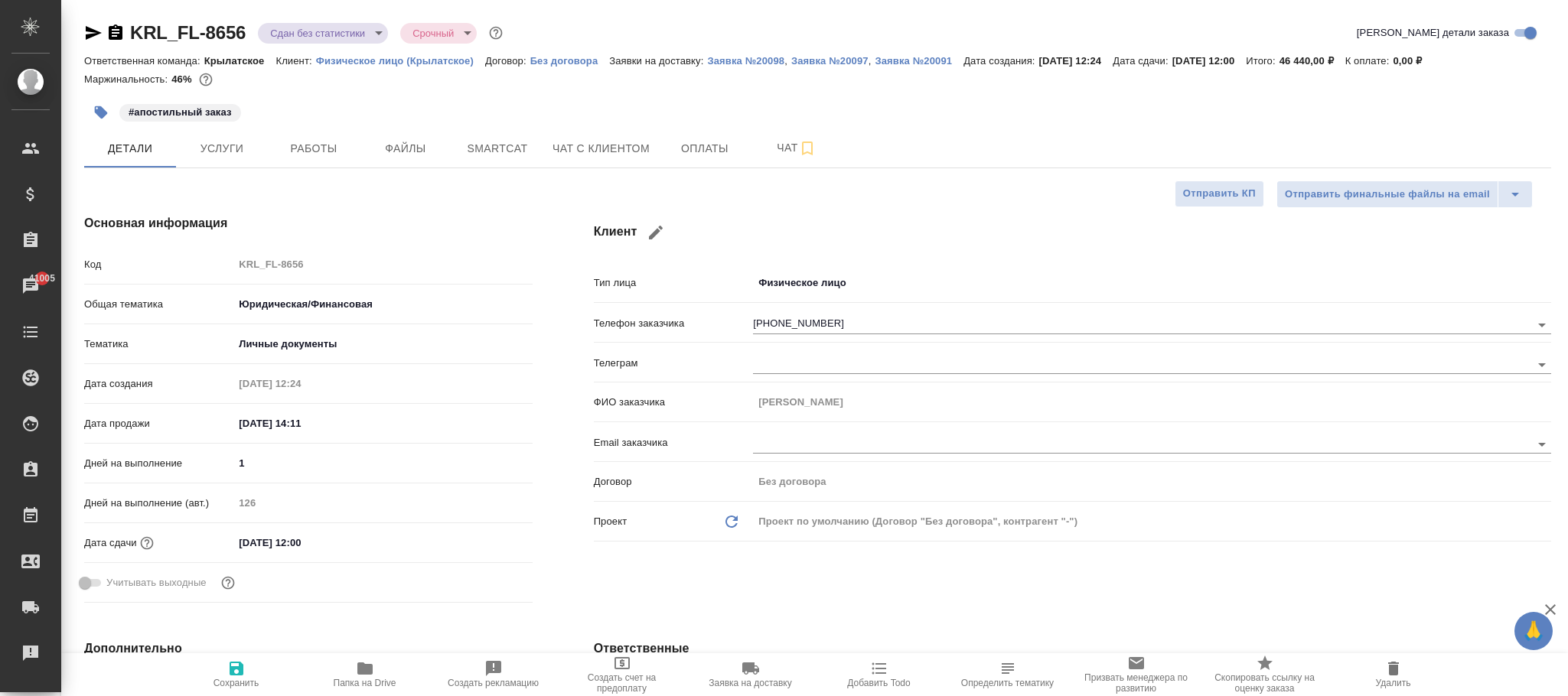
type textarea "x"
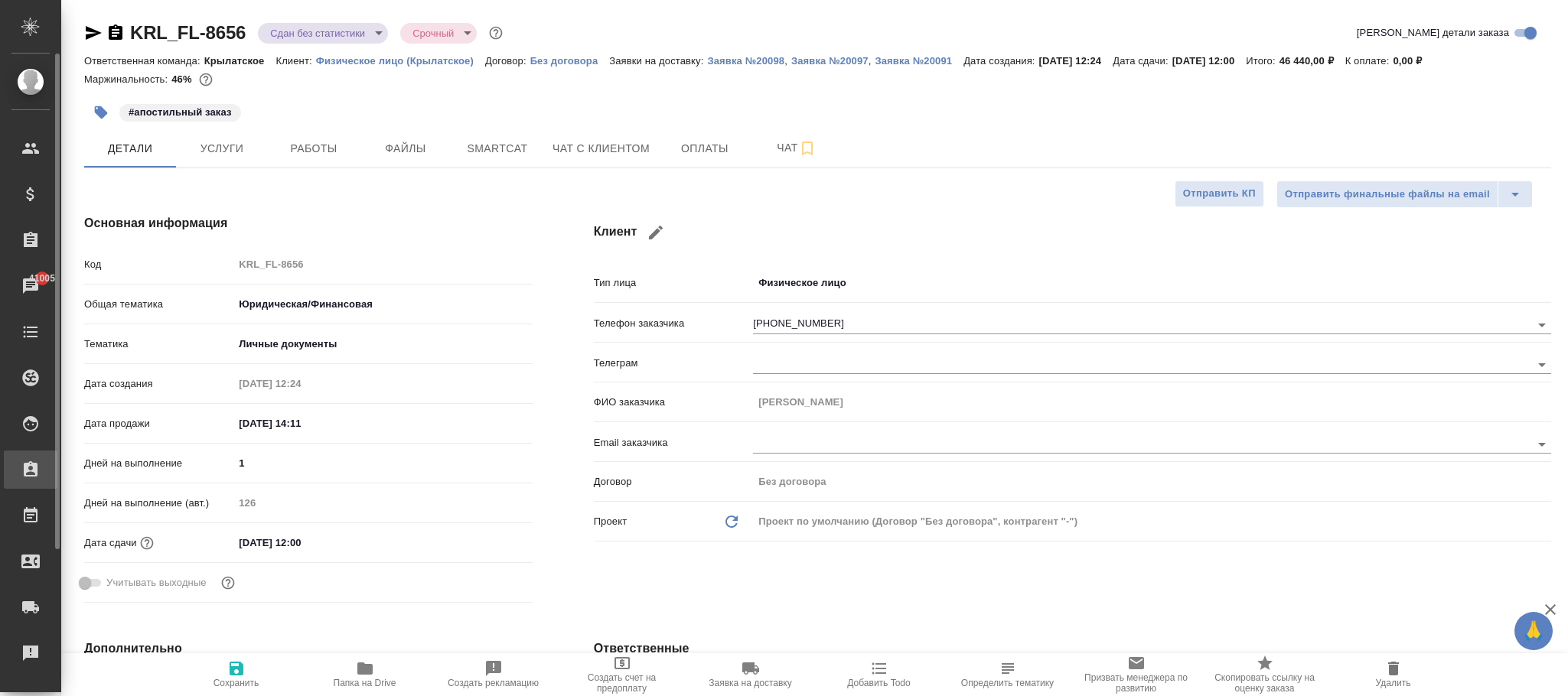
type textarea "x"
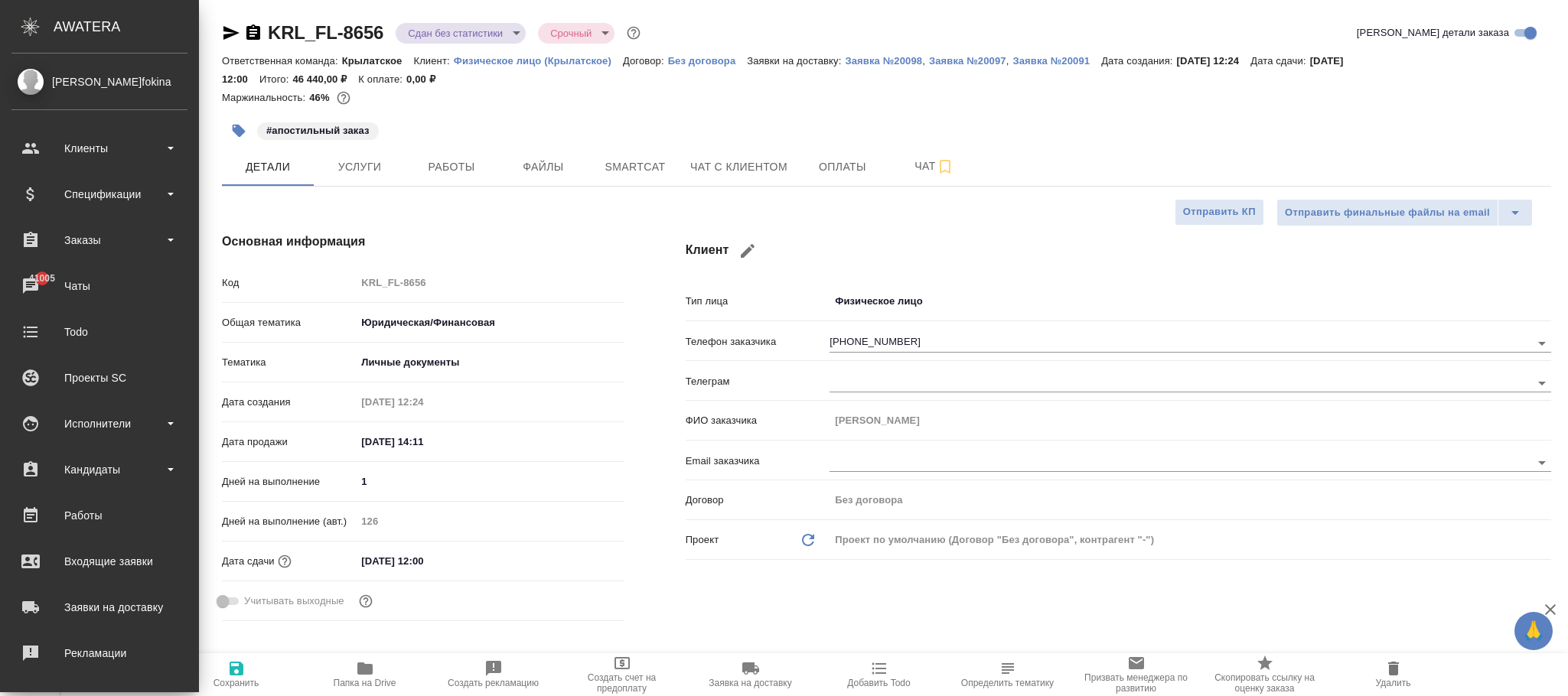
type textarea "x"
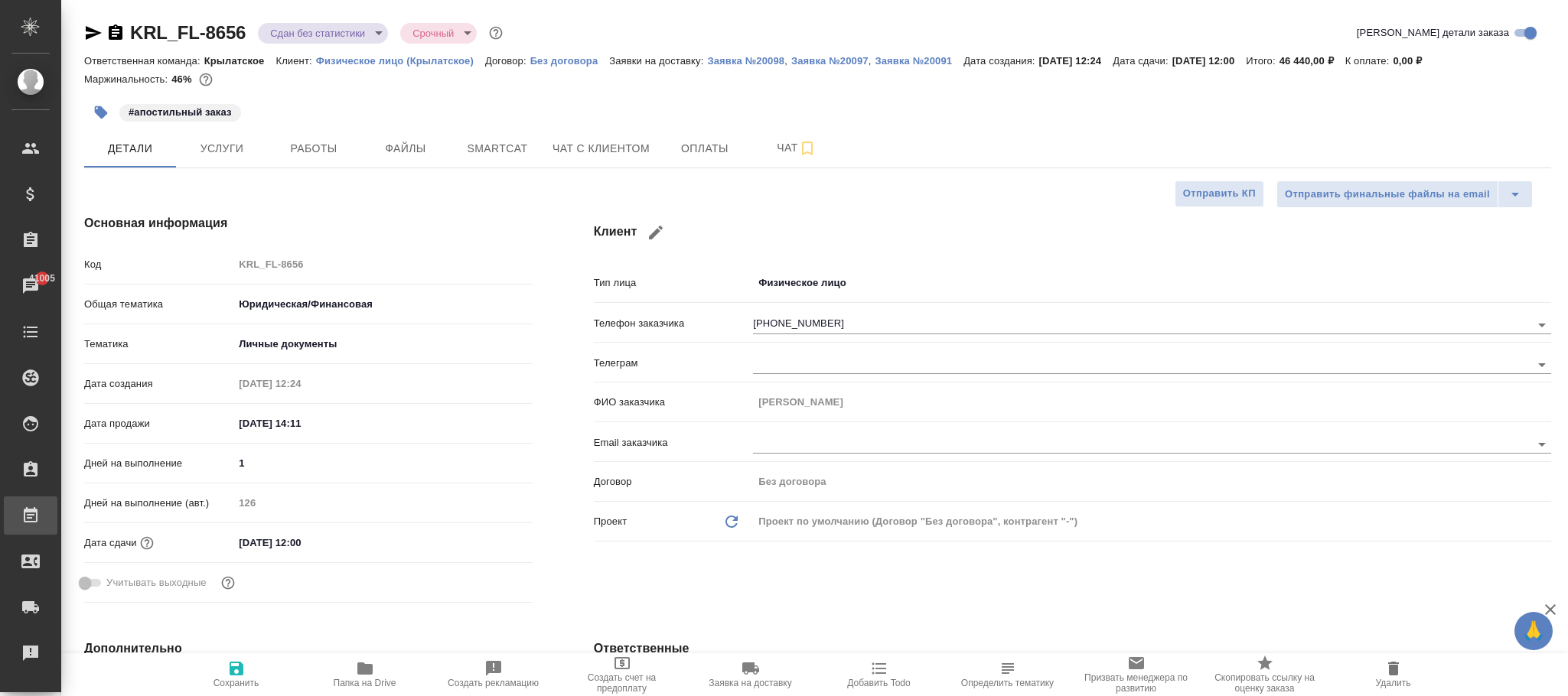
type textarea "x"
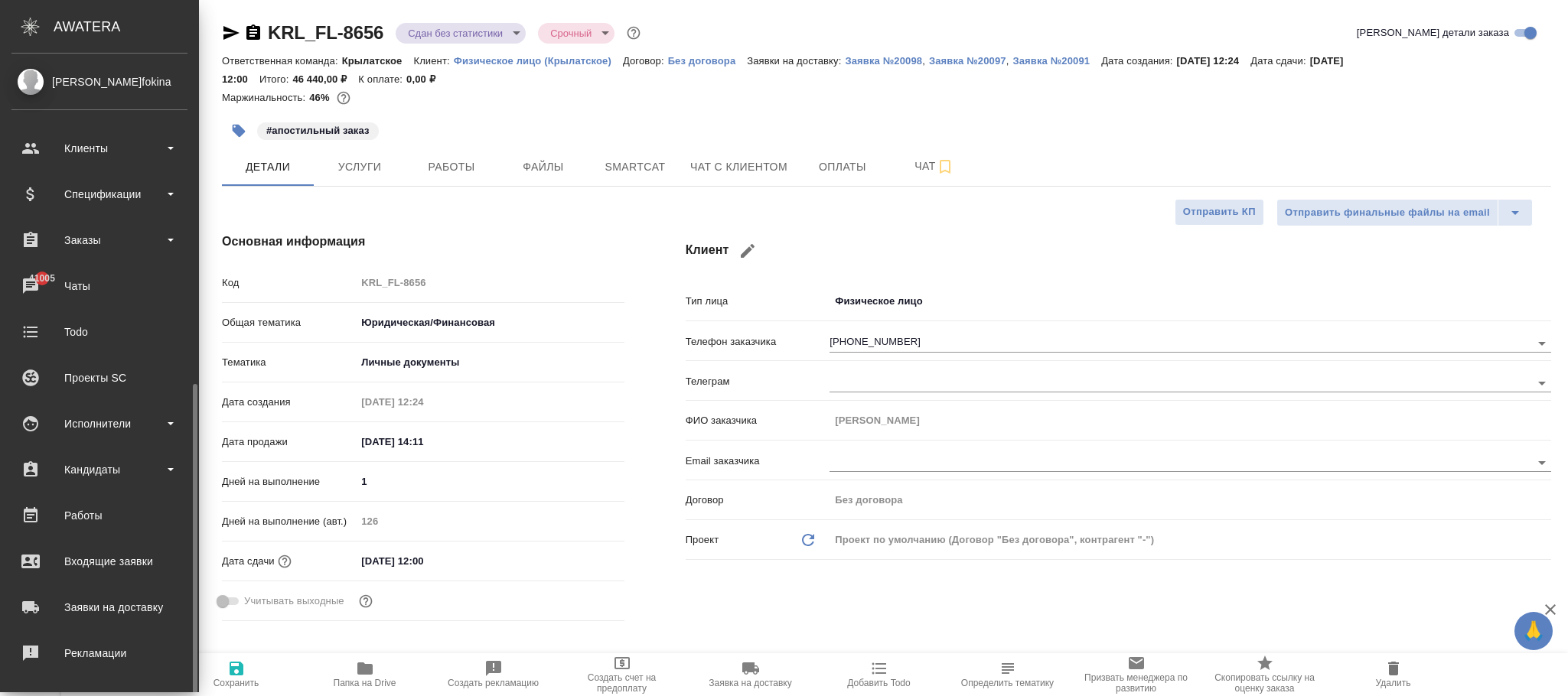
scroll to position [186, 0]
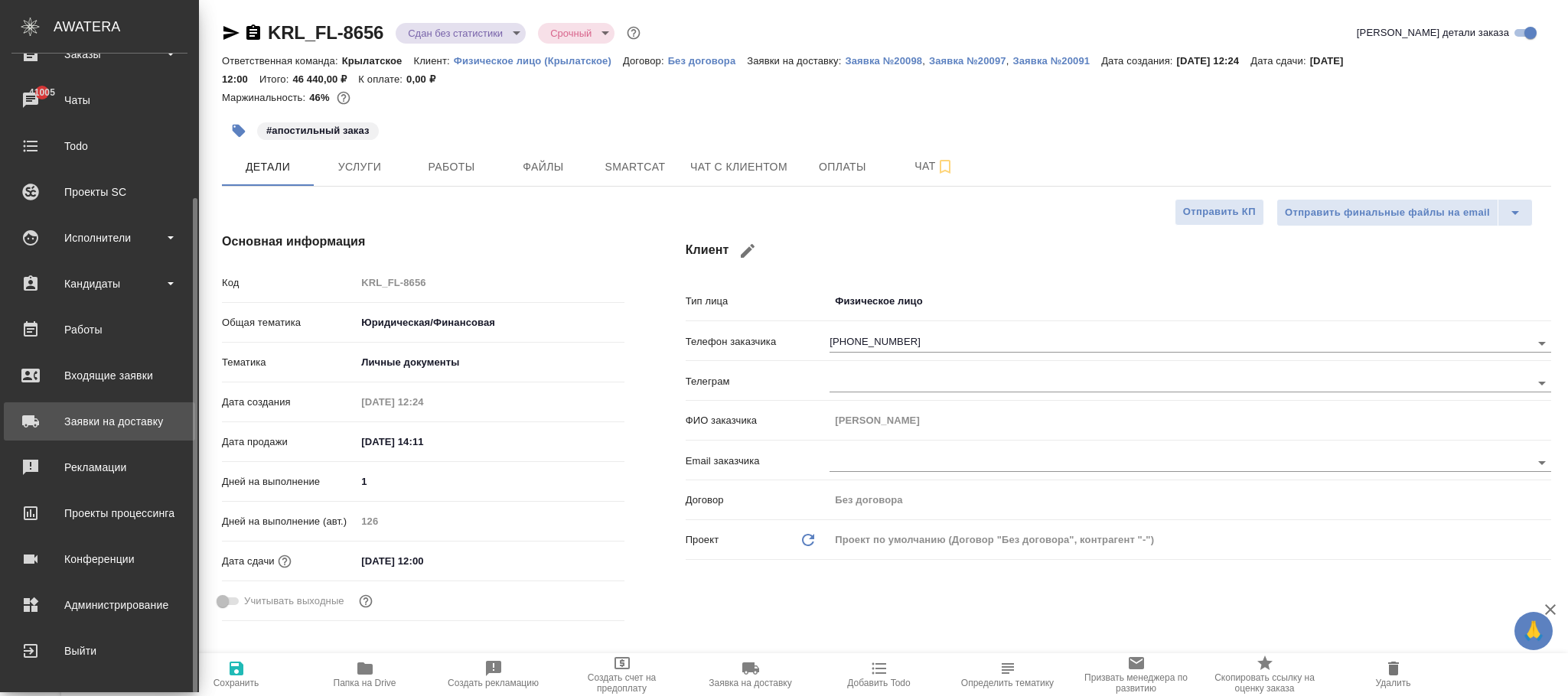
click at [106, 421] on div "Заявки на доставку" at bounding box center [100, 421] width 176 height 23
type textarea "x"
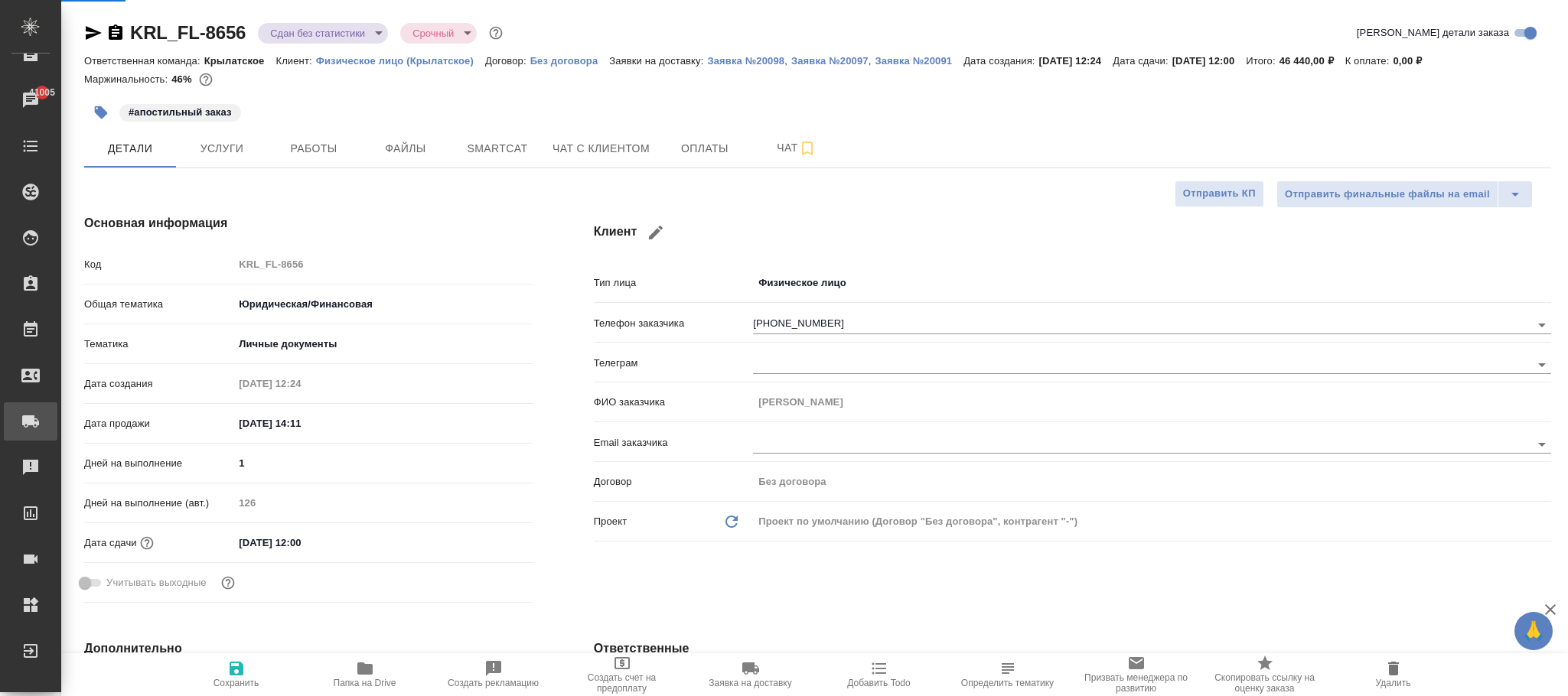
type textarea "x"
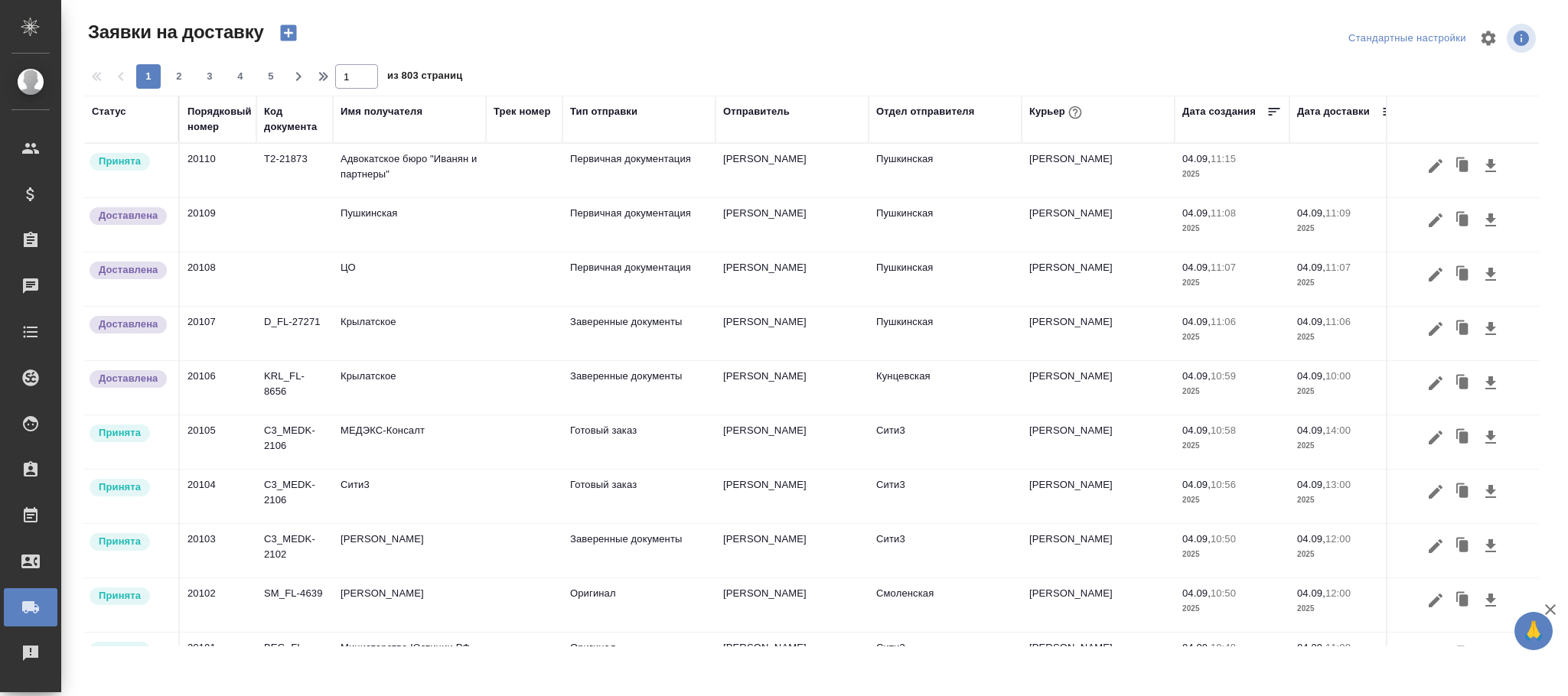
click at [112, 111] on div "Статус" at bounding box center [109, 112] width 34 height 16
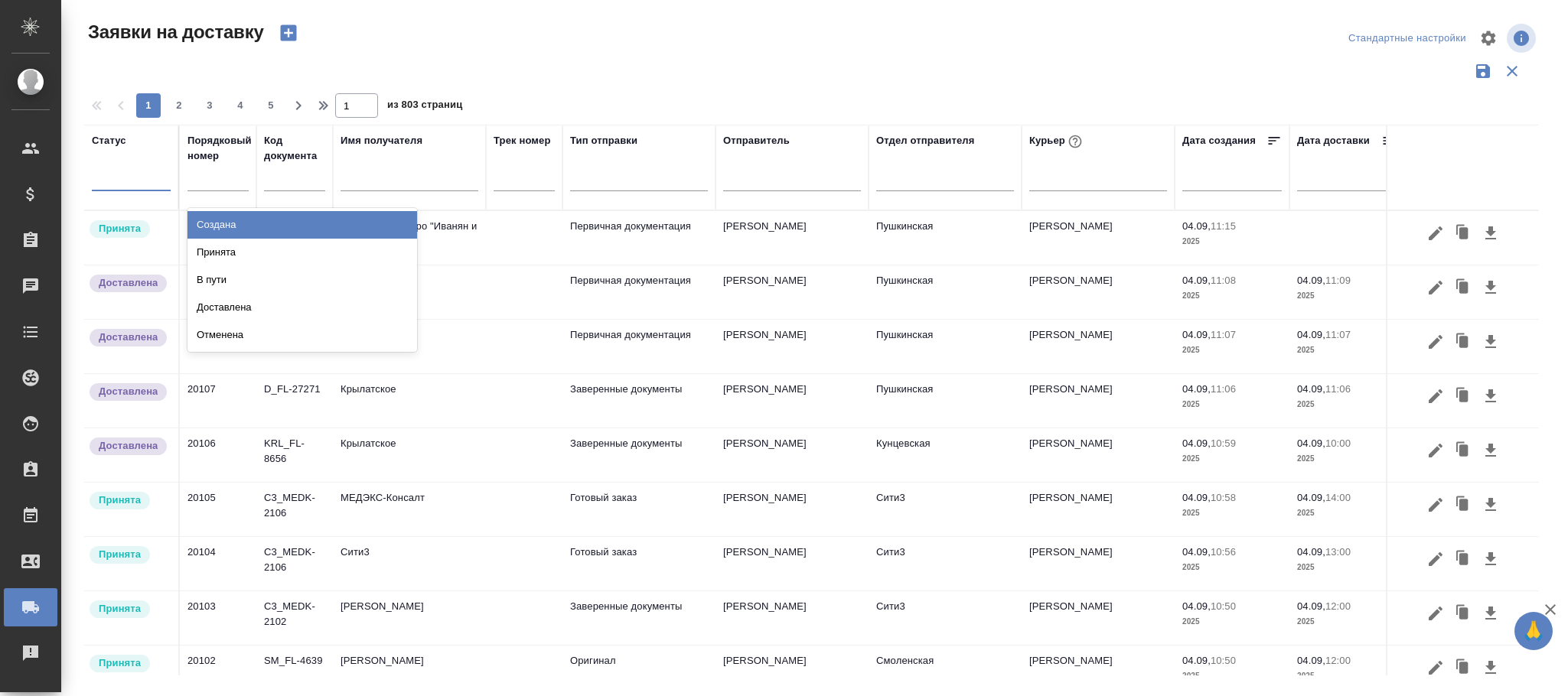
drag, startPoint x: 117, startPoint y: 175, endPoint x: 214, endPoint y: 211, distance: 103.5
click at [118, 175] on div at bounding box center [131, 176] width 79 height 22
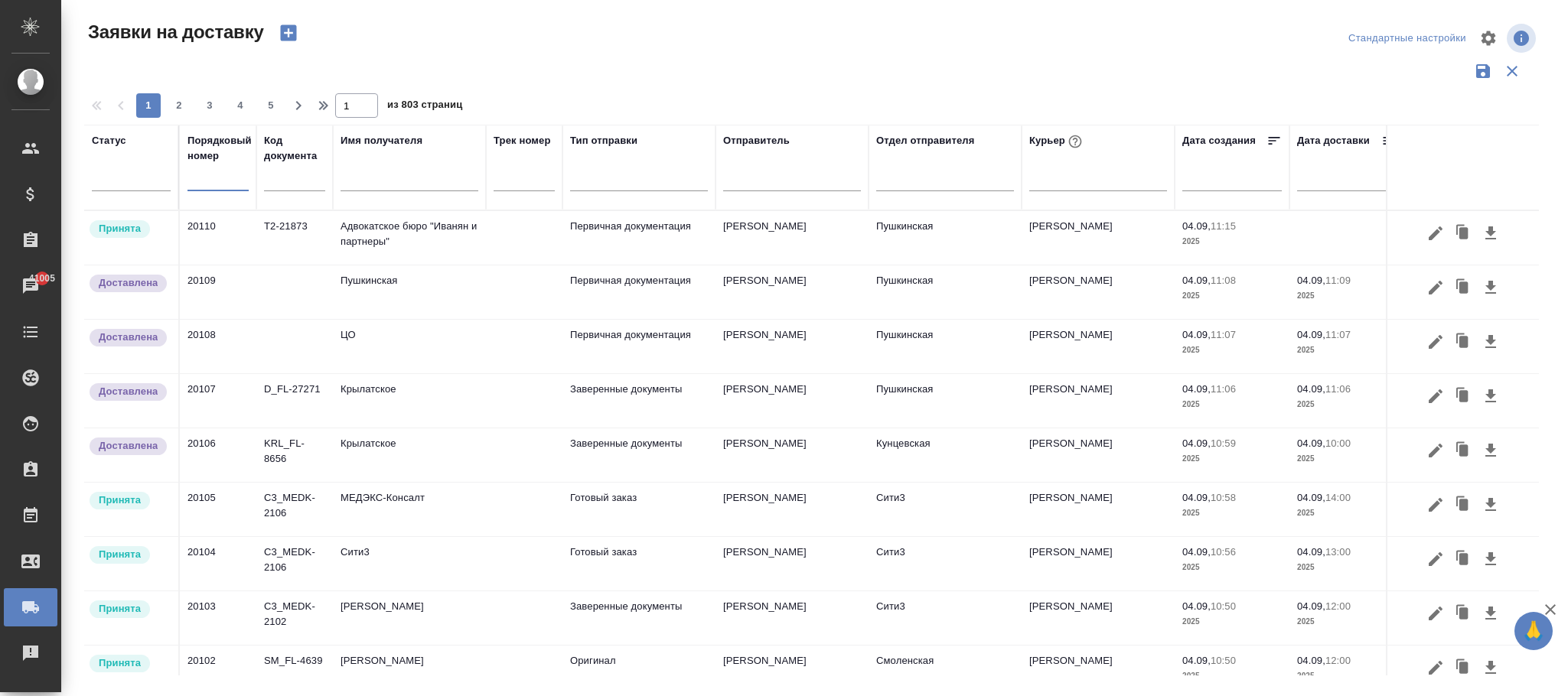
click at [219, 183] on input "text" at bounding box center [218, 179] width 61 height 21
